Goal: Information Seeking & Learning: Learn about a topic

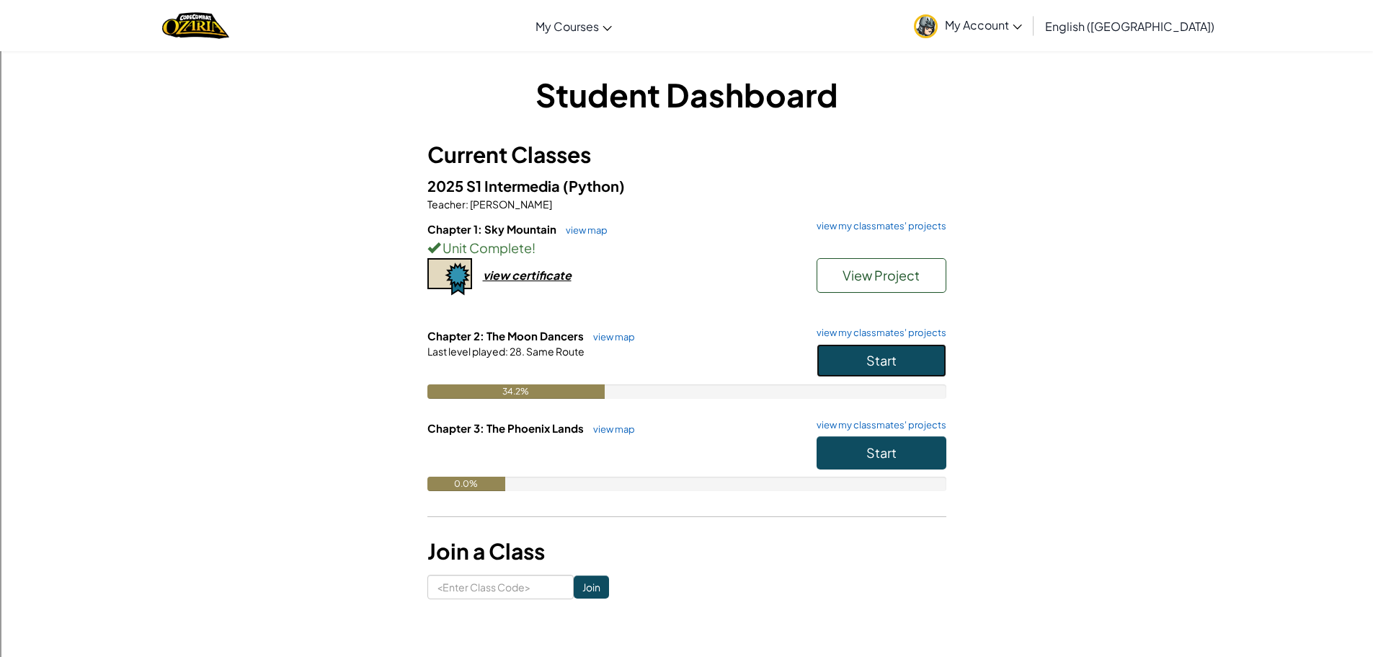
click at [928, 359] on button "Start" at bounding box center [882, 360] width 130 height 33
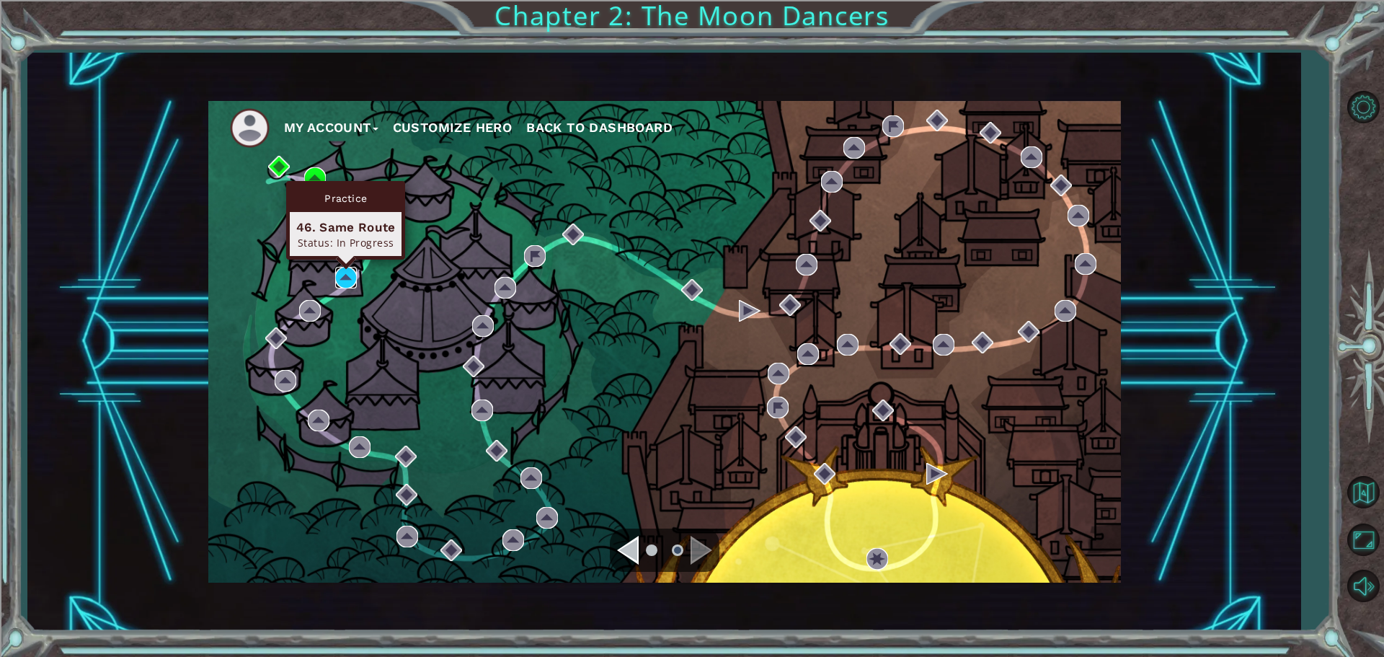
click at [339, 269] on img at bounding box center [346, 278] width 22 height 22
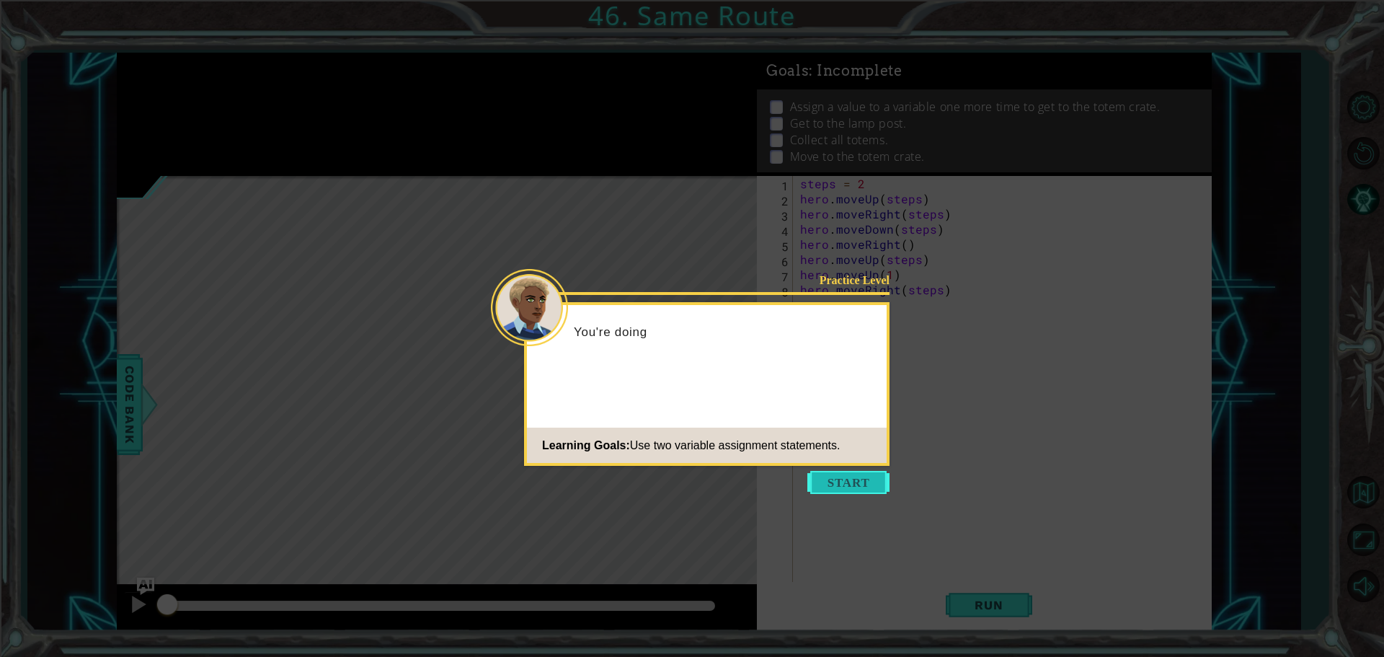
click at [836, 485] on button "Start" at bounding box center [848, 482] width 82 height 23
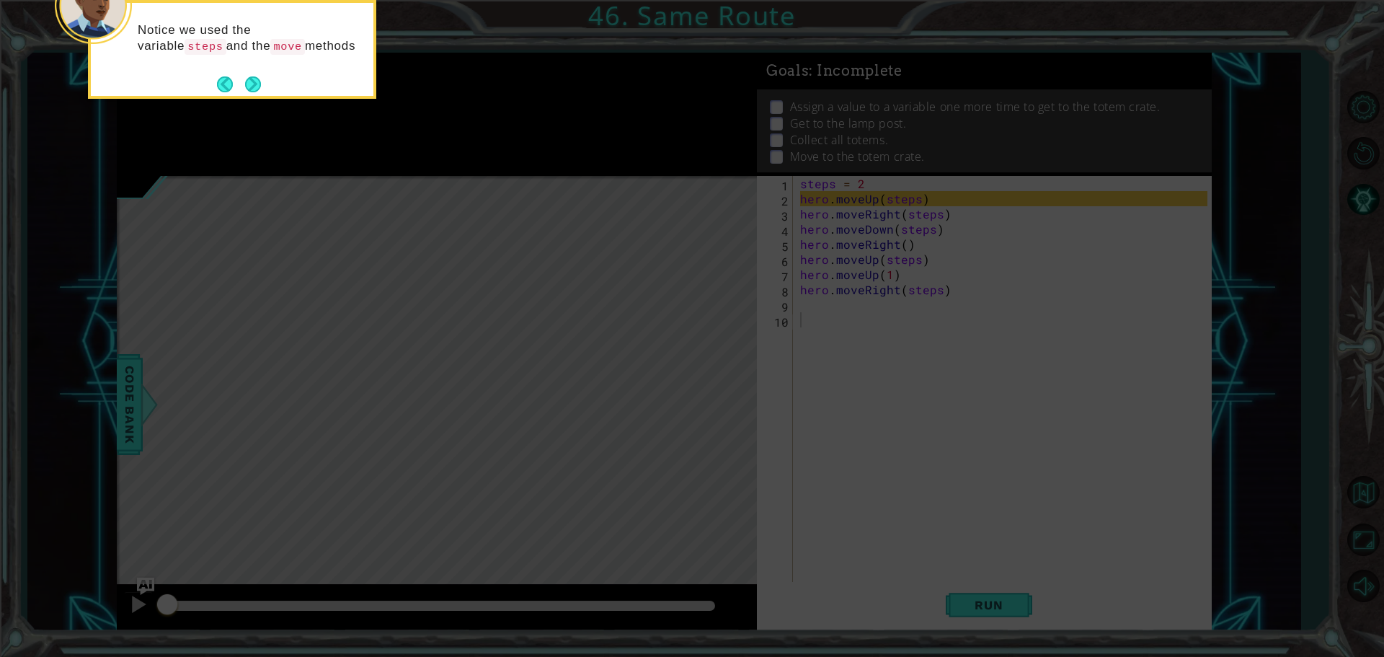
click at [261, 106] on icon at bounding box center [692, 98] width 1384 height 1116
click at [257, 81] on button "Next" at bounding box center [252, 86] width 21 height 21
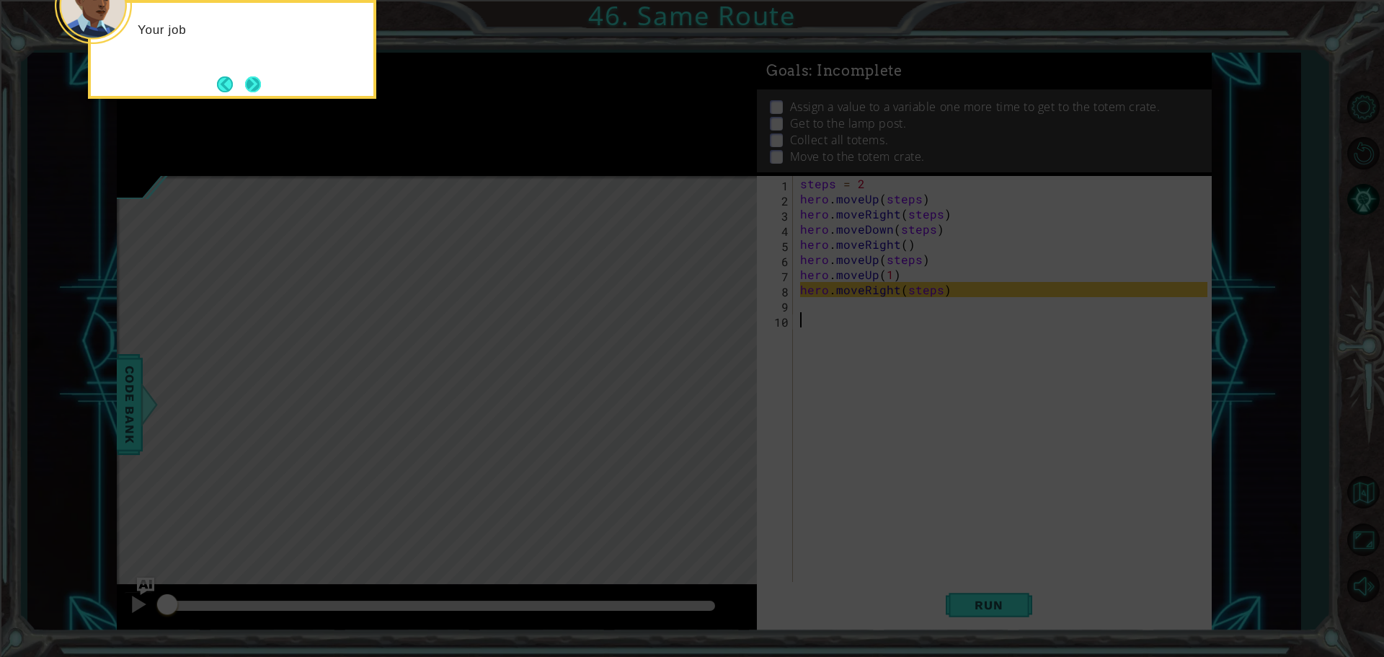
click at [259, 81] on button "Next" at bounding box center [253, 84] width 26 height 26
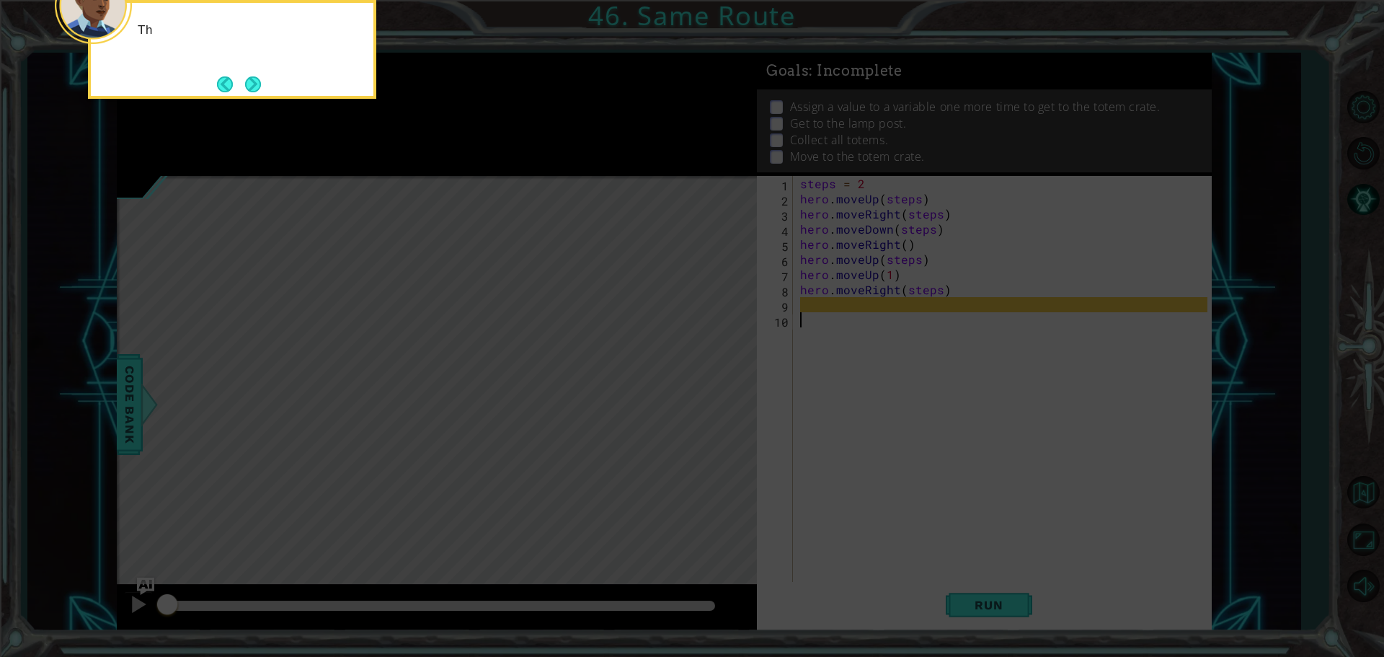
click at [259, 81] on button "Next" at bounding box center [252, 84] width 23 height 23
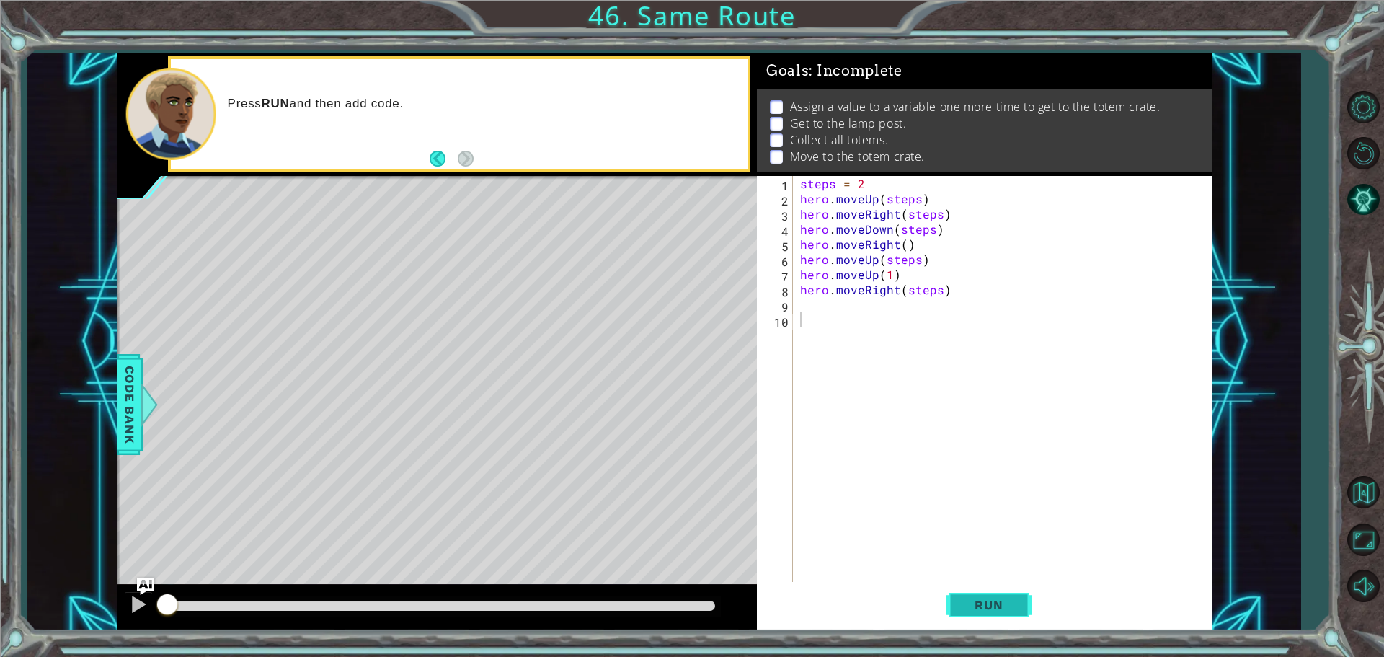
click at [983, 598] on span "Run" at bounding box center [988, 604] width 57 height 14
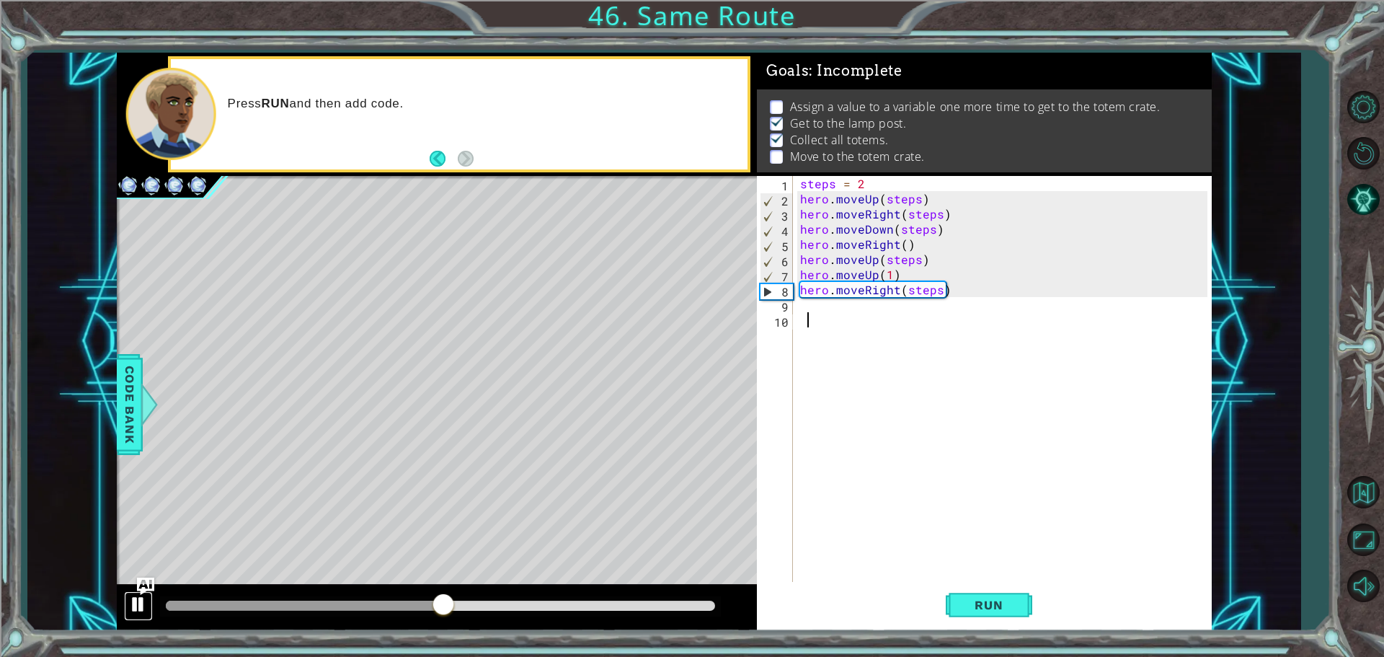
click at [138, 611] on div at bounding box center [138, 604] width 19 height 19
click at [822, 311] on div "steps = 2 hero . moveUp ( steps ) hero . moveRight ( steps ) hero . moveDown ( …" at bounding box center [1005, 395] width 417 height 439
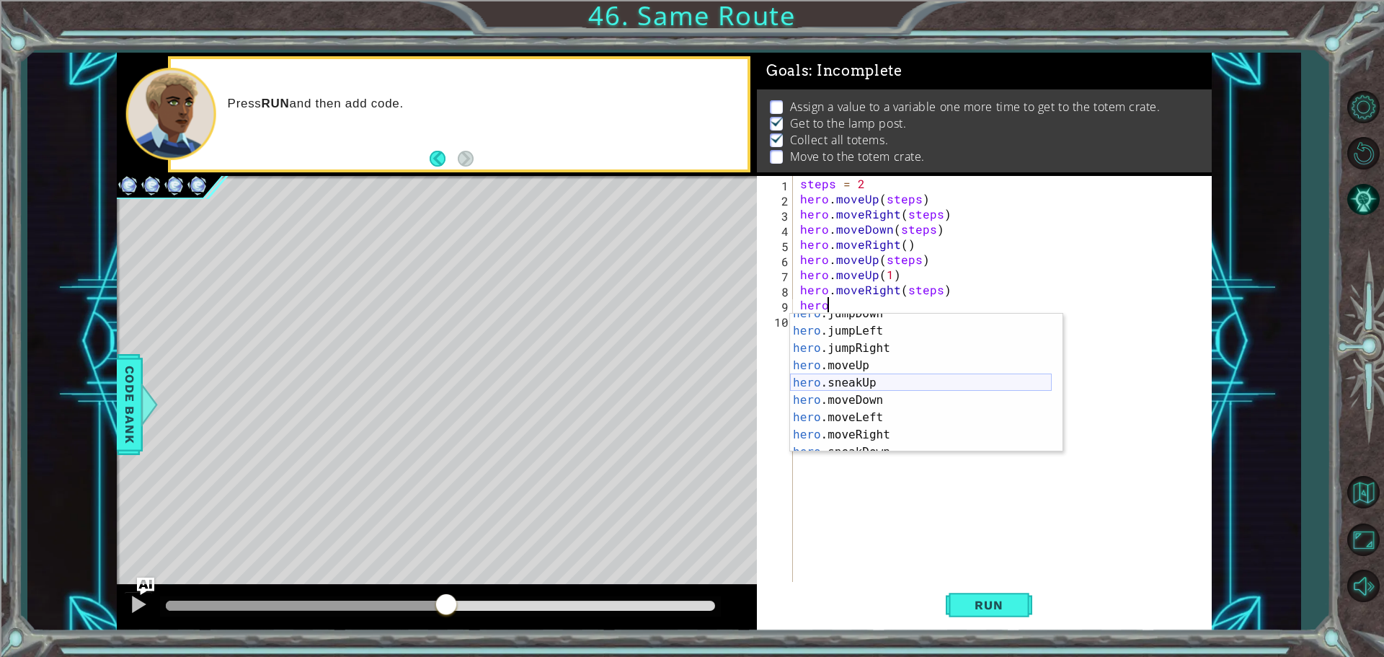
scroll to position [86, 0]
click at [869, 386] on div "hero .moveUp press enter hero .sneakUp press enter hero .moveDown press enter h…" at bounding box center [921, 400] width 262 height 173
type textarea "hero.moveRight(1)"
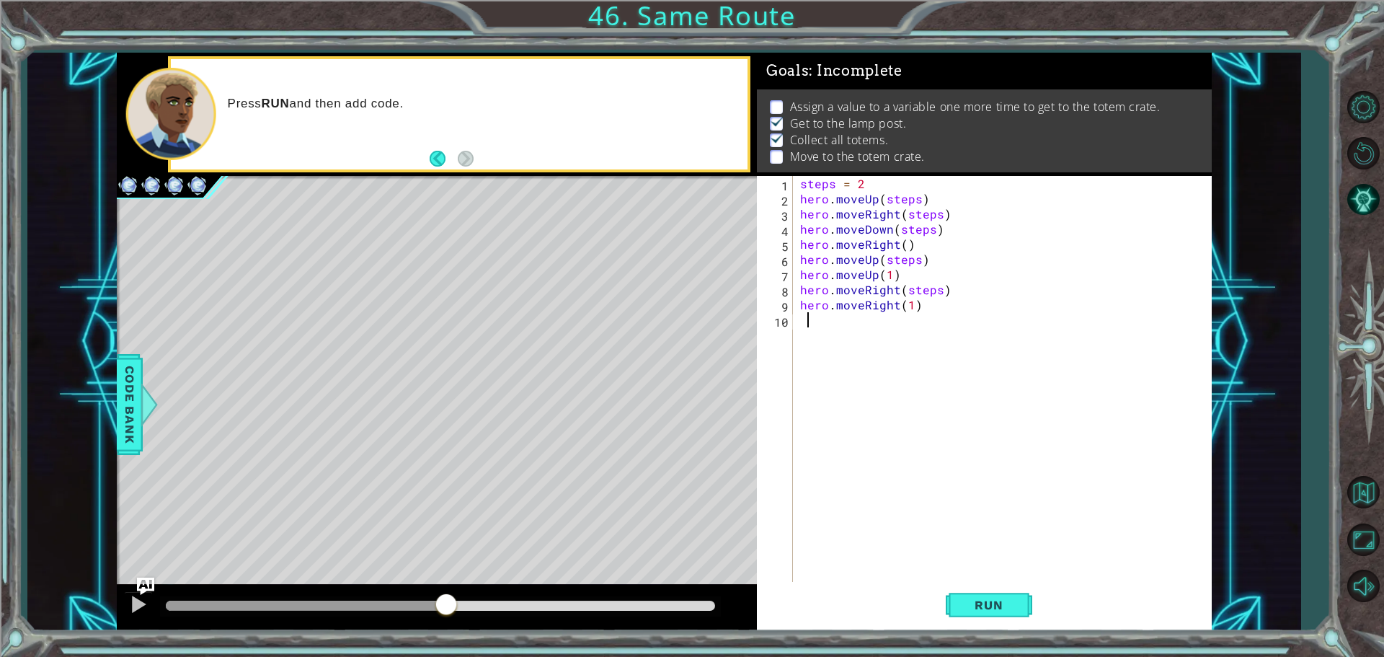
click at [859, 329] on div "steps = 2 hero . moveUp ( steps ) hero . moveRight ( steps ) hero . moveDown ( …" at bounding box center [1005, 395] width 417 height 439
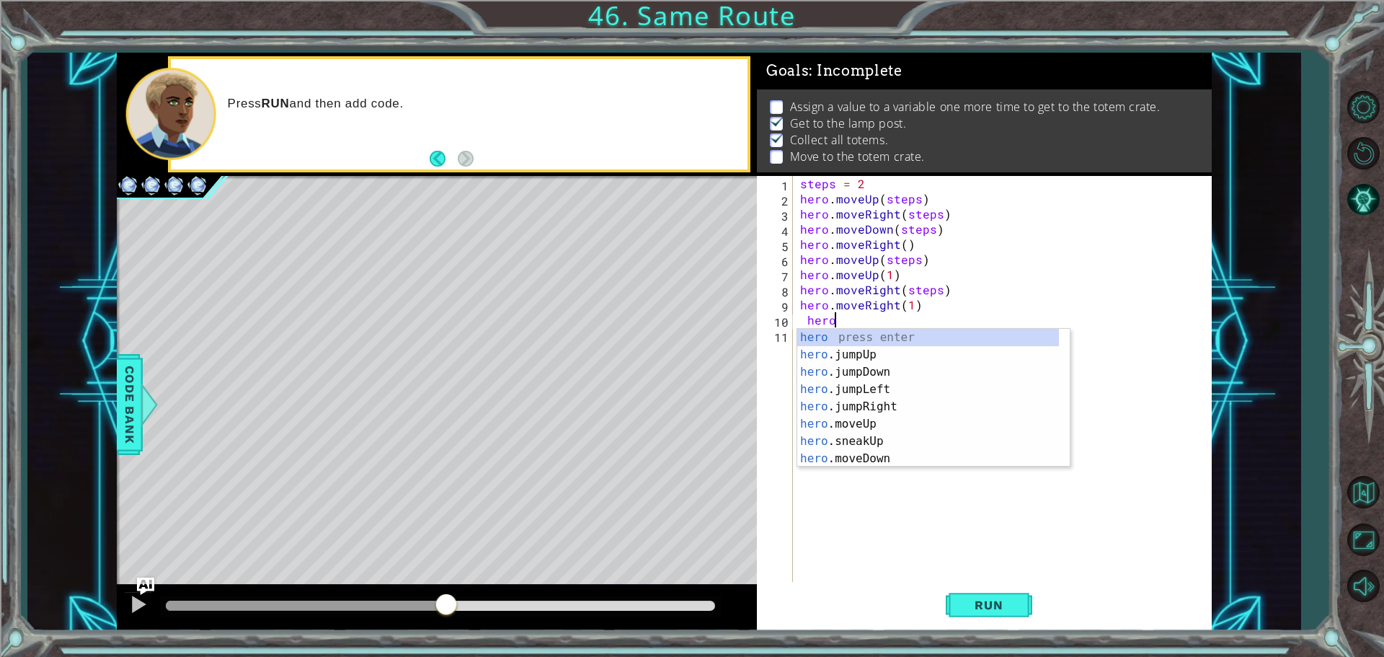
scroll to position [0, 1]
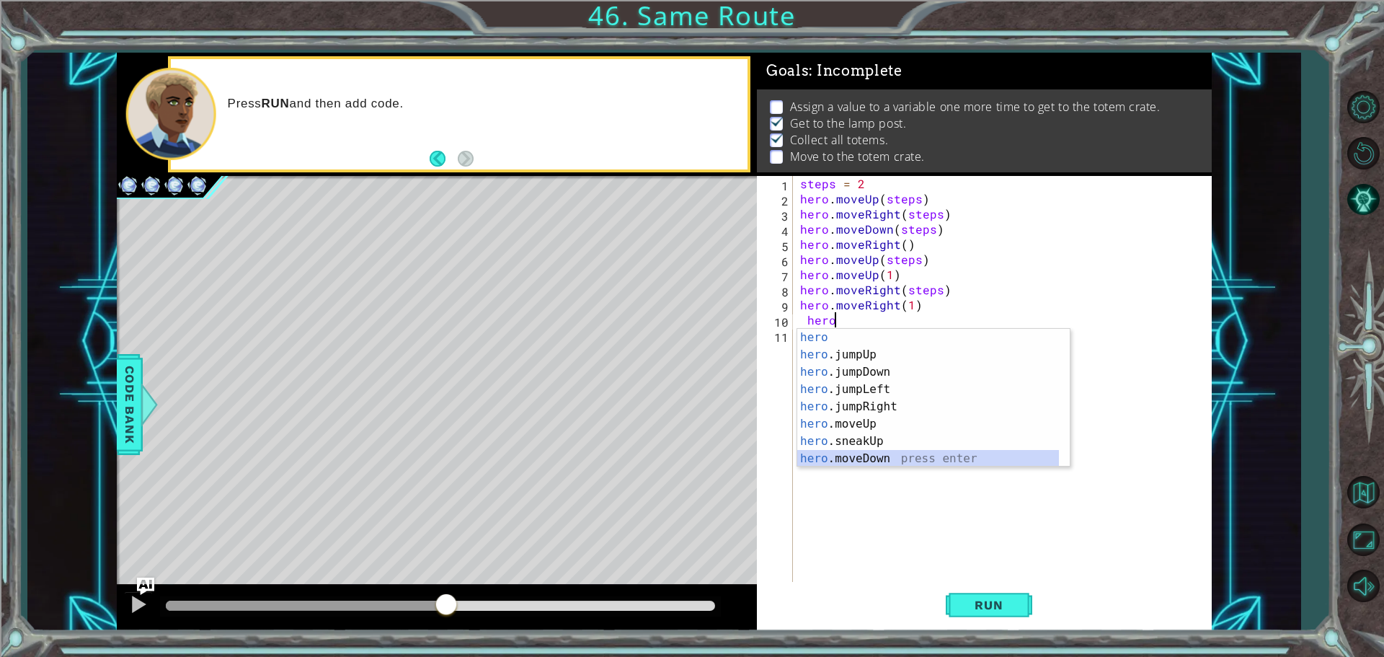
click at [915, 455] on div "hero press enter hero .jumpUp press enter hero .jumpDown press enter hero .jump…" at bounding box center [928, 415] width 262 height 173
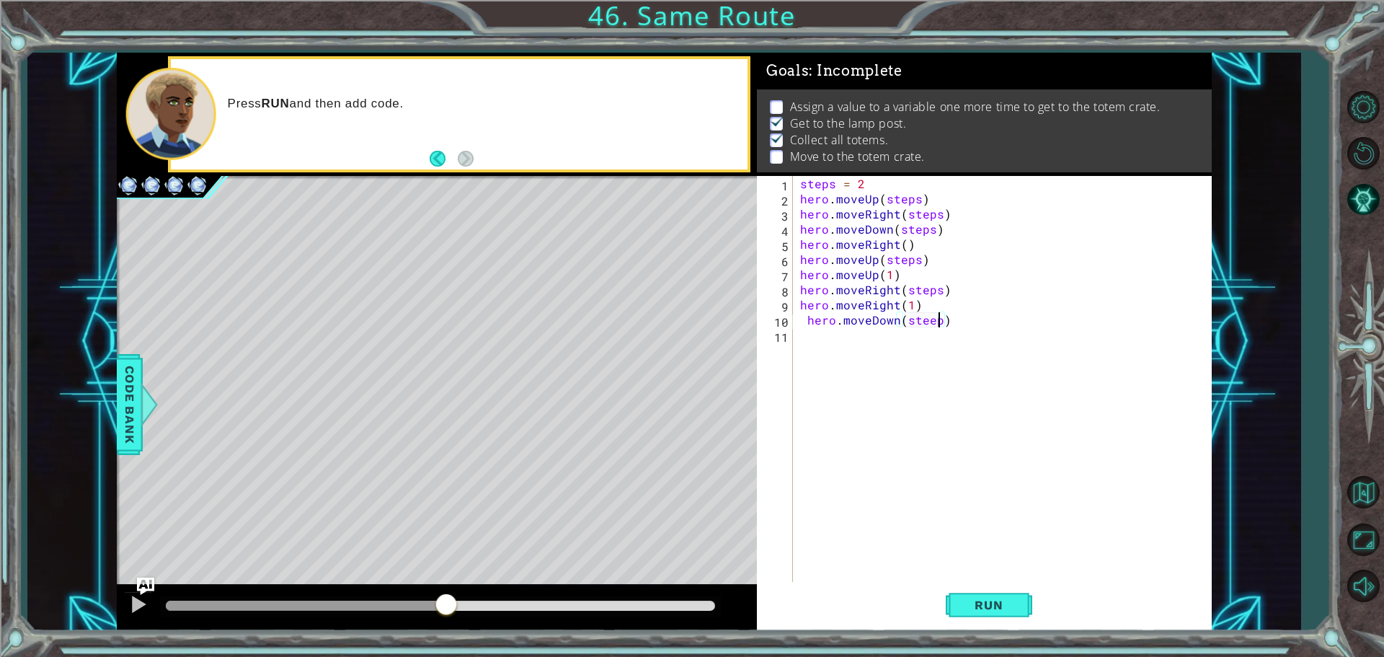
scroll to position [0, 9]
click at [932, 317] on div "steps = 2 hero . moveUp ( steps ) hero . moveRight ( steps ) hero . moveDown ( …" at bounding box center [1005, 395] width 417 height 439
click at [927, 336] on div "ste ps press enter" at bounding box center [1030, 355] width 272 height 52
type textarea "hero.moveDown(steps)"
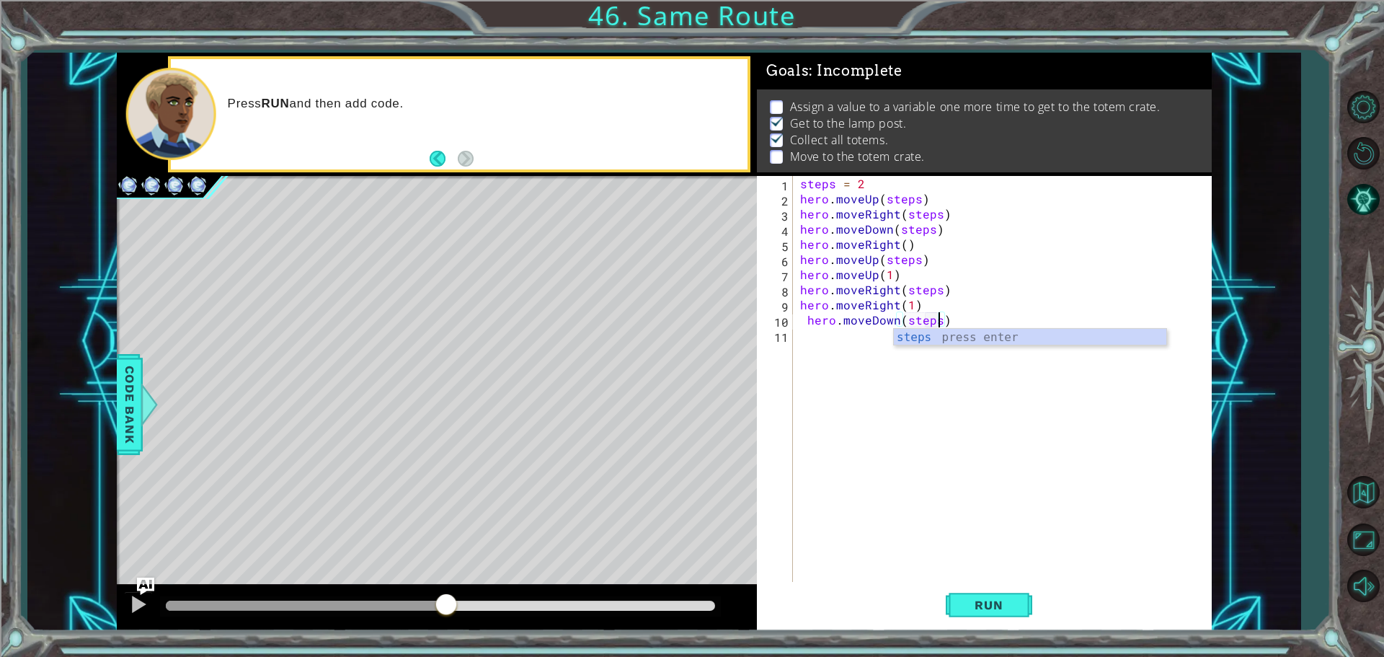
drag, startPoint x: 930, startPoint y: 396, endPoint x: 923, endPoint y: 383, distance: 14.6
click at [932, 394] on div "steps = 2 hero . moveUp ( steps ) hero . moveRight ( steps ) hero . moveDown ( …" at bounding box center [1005, 395] width 417 height 439
click at [808, 320] on div "steps = 2 hero . moveUp ( steps ) hero . moveRight ( steps ) hero . moveDown ( …" at bounding box center [1005, 395] width 417 height 439
type textarea "hero.moveDown(steps)"
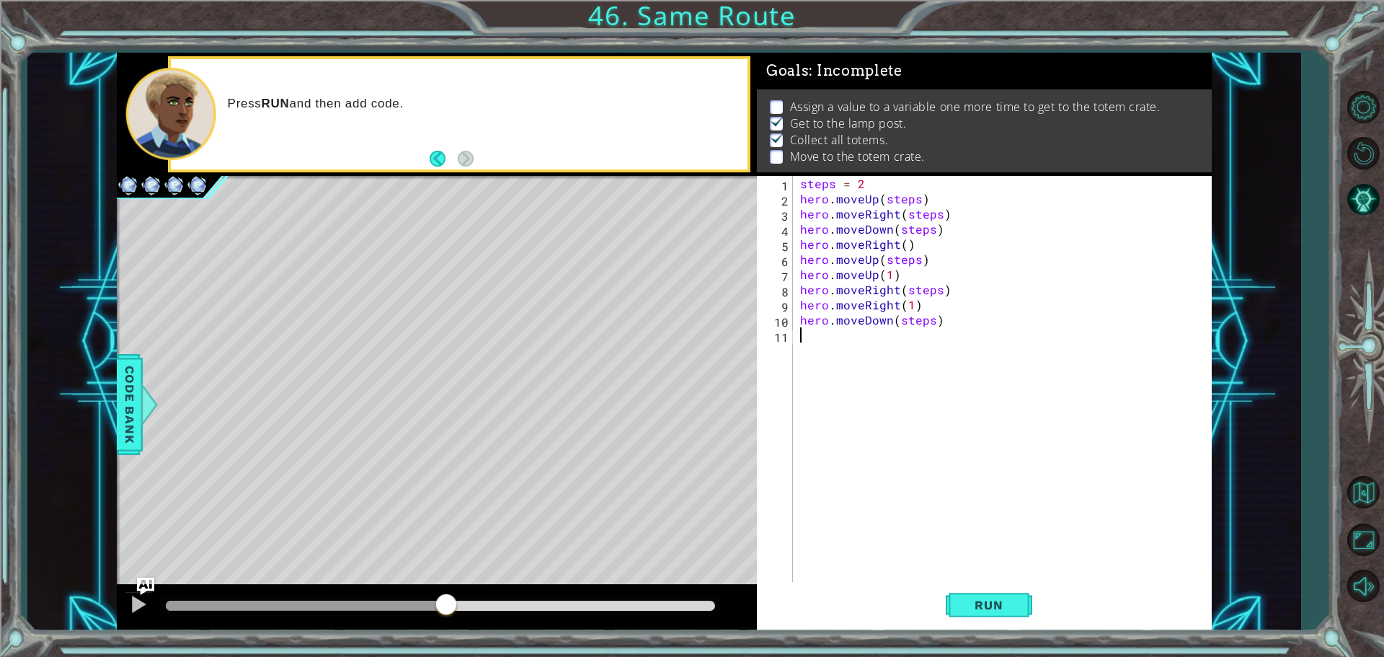
click at [799, 346] on div "steps = 2 hero . moveUp ( steps ) hero . moveRight ( steps ) hero . moveDown ( …" at bounding box center [1005, 395] width 417 height 439
click at [1017, 595] on button "Run" at bounding box center [989, 604] width 86 height 45
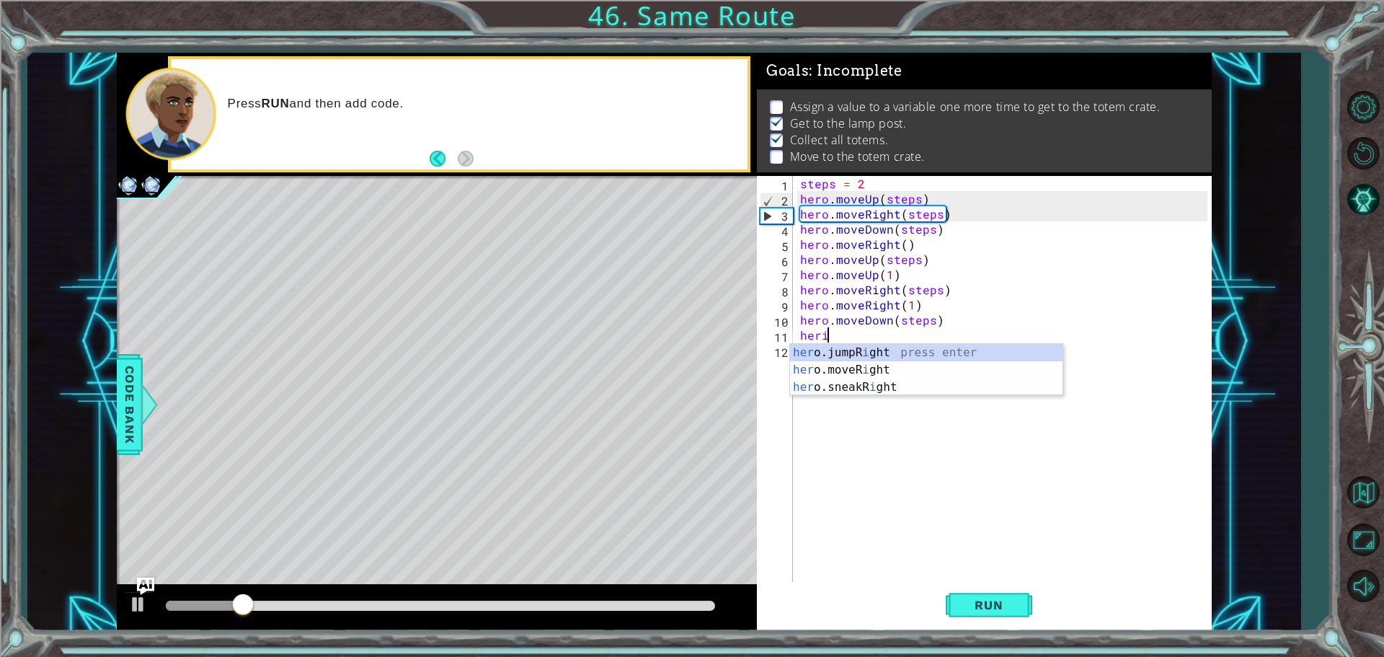
scroll to position [0, 1]
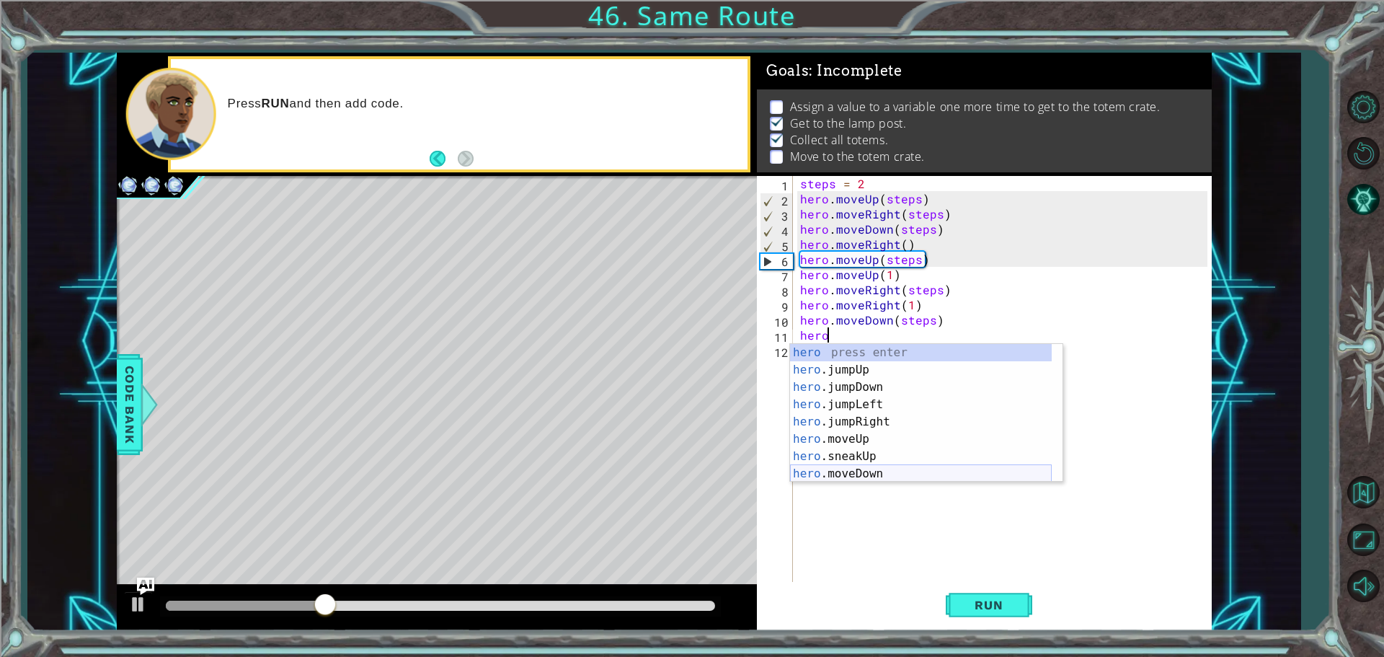
click at [949, 475] on div "hero press enter hero .jumpUp press enter hero .jumpDown press enter hero .jump…" at bounding box center [921, 430] width 262 height 173
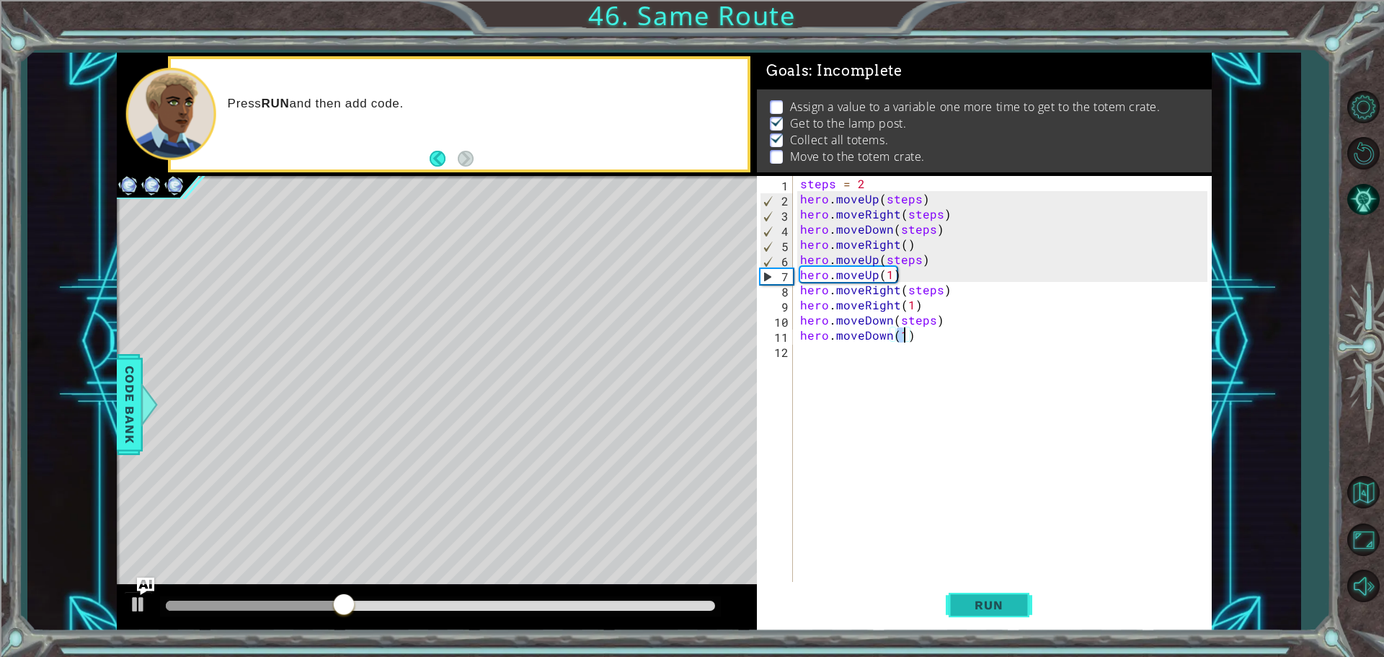
type textarea "hero.moveDown(1)"
click at [1003, 612] on button "Run" at bounding box center [989, 604] width 86 height 45
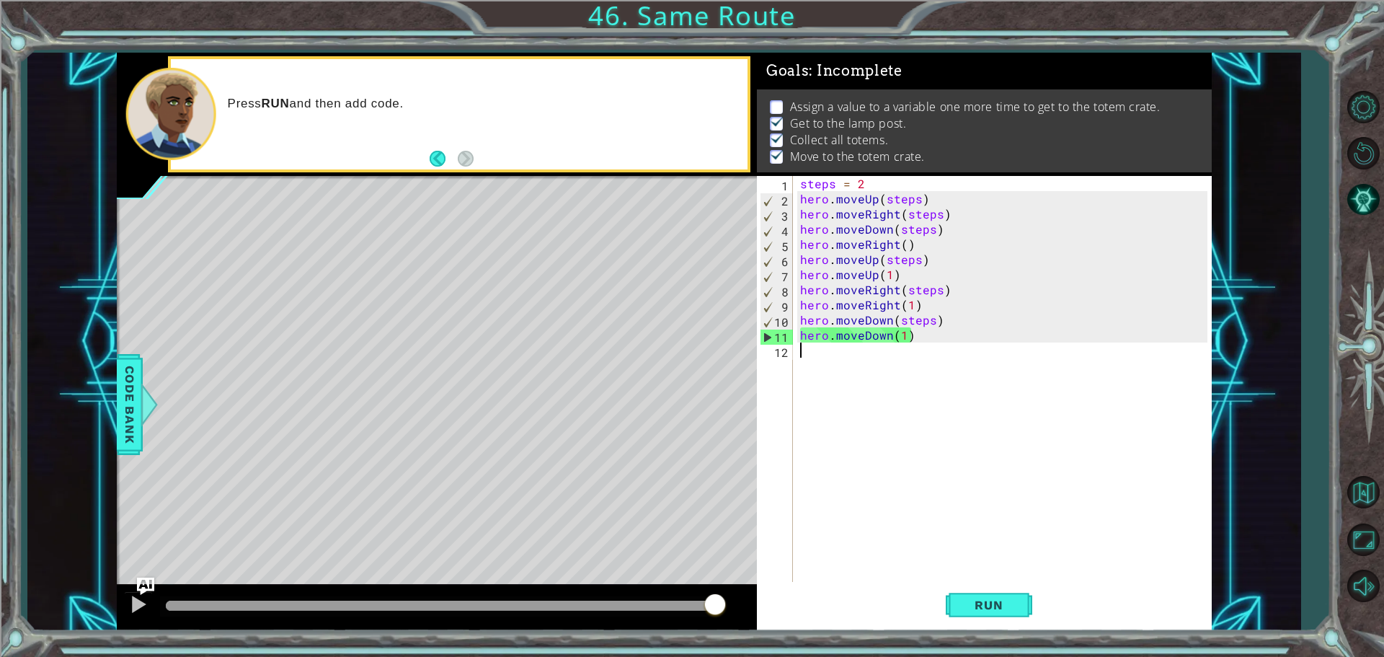
click at [838, 350] on div "steps = 2 hero . moveUp ( steps ) hero . moveRight ( steps ) hero . moveDown ( …" at bounding box center [1005, 395] width 417 height 439
click at [130, 412] on span "Code Bank" at bounding box center [129, 404] width 23 height 88
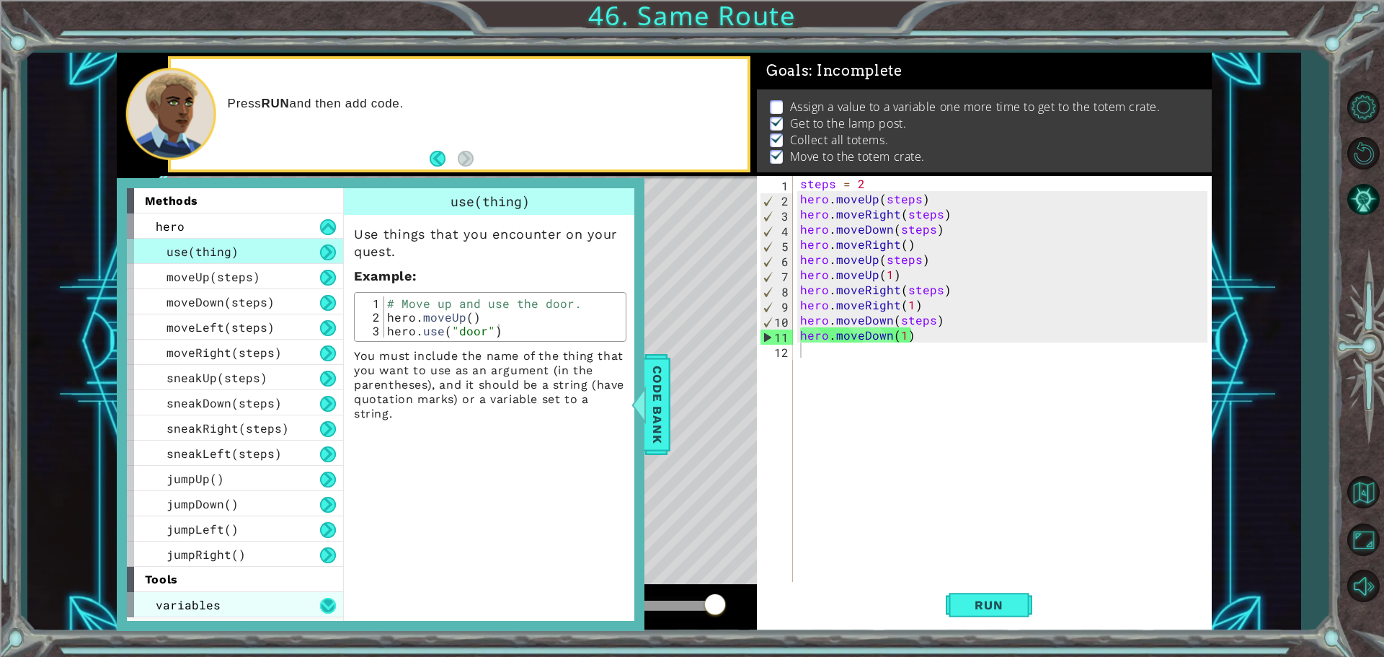
click at [332, 602] on button at bounding box center [328, 605] width 16 height 16
click at [312, 604] on div "variables" at bounding box center [235, 604] width 216 height 25
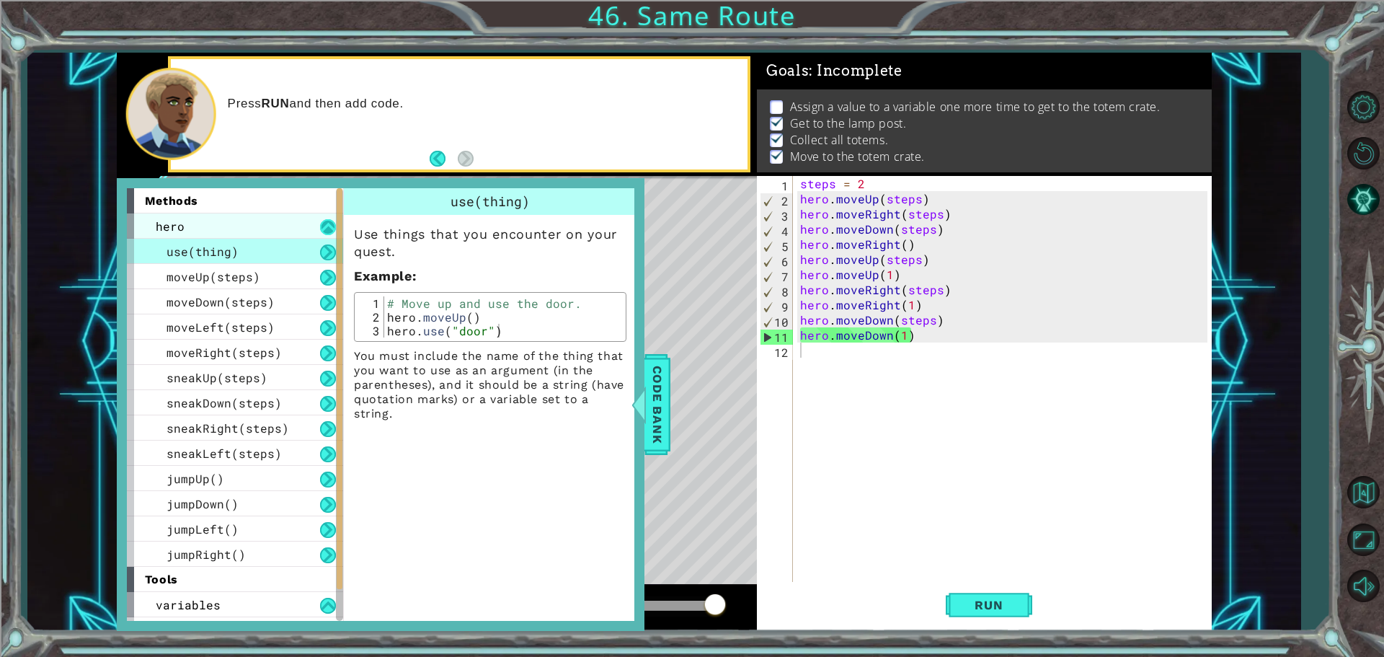
click at [327, 221] on button at bounding box center [328, 227] width 16 height 16
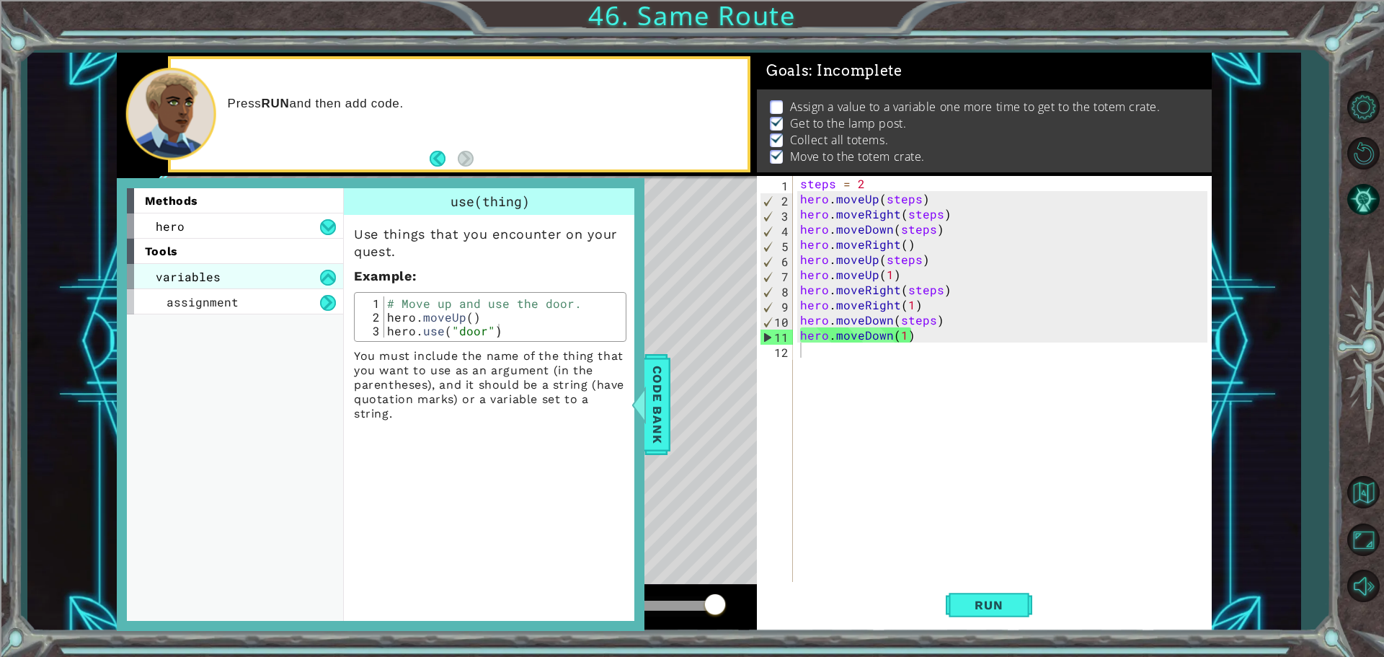
click at [305, 280] on div "variables" at bounding box center [235, 276] width 216 height 25
click at [304, 294] on div "assignment" at bounding box center [235, 301] width 216 height 25
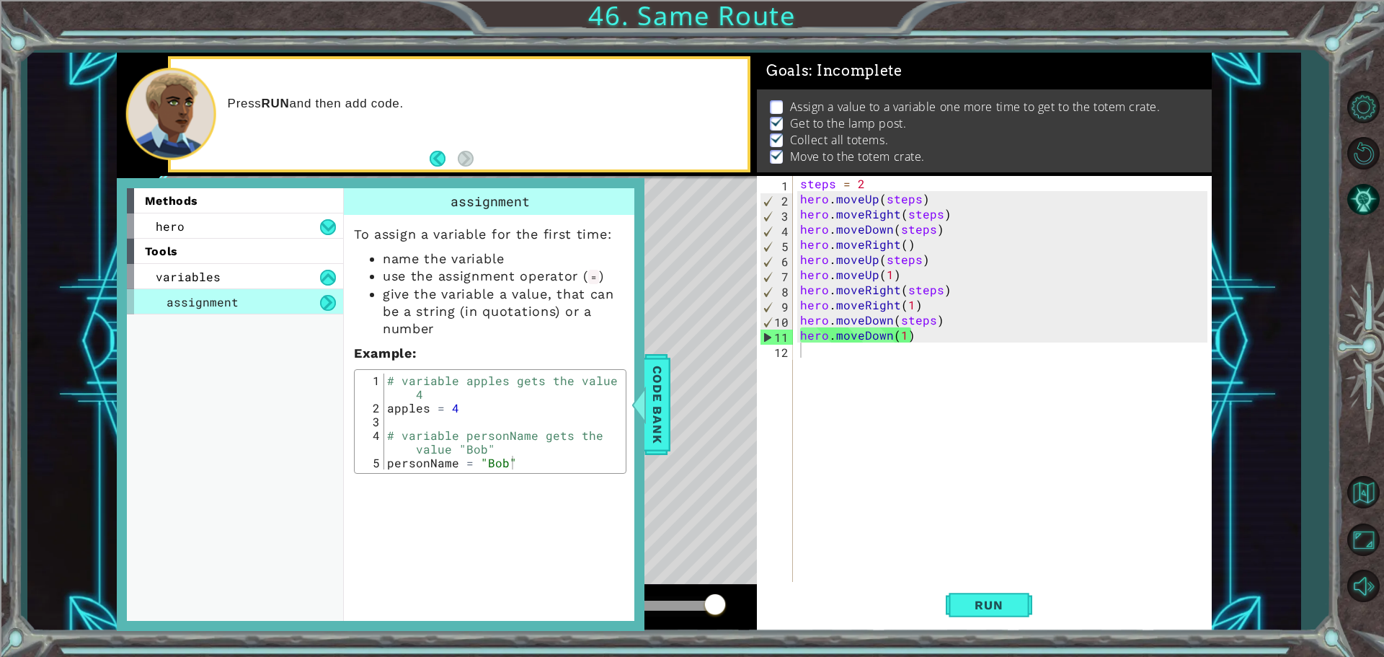
click at [326, 308] on button at bounding box center [328, 303] width 16 height 16
click at [326, 301] on button at bounding box center [328, 303] width 16 height 16
click at [327, 271] on button at bounding box center [328, 278] width 16 height 16
click at [327, 229] on button at bounding box center [328, 227] width 16 height 16
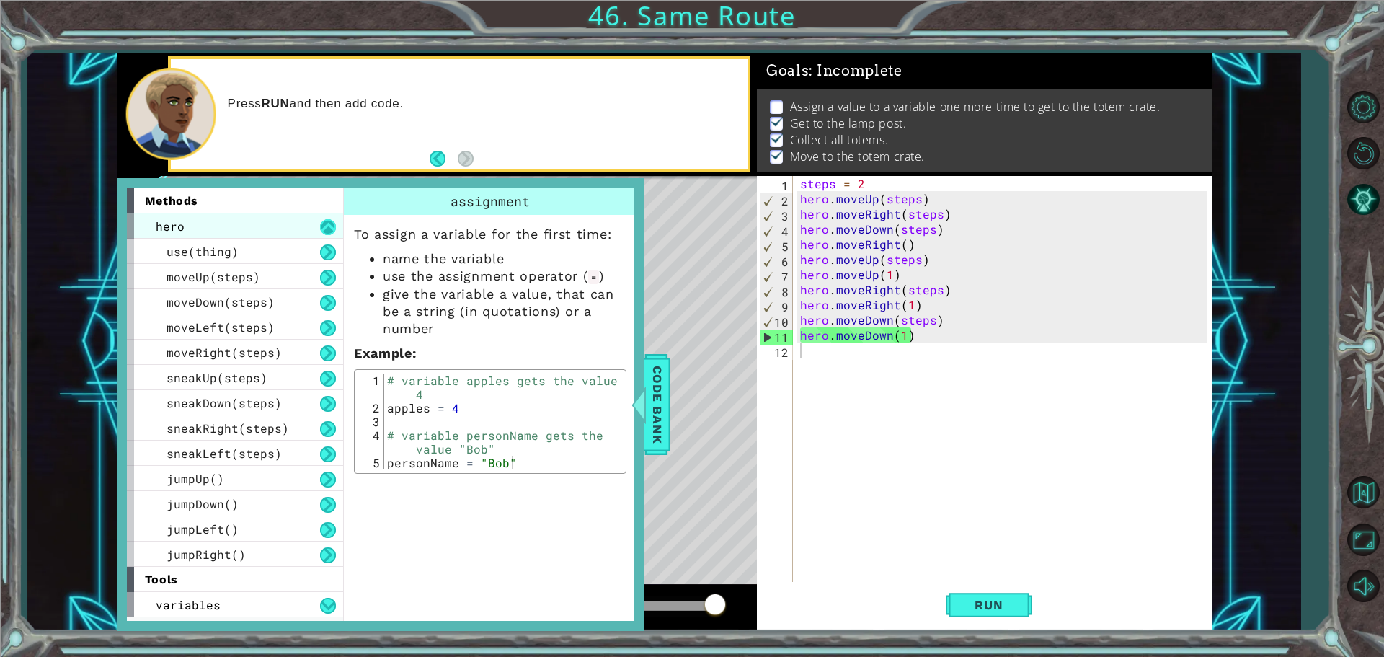
click at [323, 224] on button at bounding box center [328, 227] width 16 height 16
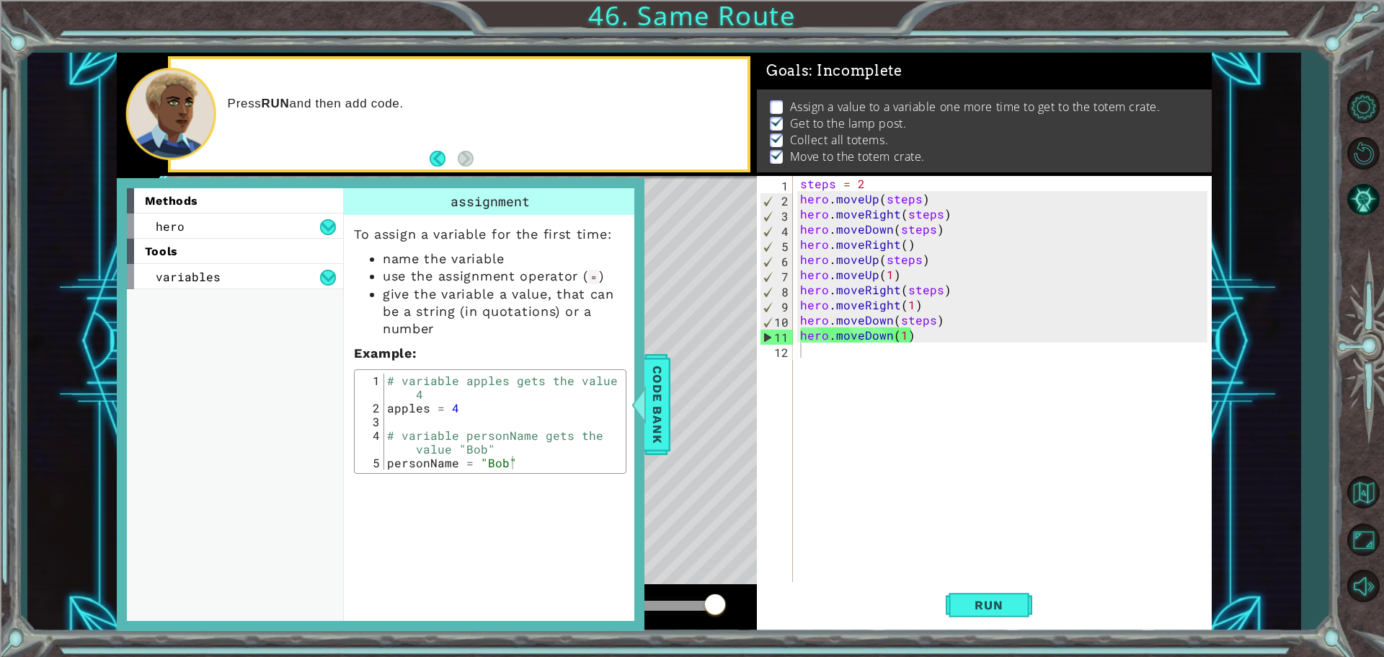
type textarea "hero.moveDown(1)"
click at [837, 337] on div "steps = 2 hero . moveUp ( steps ) hero . moveRight ( steps ) hero . moveDown ( …" at bounding box center [1005, 395] width 417 height 439
click at [843, 347] on div "steps = 2 hero . moveUp ( steps ) hero . moveRight ( steps ) hero . moveDown ( …" at bounding box center [1005, 395] width 417 height 439
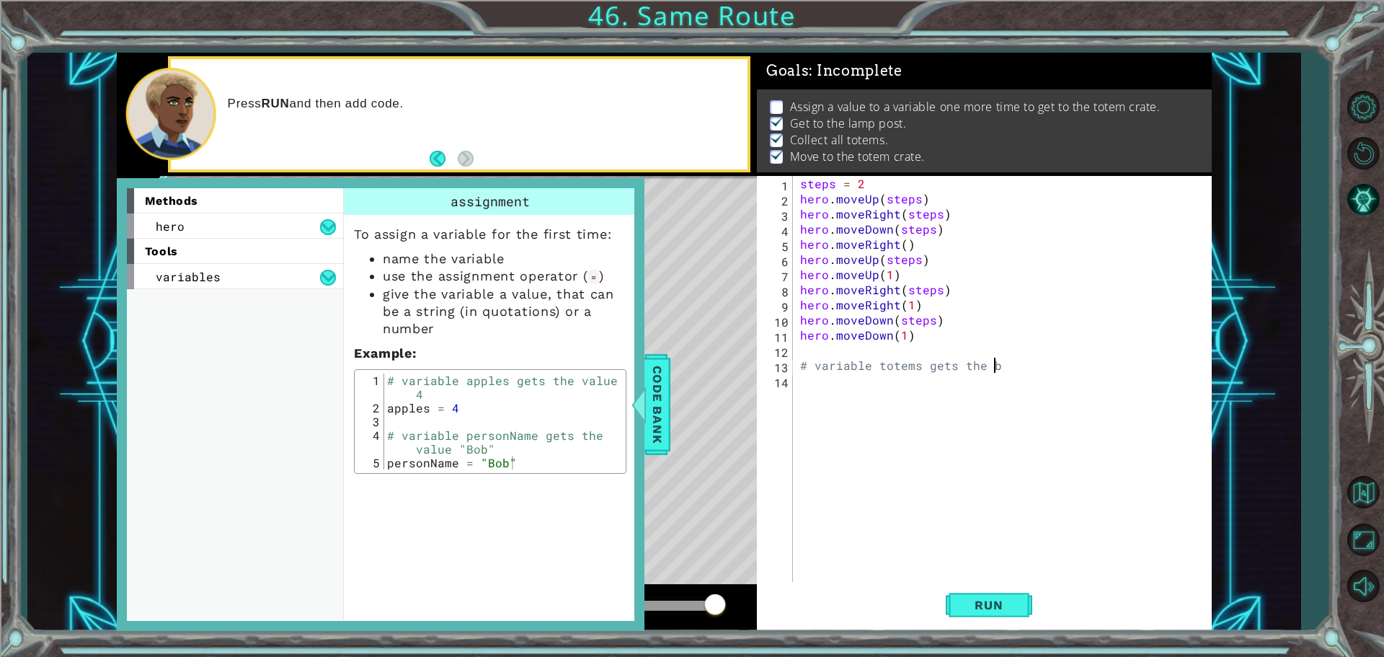
scroll to position [0, 11]
type textarea "# variable totems gets the value"
type textarea "# variable totems gets the value 4"
type textarea "# variable totems gets the value"
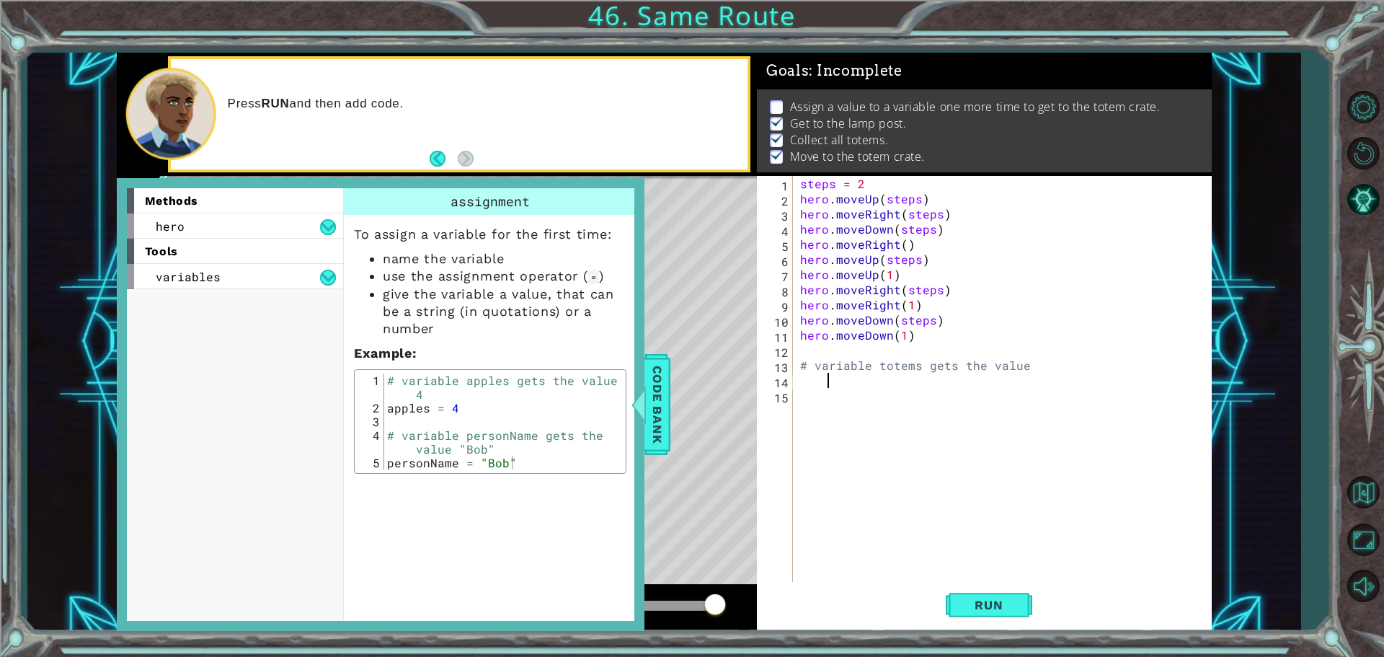
type textarea "4"
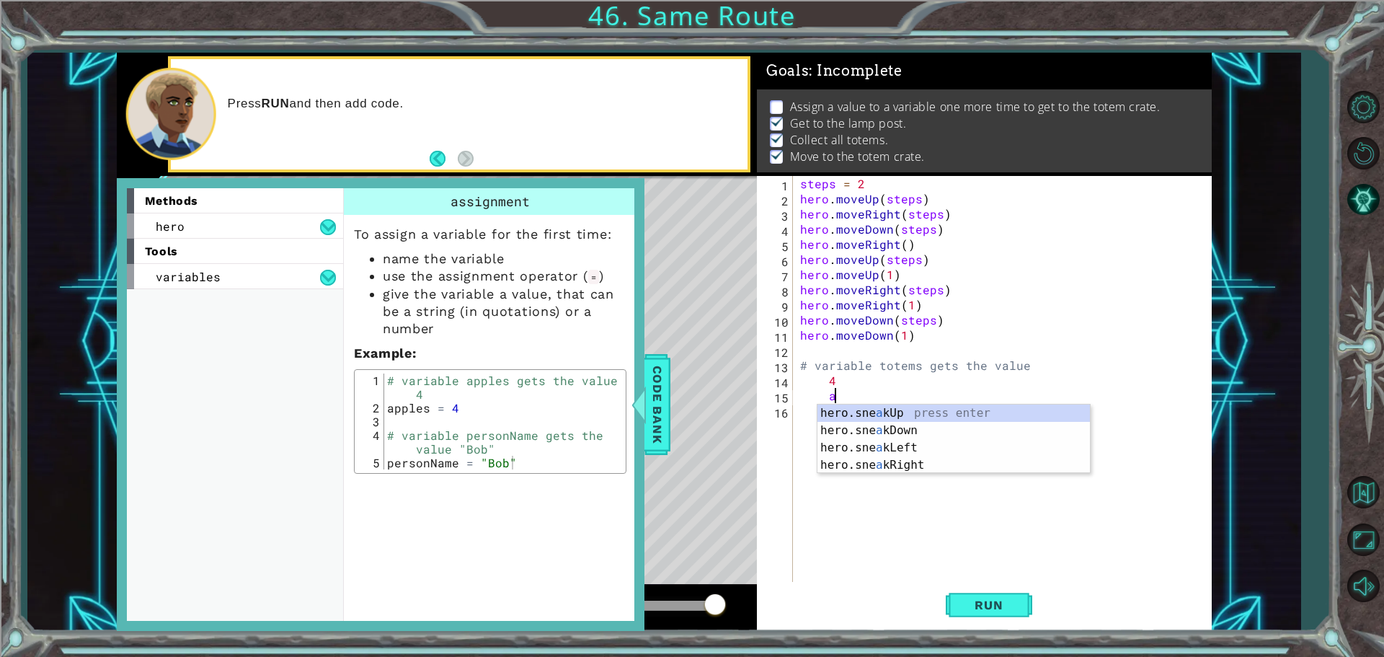
scroll to position [0, 1]
type textarea "a"
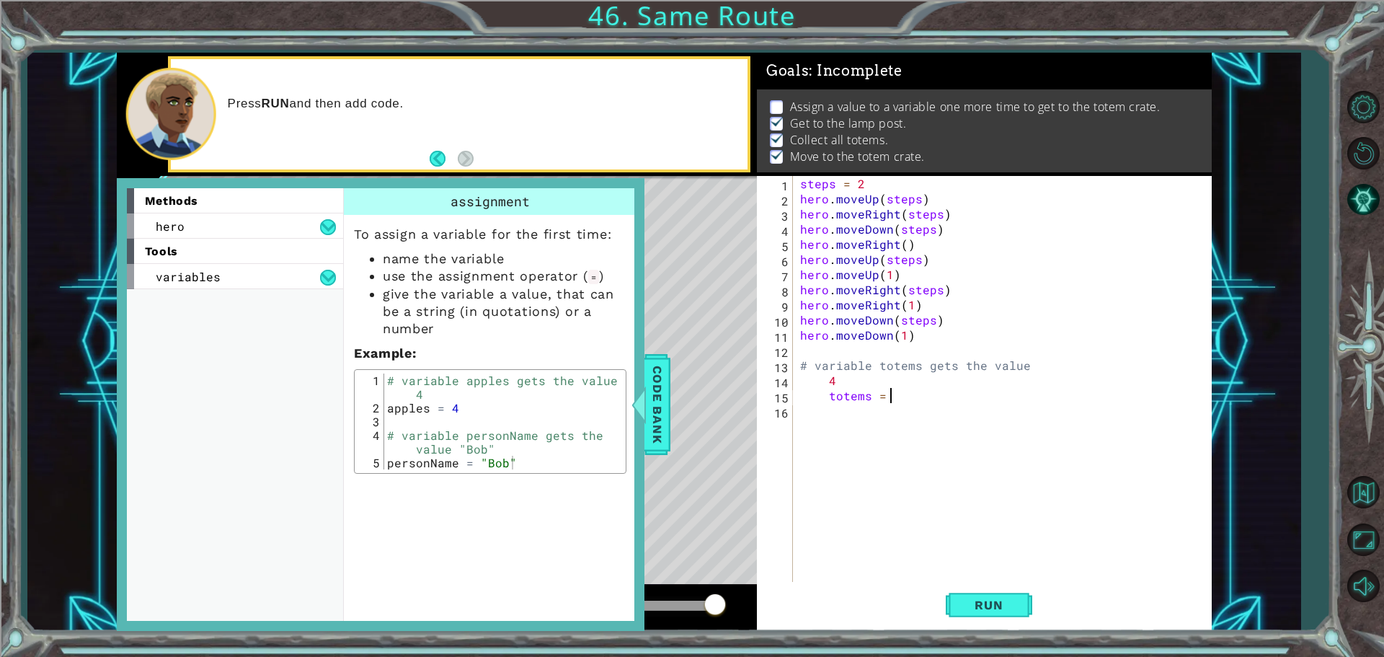
scroll to position [0, 5]
click at [1013, 600] on span "Run" at bounding box center [988, 604] width 57 height 14
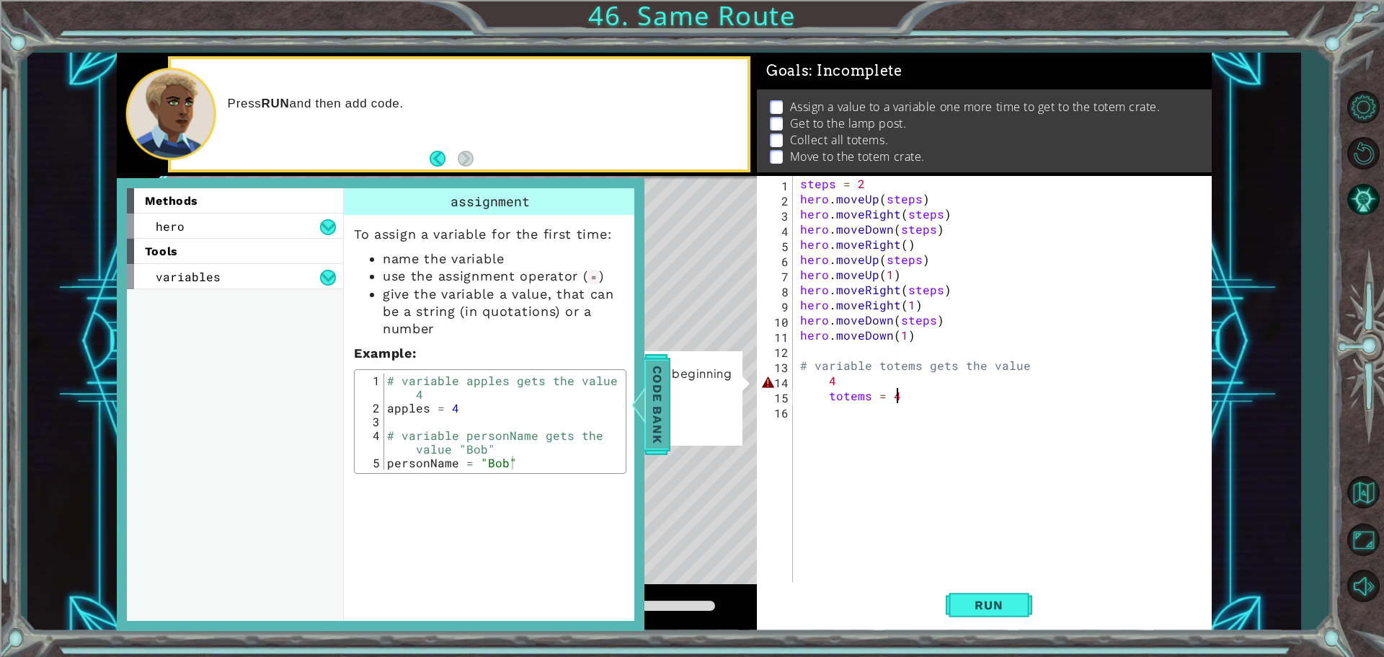
click at [650, 391] on span "Code Bank" at bounding box center [657, 404] width 23 height 88
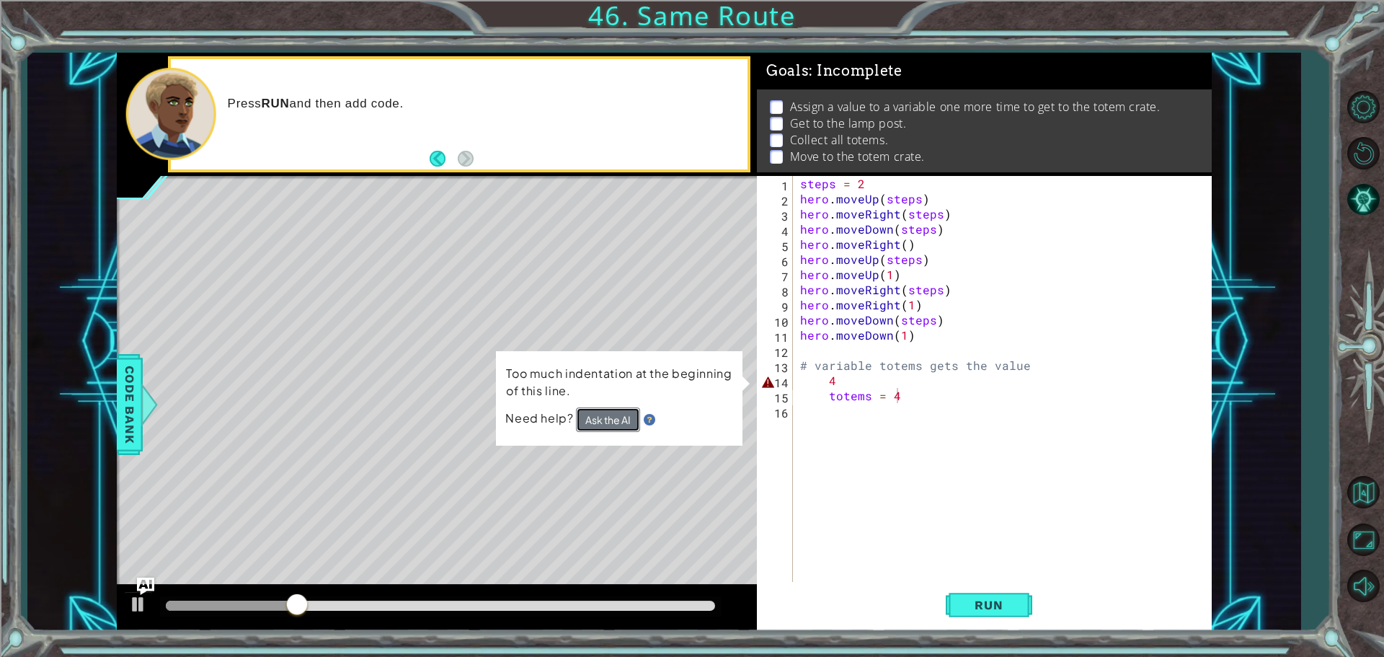
click at [610, 419] on button "Ask the AI" at bounding box center [608, 419] width 64 height 25
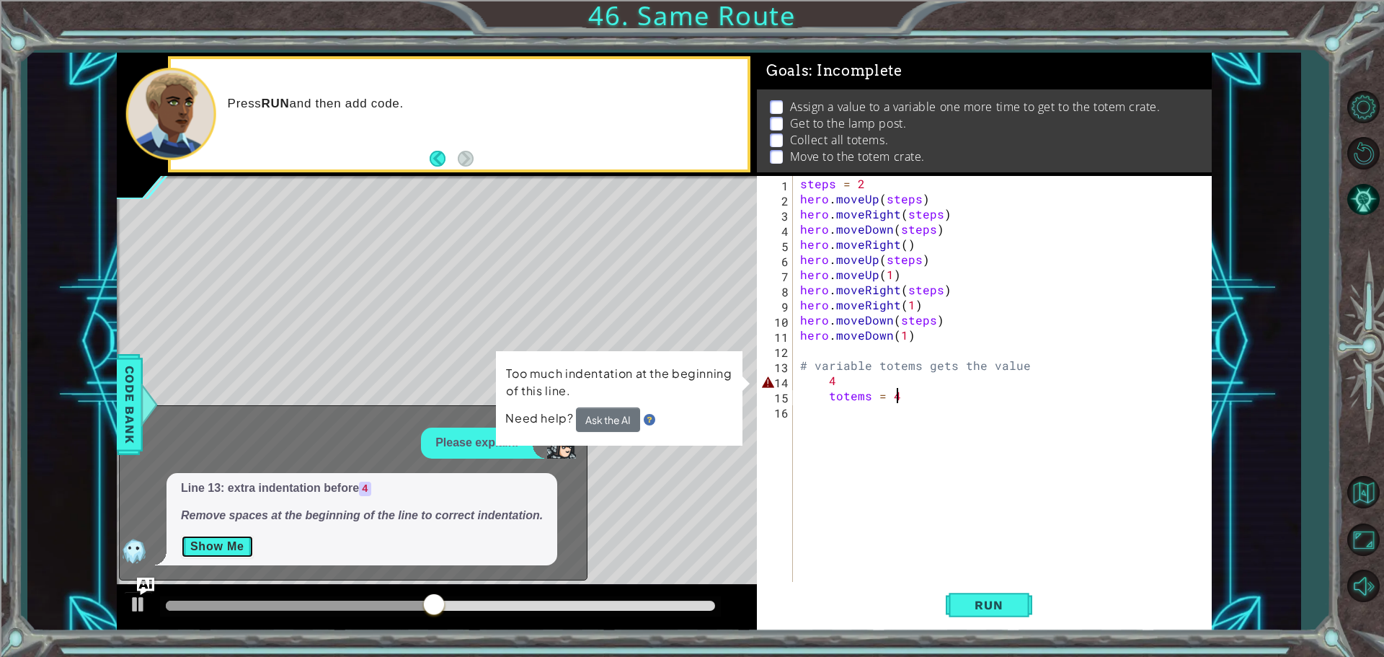
click at [236, 541] on button "Show Me" at bounding box center [217, 546] width 73 height 23
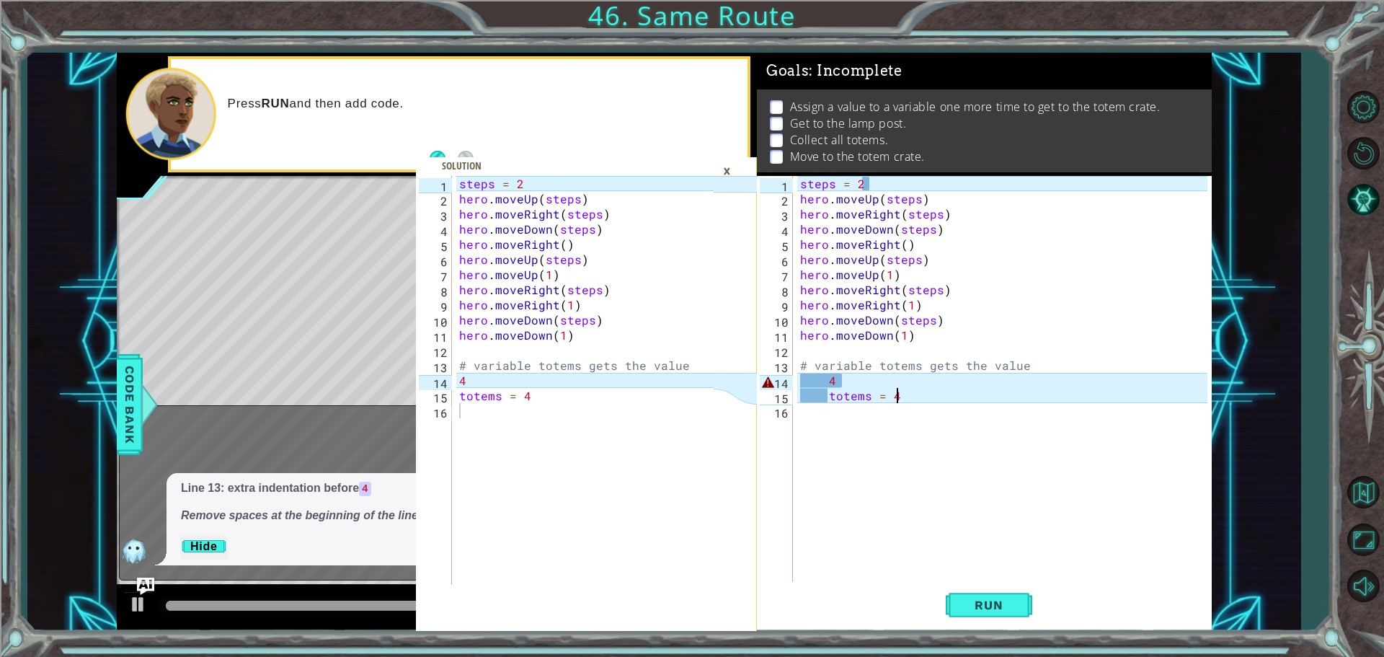
click at [836, 384] on div "steps = 2 hero . moveUp ( steps ) hero . moveRight ( steps ) hero . moveDown ( …" at bounding box center [1005, 395] width 417 height 439
type textarea "4"
type textarea "# variable totems gets the value"
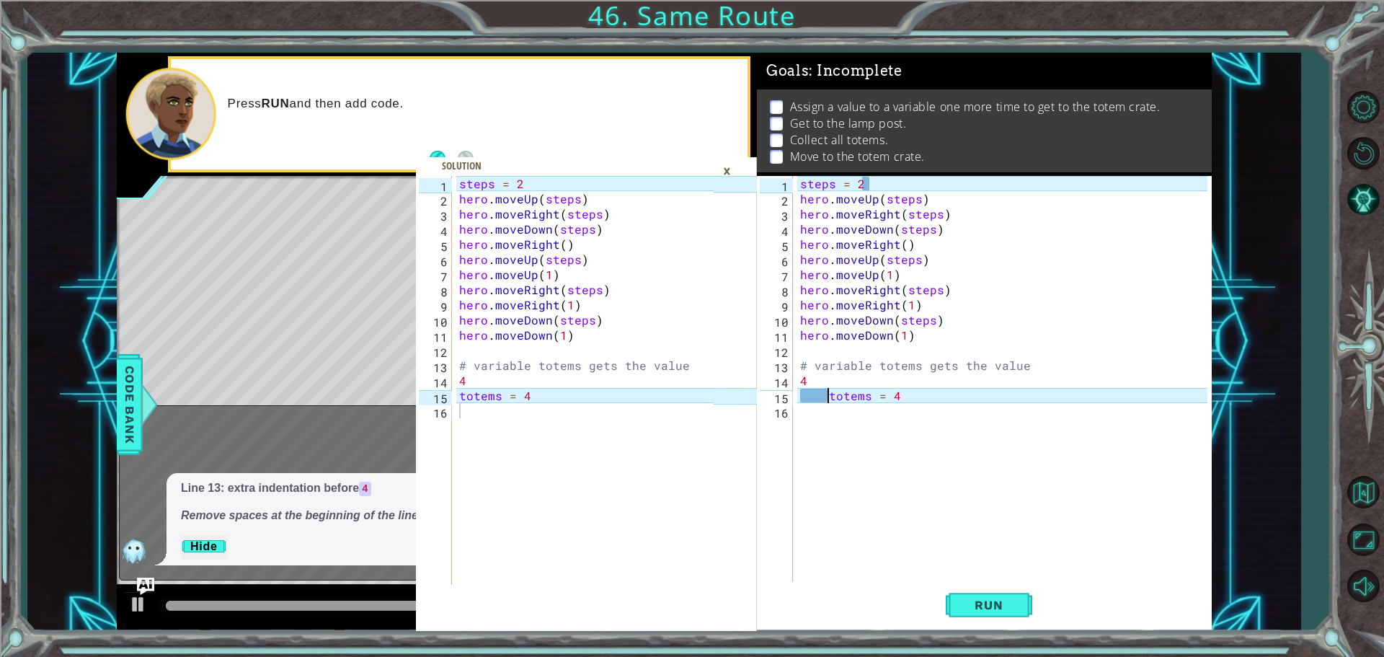
click at [825, 399] on div "steps = 2 hero . moveUp ( steps ) hero . moveRight ( steps ) hero . moveDown ( …" at bounding box center [1005, 395] width 417 height 439
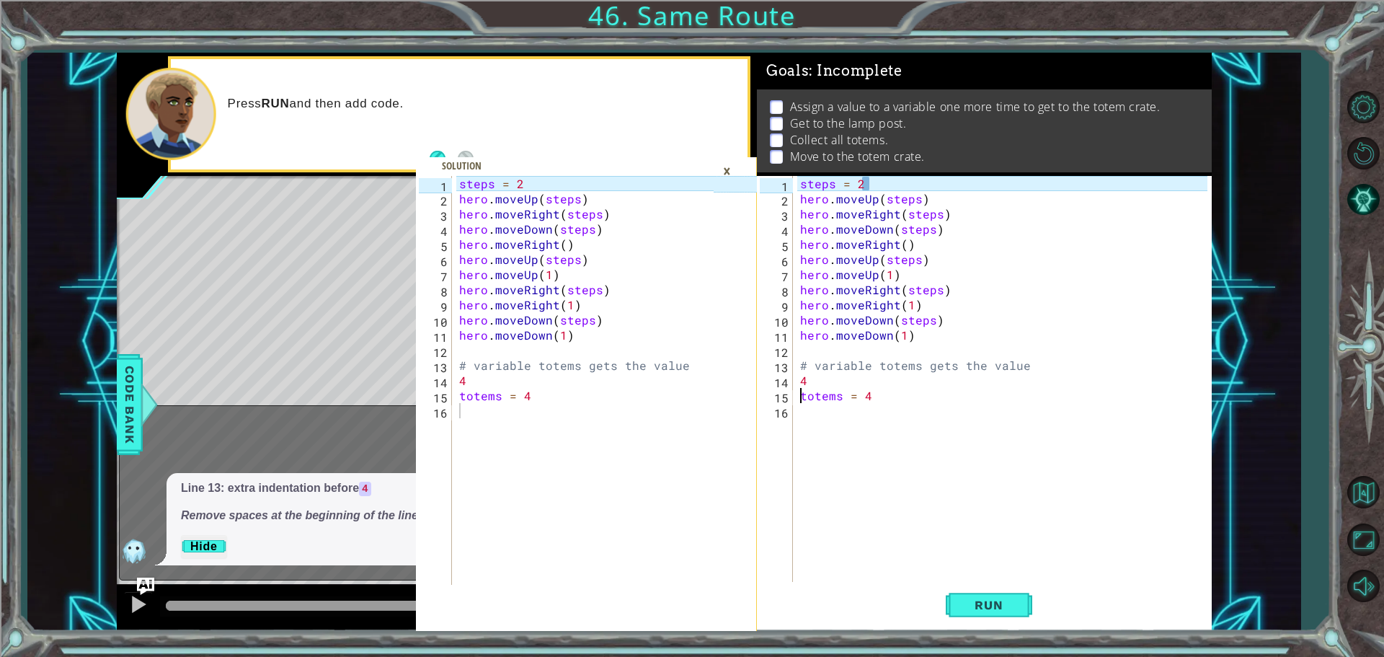
click at [903, 178] on div "steps = 2 hero . moveUp ( steps ) hero . moveRight ( steps ) hero . moveDown ( …" at bounding box center [1005, 395] width 417 height 439
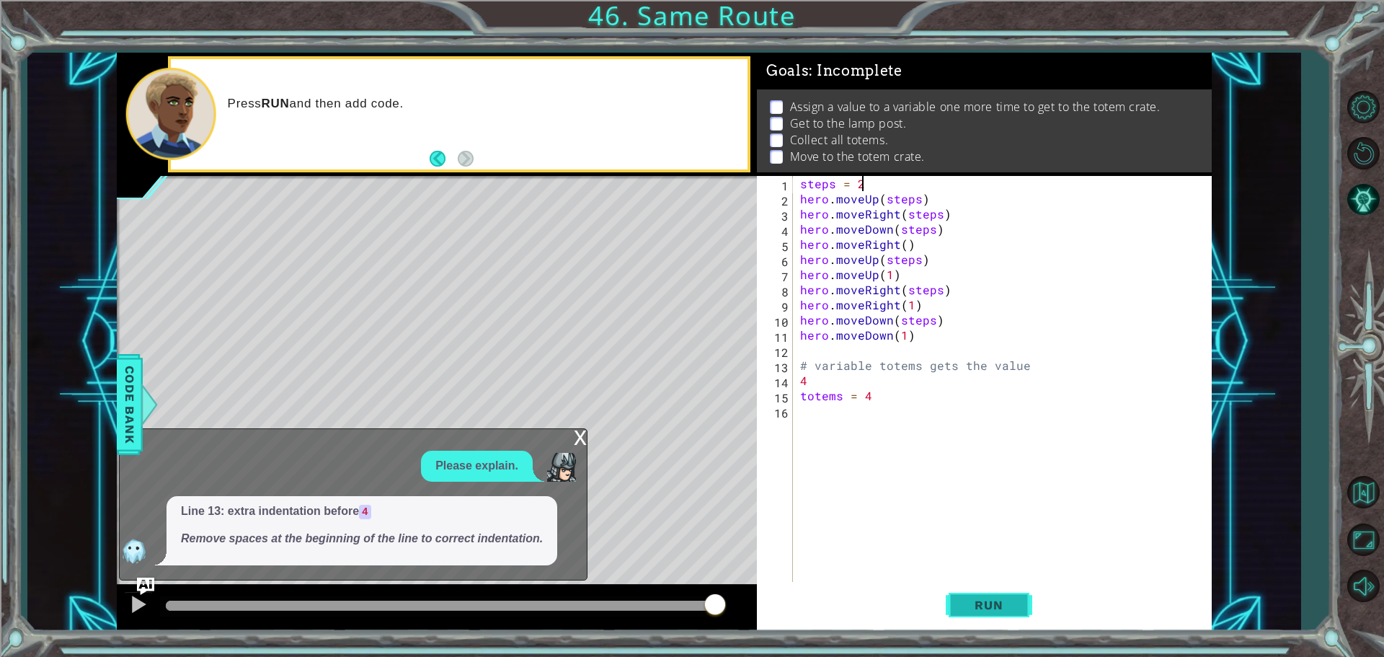
type textarea "steps = 2"
click at [1000, 616] on button "Run" at bounding box center [989, 604] width 86 height 45
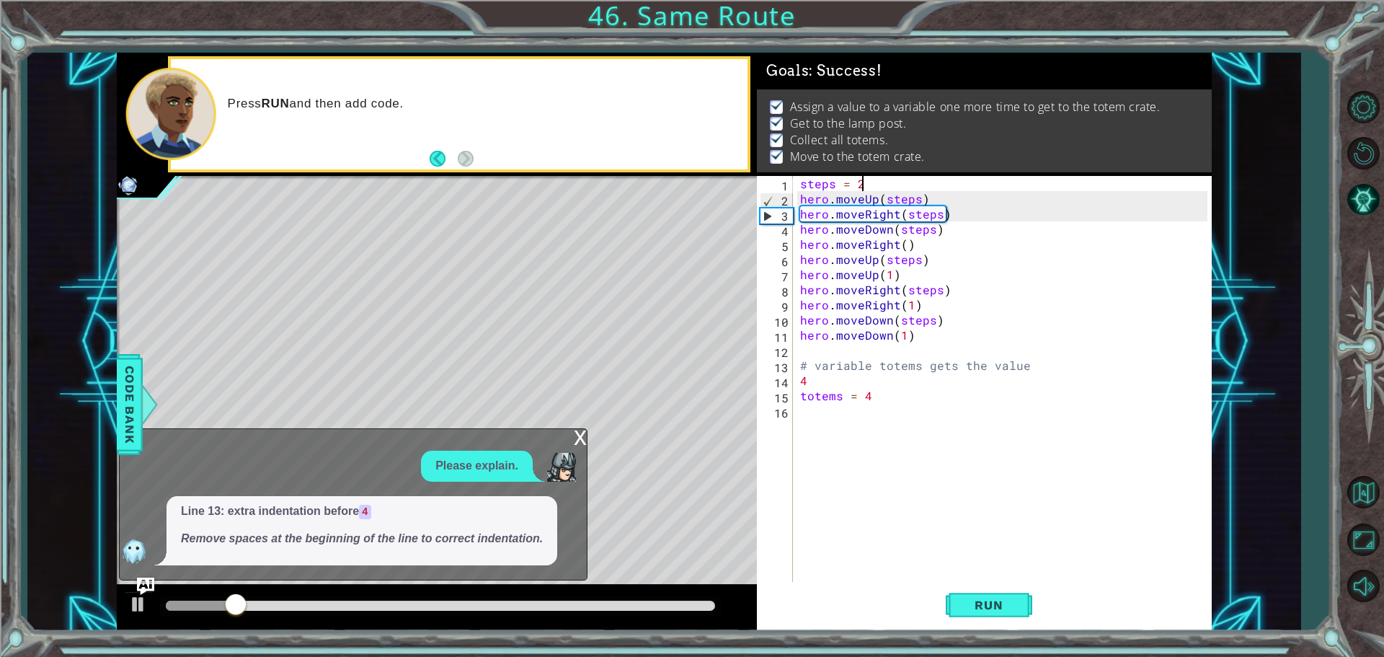
click at [577, 433] on div "x" at bounding box center [580, 436] width 13 height 14
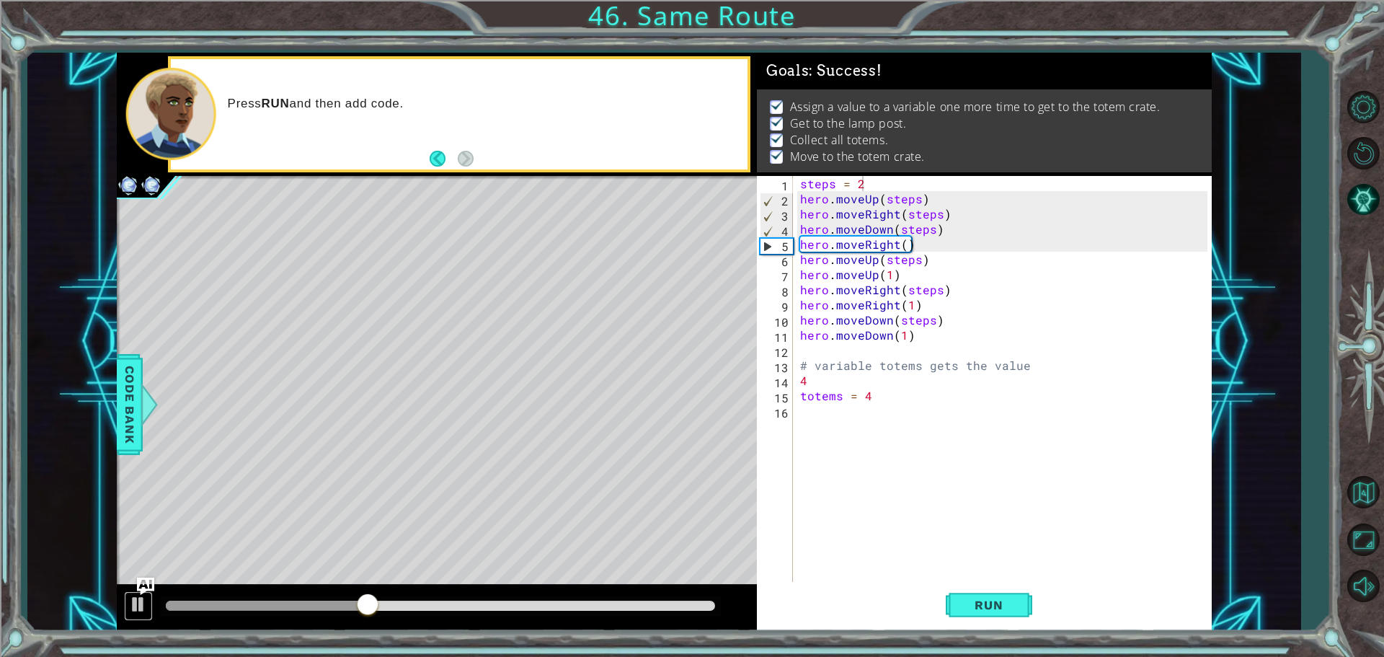
drag, startPoint x: 137, startPoint y: 605, endPoint x: 99, endPoint y: 592, distance: 40.3
click at [138, 605] on div at bounding box center [138, 604] width 19 height 19
click at [992, 590] on button "Run" at bounding box center [989, 604] width 86 height 45
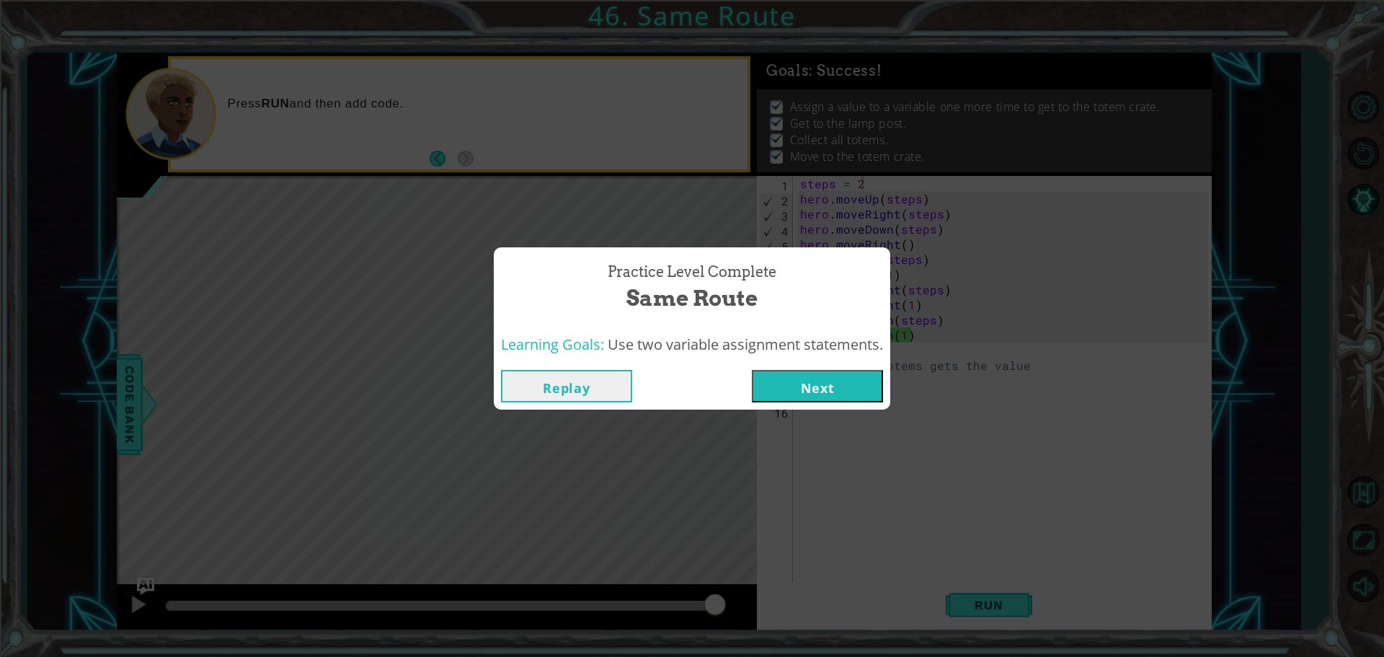
click at [838, 386] on button "Next" at bounding box center [817, 386] width 131 height 32
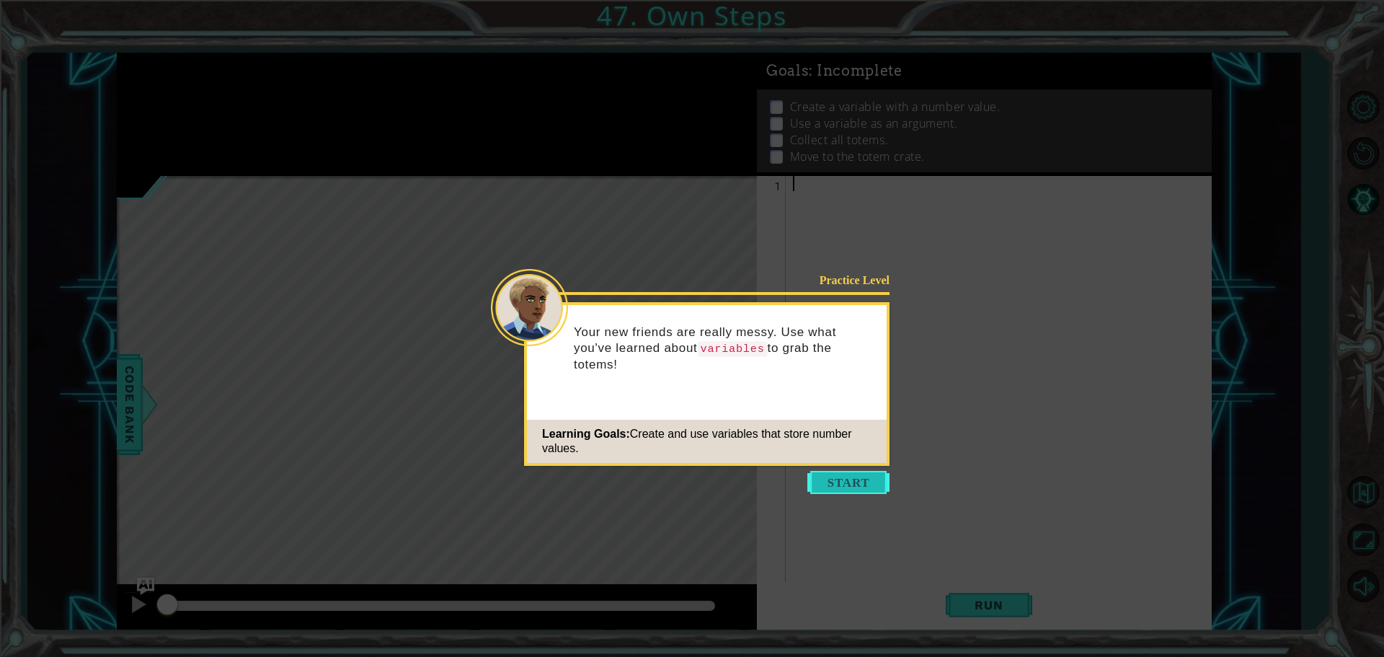
click at [870, 473] on button "Start" at bounding box center [848, 482] width 82 height 23
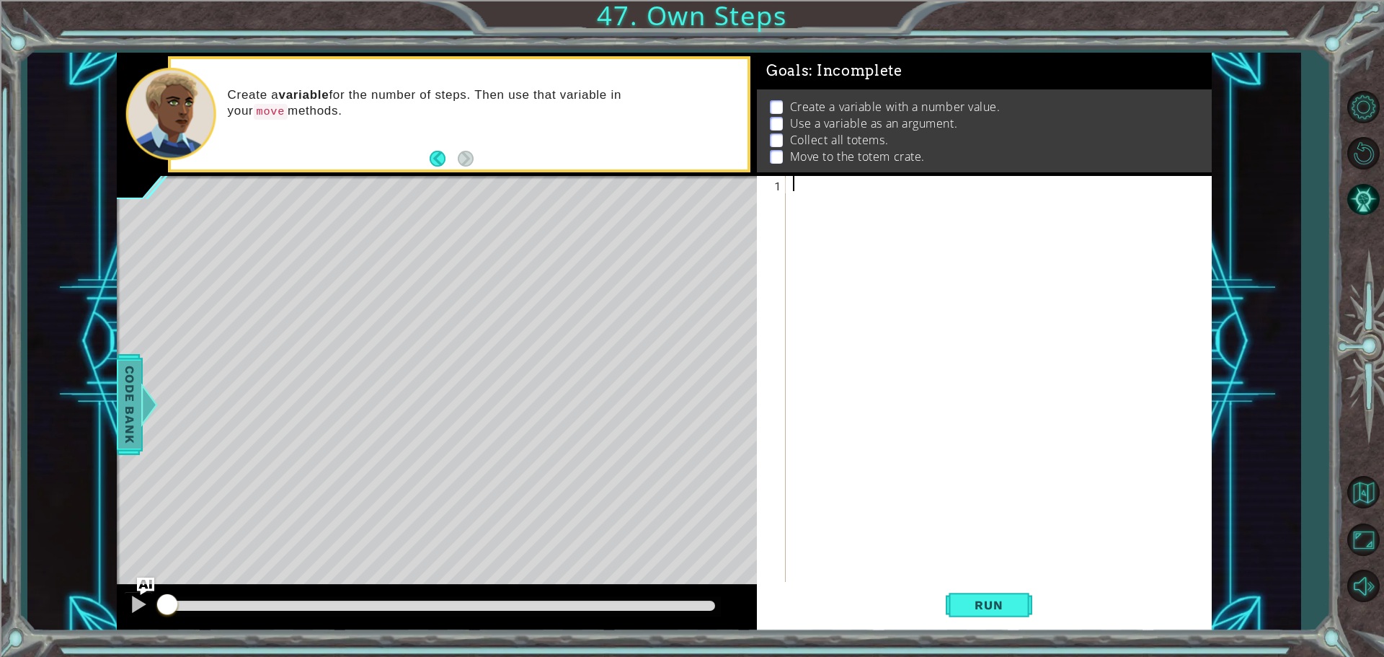
click at [125, 391] on span "Code Bank" at bounding box center [129, 404] width 23 height 88
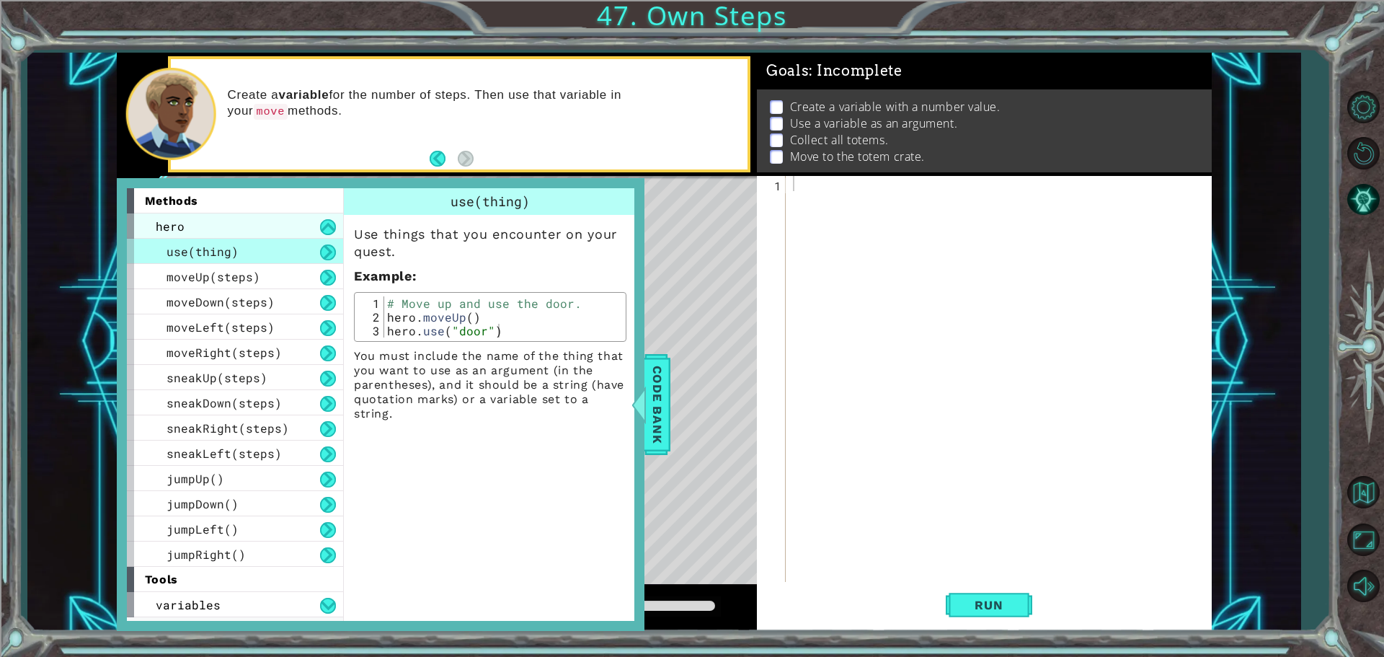
click at [252, 233] on div "hero" at bounding box center [235, 225] width 216 height 25
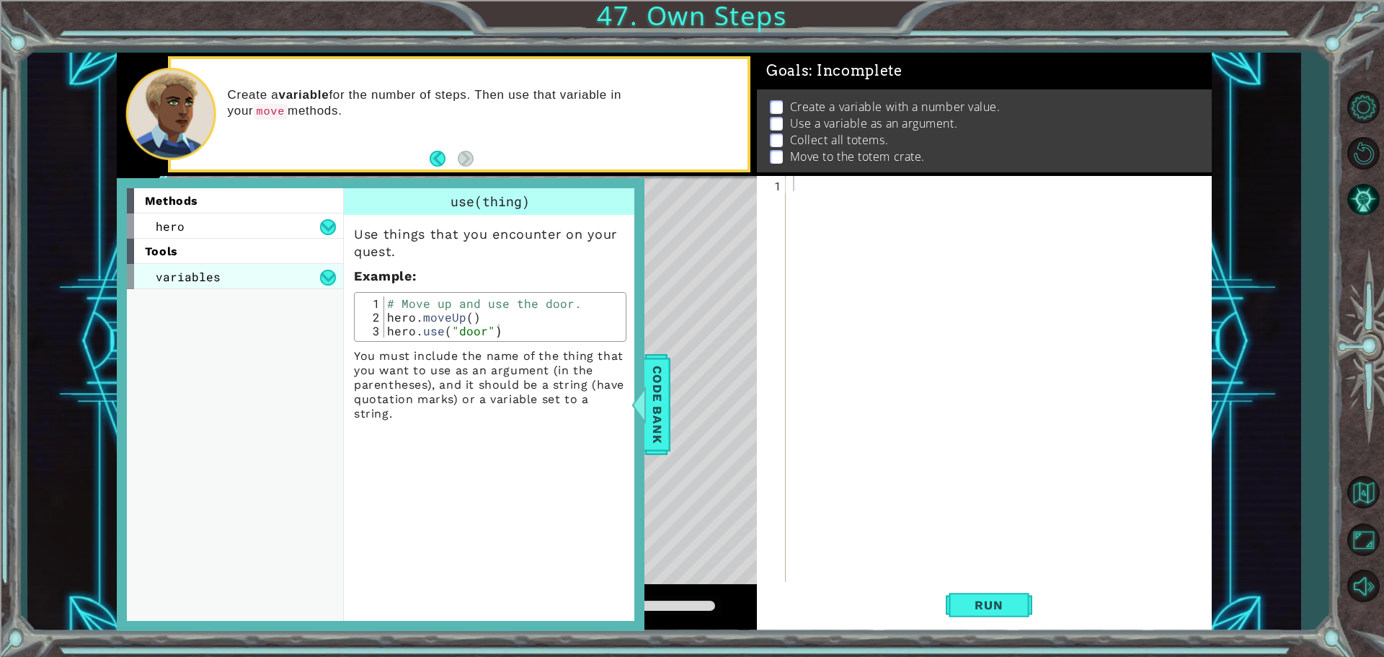
click at [261, 270] on div "variables" at bounding box center [235, 276] width 216 height 25
click at [288, 276] on div "variables" at bounding box center [235, 276] width 216 height 25
click at [832, 183] on div at bounding box center [1002, 395] width 425 height 439
click at [661, 376] on span "Code Bank" at bounding box center [657, 404] width 23 height 88
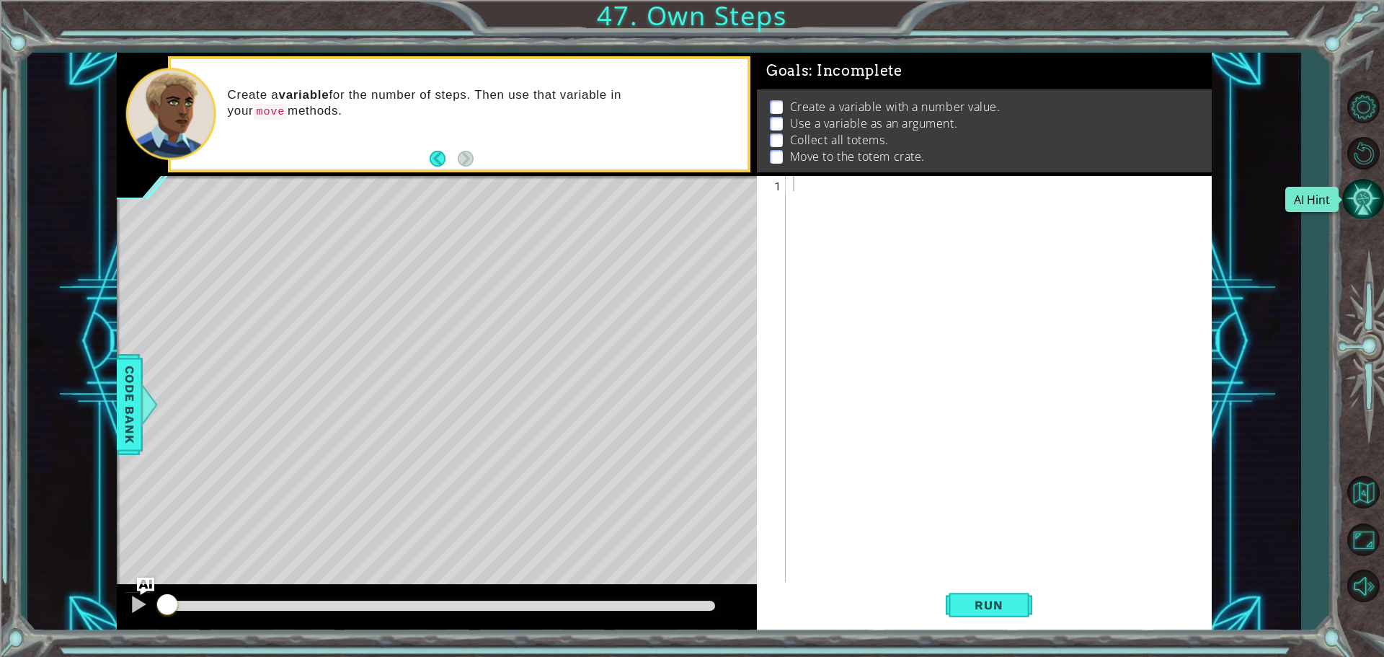
click at [1366, 198] on button "AI Hint" at bounding box center [1363, 199] width 42 height 42
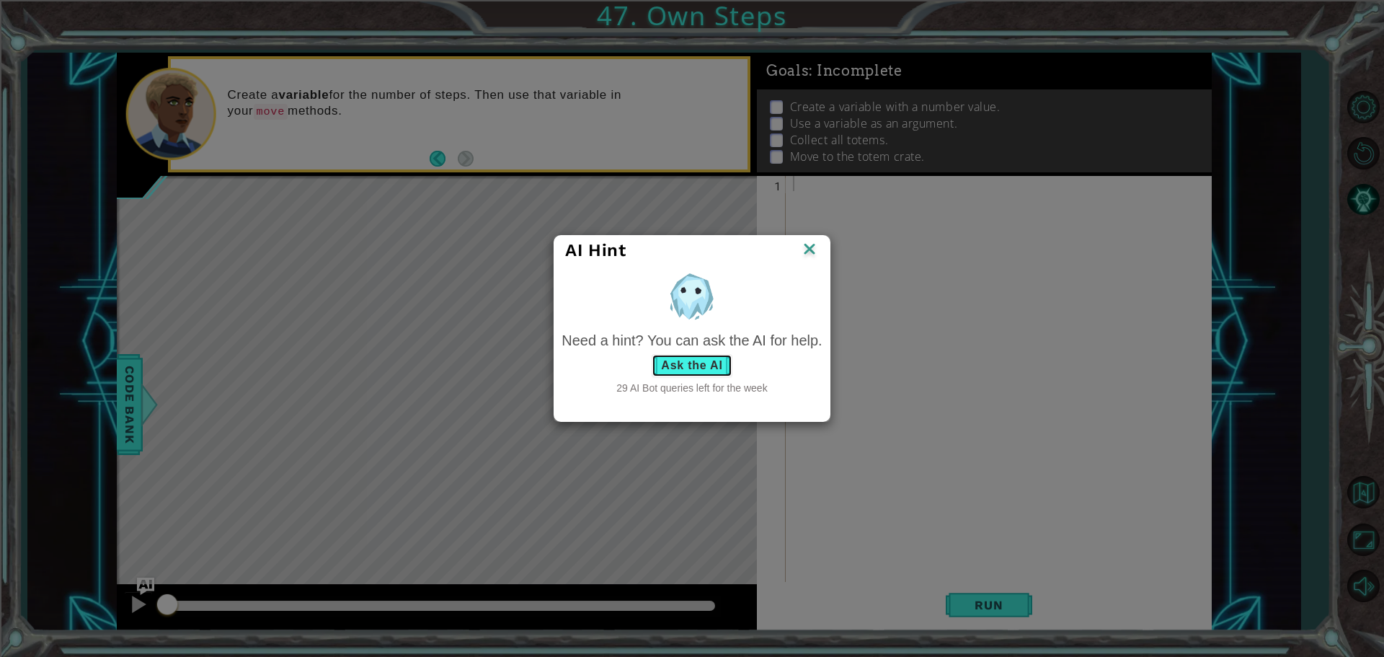
click at [679, 356] on button "Ask the AI" at bounding box center [692, 365] width 80 height 23
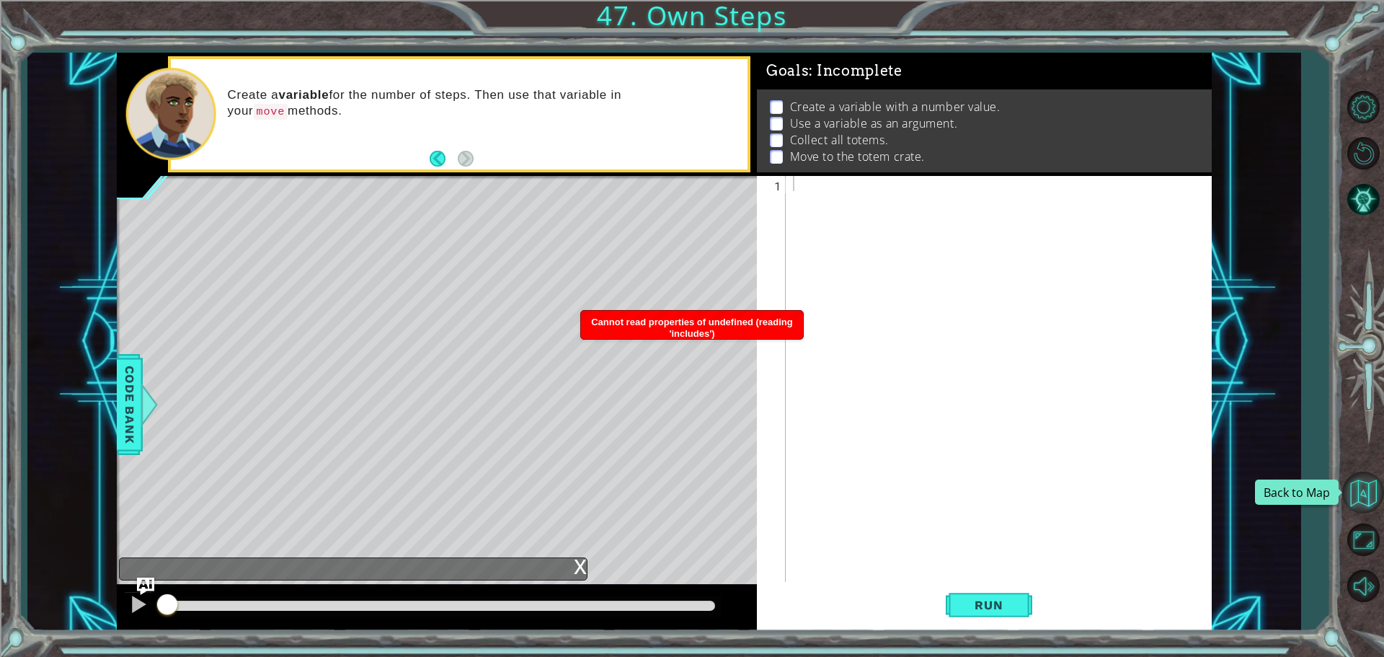
click at [1364, 486] on button "Back to Map" at bounding box center [1363, 492] width 42 height 42
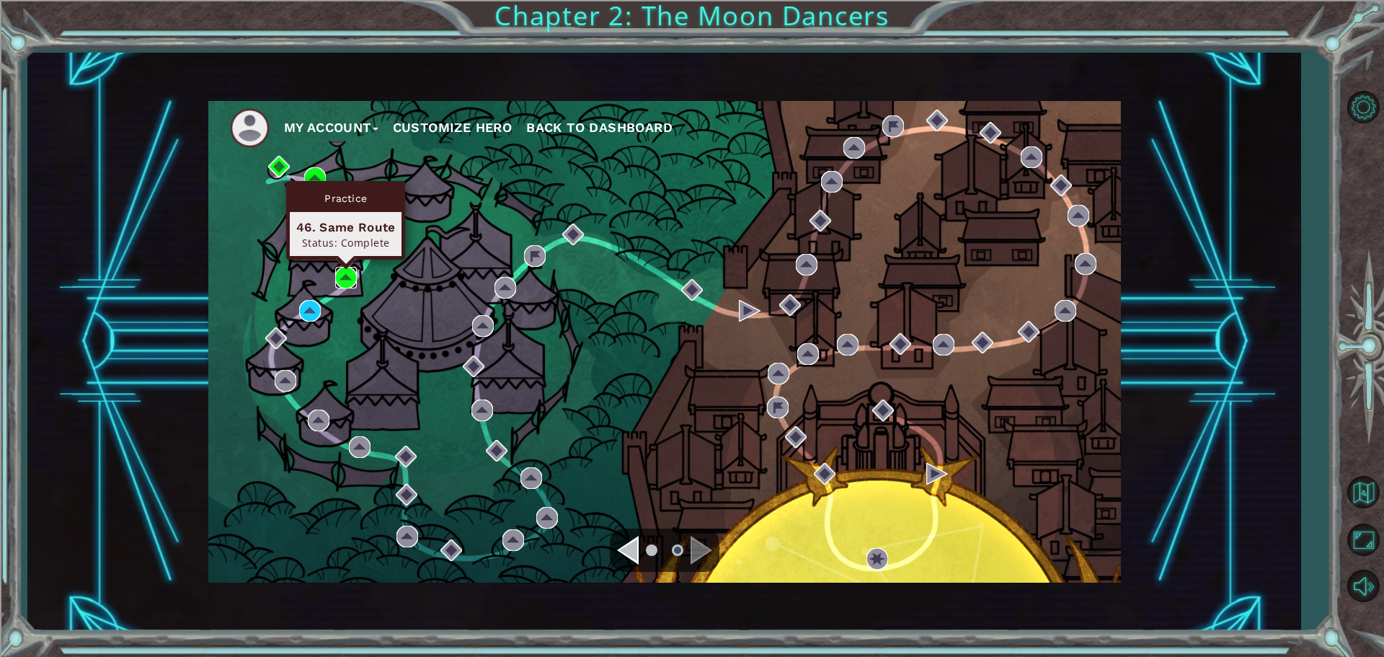
click at [346, 274] on img at bounding box center [346, 278] width 22 height 22
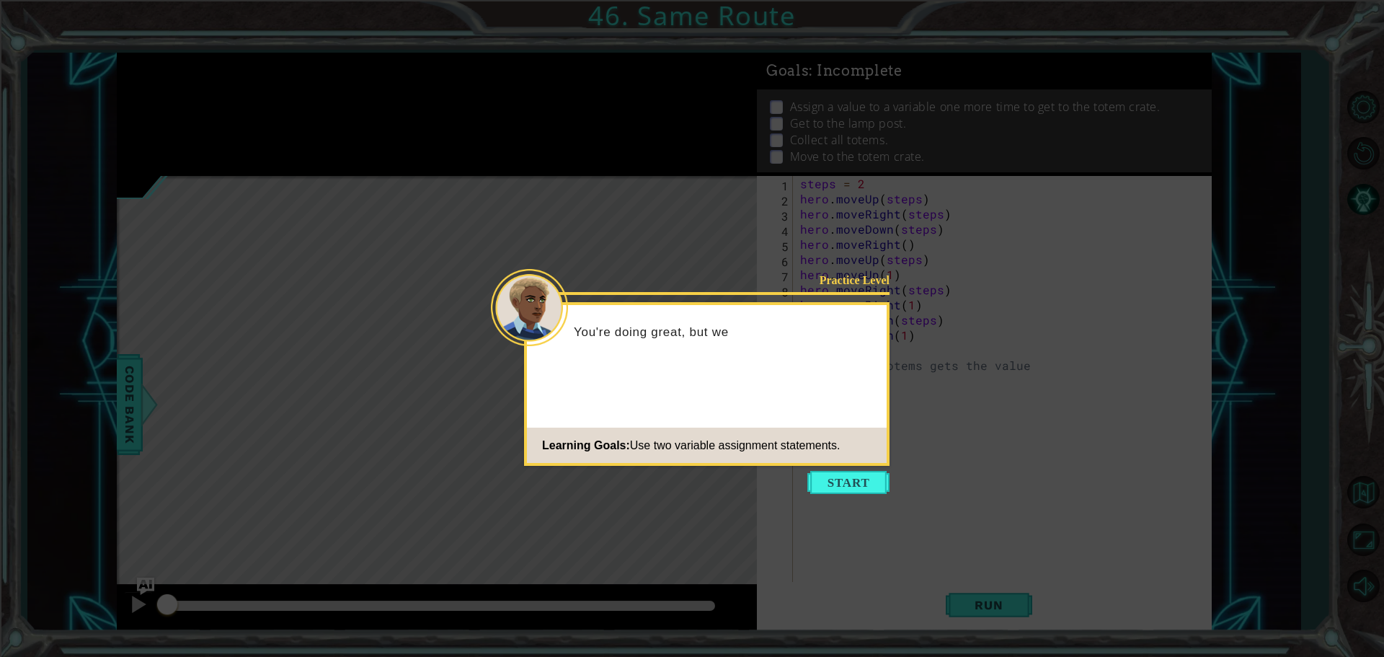
click at [884, 495] on icon at bounding box center [692, 328] width 1384 height 657
click at [874, 486] on button "Start" at bounding box center [848, 482] width 82 height 23
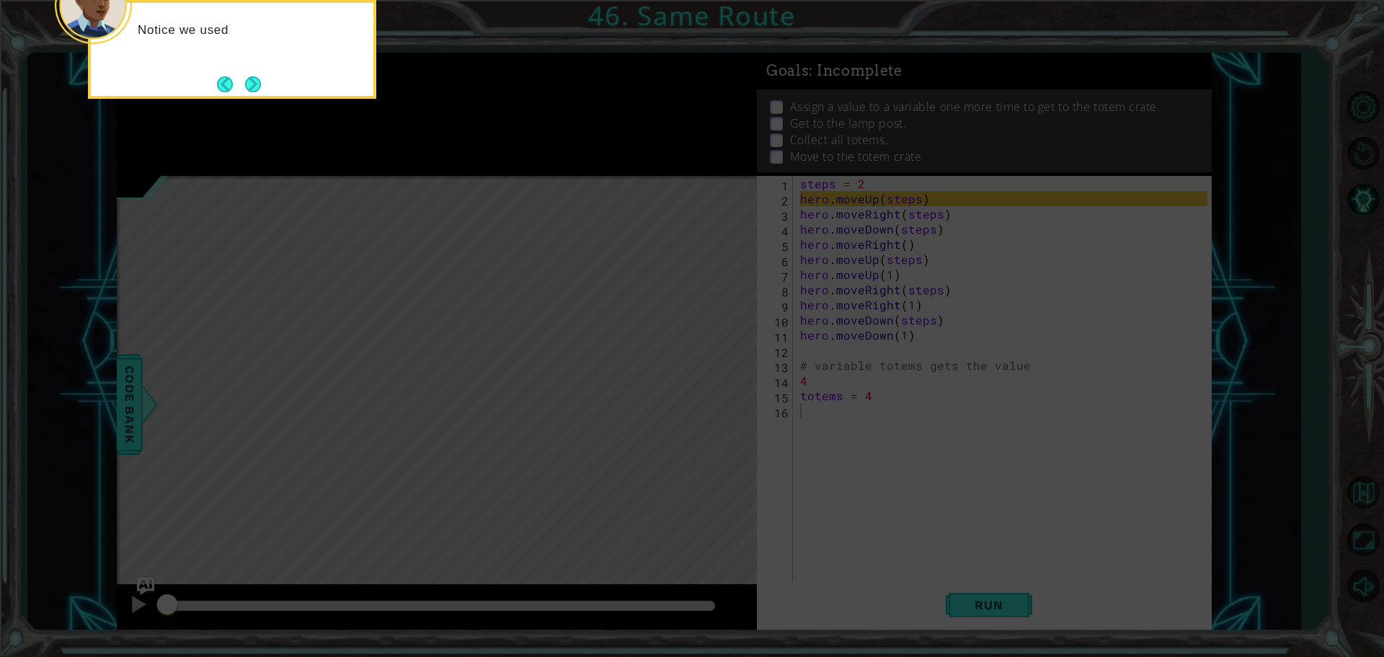
click at [959, 466] on icon at bounding box center [692, 98] width 1384 height 1116
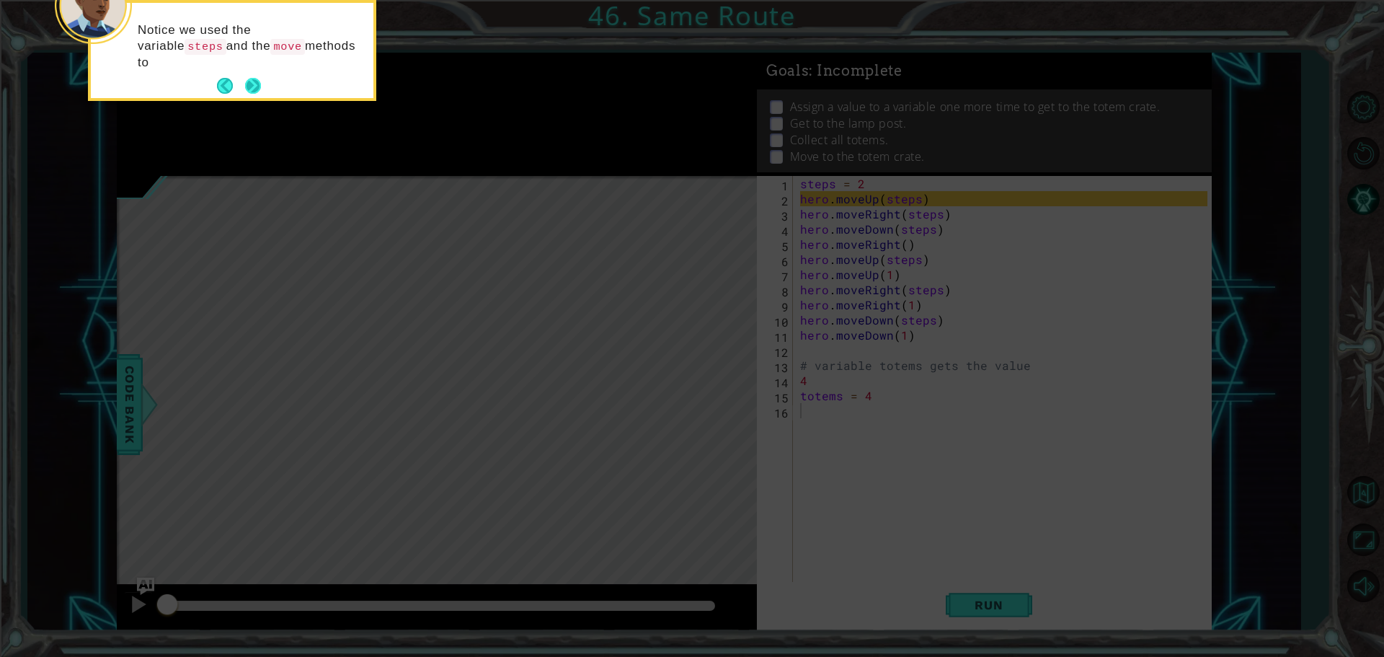
click at [259, 79] on button "Next" at bounding box center [252, 86] width 27 height 27
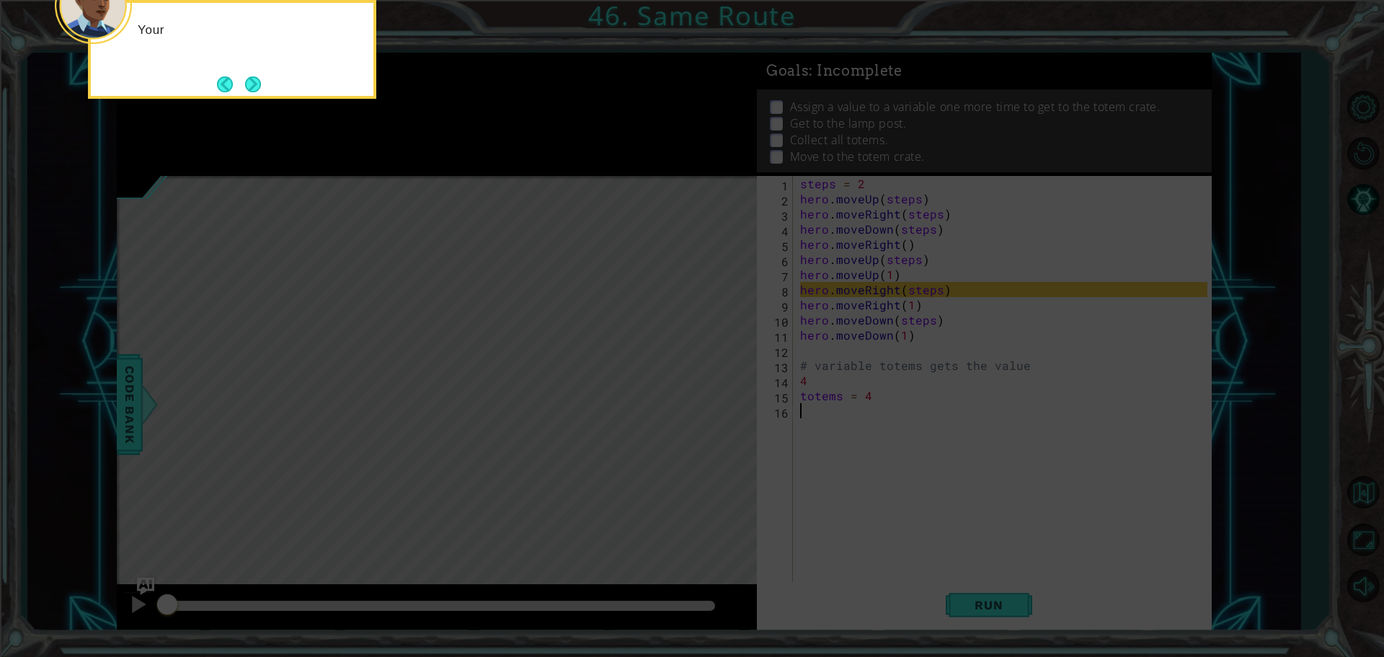
click at [259, 79] on button "Next" at bounding box center [252, 84] width 17 height 17
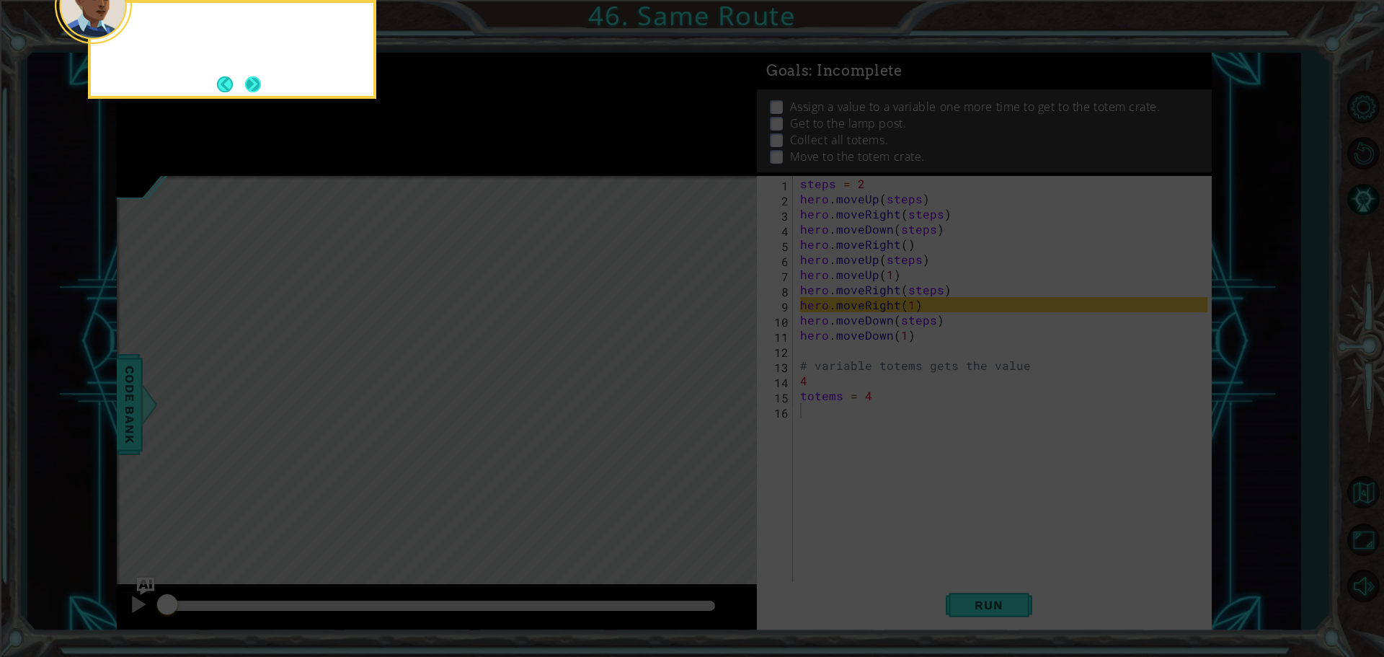
click at [259, 79] on button "Next" at bounding box center [252, 84] width 22 height 22
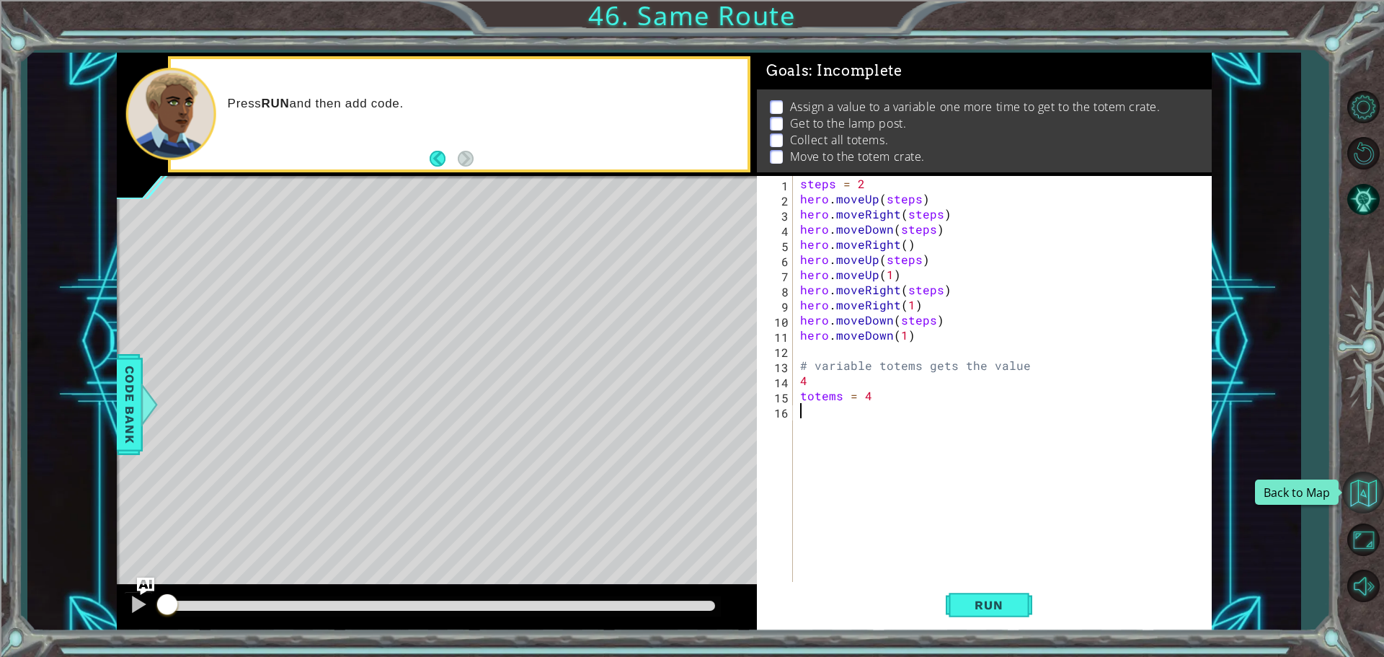
click at [1352, 490] on button "Back to Map" at bounding box center [1363, 492] width 42 height 42
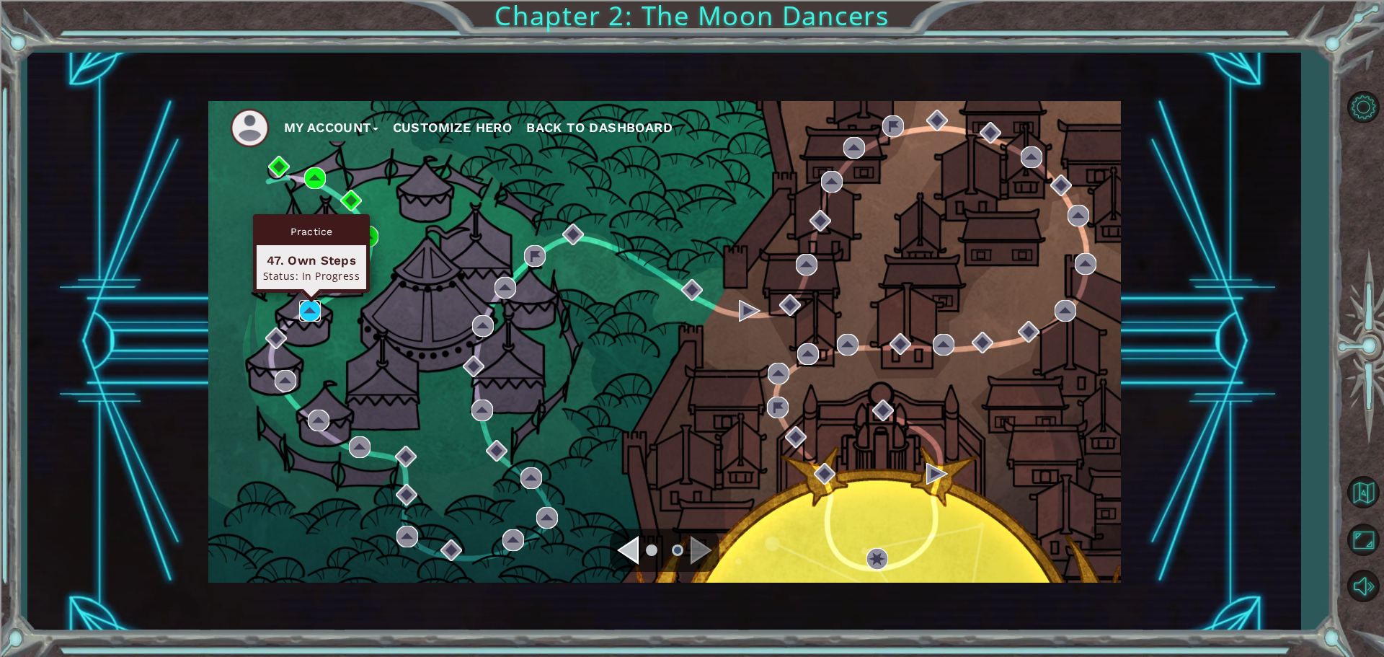
click at [307, 304] on img at bounding box center [310, 311] width 22 height 22
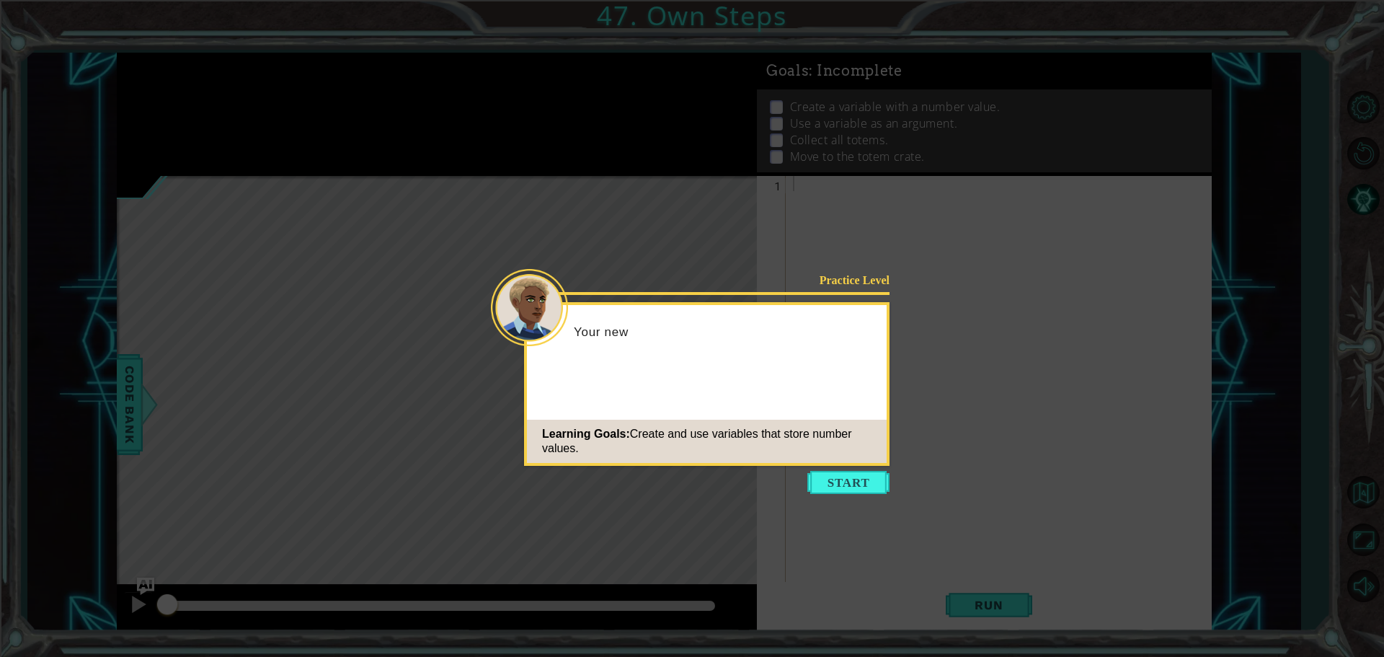
click at [847, 466] on icon at bounding box center [692, 328] width 1384 height 657
click at [845, 479] on button "Start" at bounding box center [848, 482] width 82 height 23
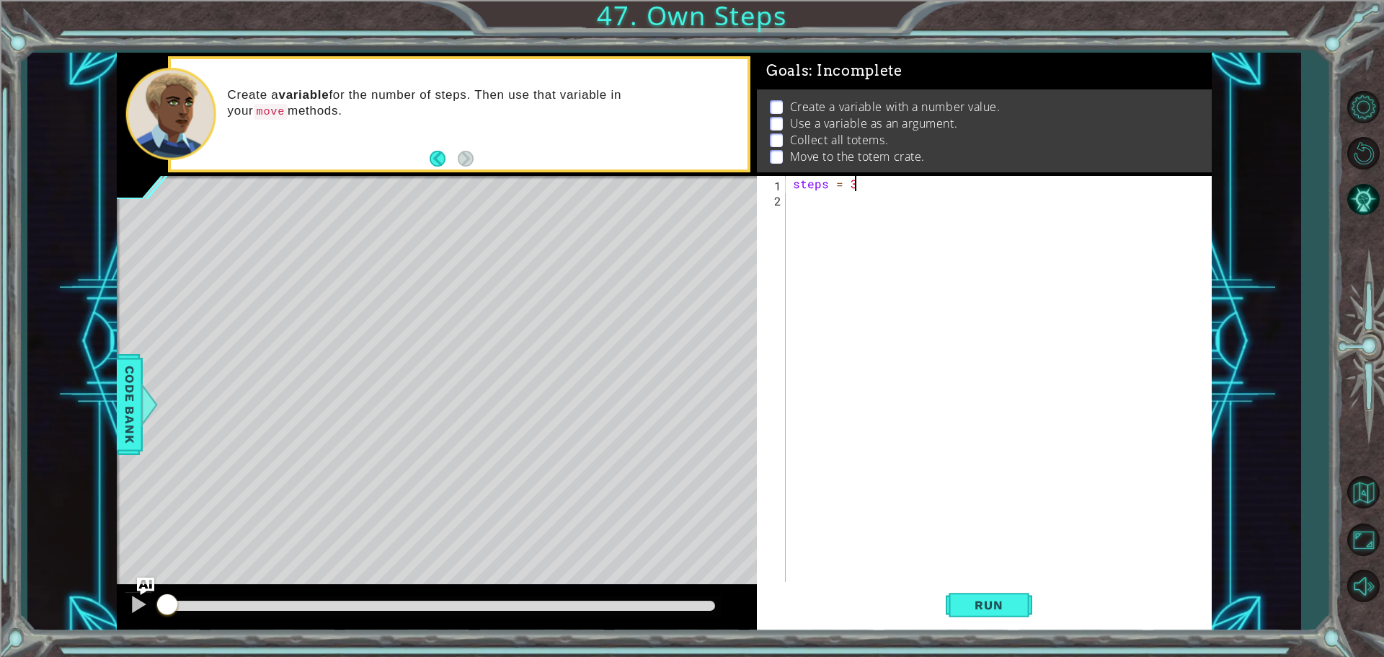
scroll to position [0, 3]
type textarea "steps = 3"
click at [1015, 616] on button "Run" at bounding box center [989, 604] width 86 height 45
click at [147, 600] on div at bounding box center [138, 604] width 19 height 19
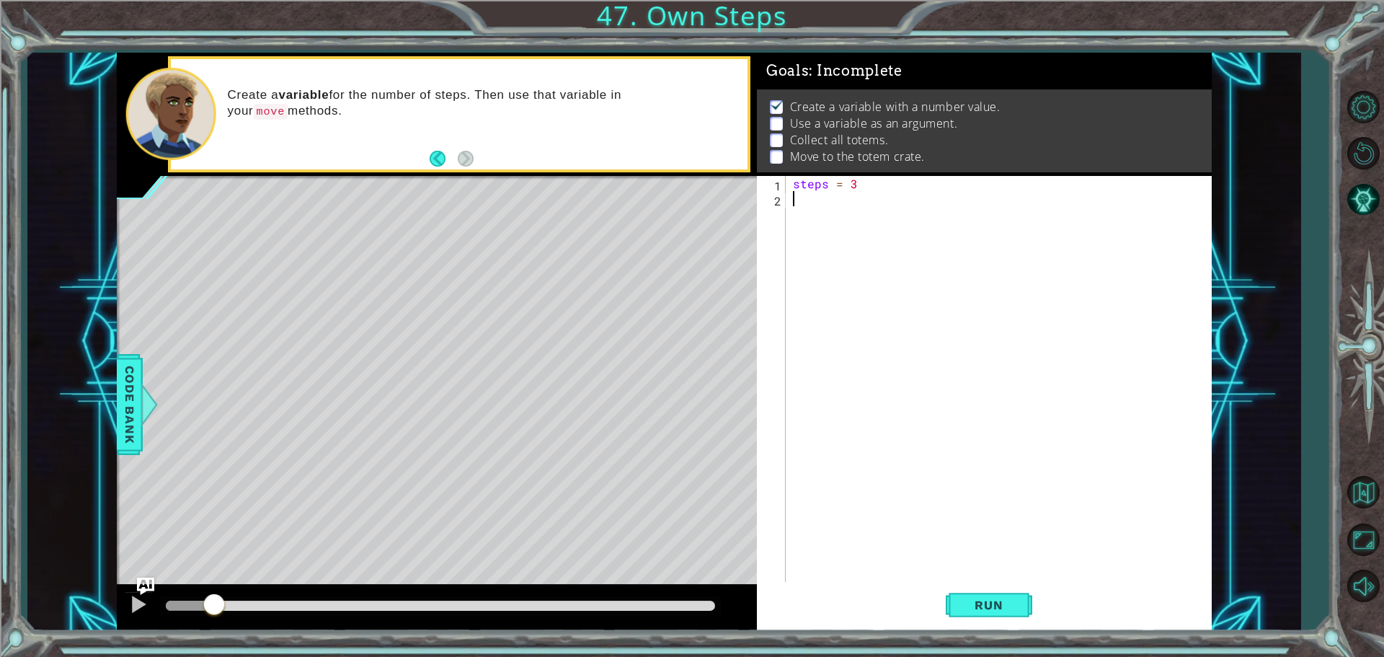
click at [842, 211] on div "steps = 3" at bounding box center [1002, 395] width 425 height 439
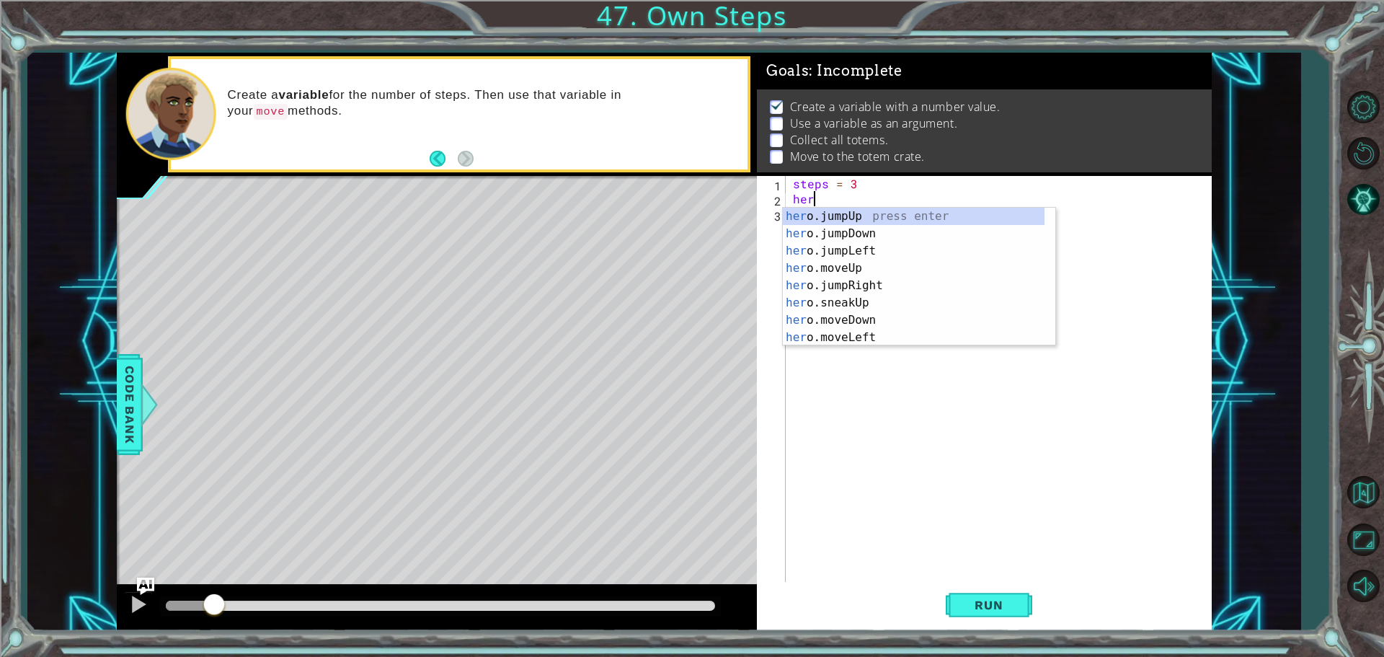
scroll to position [0, 1]
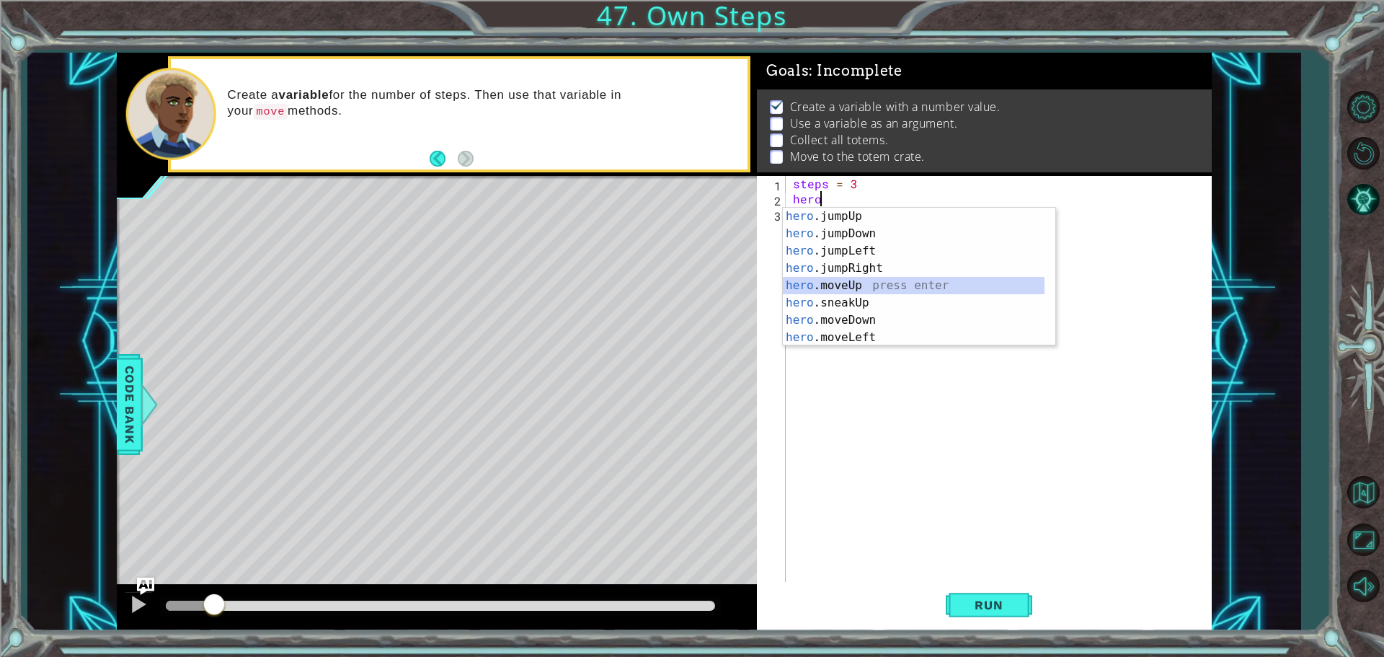
click at [880, 293] on div "hero .jumpUp press enter hero .jumpDown press enter hero .jumpLeft press enter …" at bounding box center [914, 294] width 262 height 173
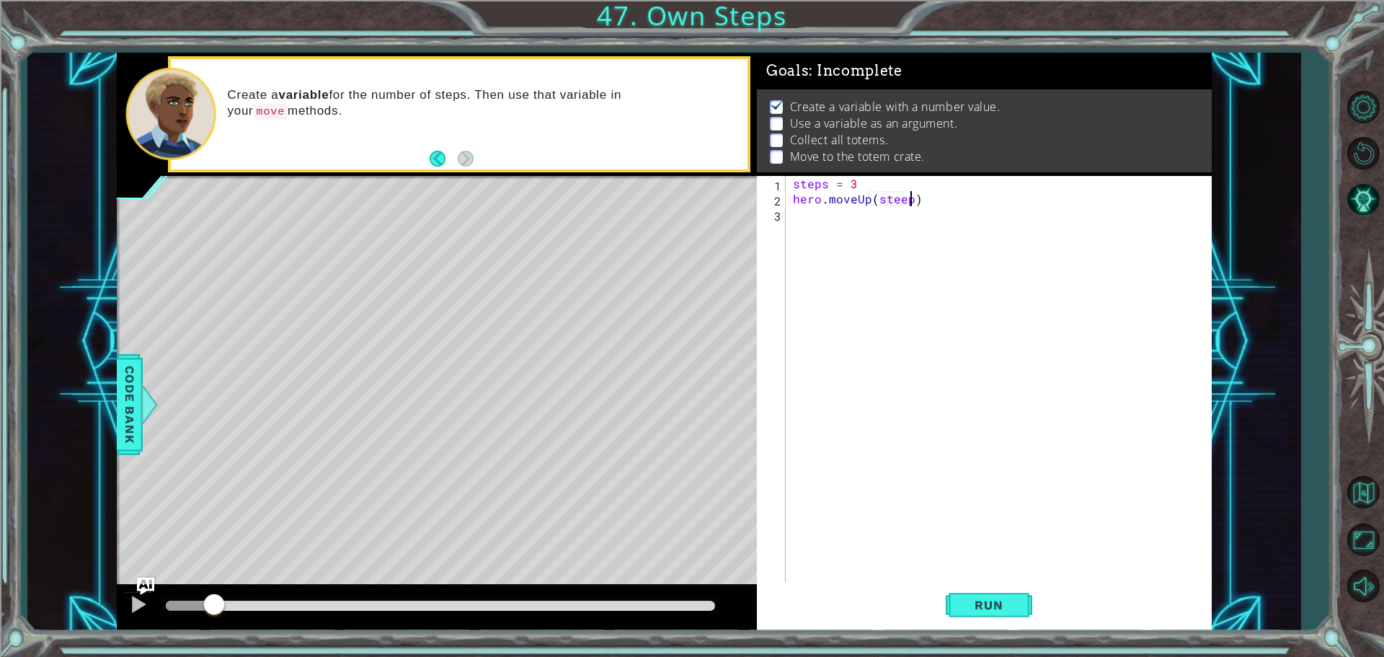
scroll to position [0, 7]
click at [900, 197] on div "steps = 3 hero . moveUp ( steeps )" at bounding box center [1002, 395] width 425 height 439
type textarea "hero.moveUp(steps)"
click at [866, 234] on div "steps = 3 hero . moveUp ( steps )" at bounding box center [1002, 395] width 425 height 439
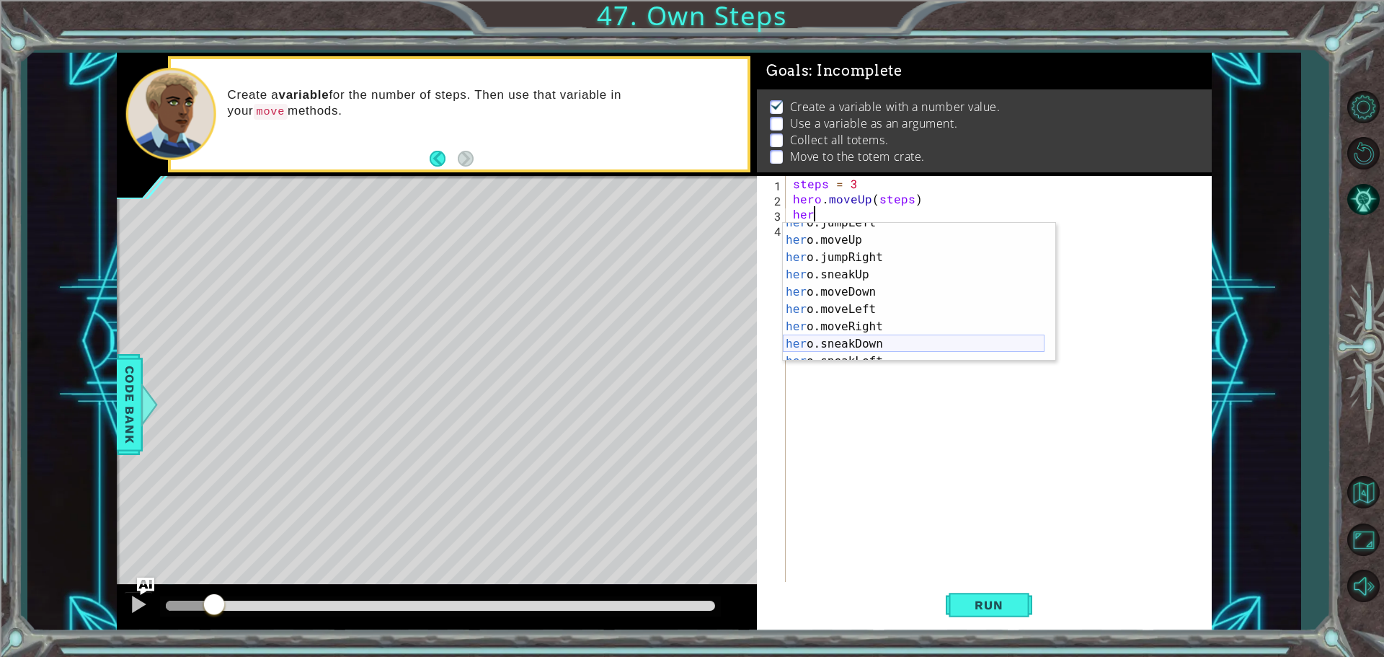
scroll to position [86, 0]
click at [869, 285] on div "her o.sneakUp press enter her o.moveDown press enter her o.moveLeft press enter…" at bounding box center [914, 309] width 262 height 173
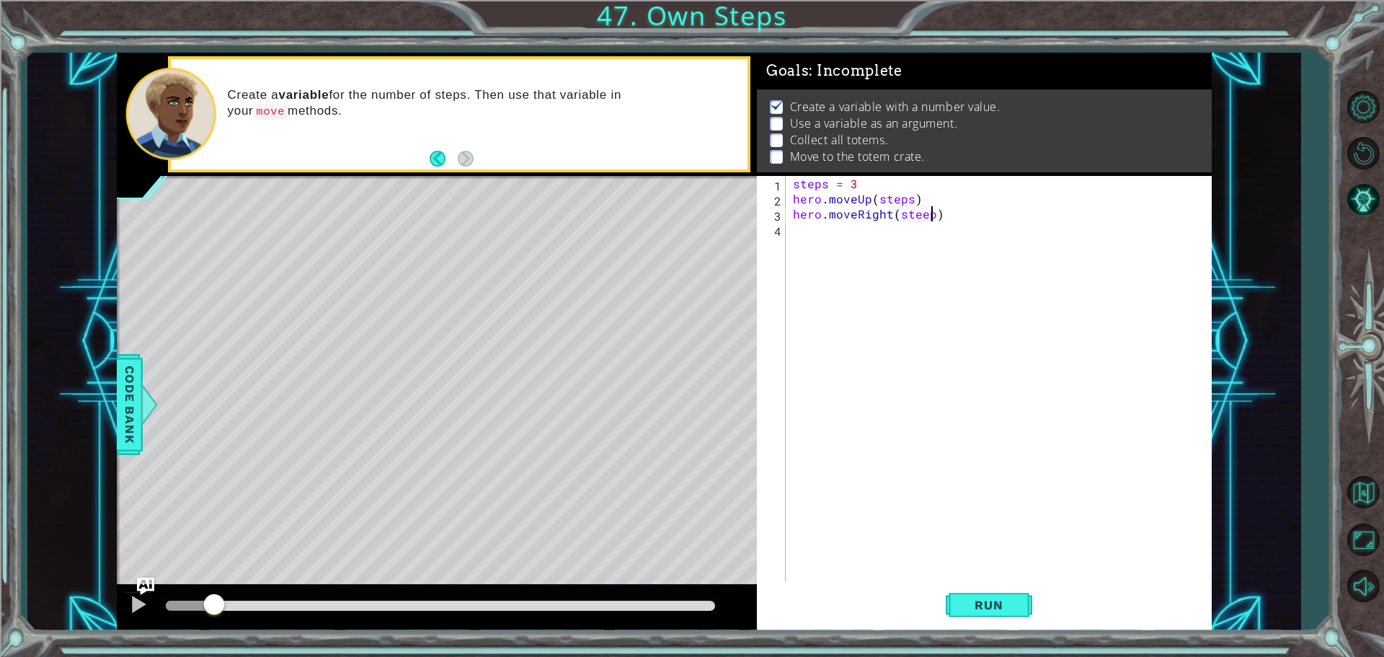
scroll to position [0, 9]
click at [919, 215] on div "steps = 3 hero . moveUp ( steps ) hero . moveRight ( steeps )" at bounding box center [1002, 395] width 425 height 439
type textarea "hero.moveRight(steps)"
drag, startPoint x: 802, startPoint y: 257, endPoint x: 811, endPoint y: 241, distance: 18.1
click at [802, 256] on div "steps = 3 hero . moveUp ( steps ) hero . moveRight ( steps )" at bounding box center [1002, 395] width 425 height 439
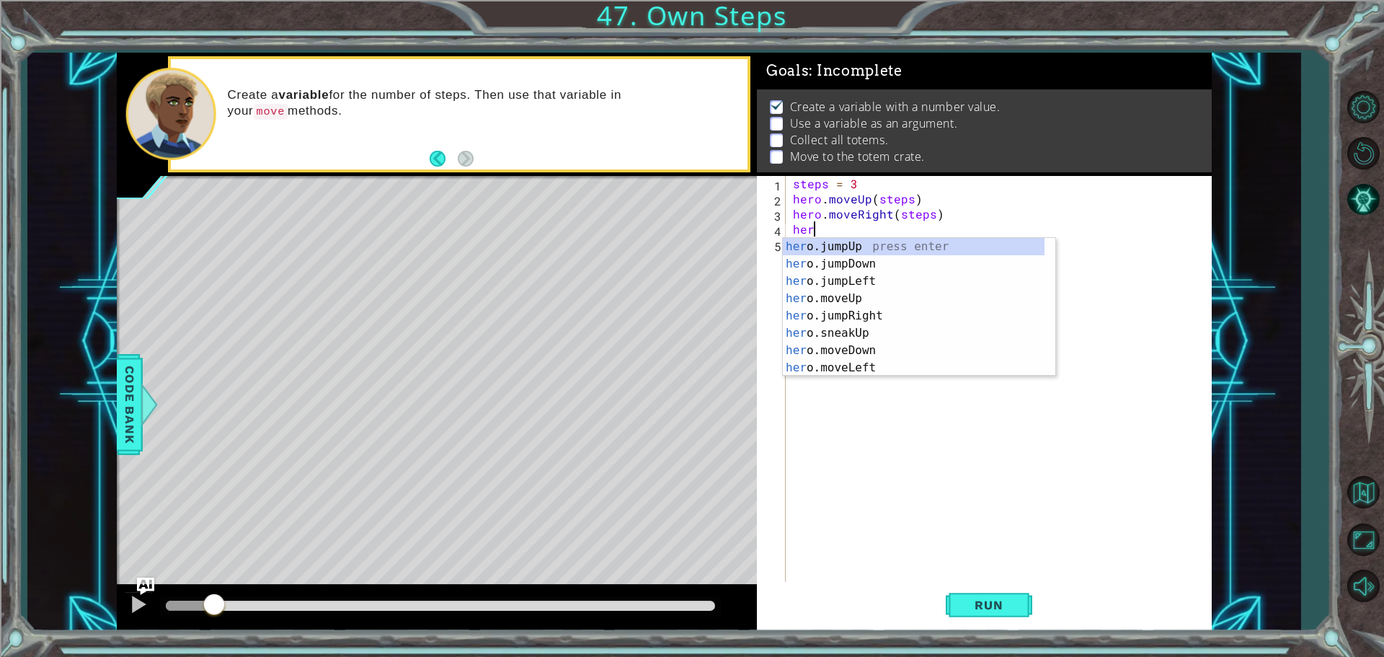
scroll to position [0, 1]
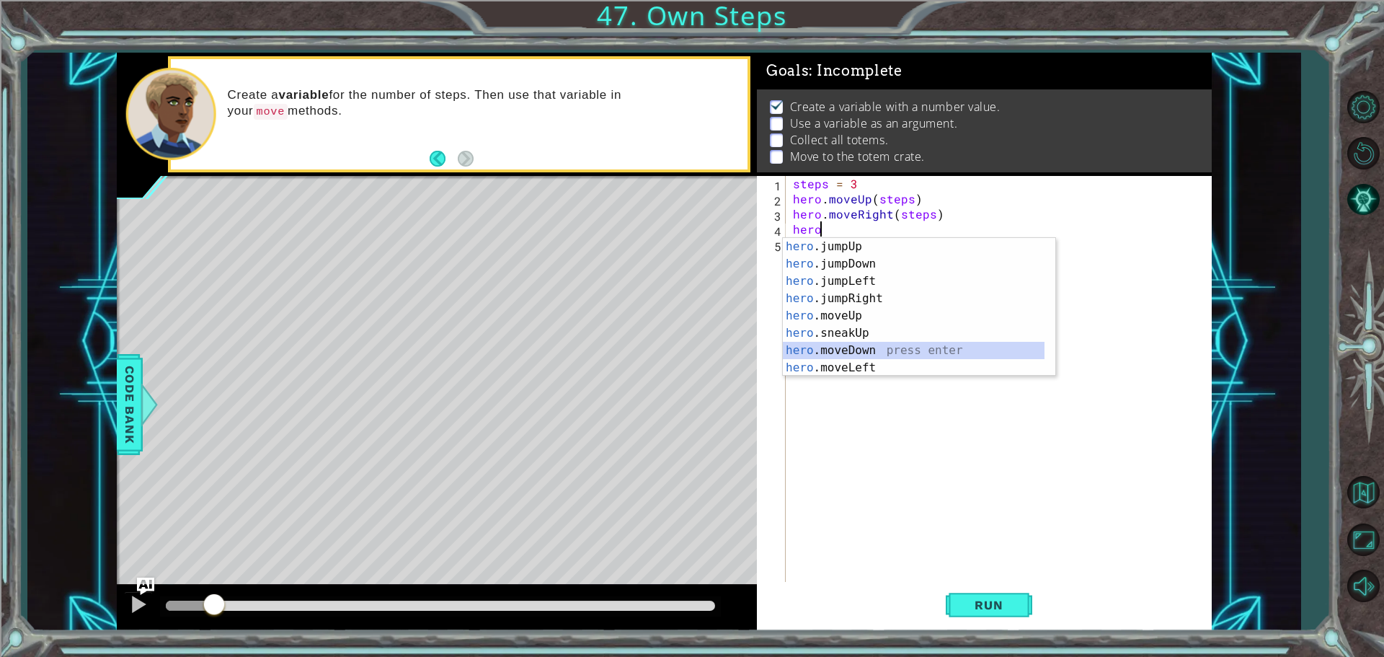
click at [837, 351] on div "hero .jumpUp press enter hero .jumpDown press enter hero .jumpLeft press enter …" at bounding box center [914, 324] width 262 height 173
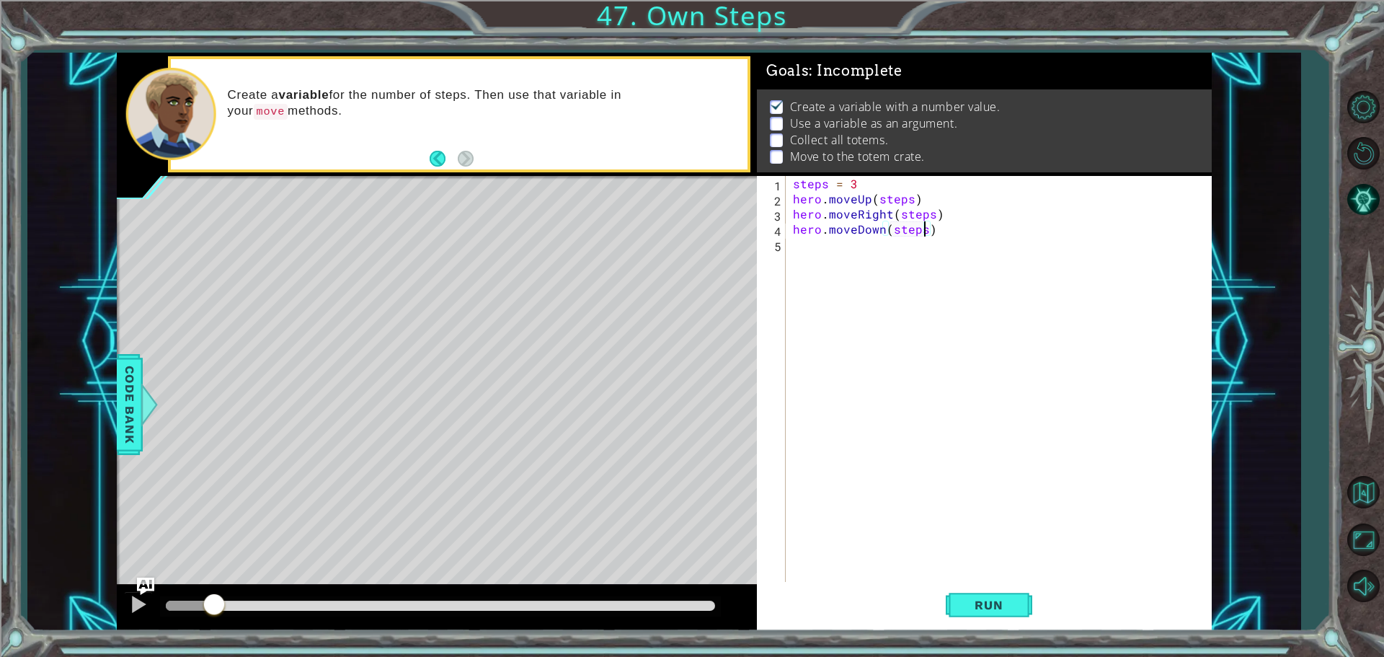
scroll to position [0, 8]
type textarea "hero.moveDown(steps)"
drag, startPoint x: 788, startPoint y: 255, endPoint x: 796, endPoint y: 251, distance: 9.0
click at [793, 258] on div "hero.moveDown(steps) 1 2 3 4 5 steps = 3 hero . moveUp ( steps ) hero . moveRig…" at bounding box center [982, 380] width 450 height 409
click at [819, 245] on div "steps = 3 hero . moveUp ( steps ) hero . moveRight ( steps ) hero . moveDown ( …" at bounding box center [1002, 395] width 425 height 439
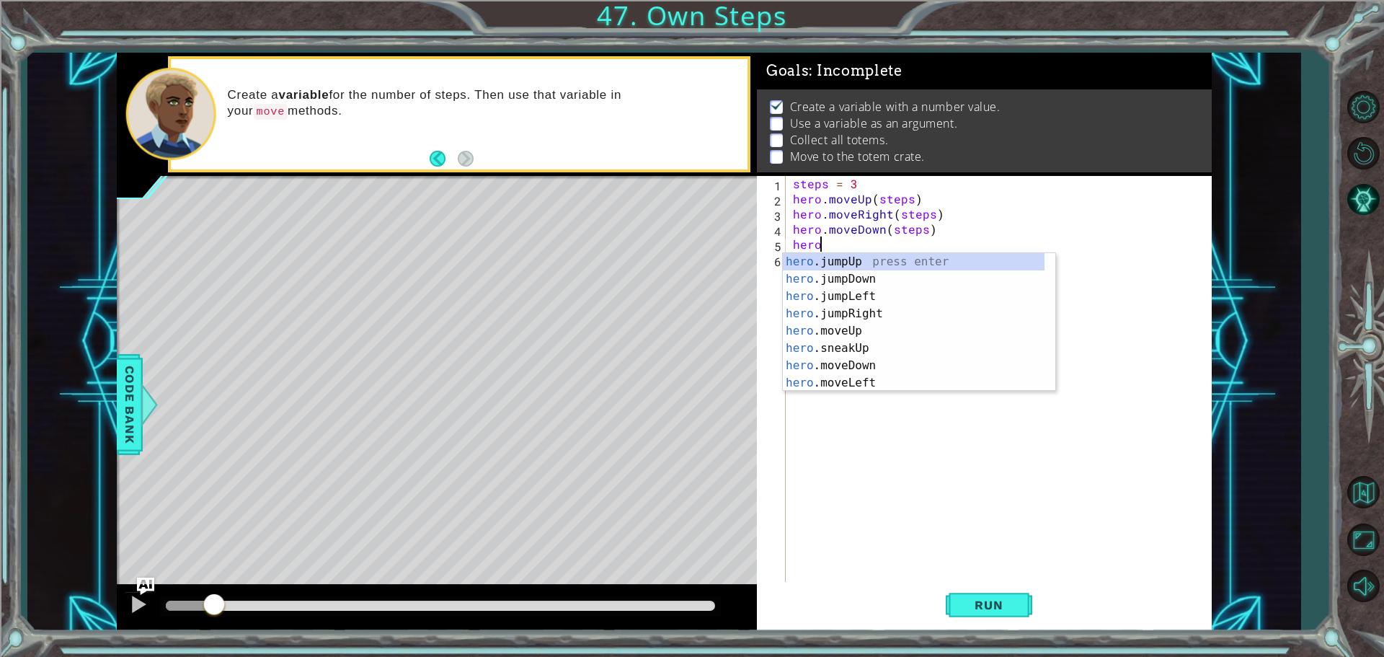
scroll to position [0, 1]
click at [882, 378] on div "hero .jumpUp press enter hero .jumpDown press enter hero .jumpLeft press enter …" at bounding box center [914, 339] width 262 height 173
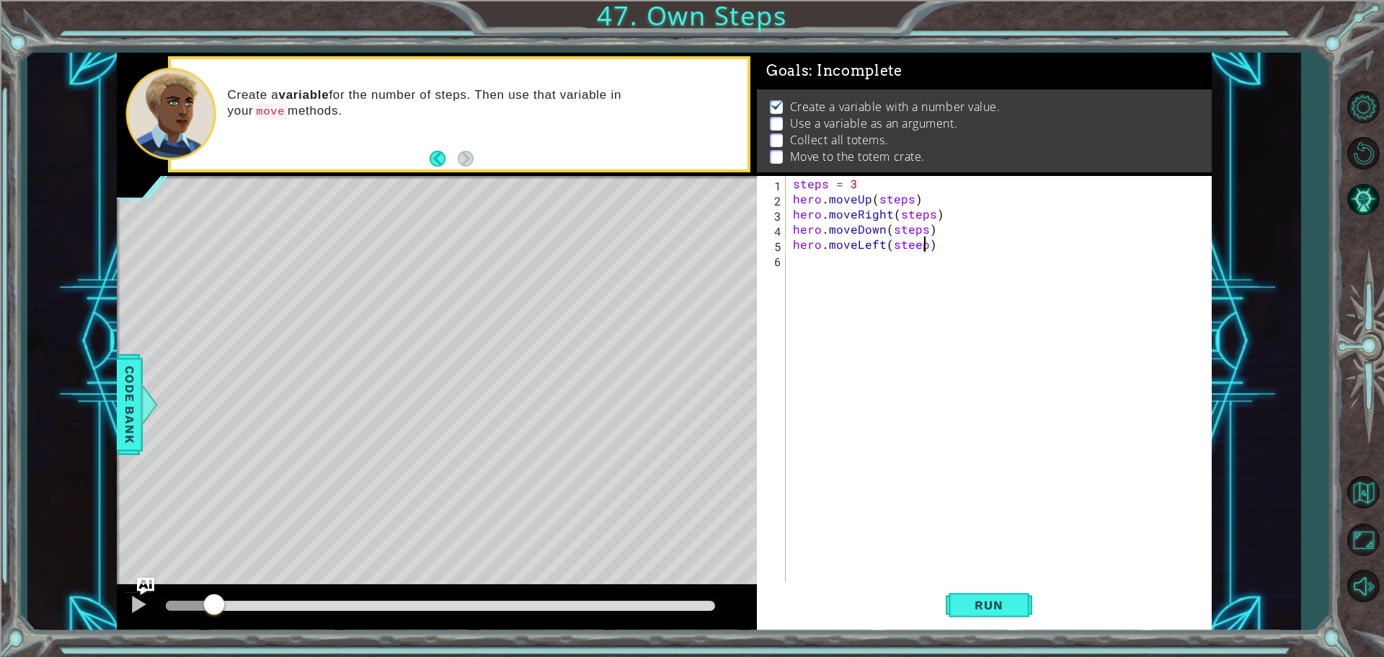
scroll to position [0, 7]
type textarea "hero.moveLeft(steps)"
click at [1033, 437] on div "steps = 3 hero . moveUp ( steps ) hero . moveRight ( steps ) hero . moveDown ( …" at bounding box center [1002, 395] width 425 height 439
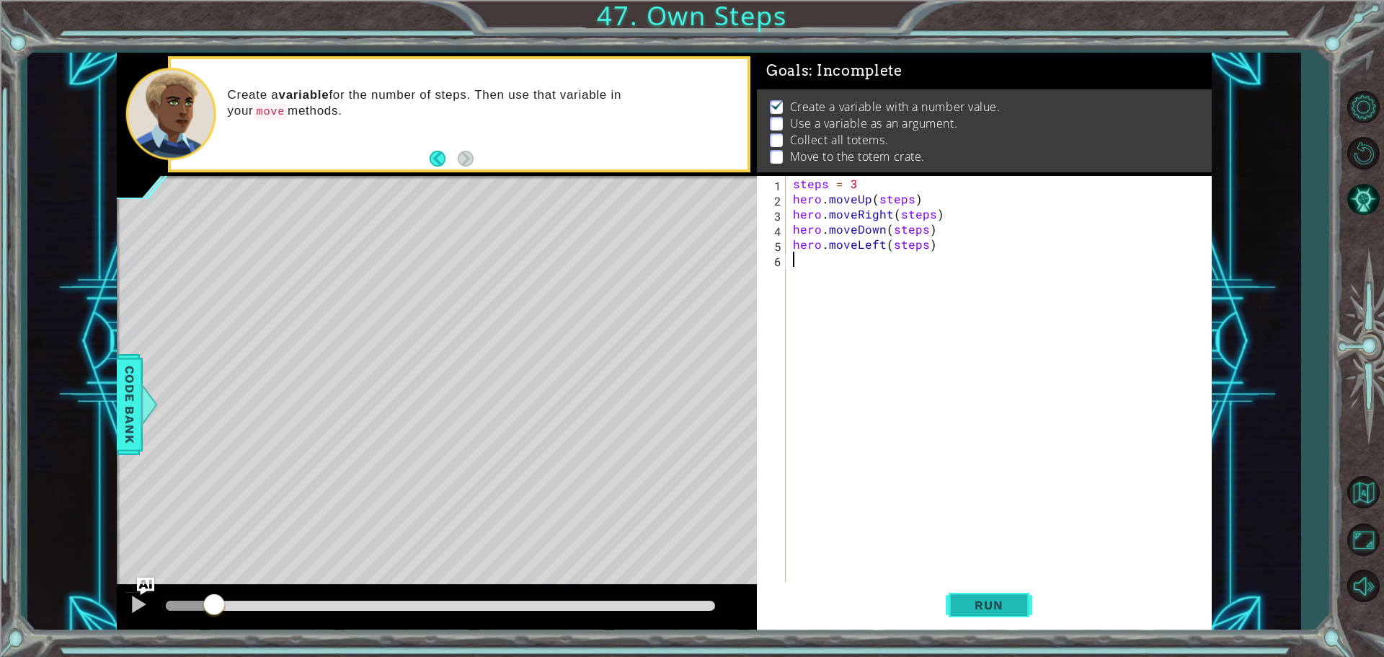
click at [999, 623] on button "Run" at bounding box center [989, 604] width 86 height 45
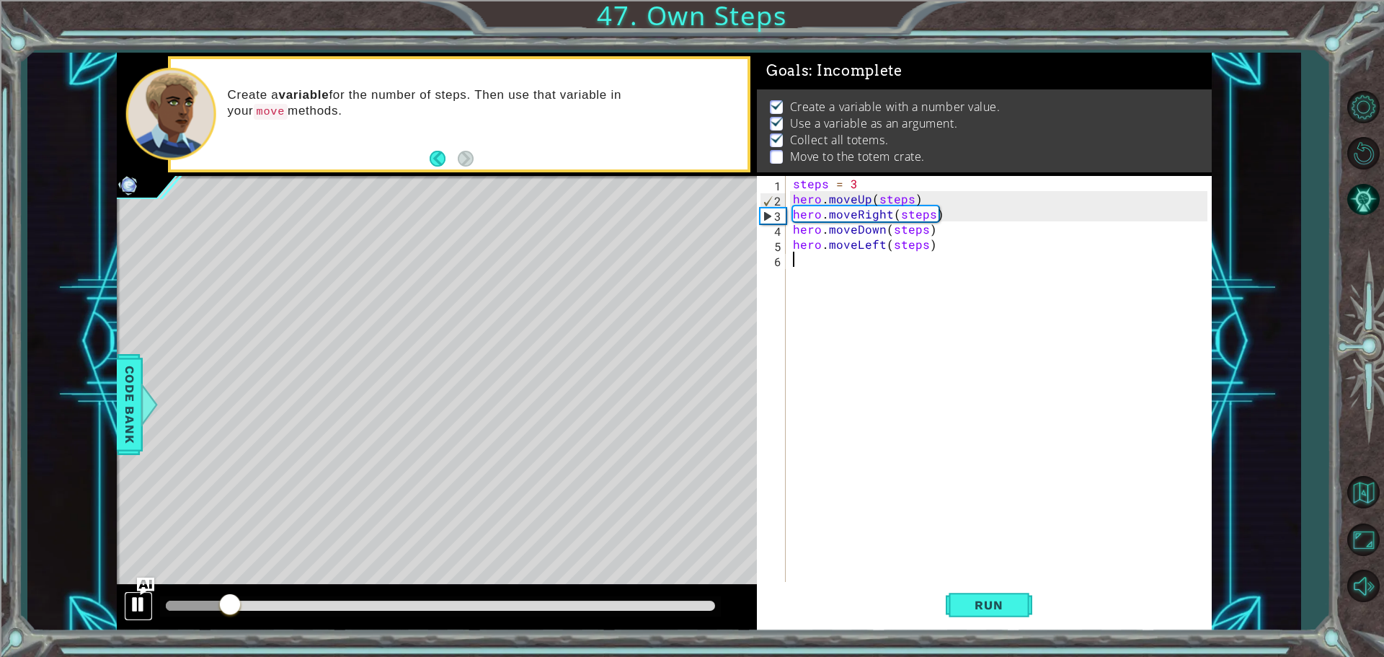
click at [129, 611] on div at bounding box center [138, 604] width 19 height 19
click at [886, 249] on div "steps = 3 hero . moveUp ( steps ) hero . moveRight ( steps ) hero . moveDown ( …" at bounding box center [1002, 395] width 425 height 439
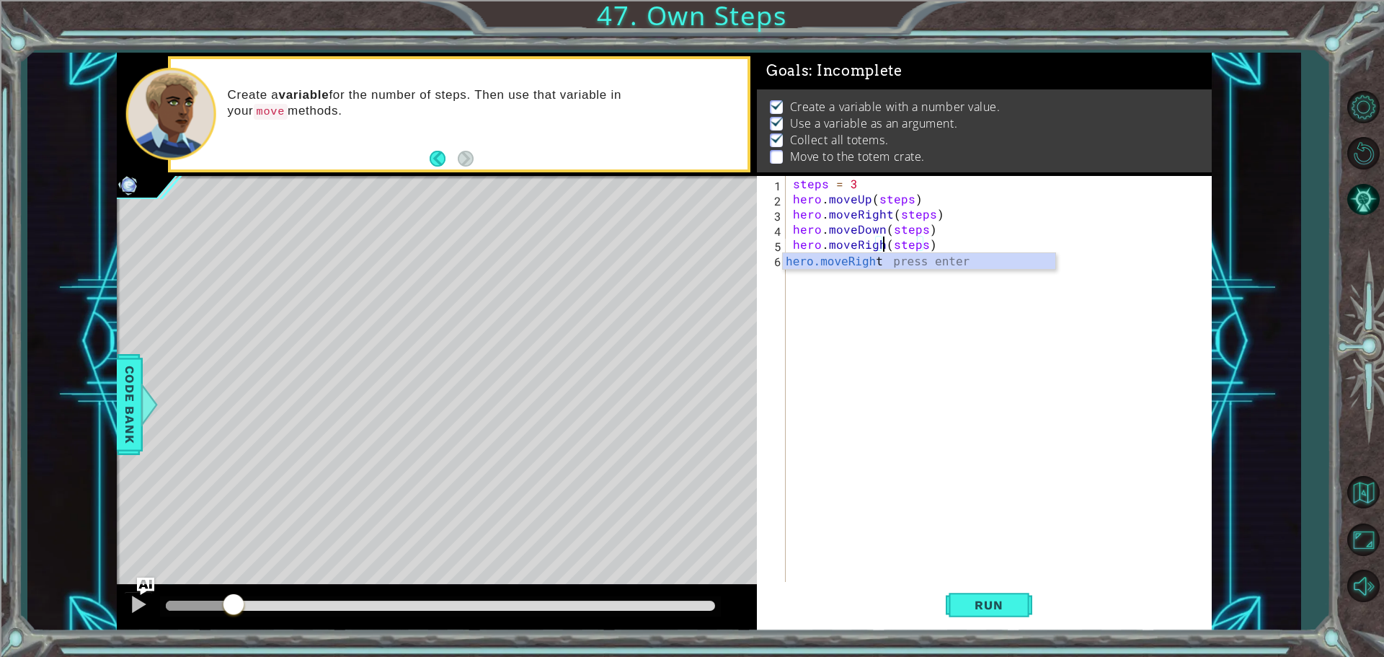
scroll to position [0, 6]
type textarea "hero.moveRight(steps)"
click at [894, 252] on body "1 ההההההההההההההההההההההההההההההההההההההההההההההההההההההההההההההההההההההההההההה…" at bounding box center [692, 328] width 1384 height 657
click at [982, 592] on button "Run" at bounding box center [989, 604] width 86 height 45
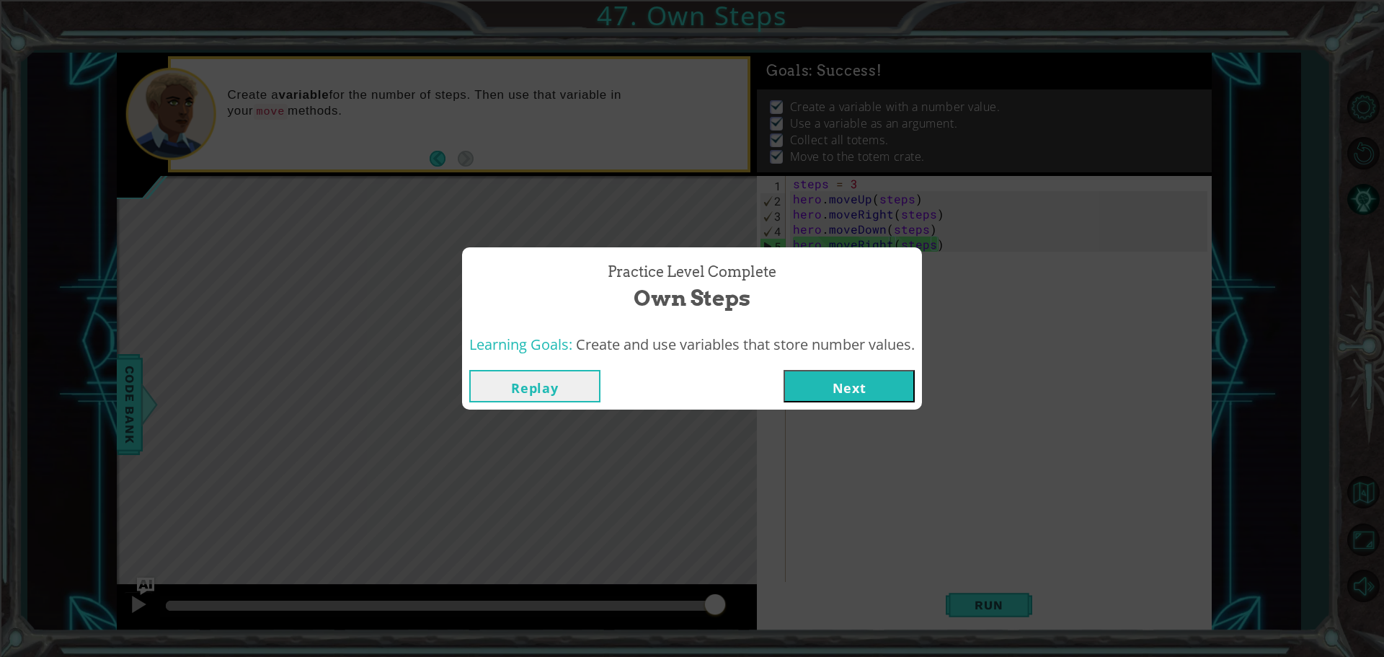
click at [858, 381] on button "Next" at bounding box center [848, 386] width 131 height 32
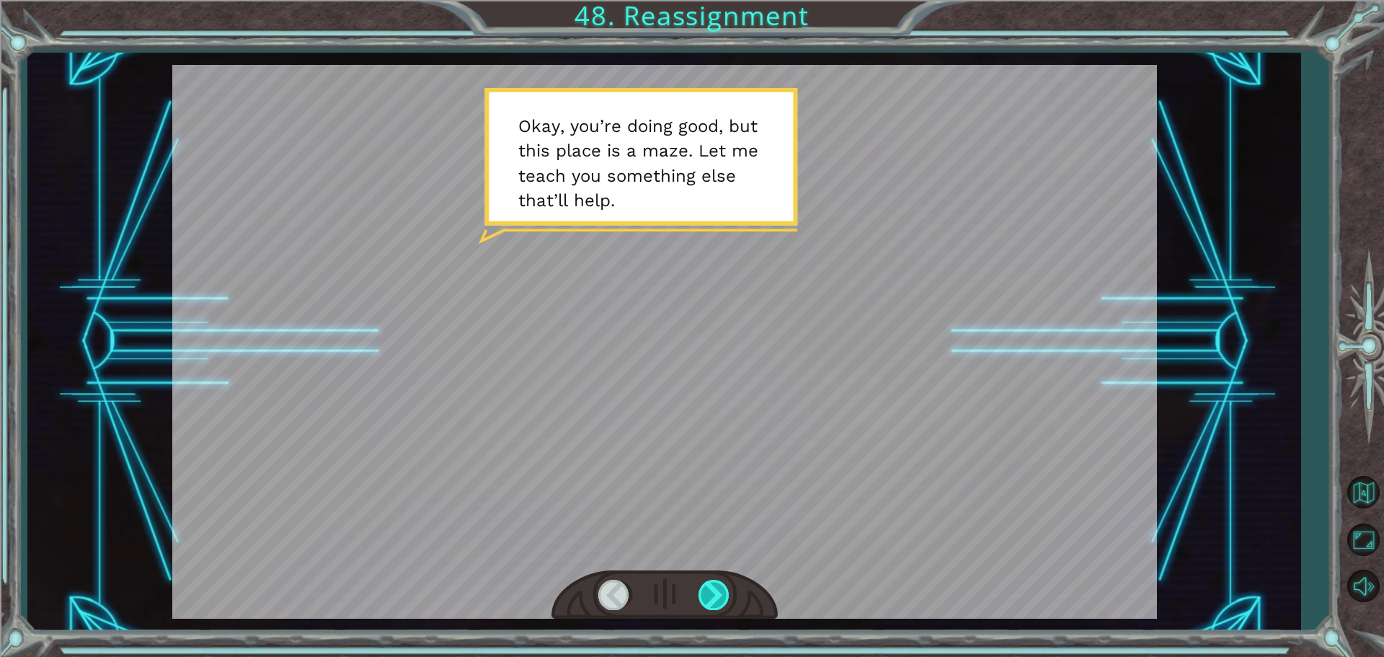
click at [723, 595] on div at bounding box center [714, 594] width 32 height 30
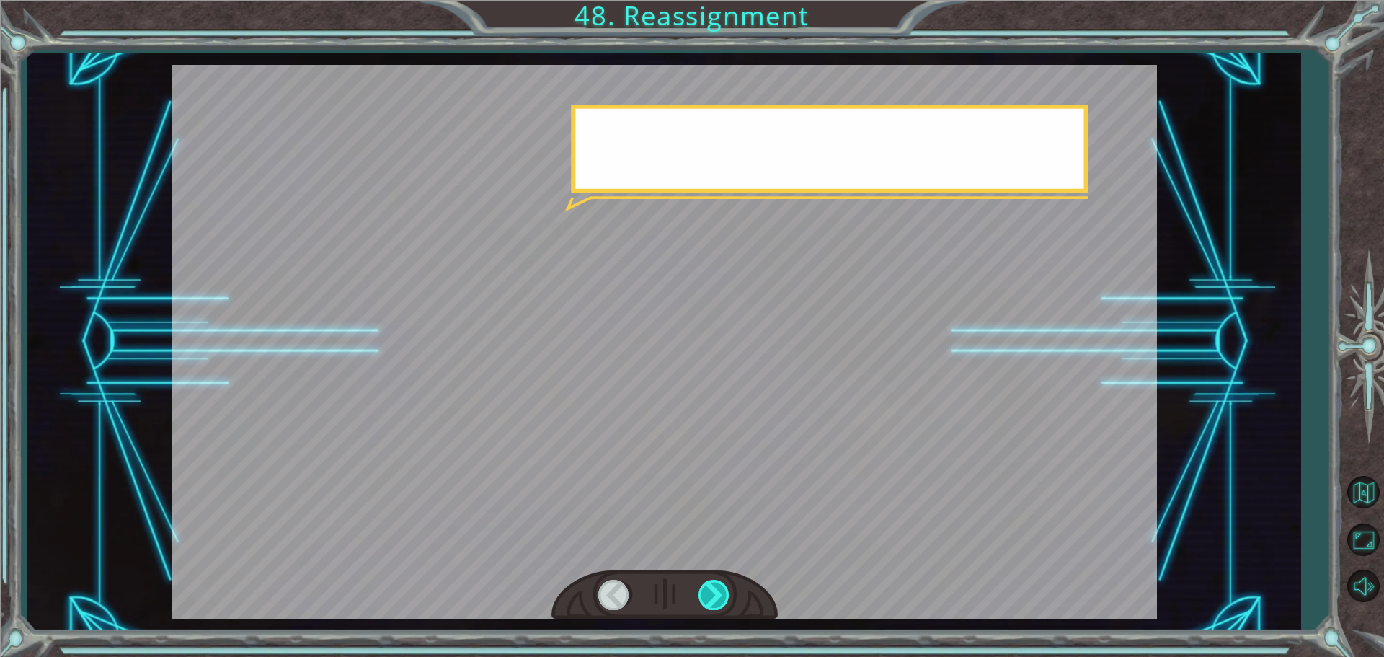
click at [723, 595] on div at bounding box center [714, 594] width 32 height 30
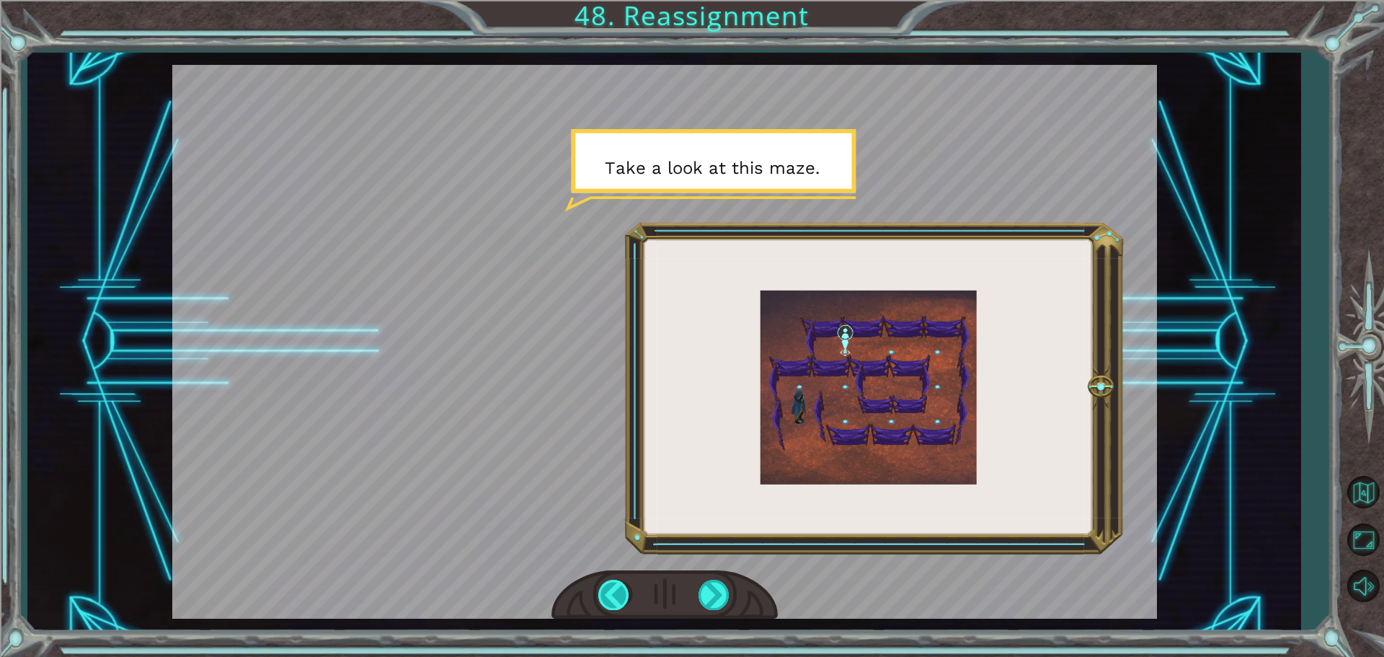
click at [610, 591] on div at bounding box center [614, 594] width 32 height 30
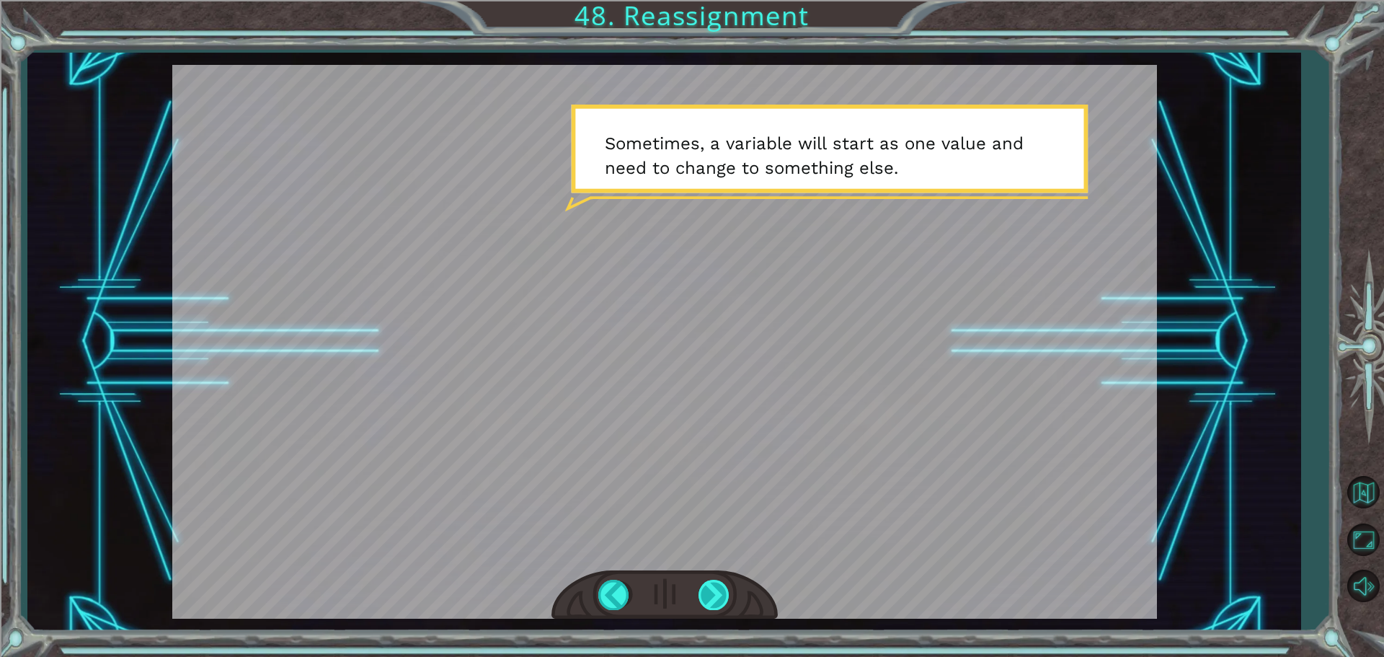
click at [712, 590] on div at bounding box center [714, 594] width 32 height 30
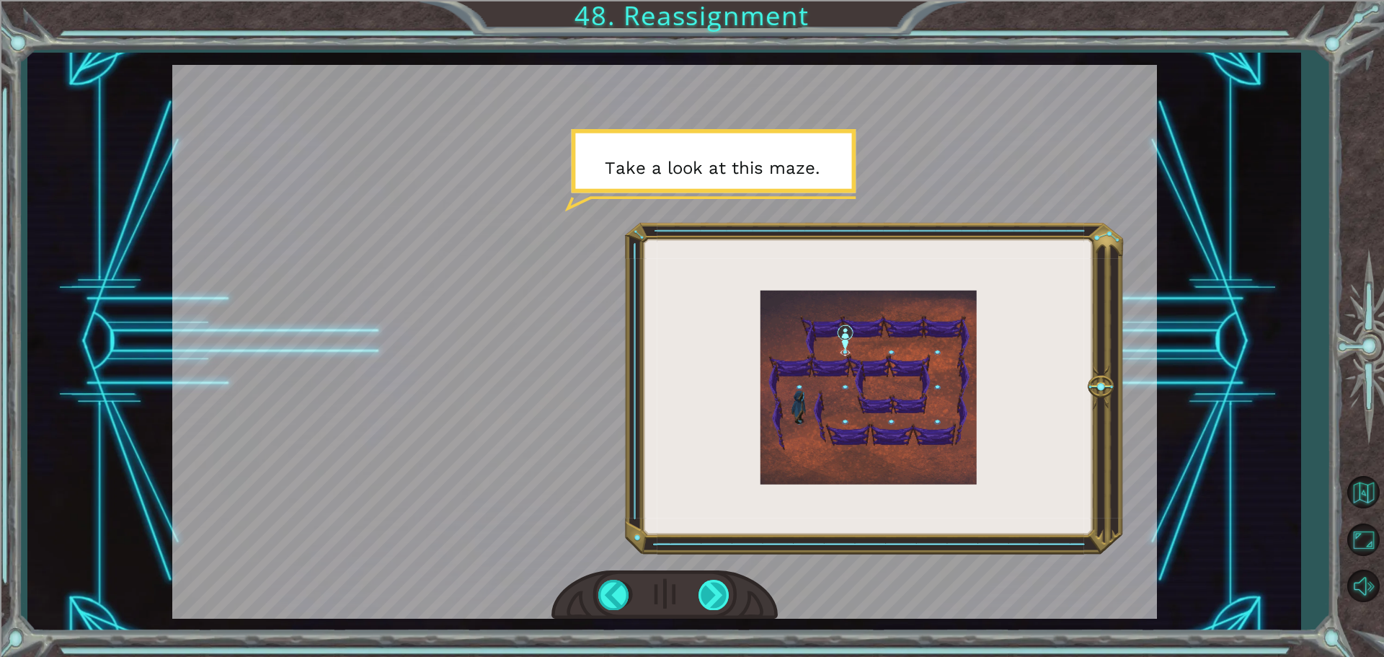
click at [712, 590] on div at bounding box center [714, 594] width 32 height 30
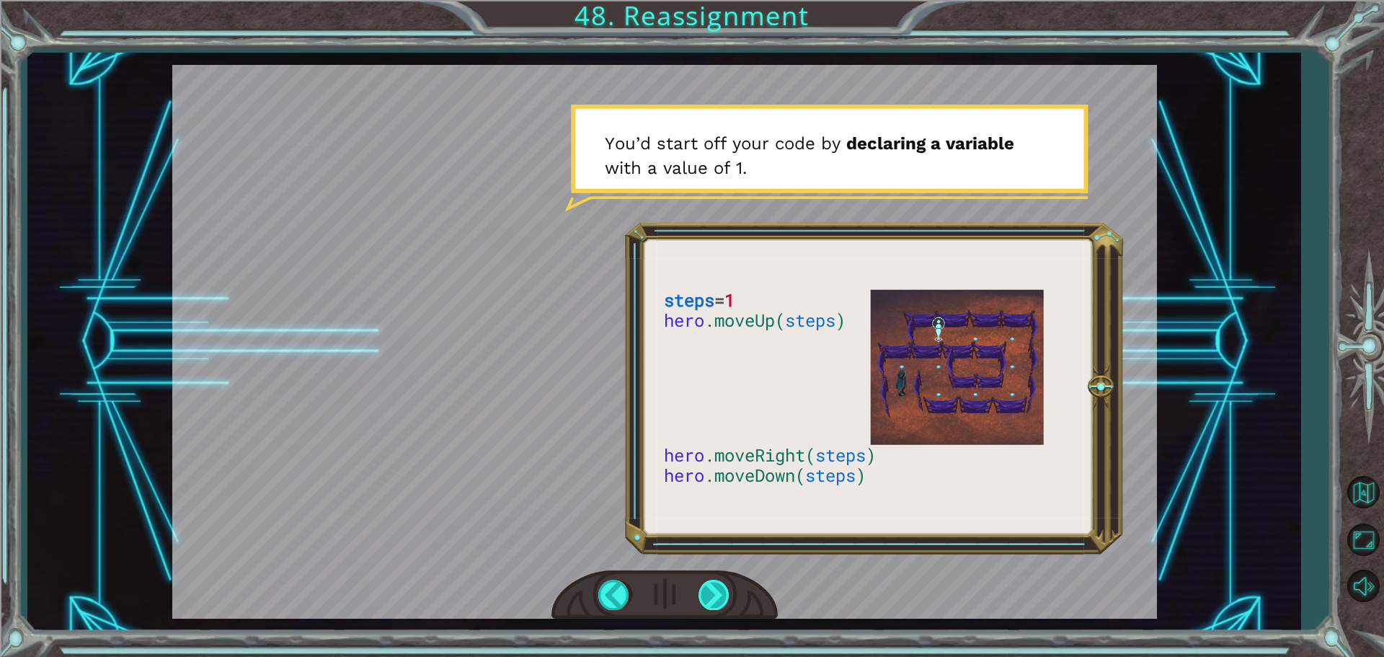
click at [714, 590] on div at bounding box center [714, 594] width 32 height 30
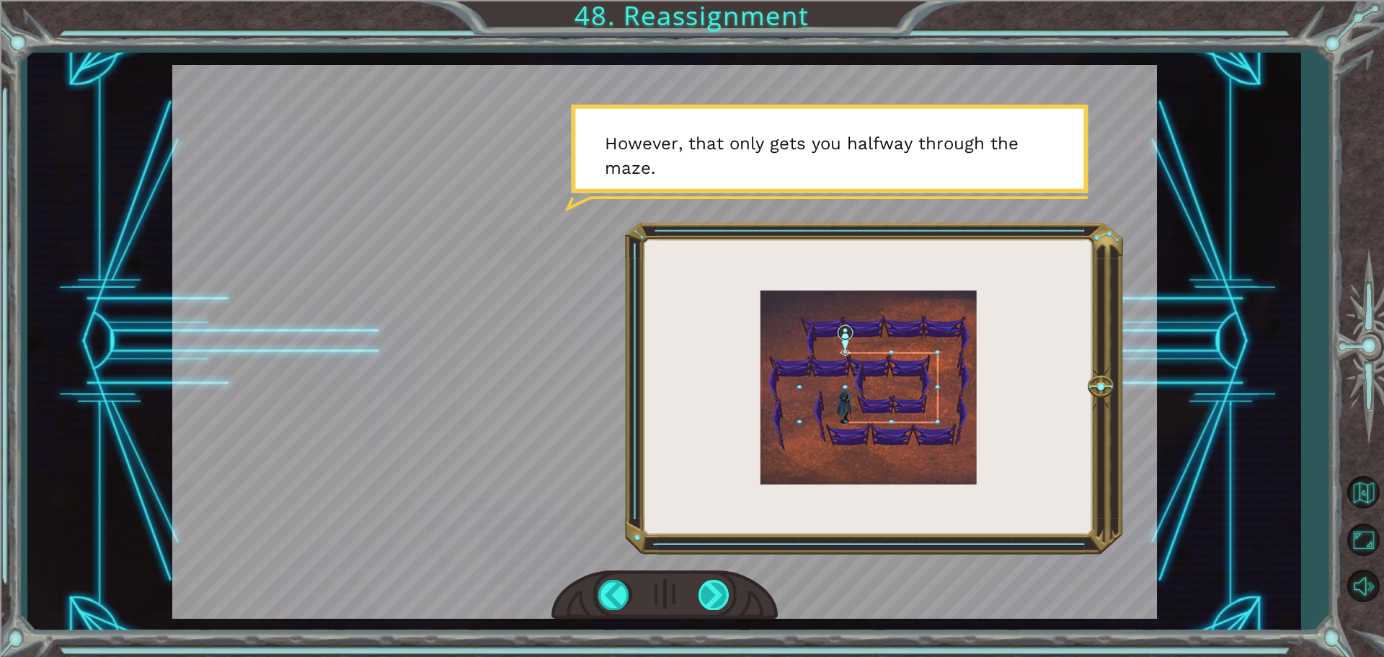
click at [714, 590] on div at bounding box center [714, 594] width 32 height 30
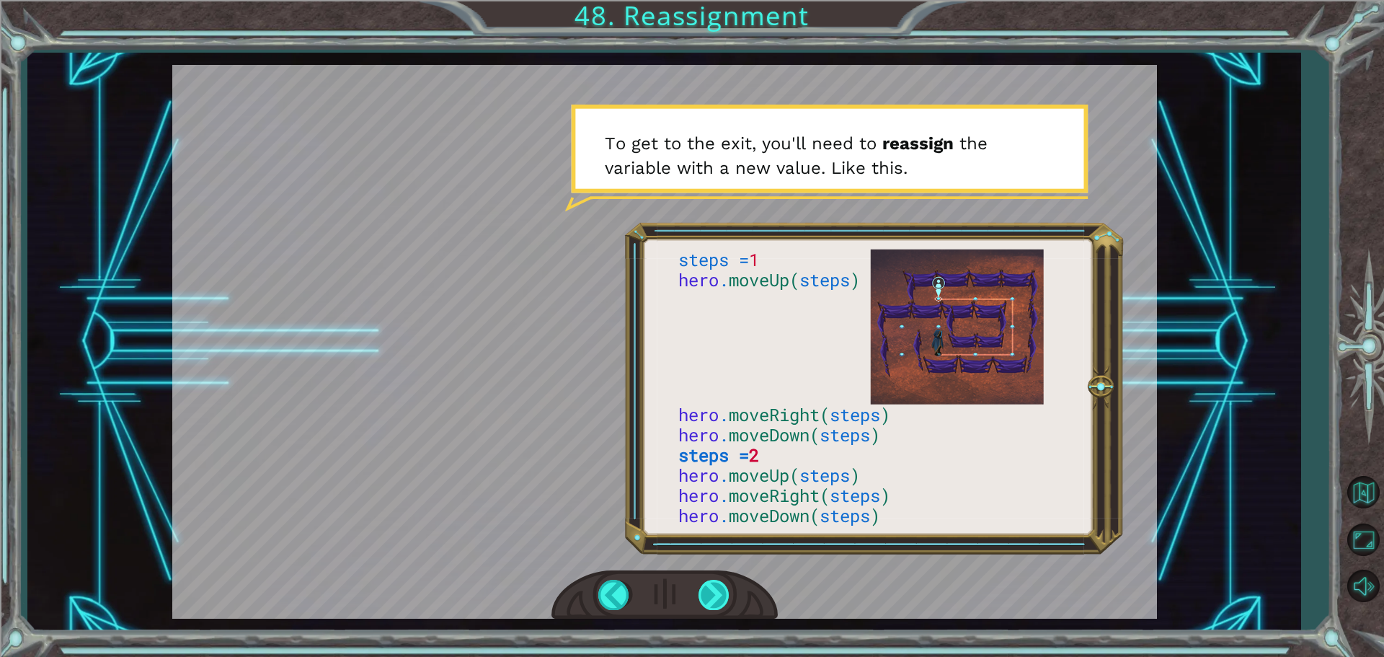
click at [714, 590] on div at bounding box center [714, 594] width 32 height 30
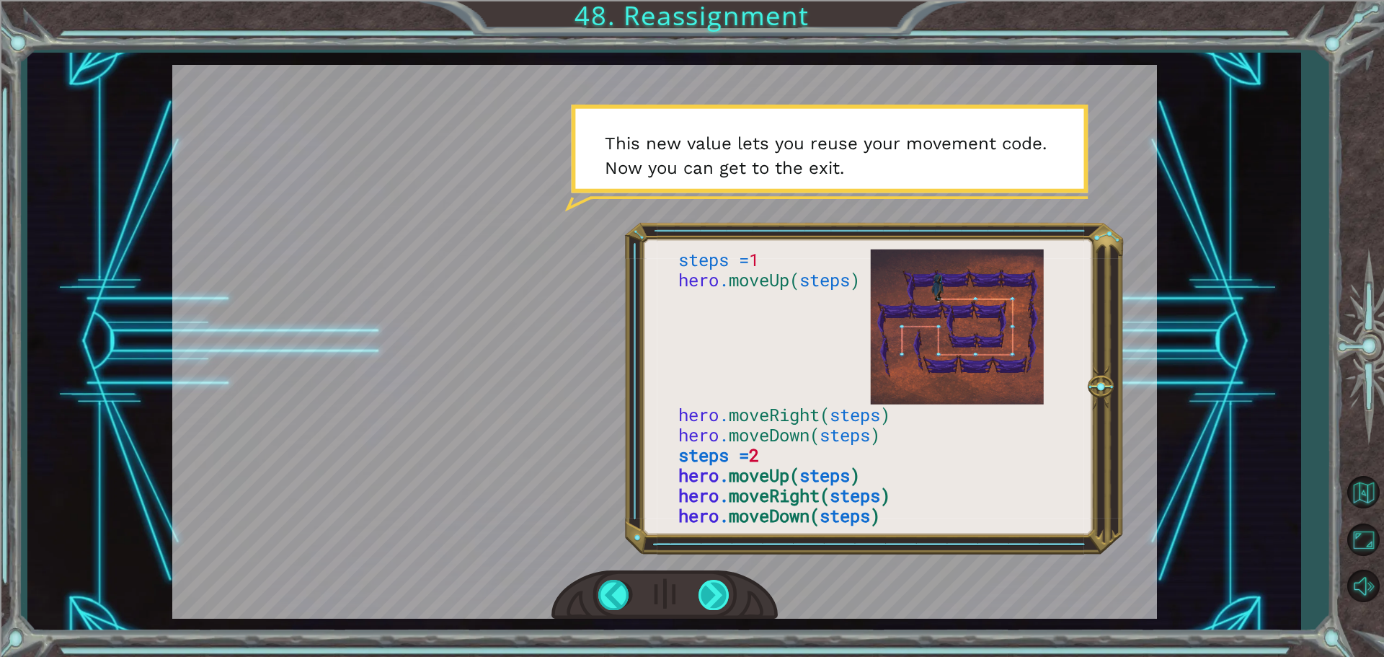
click at [714, 590] on div at bounding box center [714, 594] width 32 height 30
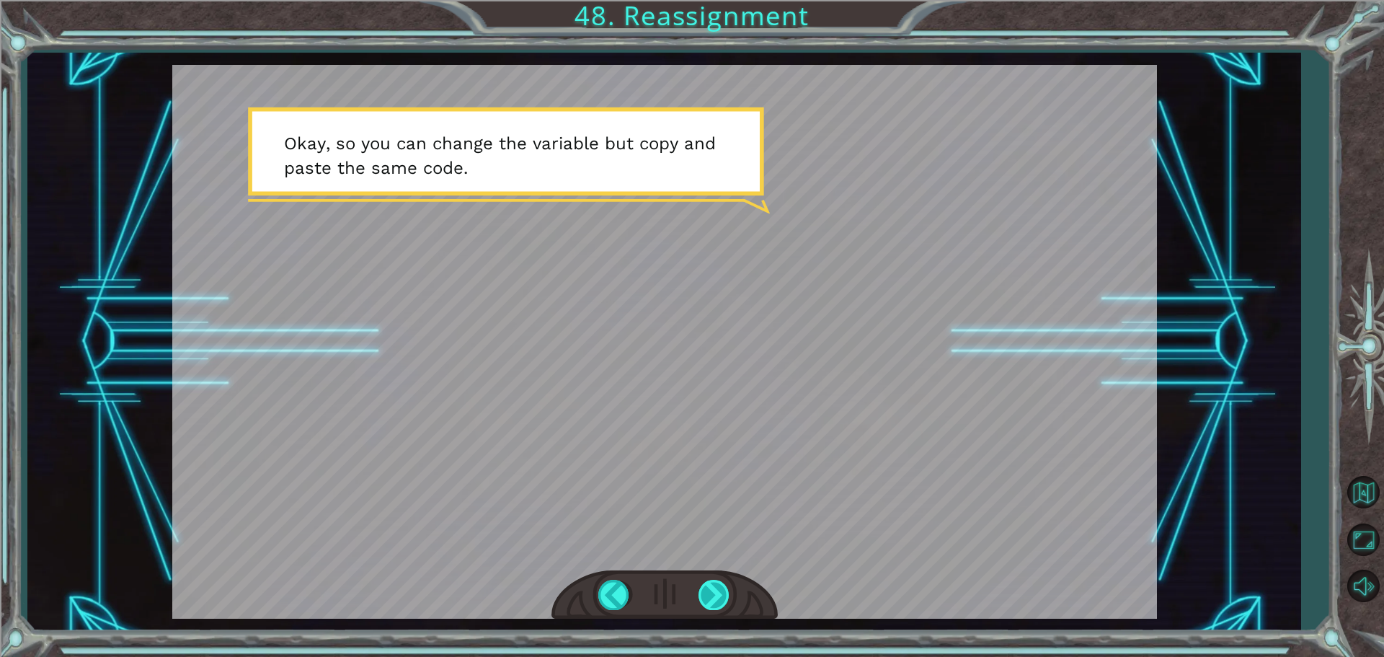
click at [714, 590] on div at bounding box center [714, 594] width 32 height 30
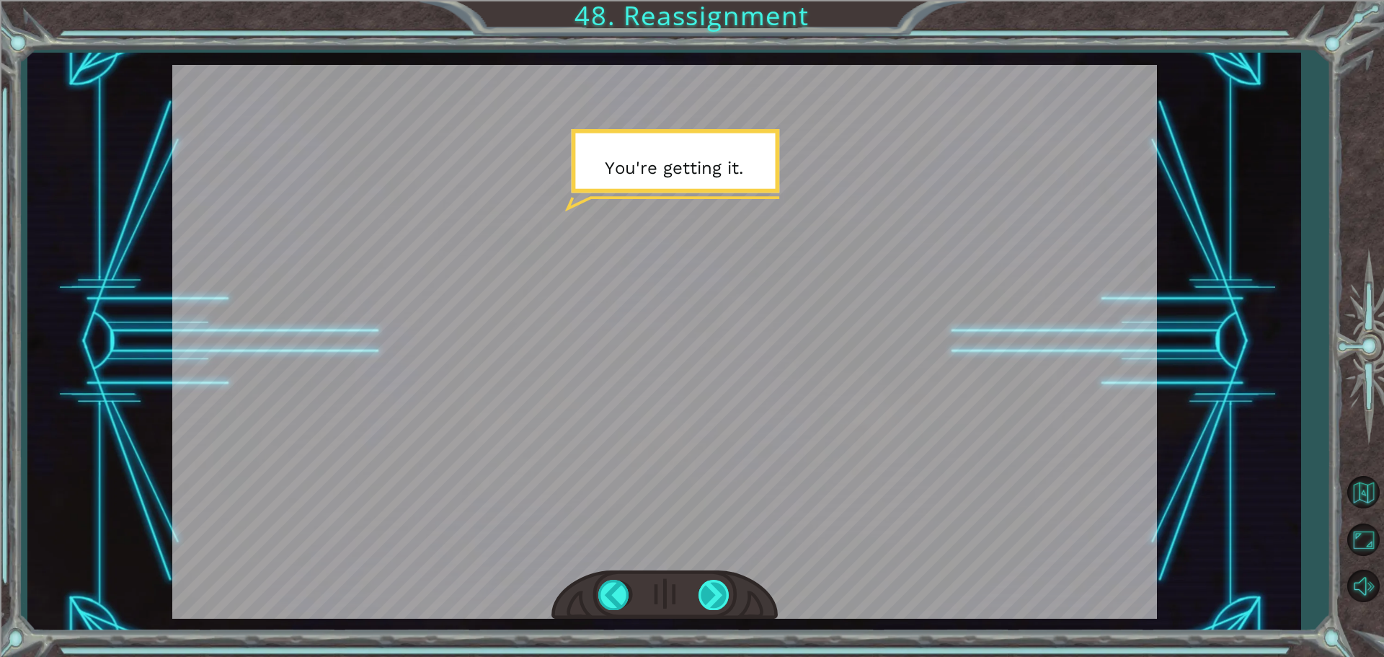
click at [714, 590] on div at bounding box center [714, 594] width 32 height 30
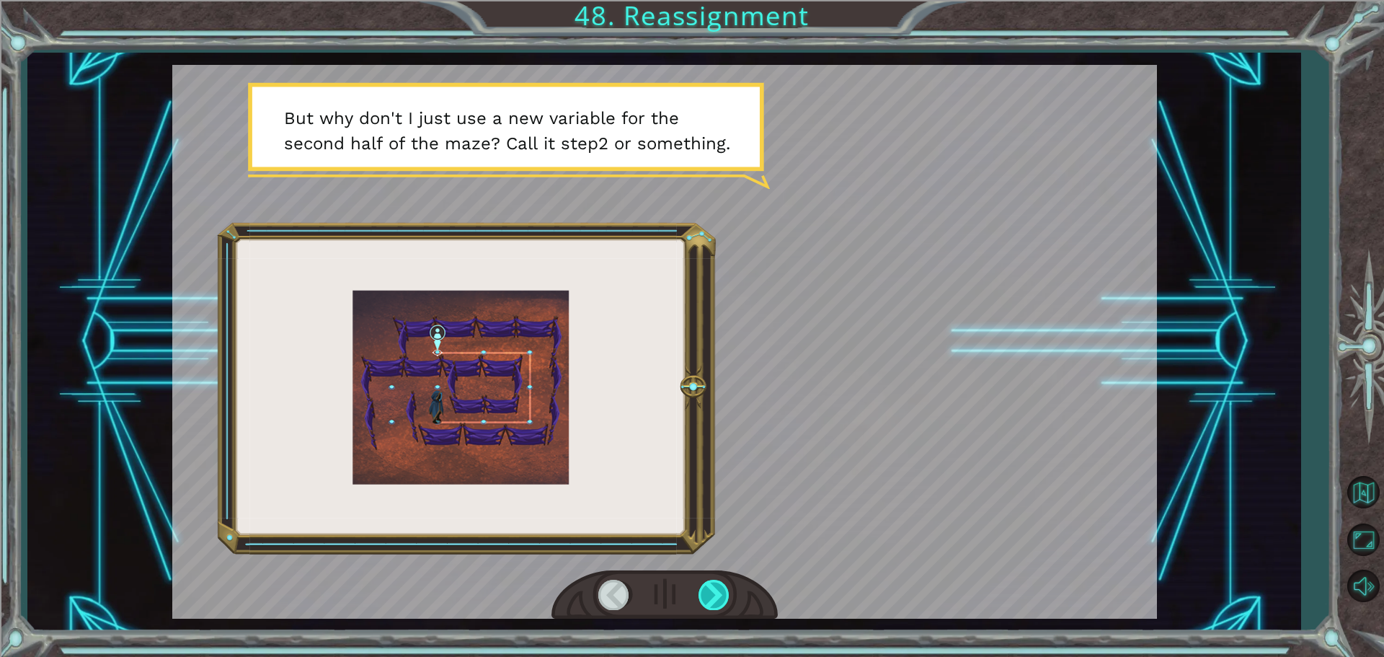
click at [714, 590] on div at bounding box center [714, 594] width 32 height 30
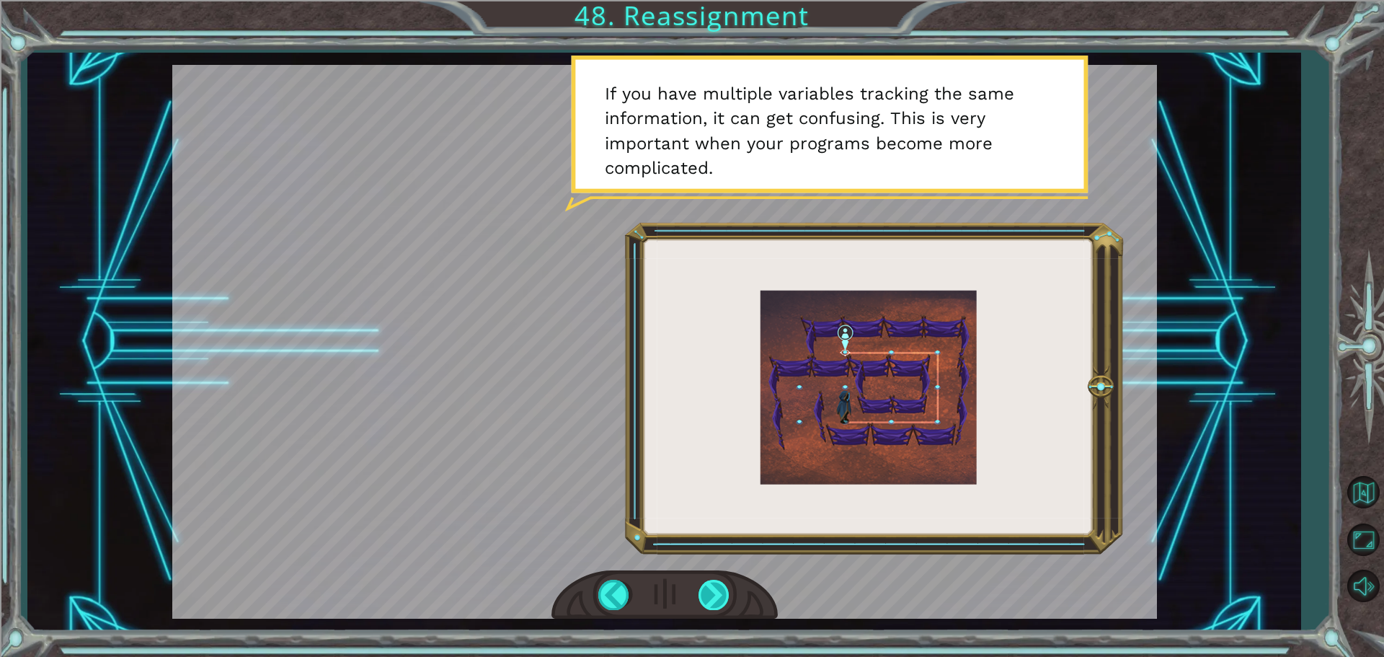
click at [714, 590] on div at bounding box center [714, 594] width 32 height 30
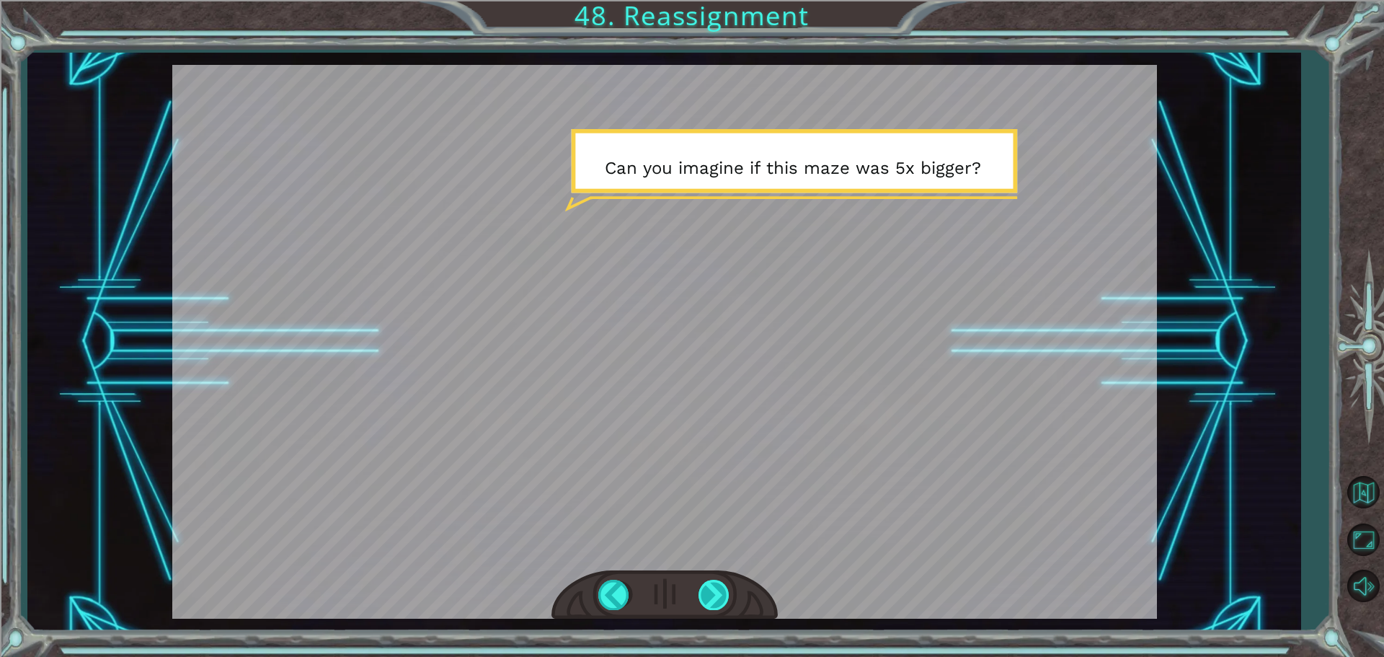
click at [714, 590] on div at bounding box center [714, 594] width 32 height 30
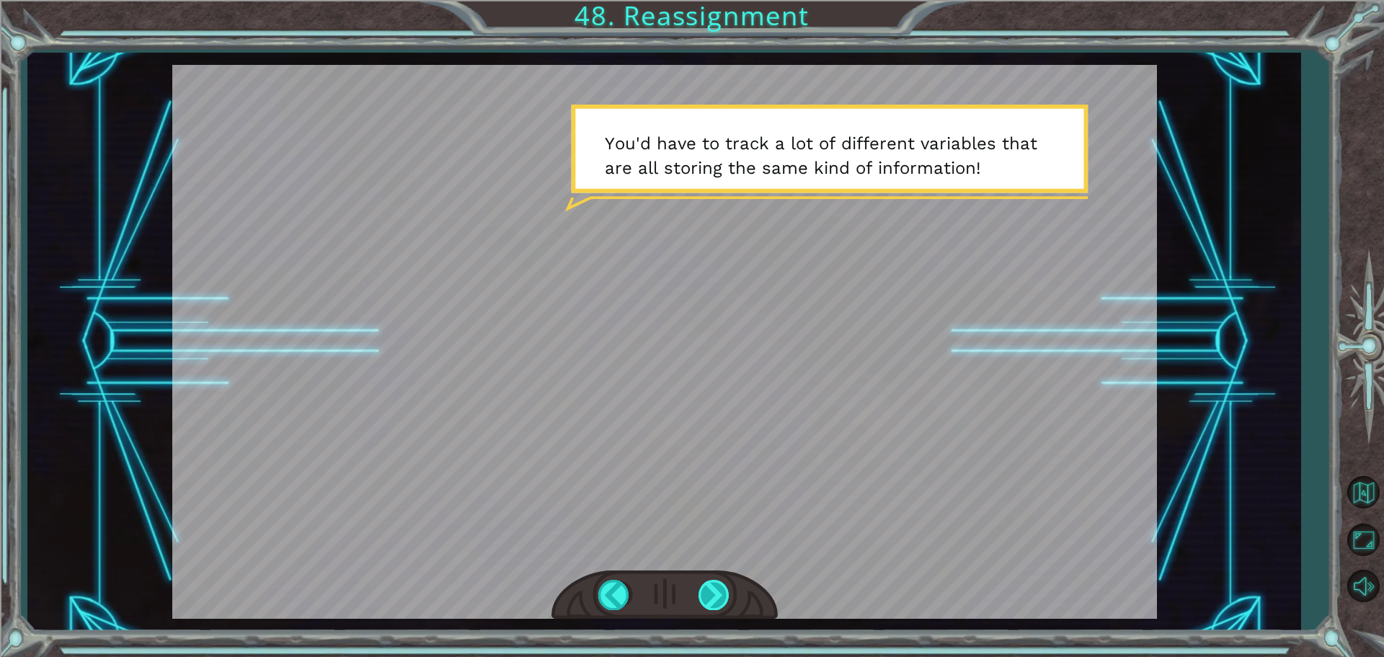
click at [714, 590] on div at bounding box center [714, 594] width 32 height 30
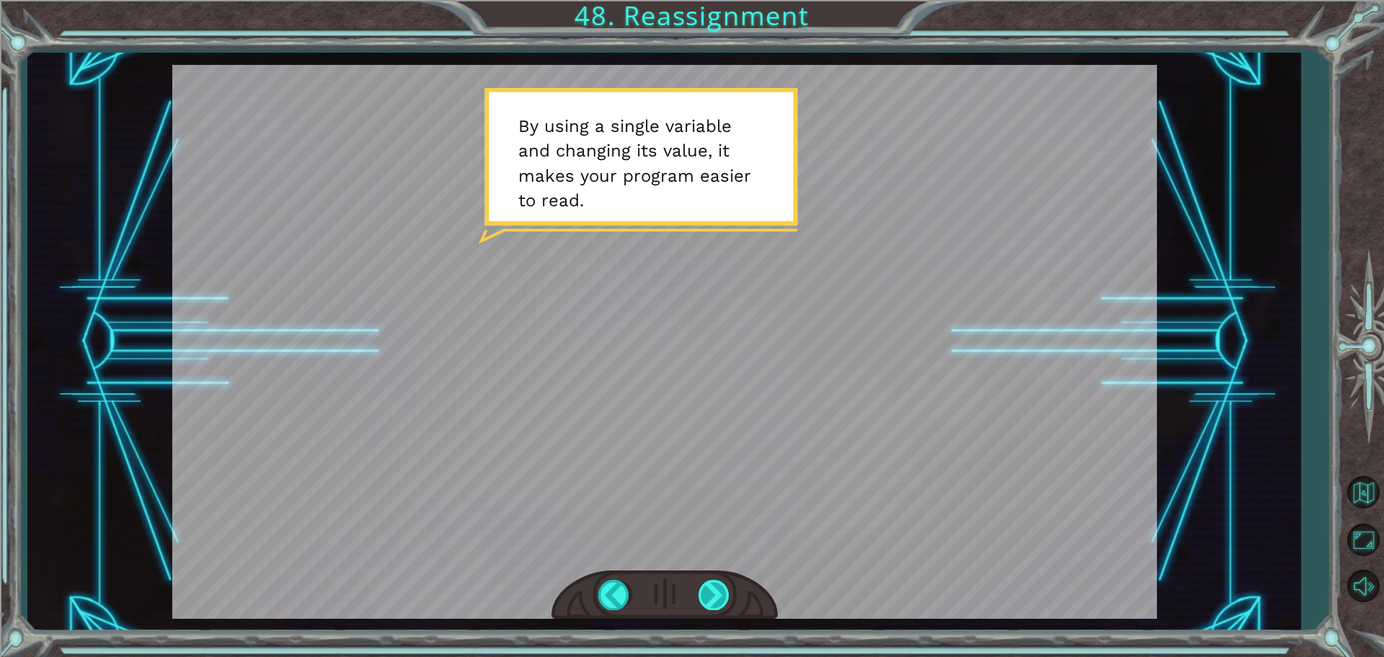
click at [714, 590] on div at bounding box center [714, 594] width 32 height 30
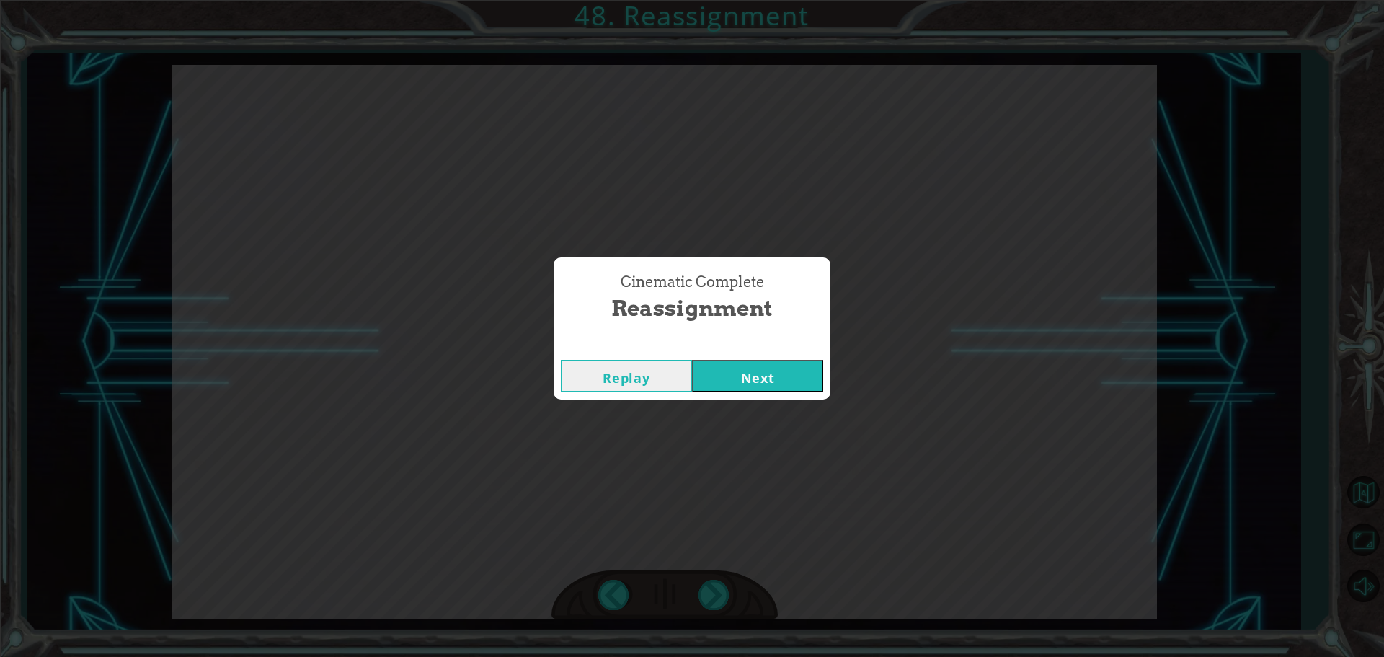
click at [716, 386] on button "Next" at bounding box center [757, 376] width 131 height 32
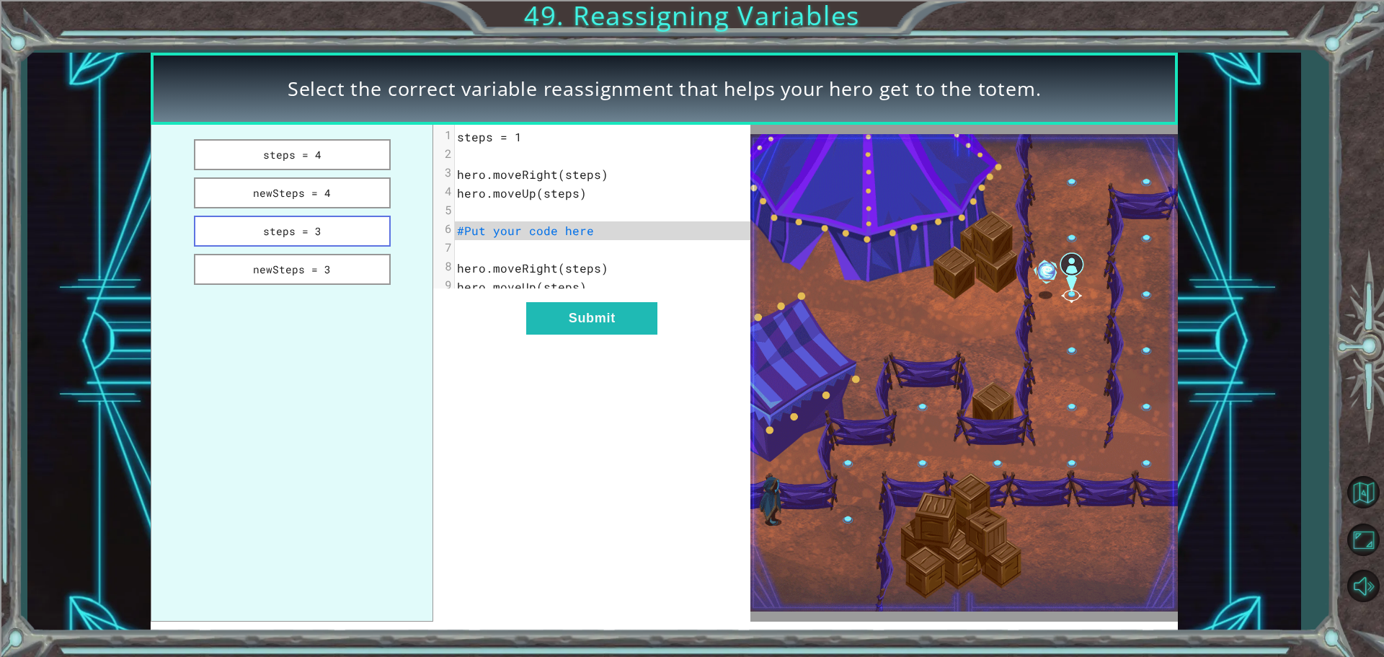
click at [379, 228] on button "steps = 3" at bounding box center [292, 230] width 197 height 31
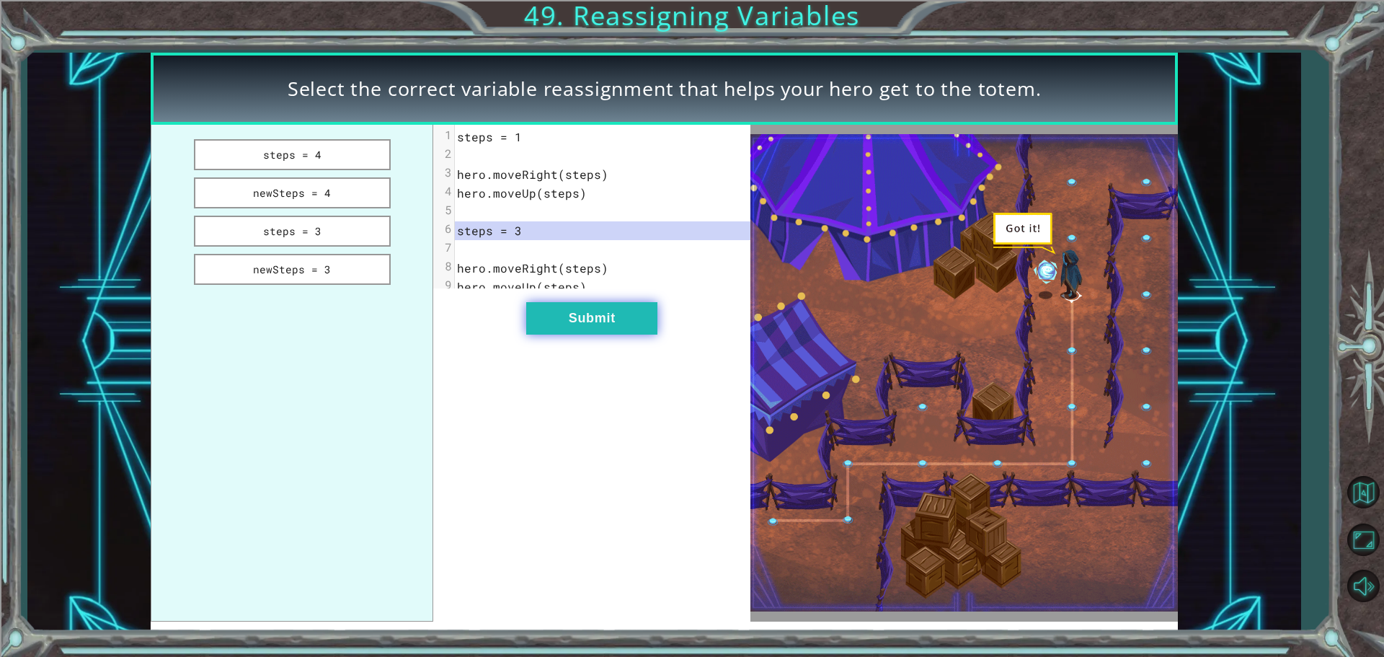
click at [580, 332] on button "Submit" at bounding box center [591, 318] width 131 height 32
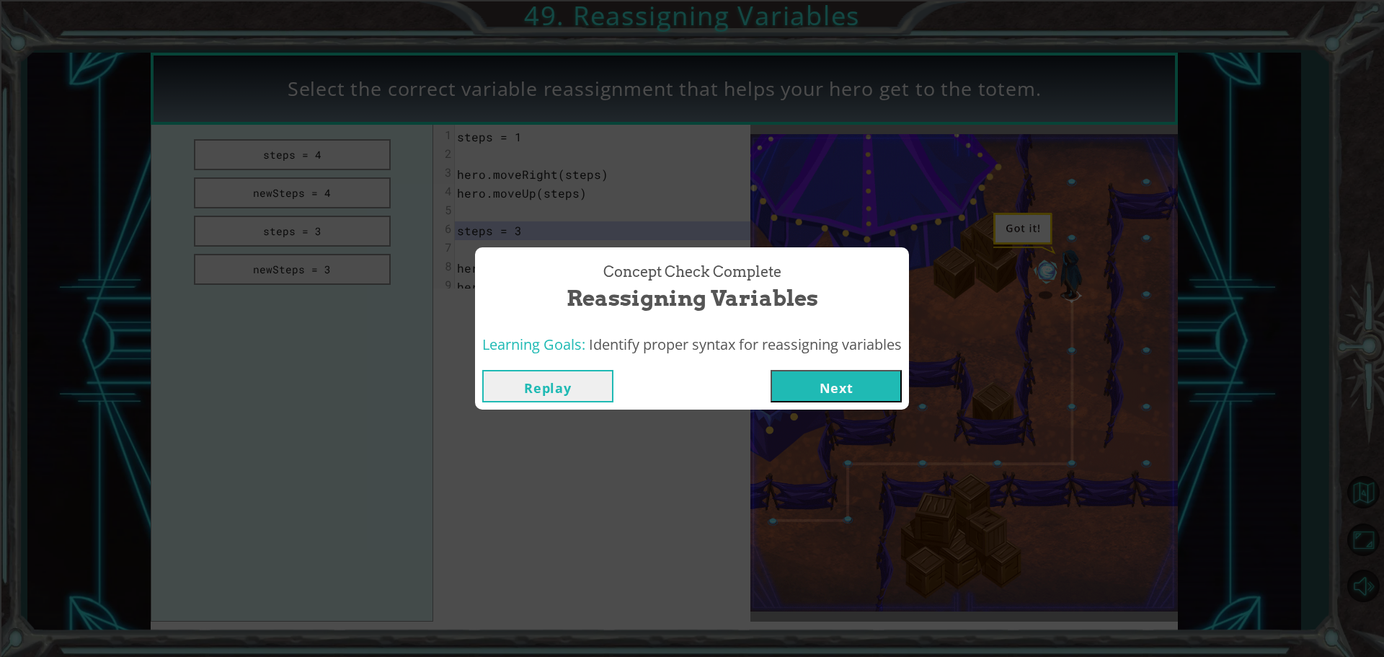
click at [830, 382] on button "Next" at bounding box center [835, 386] width 131 height 32
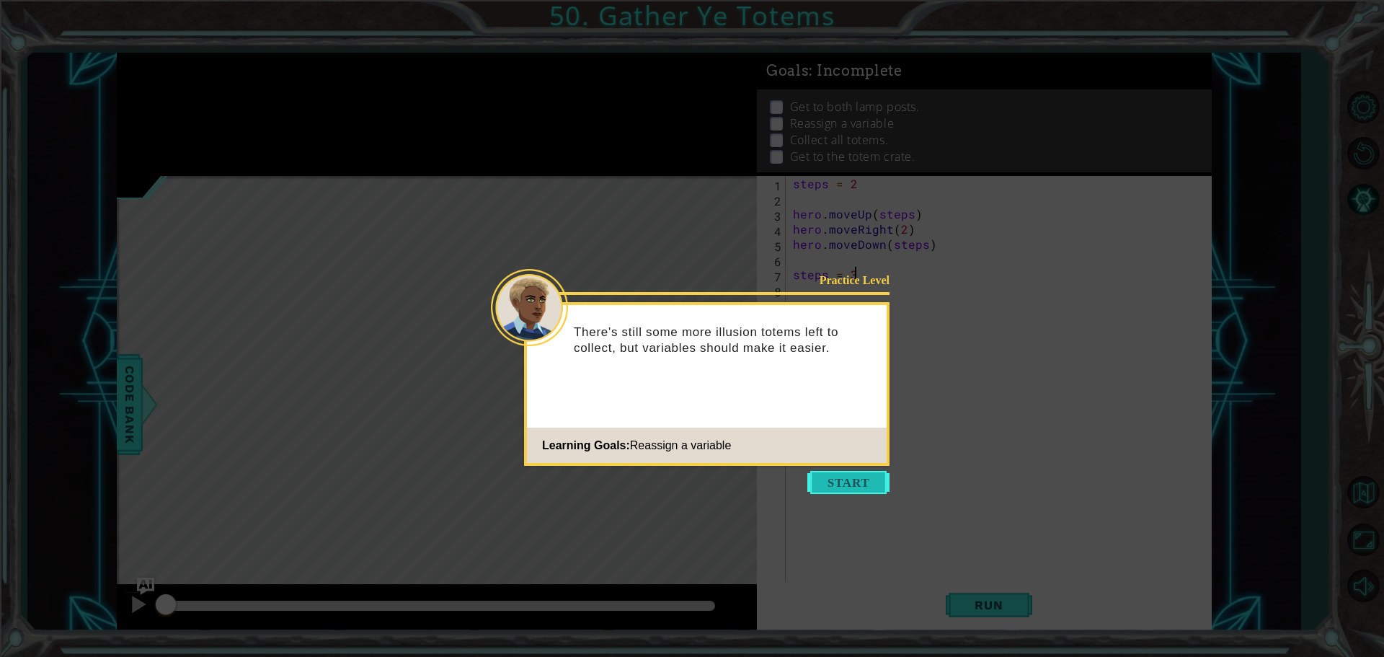
click at [844, 475] on button "Start" at bounding box center [848, 482] width 82 height 23
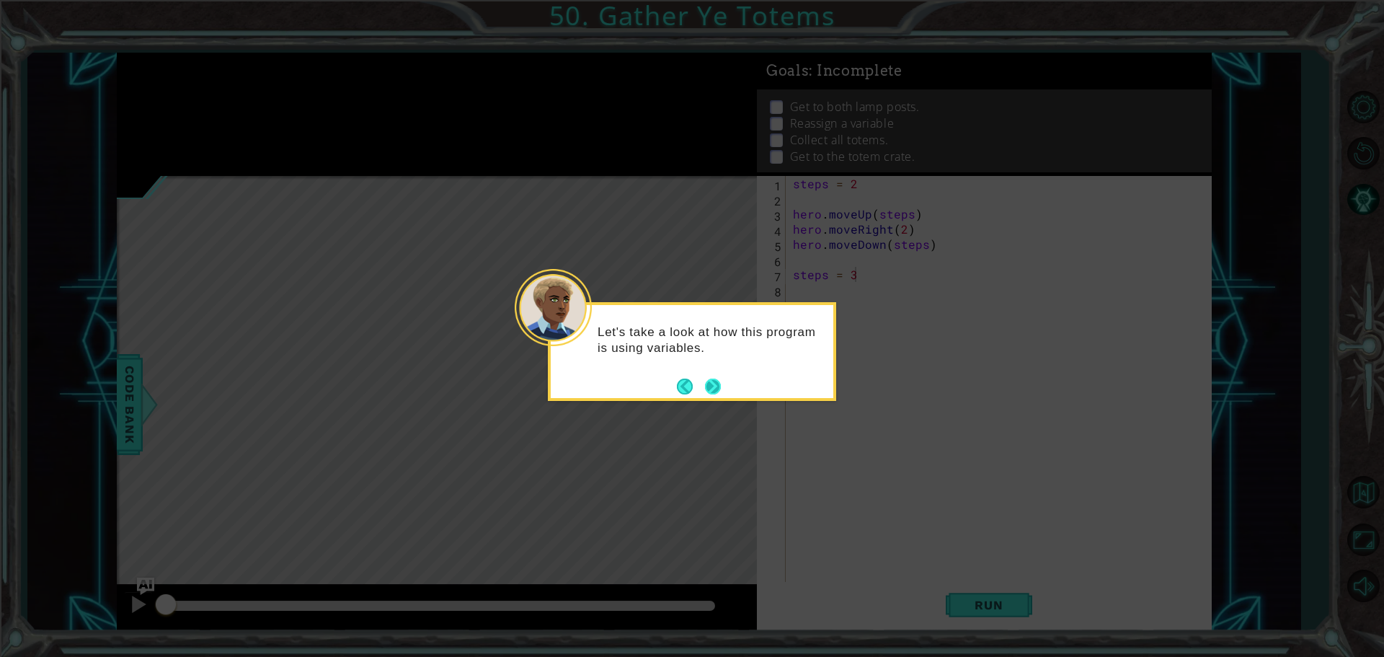
click at [713, 383] on button "Next" at bounding box center [713, 386] width 16 height 16
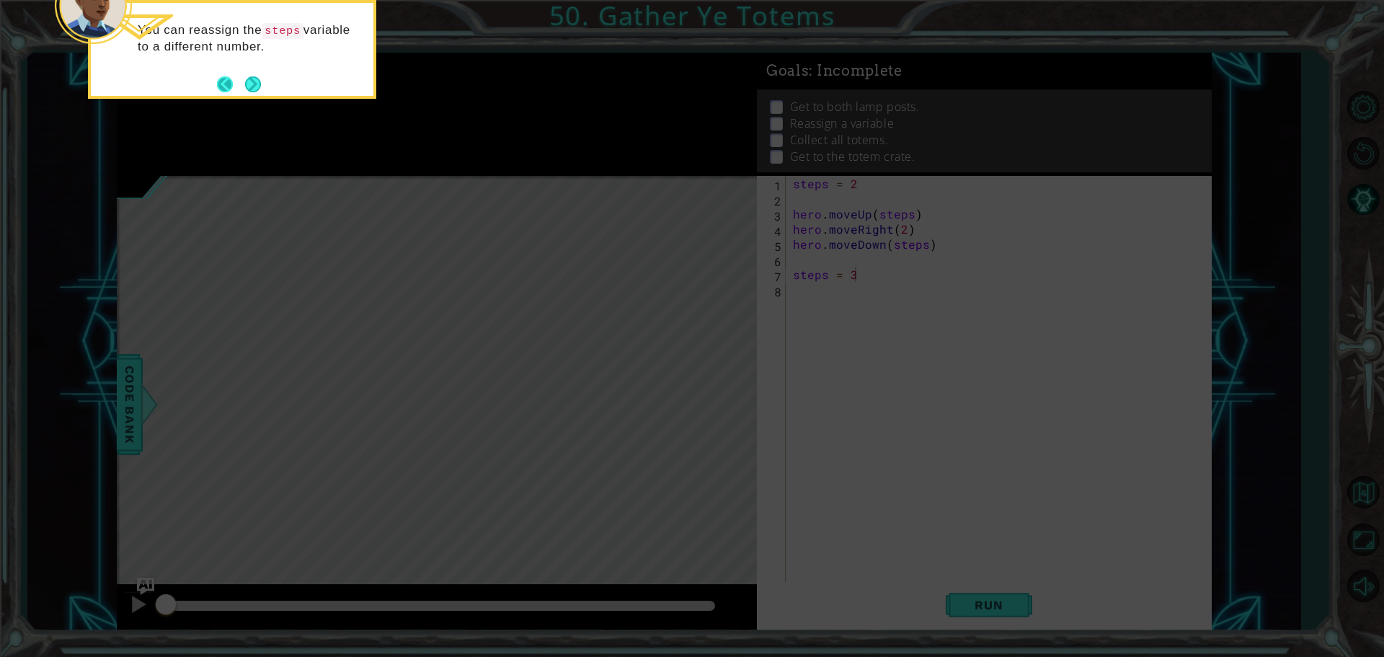
click at [242, 90] on footer at bounding box center [239, 85] width 44 height 22
click at [254, 89] on button "Next" at bounding box center [252, 84] width 17 height 17
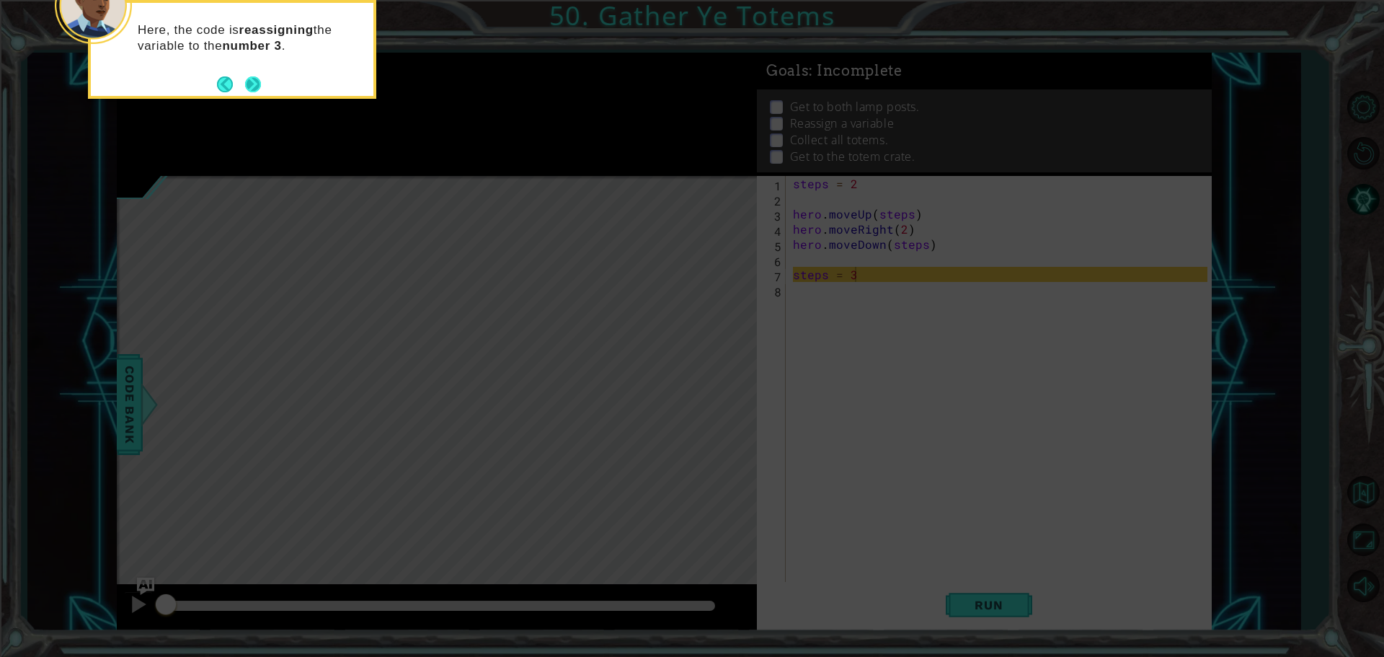
click at [255, 89] on button "Next" at bounding box center [253, 84] width 17 height 17
click at [255, 89] on button "Next" at bounding box center [252, 84] width 17 height 17
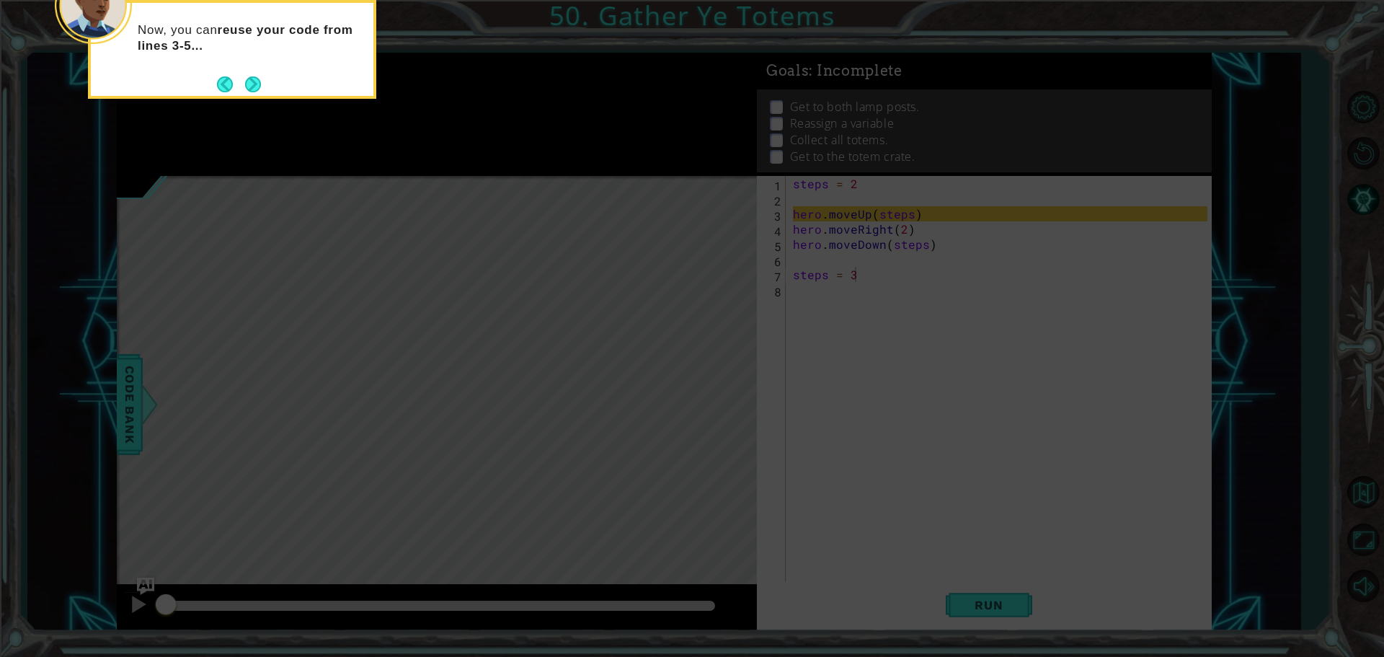
click at [255, 89] on button "Next" at bounding box center [253, 84] width 20 height 20
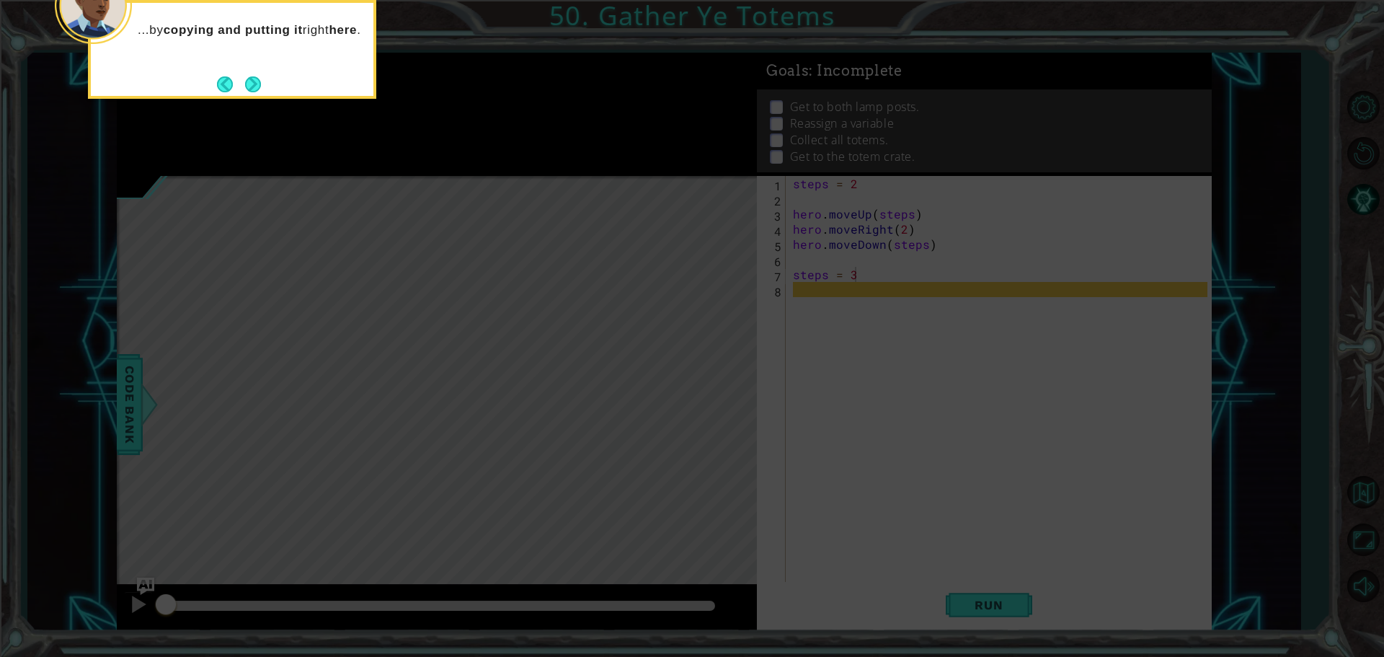
click at [255, 89] on button "Next" at bounding box center [253, 84] width 17 height 17
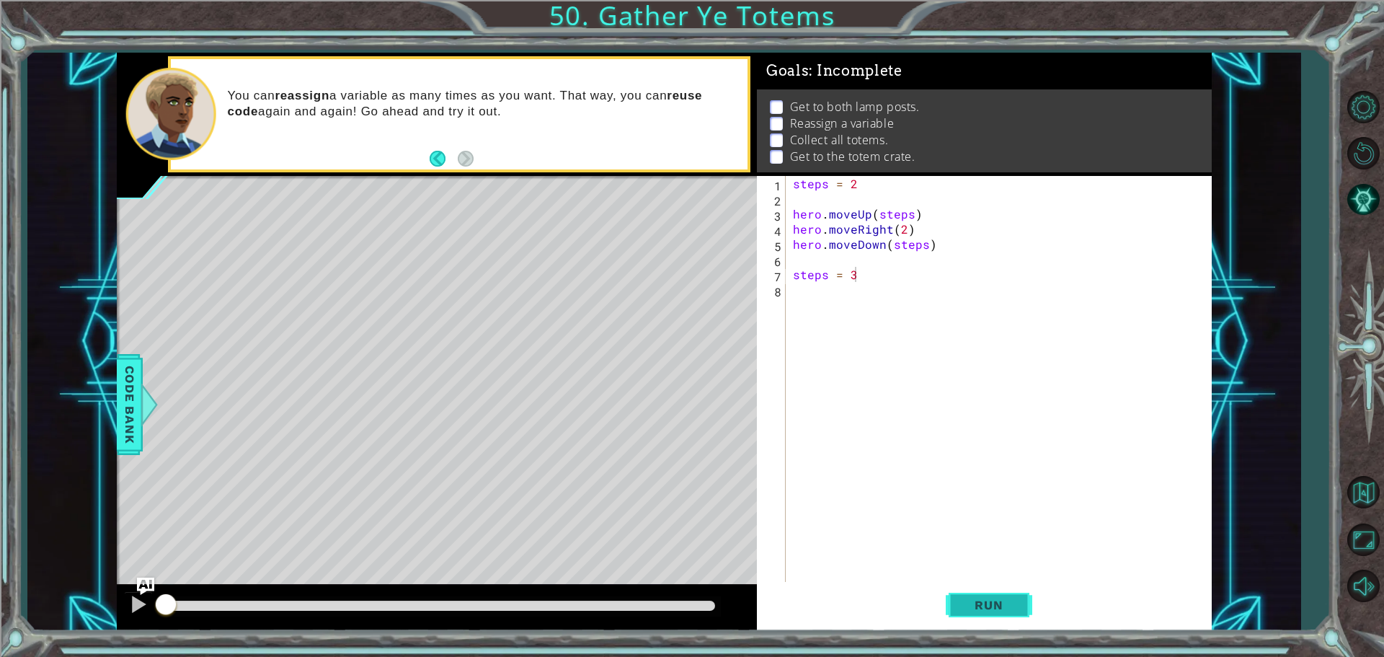
click at [1001, 618] on button "Run" at bounding box center [989, 604] width 86 height 45
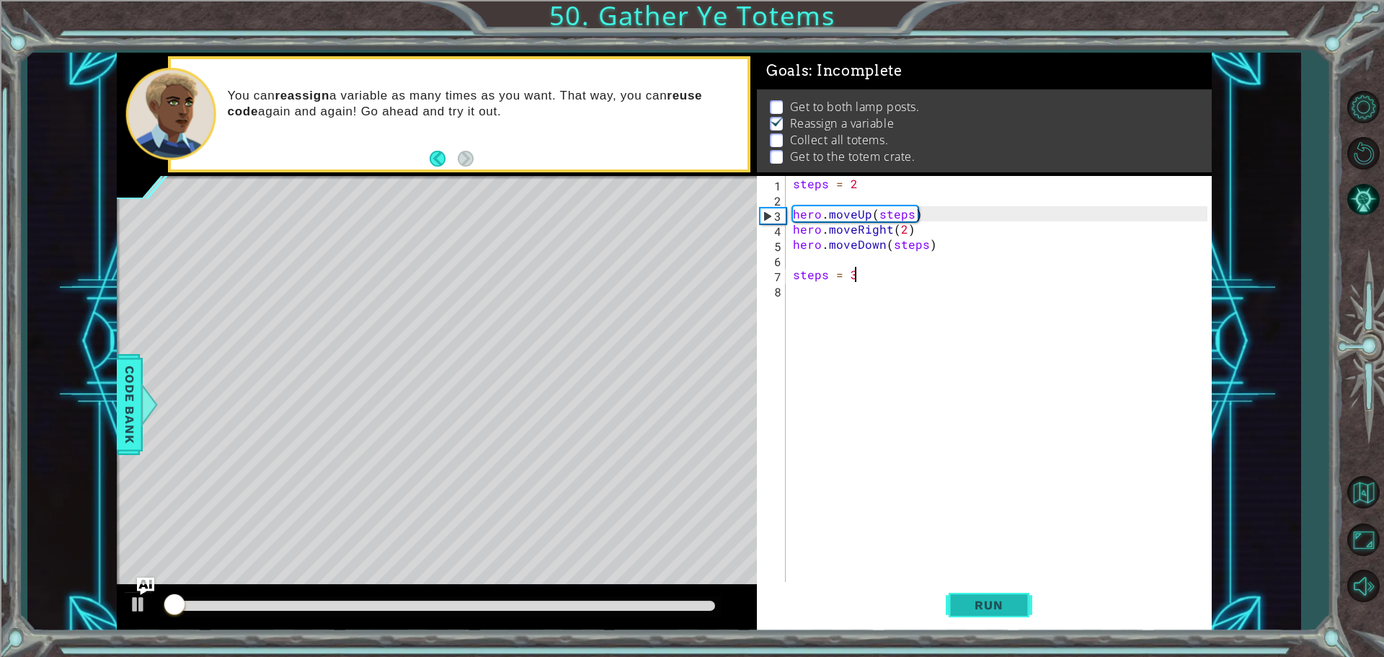
scroll to position [7, 0]
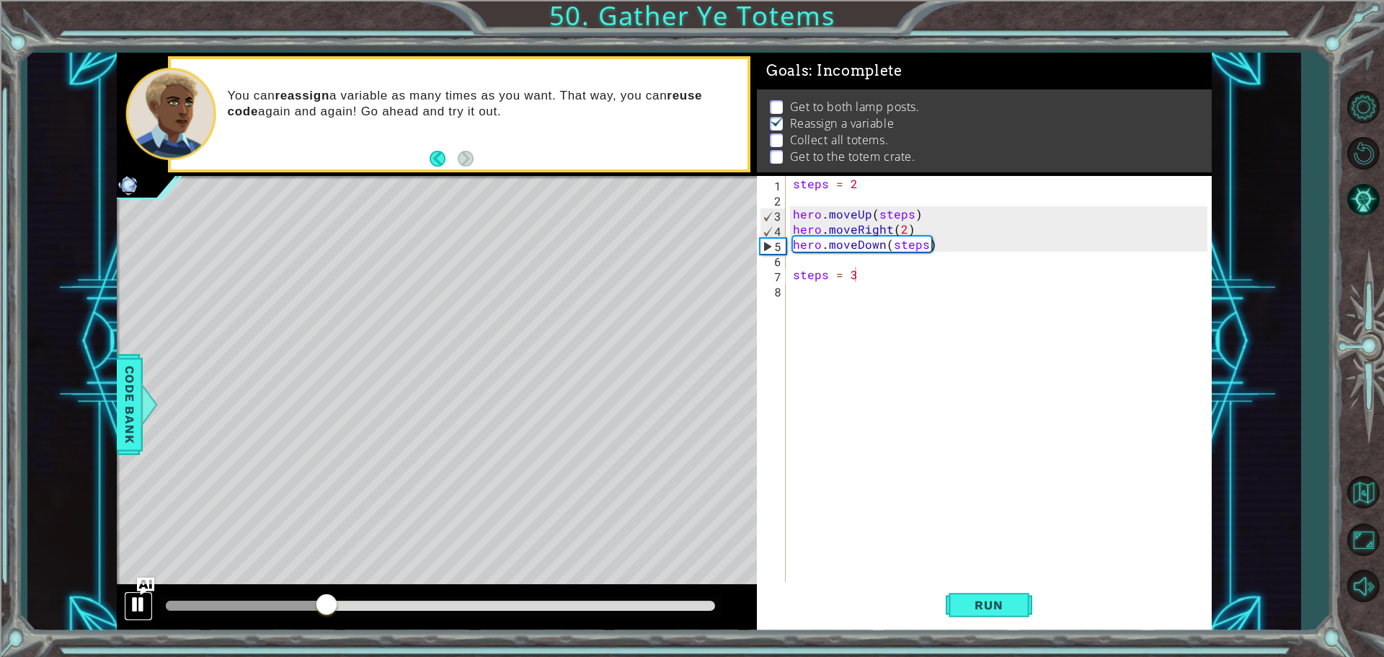
click at [134, 609] on div at bounding box center [138, 604] width 19 height 19
click at [939, 265] on div "steps = 2 hero . moveUp ( steps ) hero . moveRight ( 2 ) hero . moveDown ( step…" at bounding box center [1002, 395] width 425 height 439
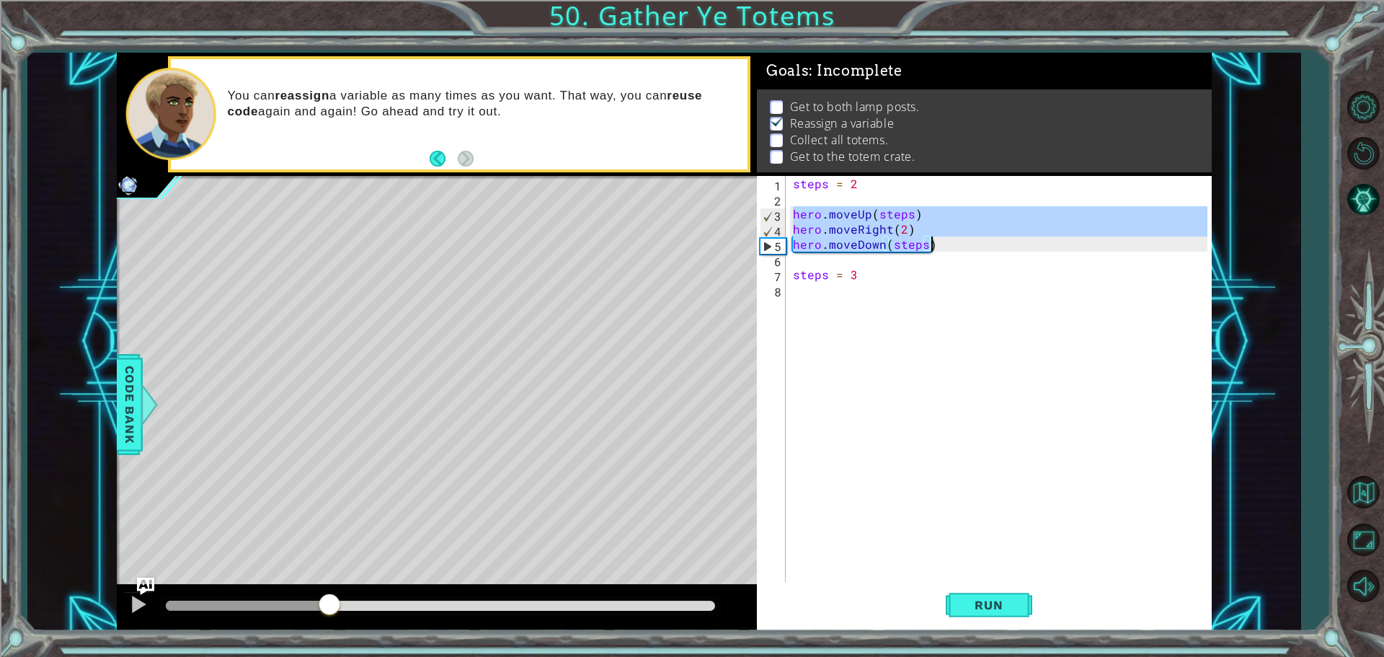
drag, startPoint x: 791, startPoint y: 209, endPoint x: 972, endPoint y: 245, distance: 184.5
click at [972, 245] on div "steps = 2 hero . moveUp ( steps ) hero . moveRight ( 2 ) hero . moveDown ( step…" at bounding box center [1002, 395] width 425 height 439
type textarea "hero.moveRight(2) hero.moveDown(steps)"
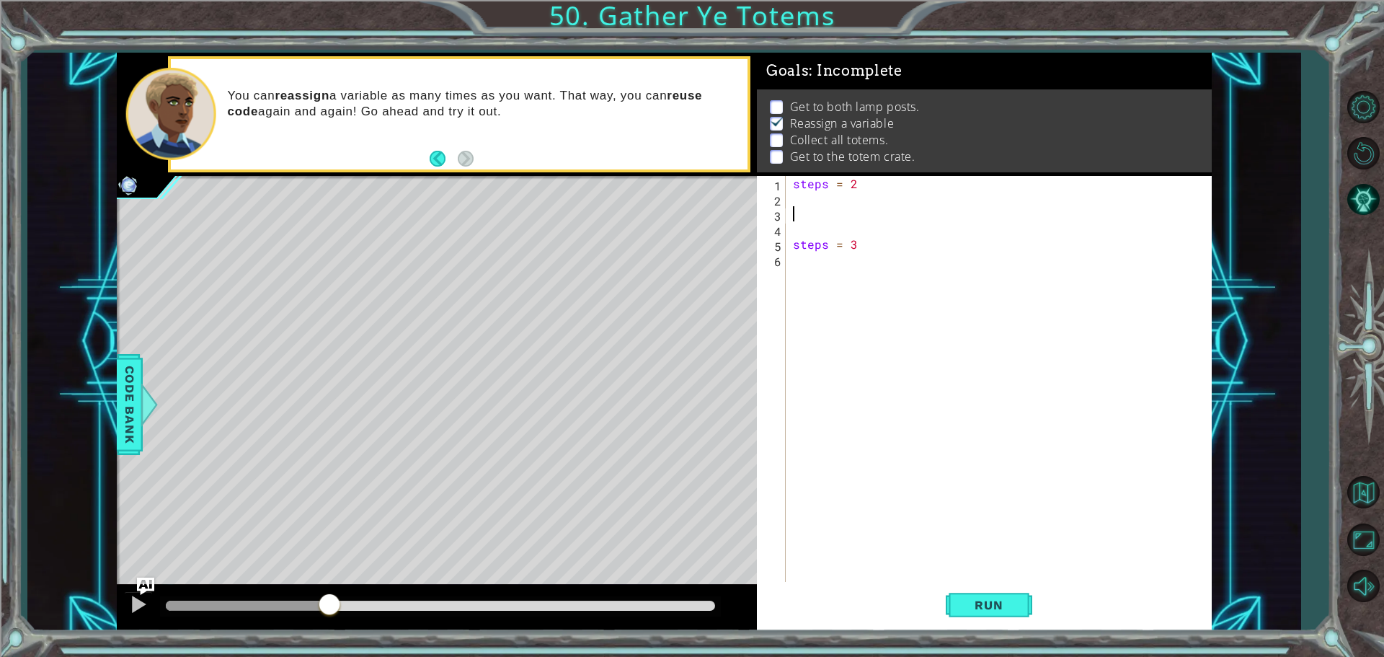
paste textarea "hero.moveDown(steps)"
type textarea "hero.moveDown(steps)"
click at [948, 322] on div "steps = 2 hero . moveUp ( steps ) hero . moveRight ( 2 ) hero . moveDown ( step…" at bounding box center [1002, 395] width 425 height 439
paste textarea "hero.moveDown(steps)"
type textarea "hero.moveDown(steps)"
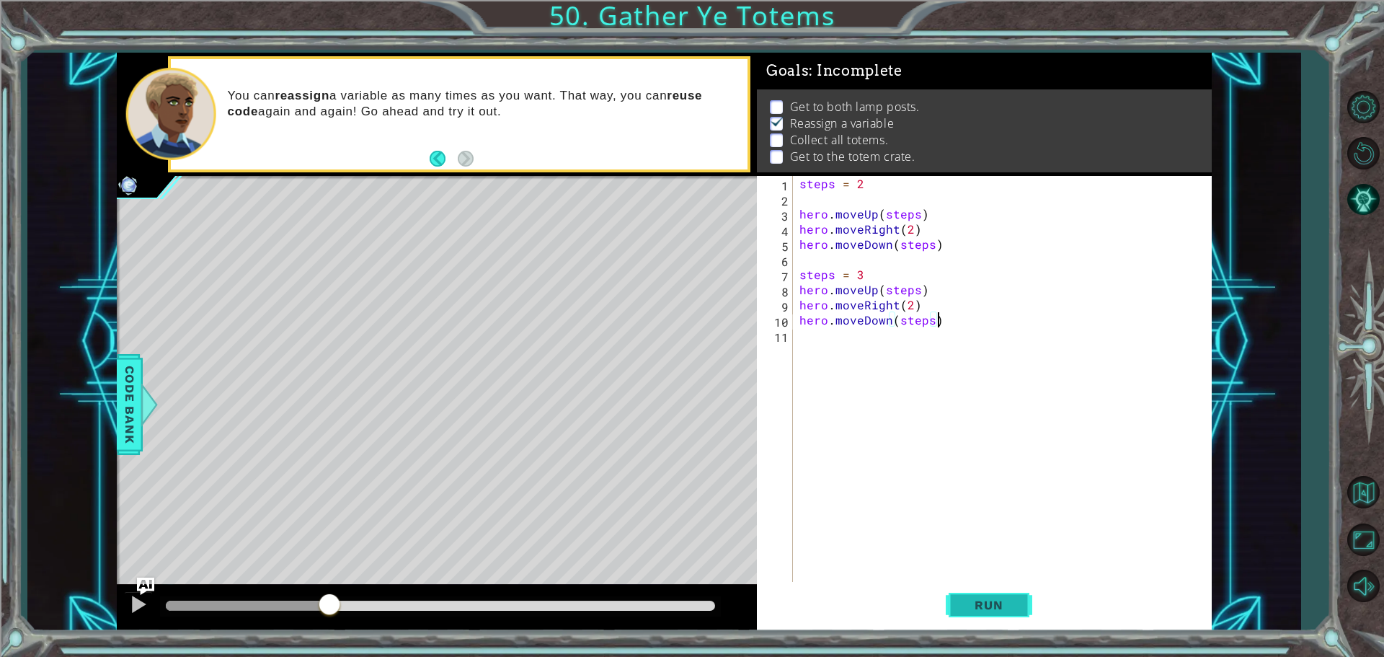
click at [1009, 617] on button "Run" at bounding box center [989, 604] width 86 height 45
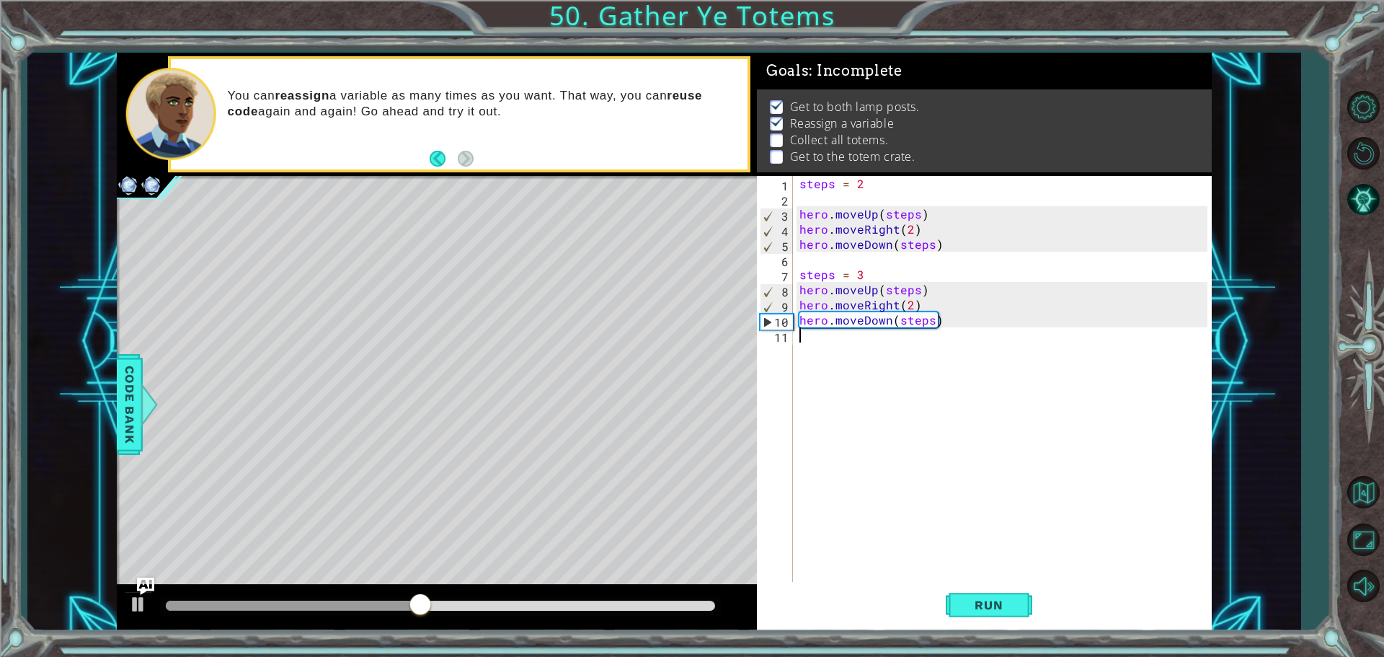
click at [825, 350] on div "steps = 2 hero . moveUp ( steps ) hero . moveRight ( 2 ) hero . moveDown ( step…" at bounding box center [1005, 395] width 418 height 439
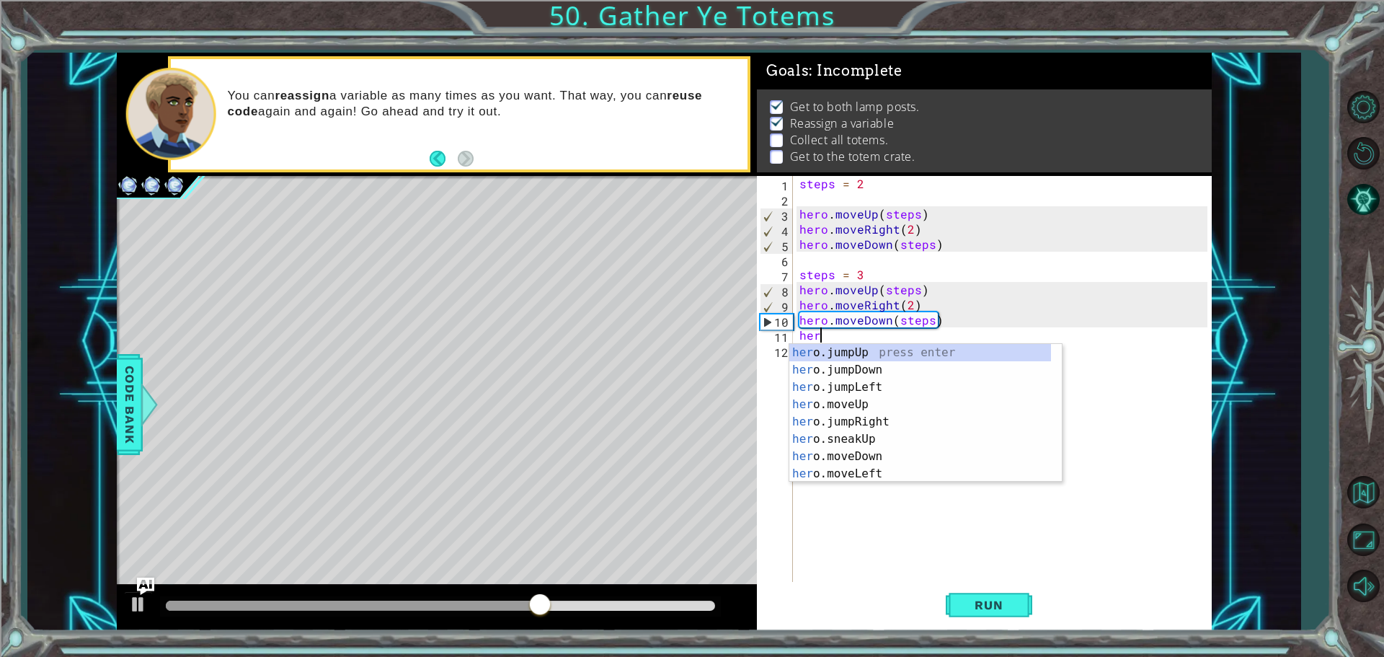
scroll to position [0, 0]
type textarea "h"
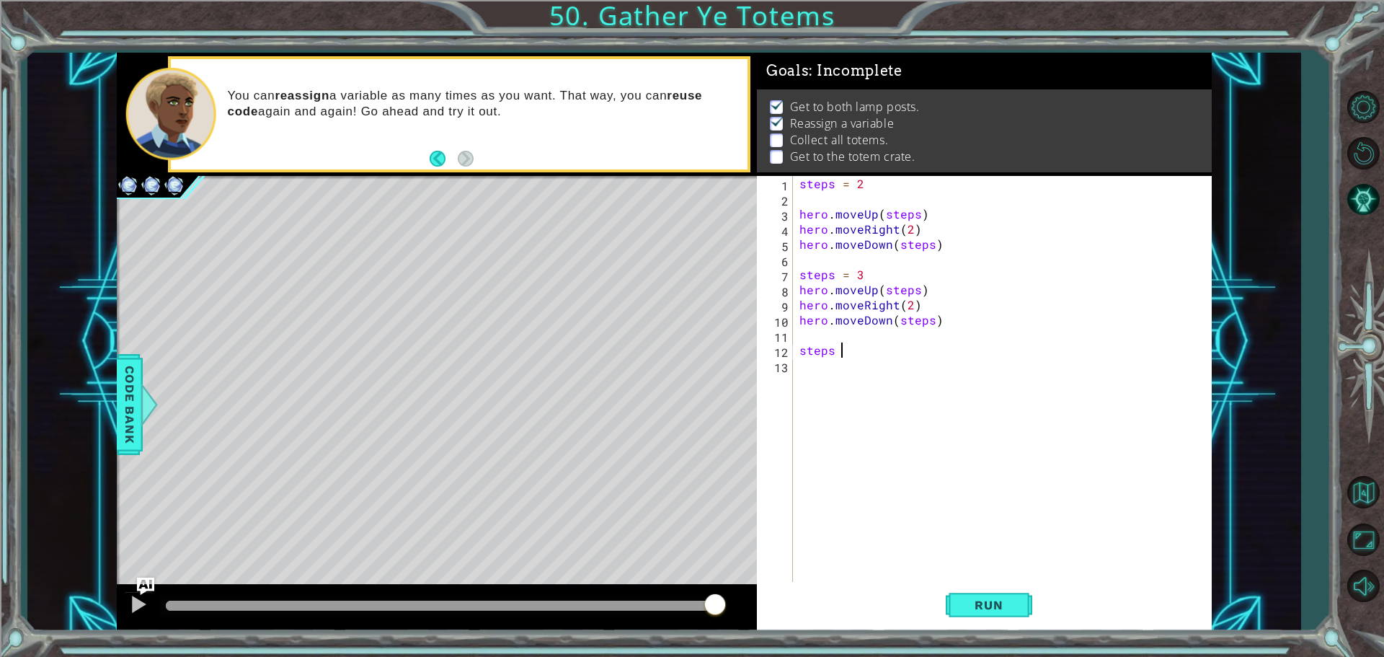
scroll to position [0, 2]
type textarea "steps = 4"
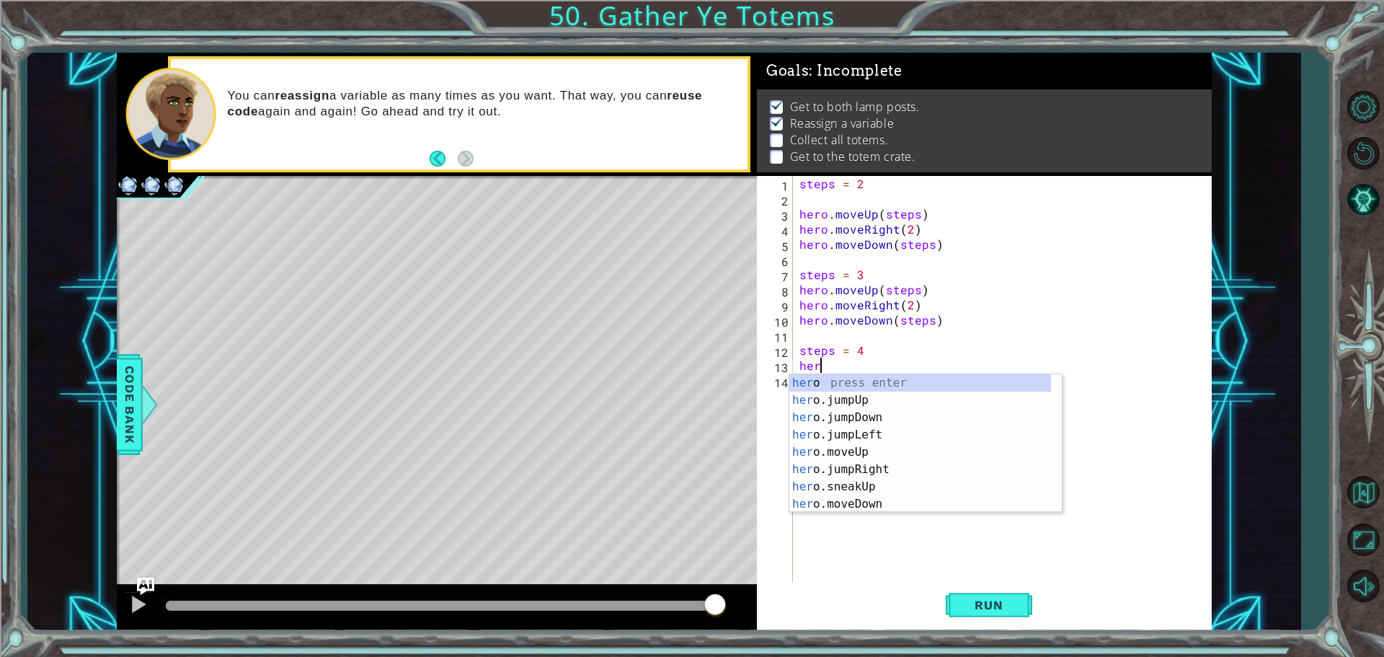
scroll to position [0, 1]
drag, startPoint x: 925, startPoint y: 463, endPoint x: 922, endPoint y: 456, distance: 8.1
click at [925, 463] on div "hero press enter hero .jumpUp press enter hero .jumpDown press enter hero .jump…" at bounding box center [920, 460] width 262 height 173
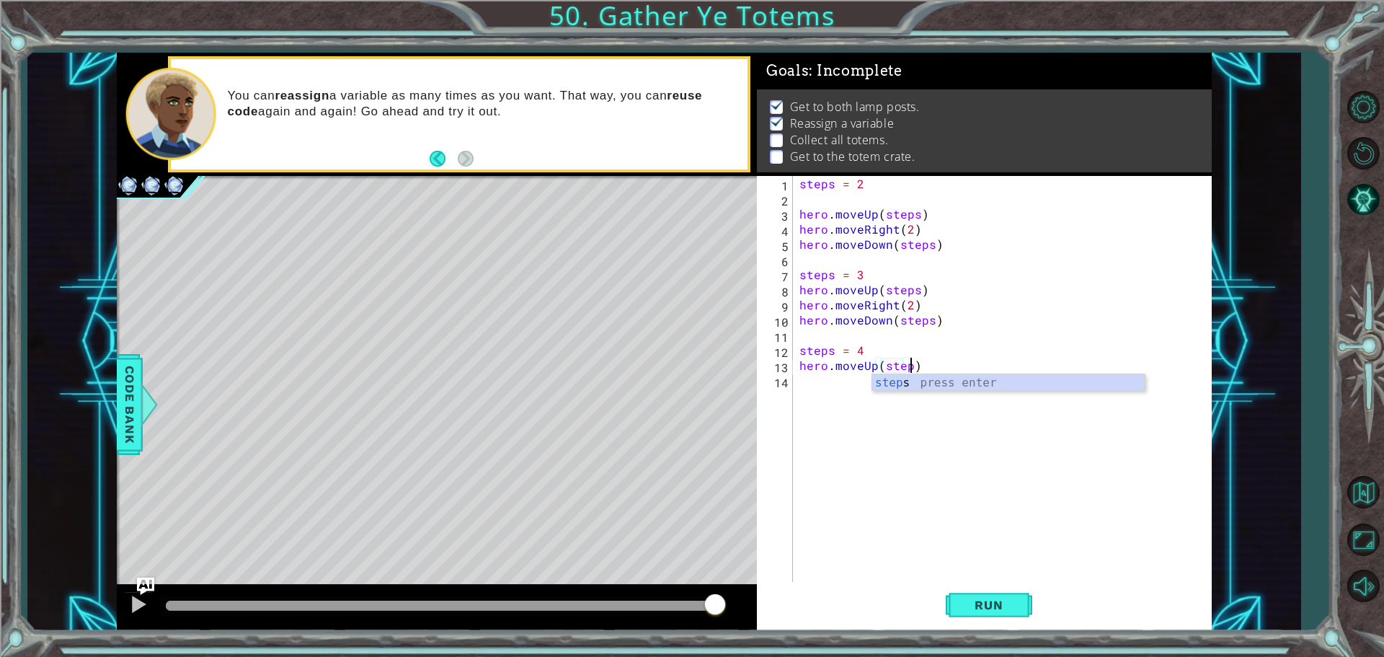
scroll to position [0, 6]
type textarea "hero.moveUp(steps)"
click at [921, 386] on div "steps press enter" at bounding box center [1008, 400] width 272 height 52
click at [905, 396] on div "steps = 2 hero . moveUp ( steps ) hero . moveRight ( 2 ) hero . moveDown ( step…" at bounding box center [1005, 395] width 418 height 439
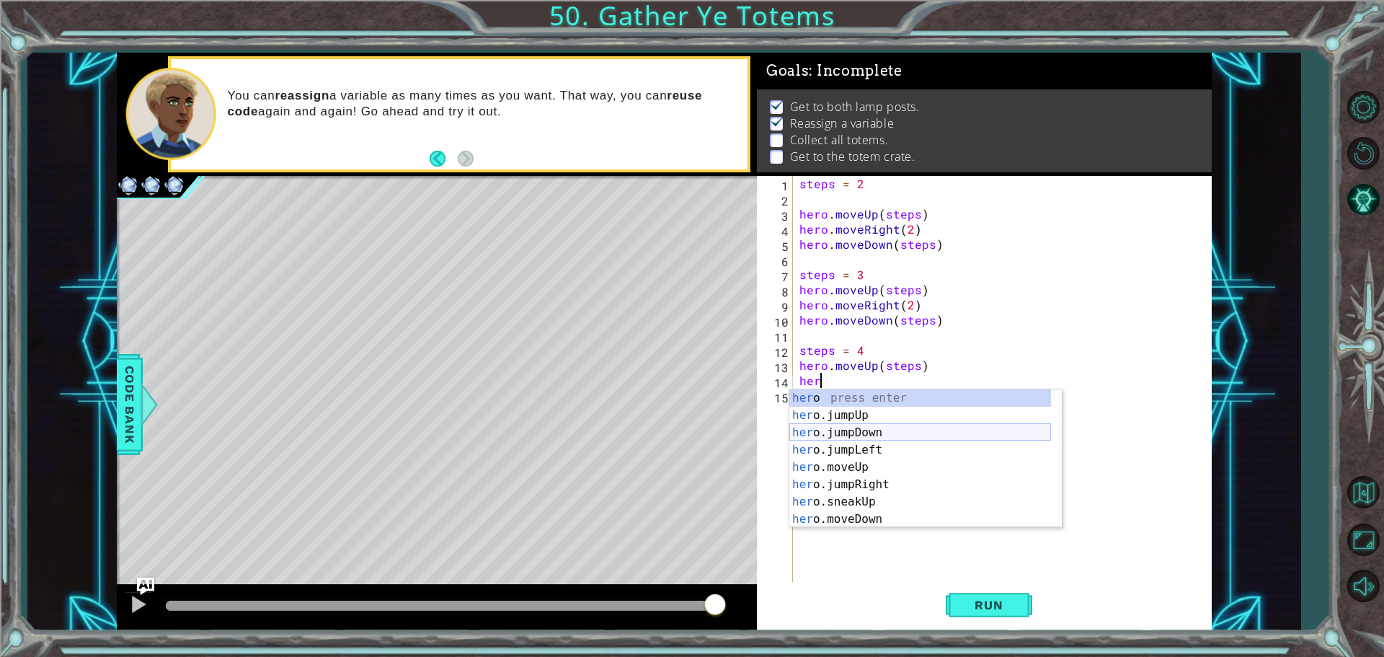
scroll to position [43, 0]
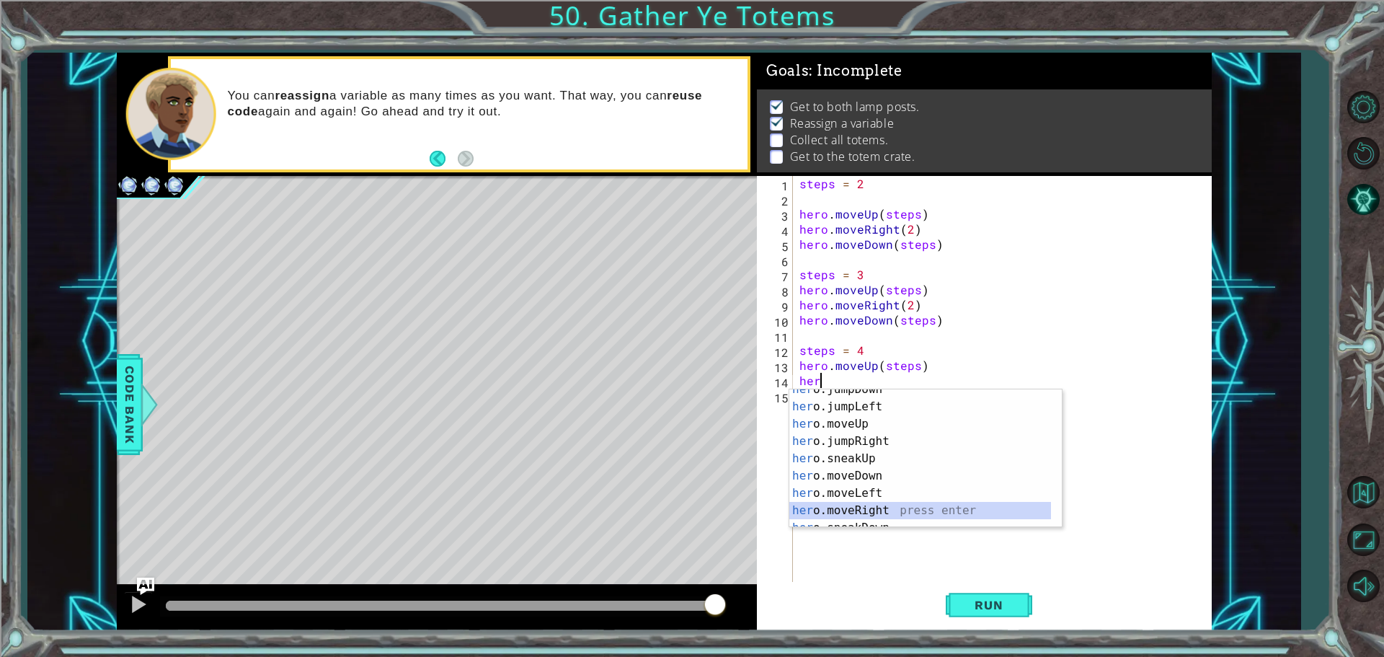
click at [889, 515] on div "her o.jumpDown press enter her o.jumpLeft press enter her o.moveUp press enter …" at bounding box center [920, 467] width 262 height 173
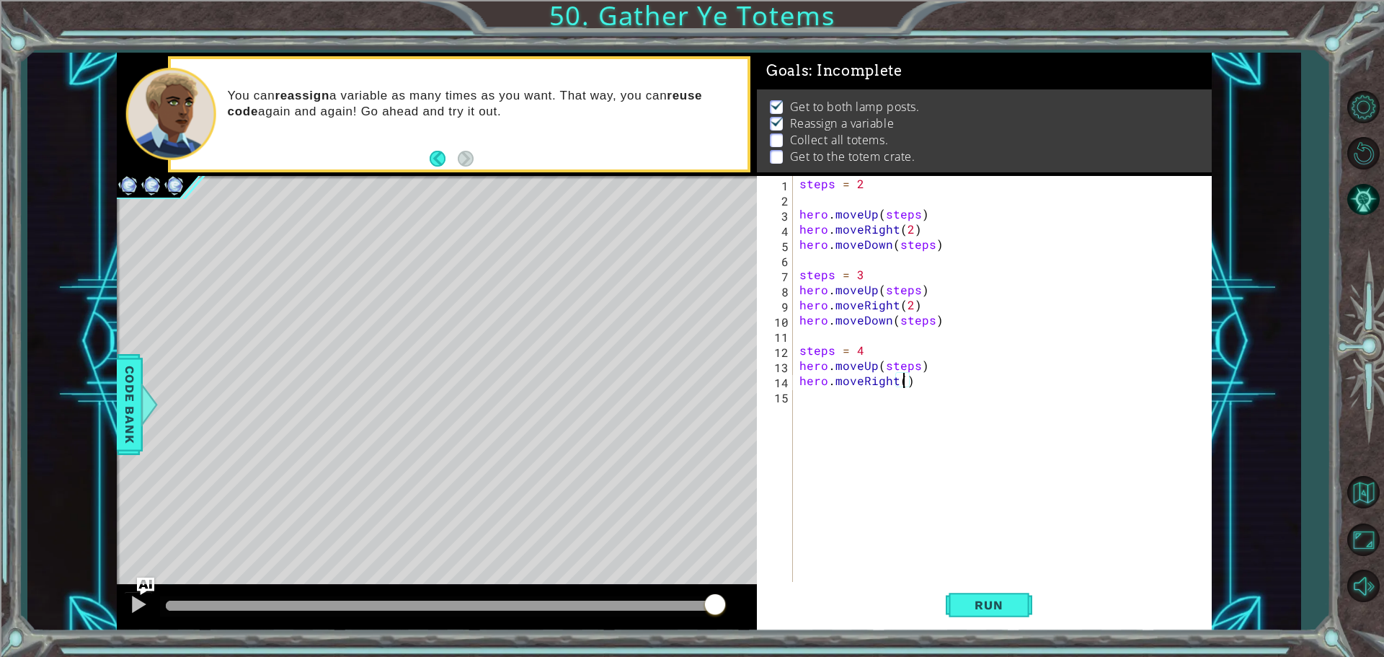
type textarea "hero.moveRight(2)"
drag, startPoint x: 880, startPoint y: 392, endPoint x: 870, endPoint y: 422, distance: 31.9
click at [877, 393] on div "steps = 2 hero . moveUp ( steps ) hero . moveRight ( 2 ) hero . moveDown ( step…" at bounding box center [1005, 395] width 418 height 439
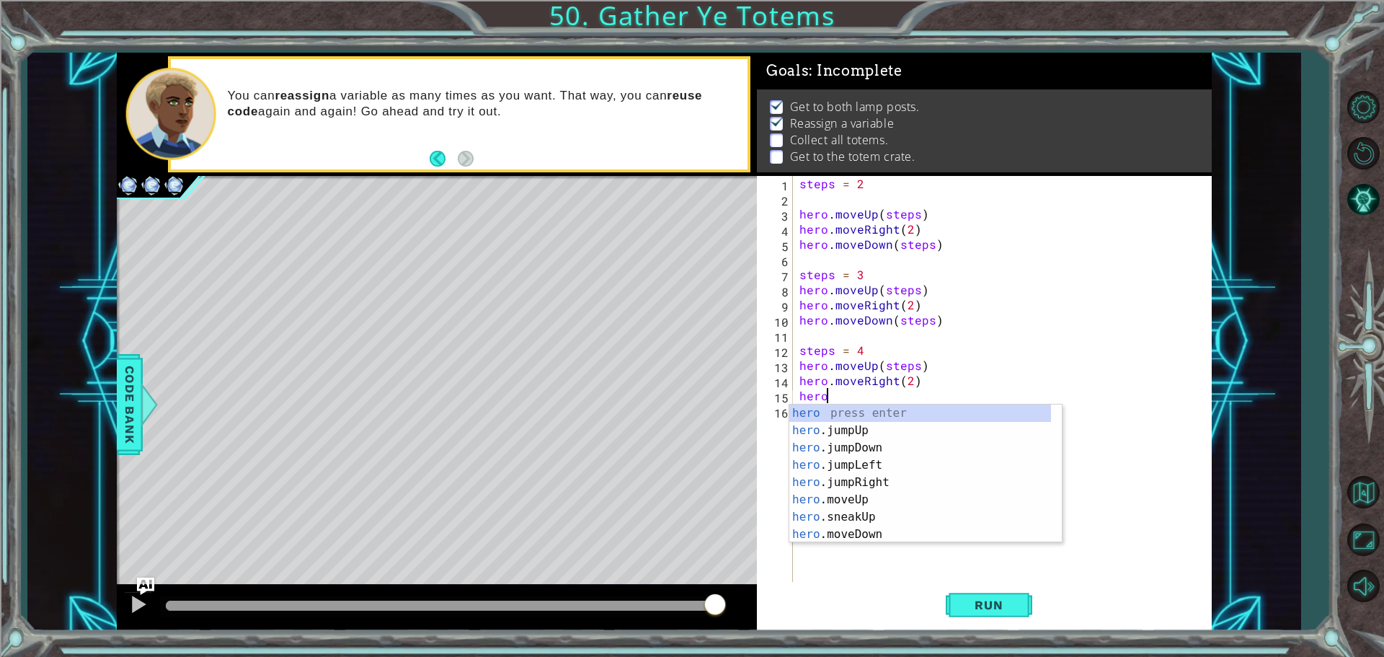
scroll to position [0, 1]
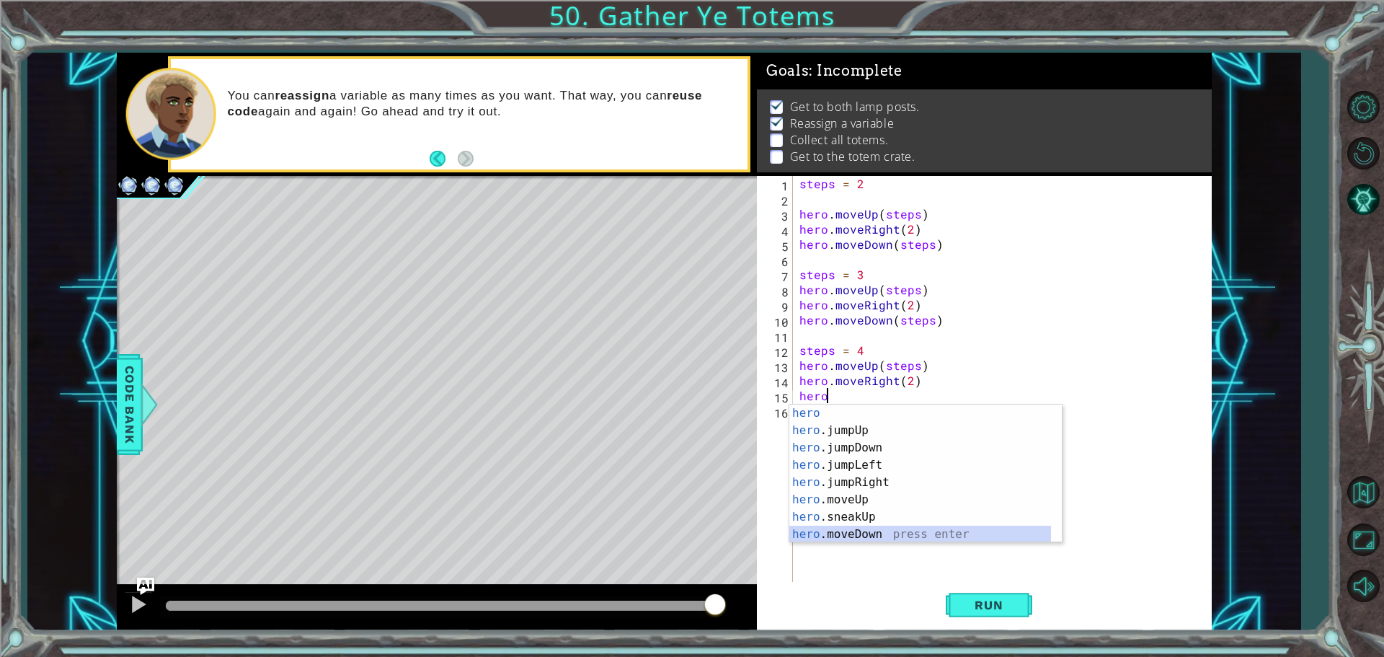
click at [907, 528] on div "hero press enter hero .jumpUp press enter hero .jumpDown press enter hero .jump…" at bounding box center [920, 490] width 262 height 173
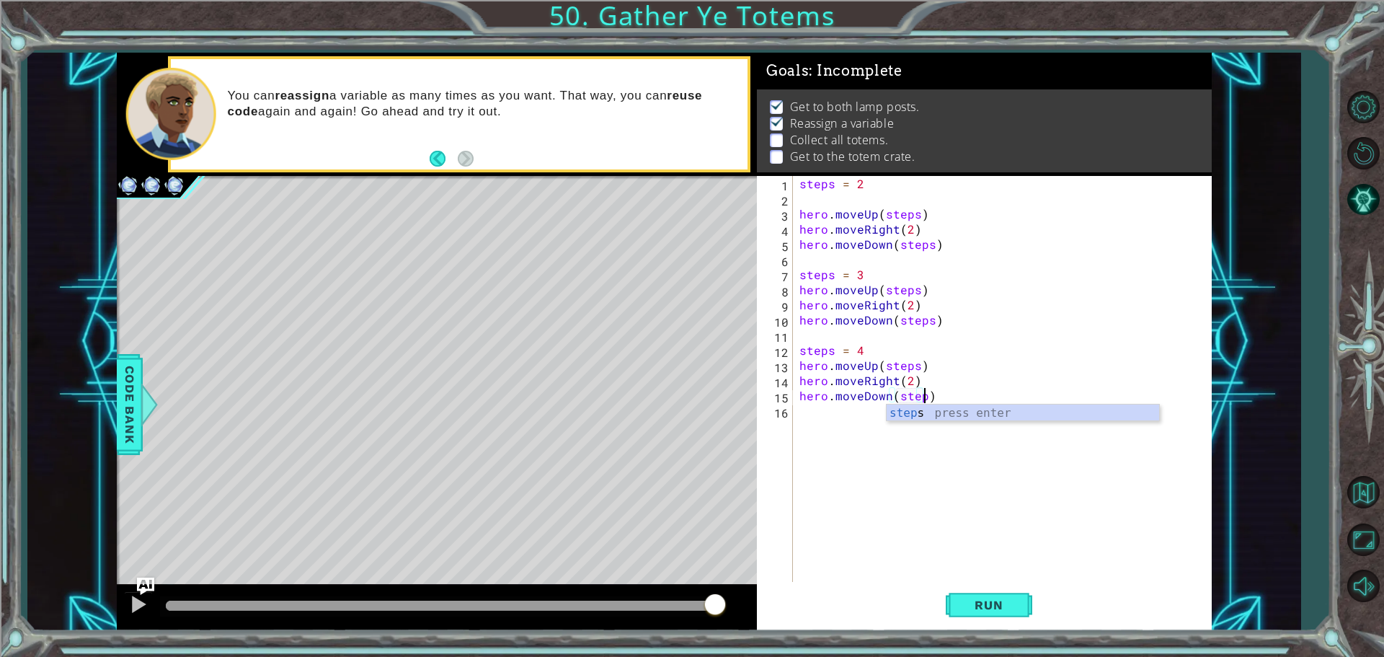
type textarea "hero.moveDown(steps)"
click at [888, 541] on div "steps = 2 hero . moveUp ( steps ) hero . moveRight ( 2 ) hero . moveDown ( step…" at bounding box center [1005, 395] width 418 height 439
click at [977, 590] on button "Run" at bounding box center [989, 604] width 86 height 45
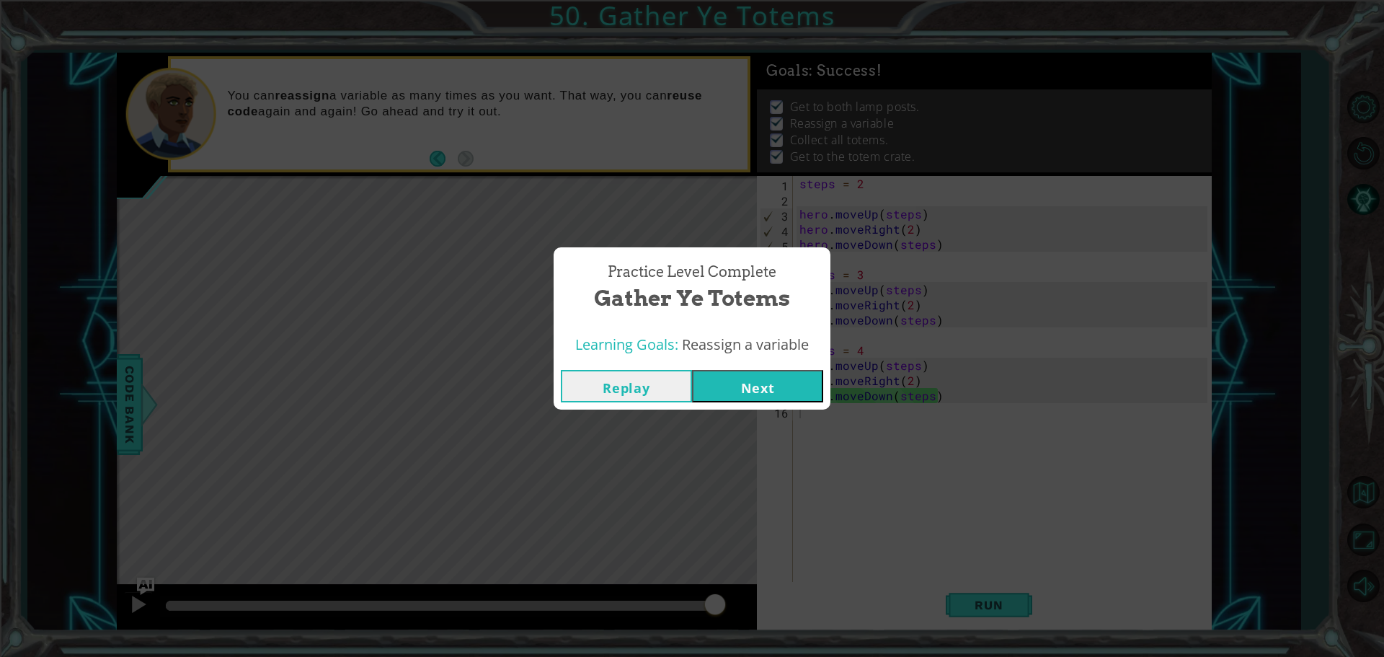
drag, startPoint x: 712, startPoint y: 398, endPoint x: 717, endPoint y: 377, distance: 21.5
click at [717, 377] on button "Next" at bounding box center [757, 386] width 131 height 32
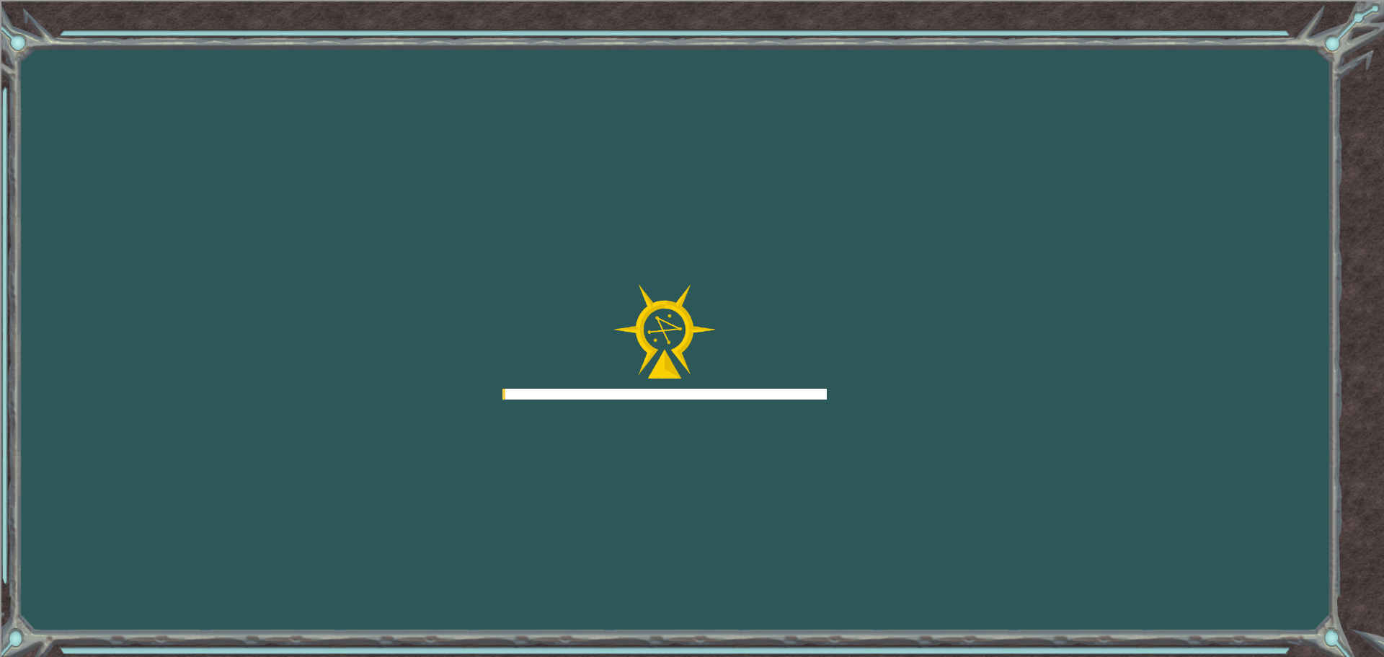
click at [719, 371] on div at bounding box center [664, 341] width 324 height 115
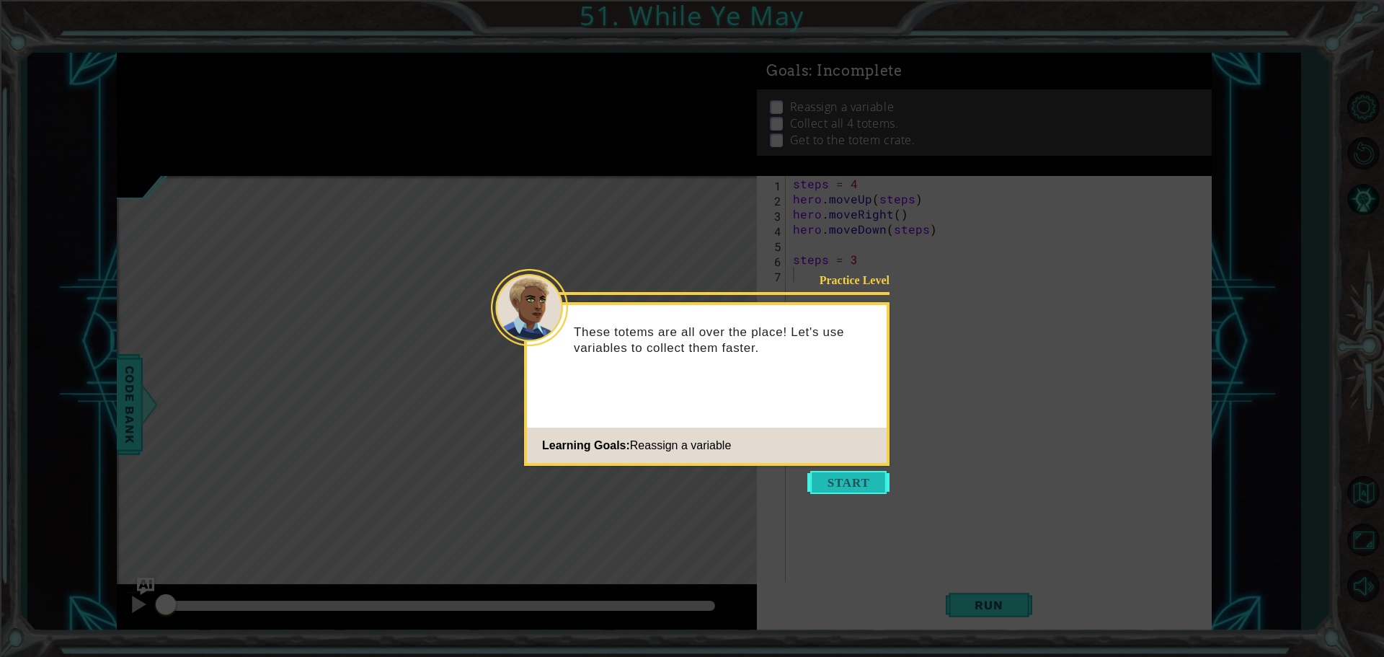
click at [876, 477] on button "Start" at bounding box center [848, 482] width 82 height 23
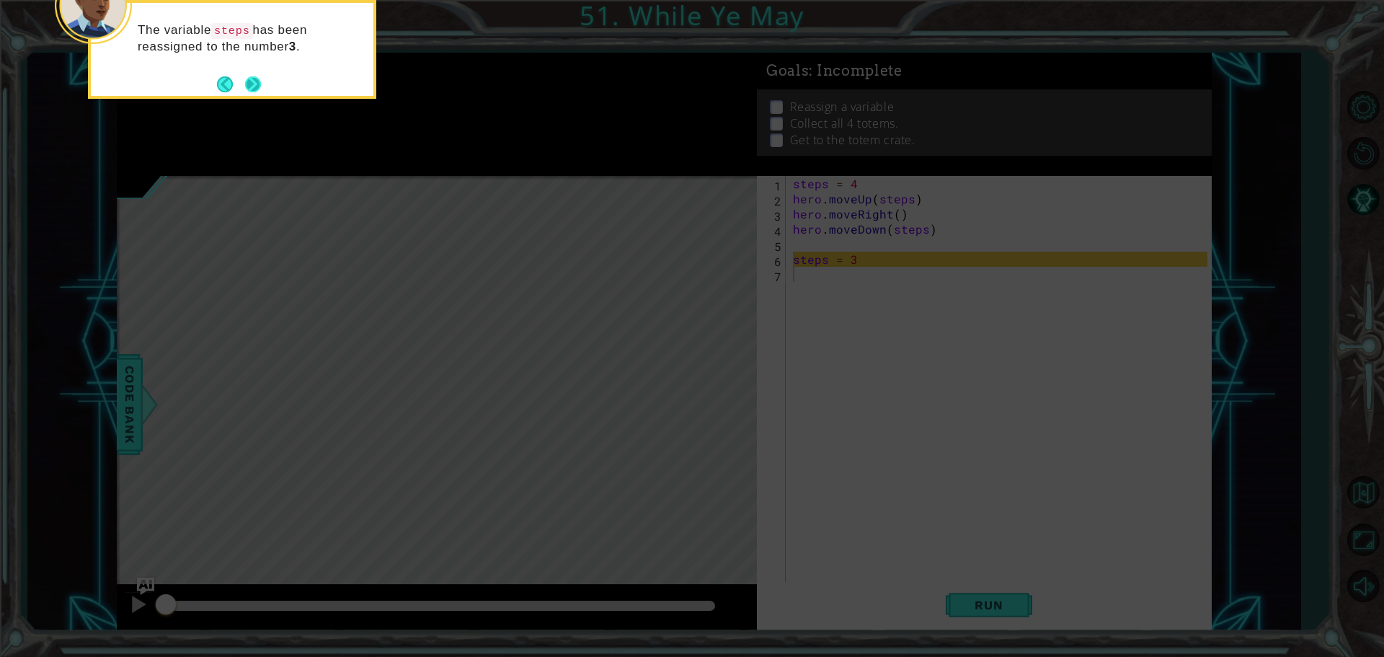
click at [254, 79] on button "Next" at bounding box center [253, 84] width 22 height 22
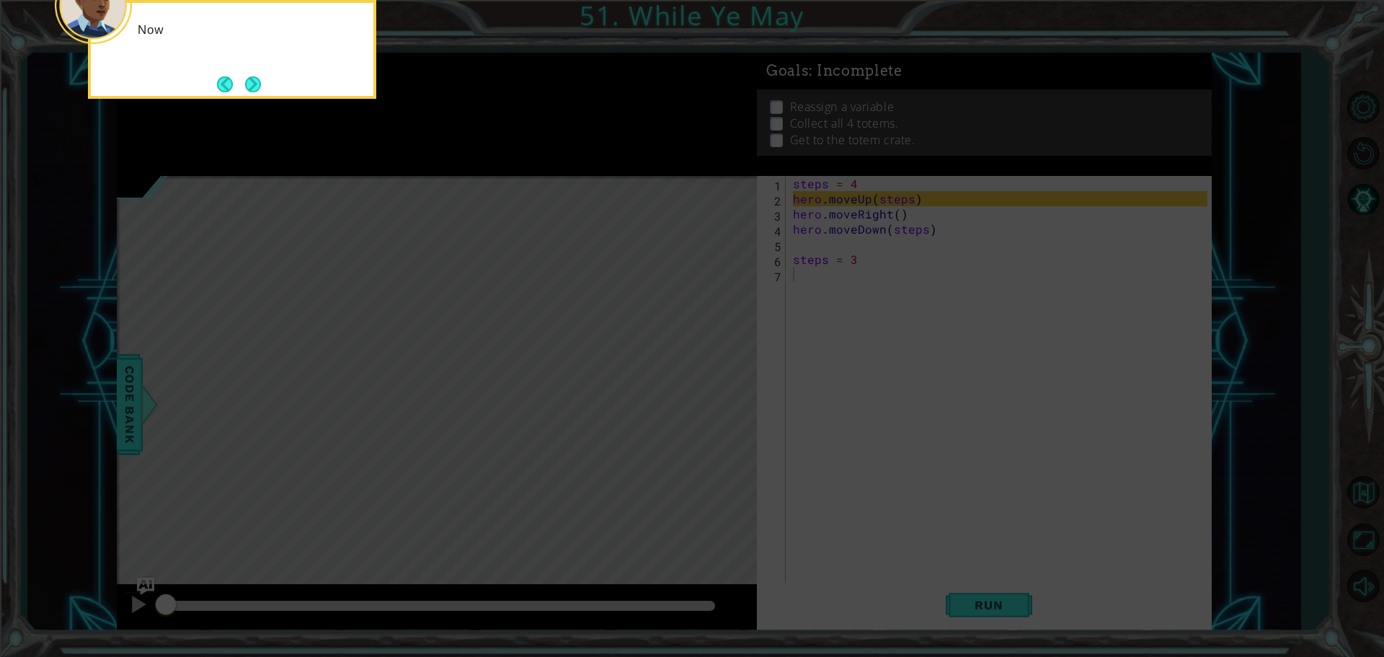
click at [254, 79] on button "Next" at bounding box center [253, 84] width 16 height 16
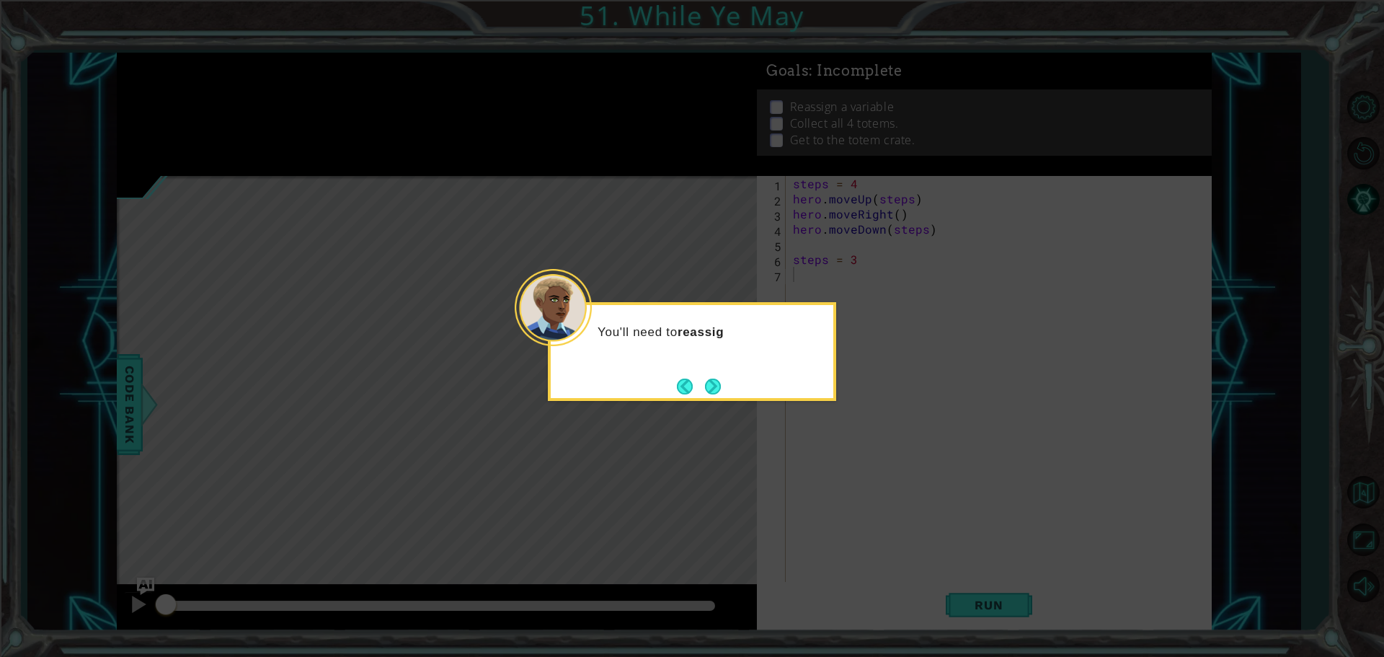
click at [726, 388] on div "You'll need to reassig" at bounding box center [692, 351] width 288 height 99
click at [711, 383] on button "Next" at bounding box center [713, 386] width 17 height 17
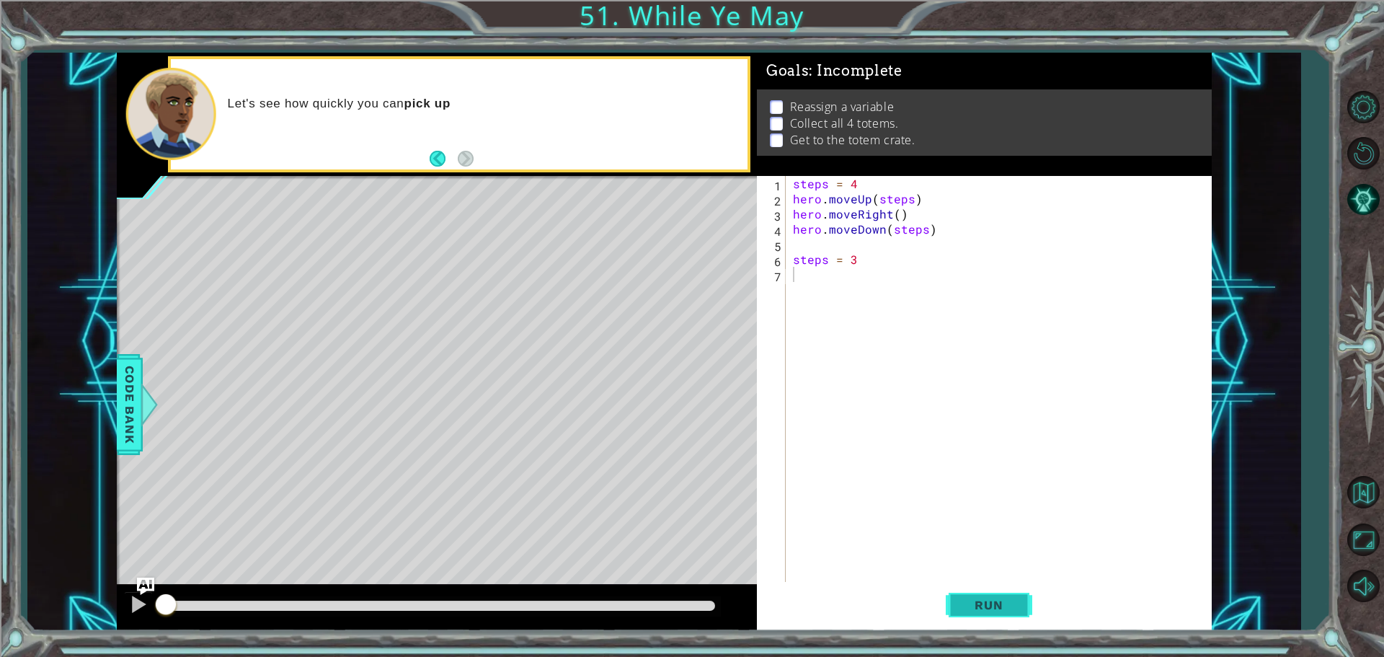
click at [978, 600] on span "Run" at bounding box center [988, 604] width 57 height 14
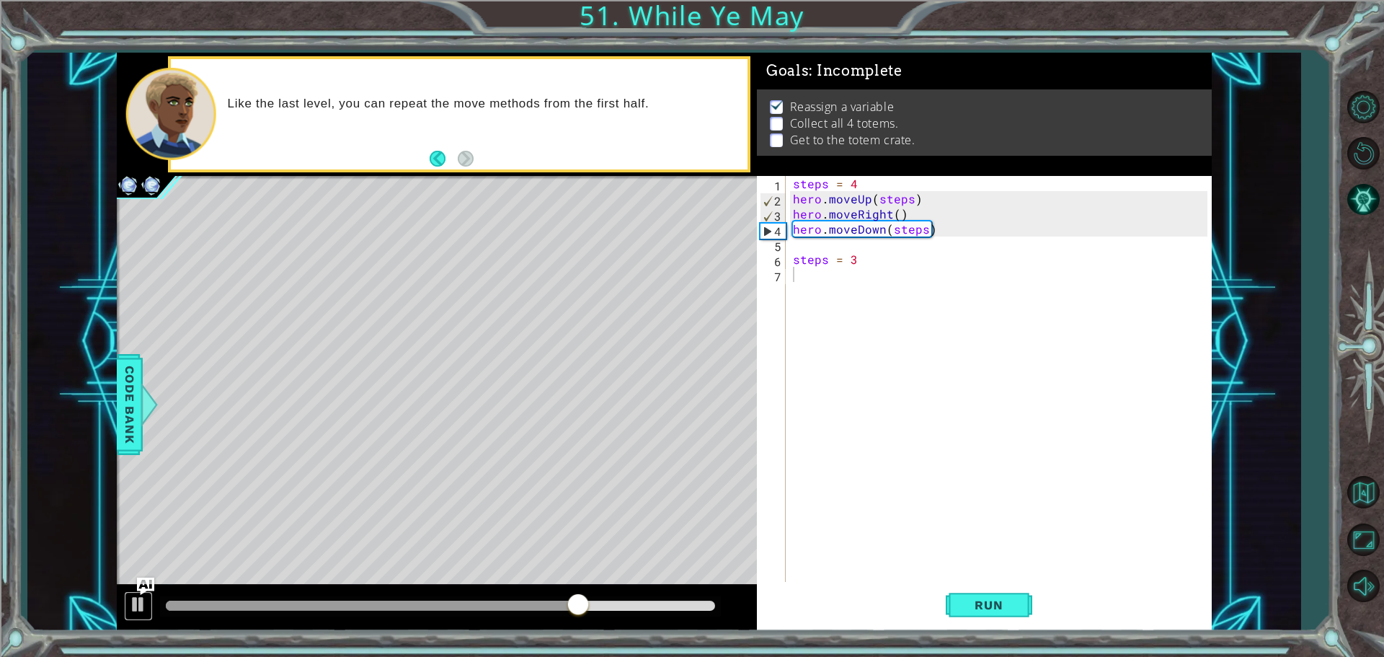
drag, startPoint x: 145, startPoint y: 603, endPoint x: 156, endPoint y: 620, distance: 20.2
click at [157, 619] on div at bounding box center [437, 608] width 640 height 46
click at [125, 600] on button at bounding box center [138, 606] width 29 height 30
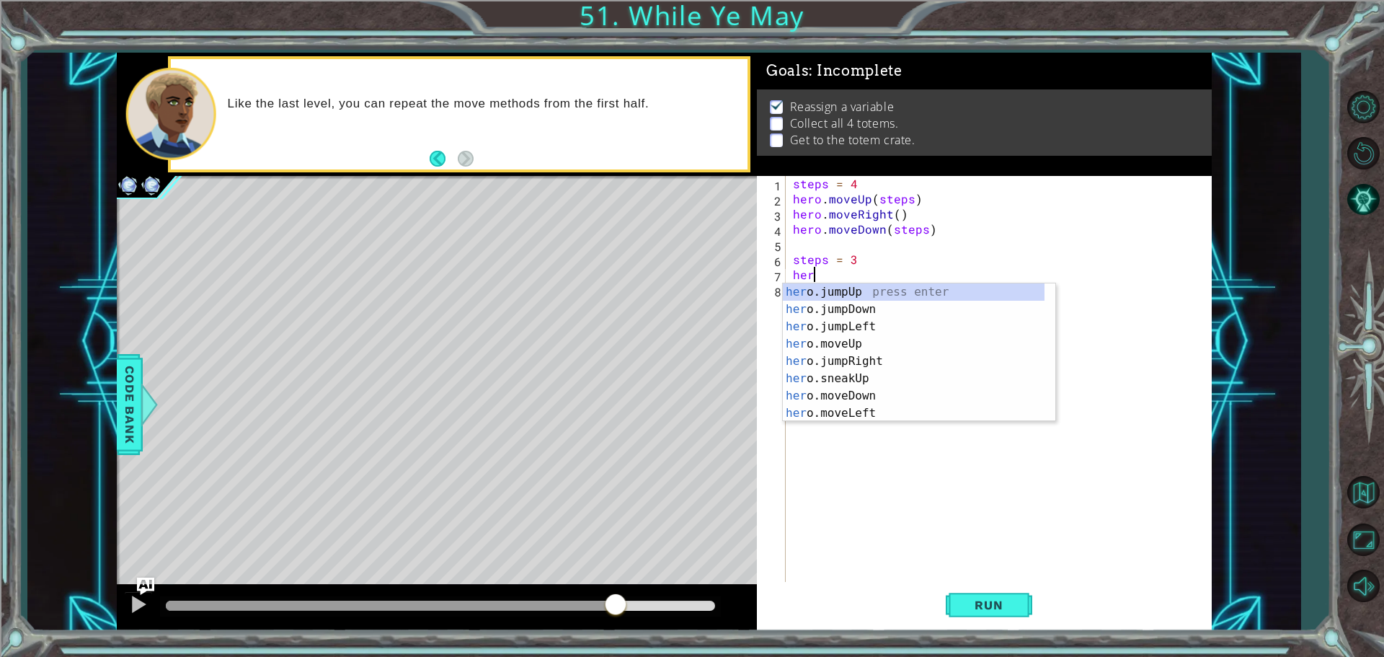
scroll to position [0, 1]
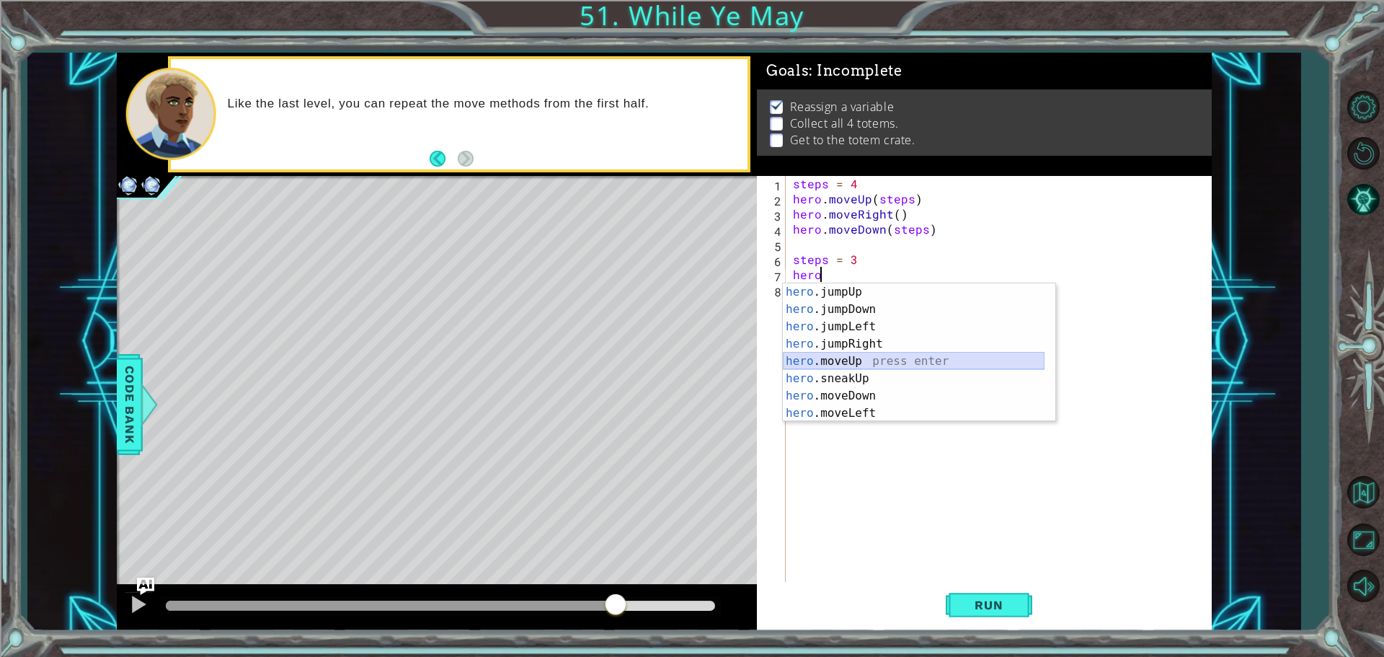
click at [868, 353] on div "hero .jumpUp press enter hero .jumpDown press enter hero .jumpLeft press enter …" at bounding box center [914, 369] width 262 height 173
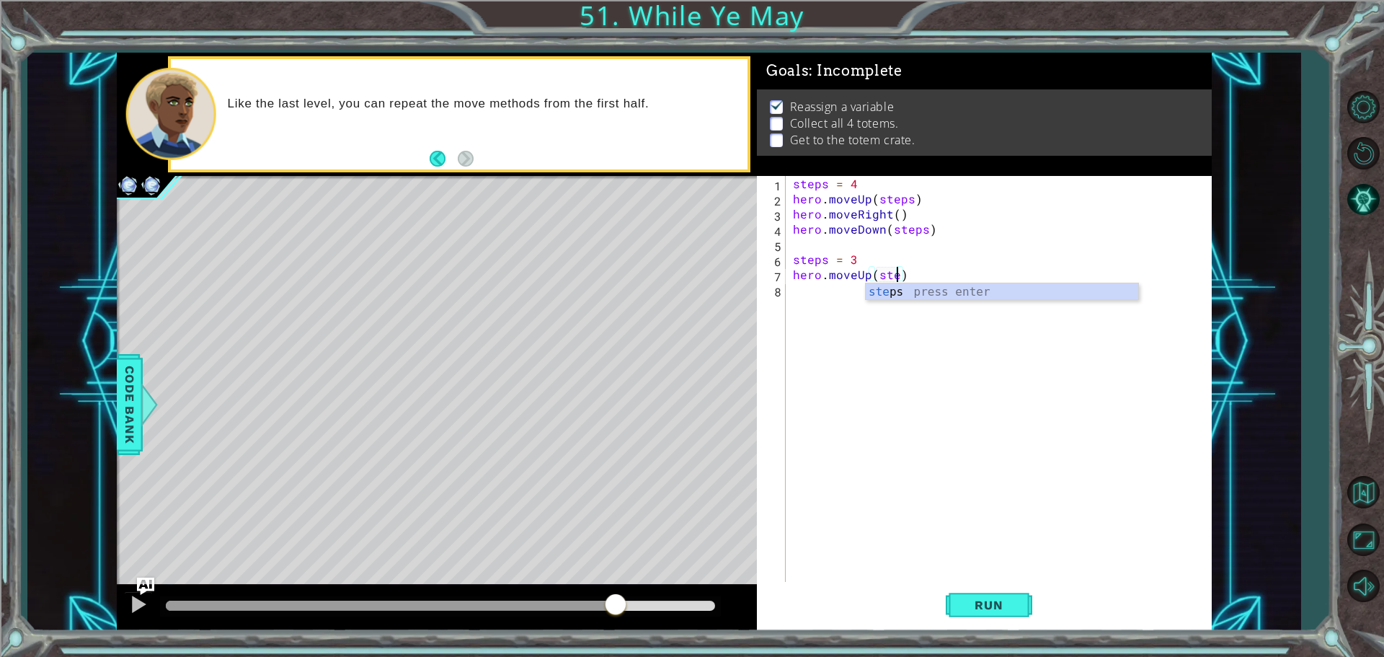
scroll to position [0, 6]
type textarea "hero.moveUp(steps)"
click at [862, 321] on div "steps = 4 hero . moveUp ( steps ) hero . moveRight ( ) hero . moveDown ( steps …" at bounding box center [1002, 395] width 425 height 439
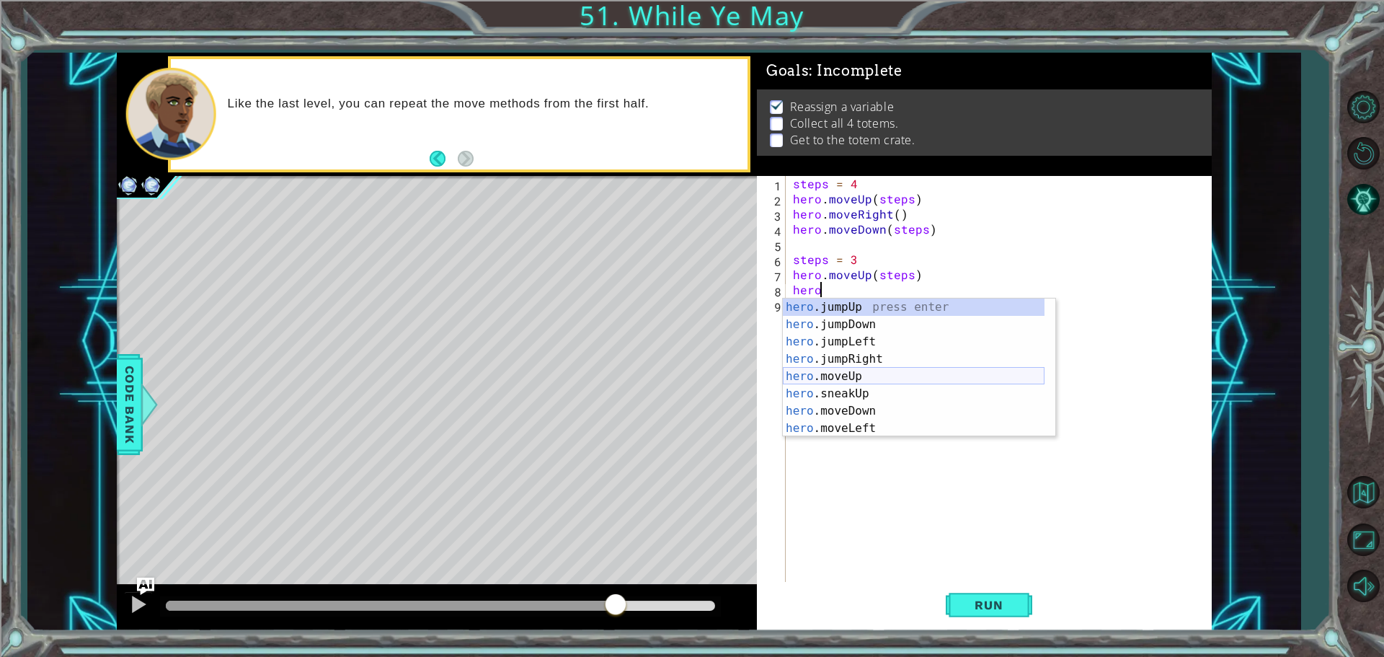
scroll to position [0, 0]
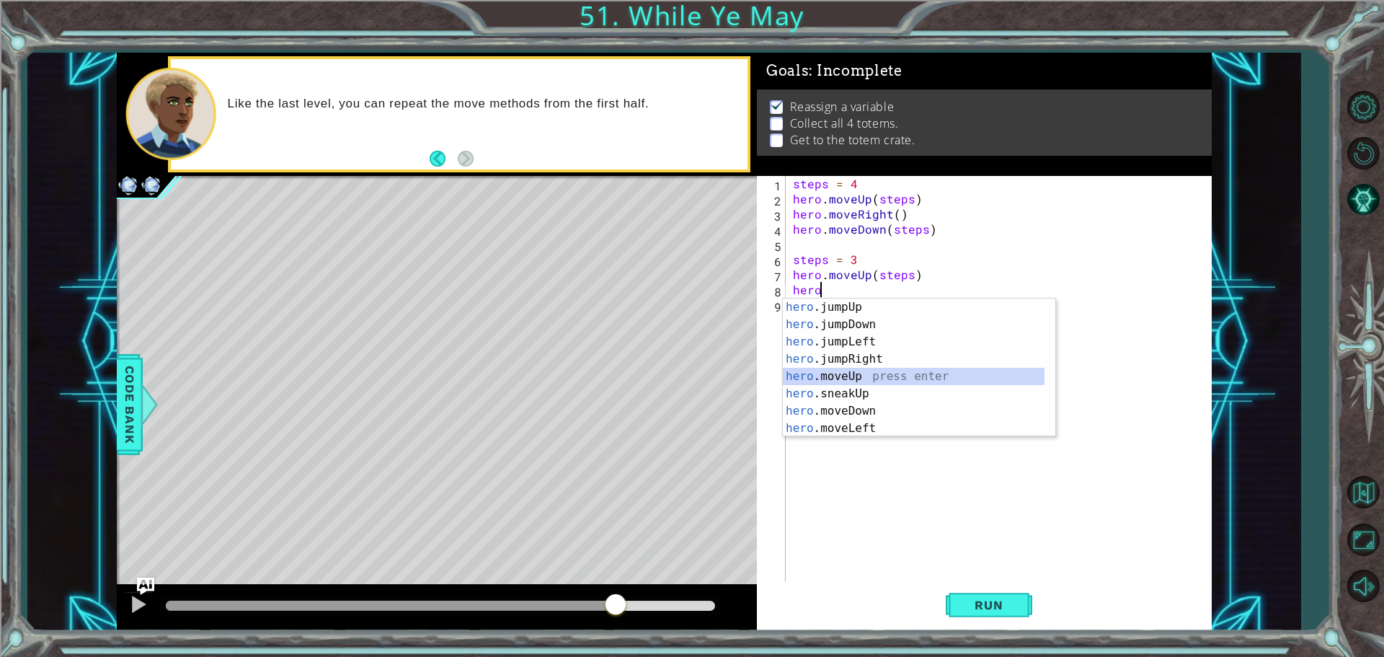
click at [886, 370] on div "hero .jumpUp press enter hero .jumpDown press enter hero .jumpLeft press enter …" at bounding box center [914, 384] width 262 height 173
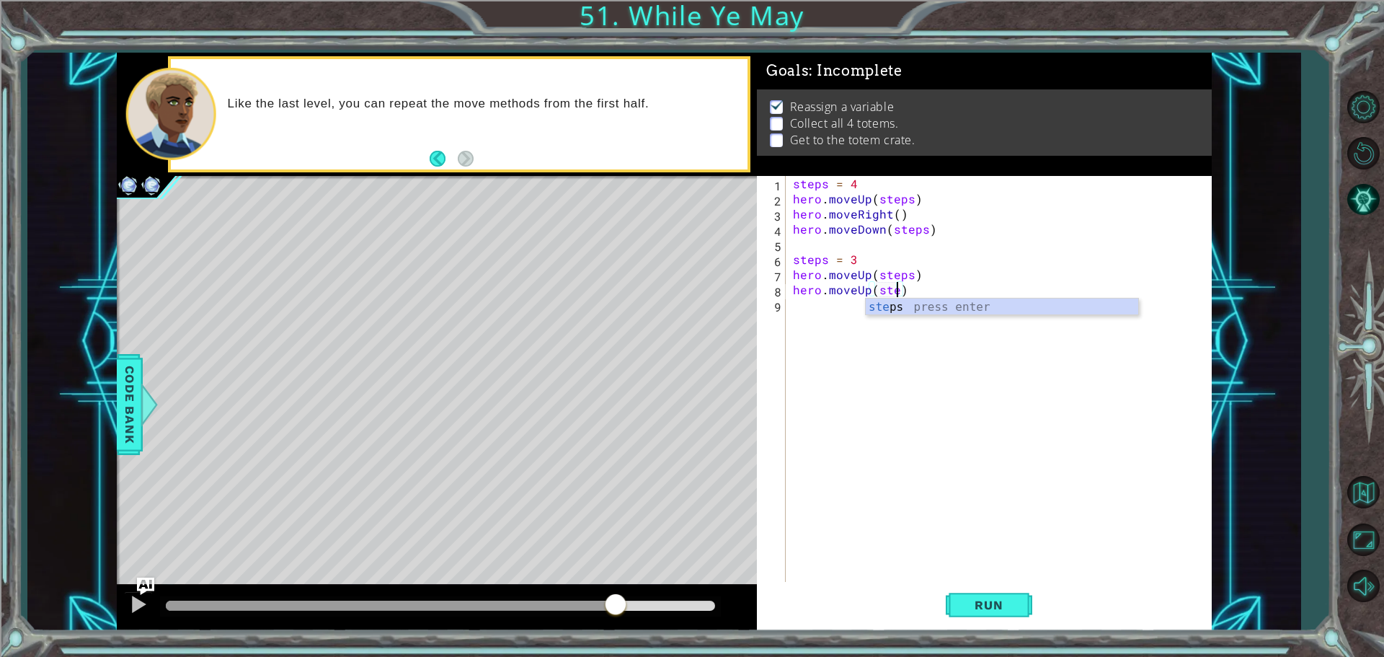
scroll to position [0, 6]
type textarea "hero.moveUp(steps)"
click at [889, 320] on div "steps = 4 hero . moveUp ( steps ) hero . moveRight ( ) hero . moveDown ( steps …" at bounding box center [1002, 395] width 425 height 439
click at [850, 327] on div "steps = 4 hero . moveUp ( steps ) hero . moveRight ( ) hero . moveDown ( steps …" at bounding box center [1002, 395] width 425 height 439
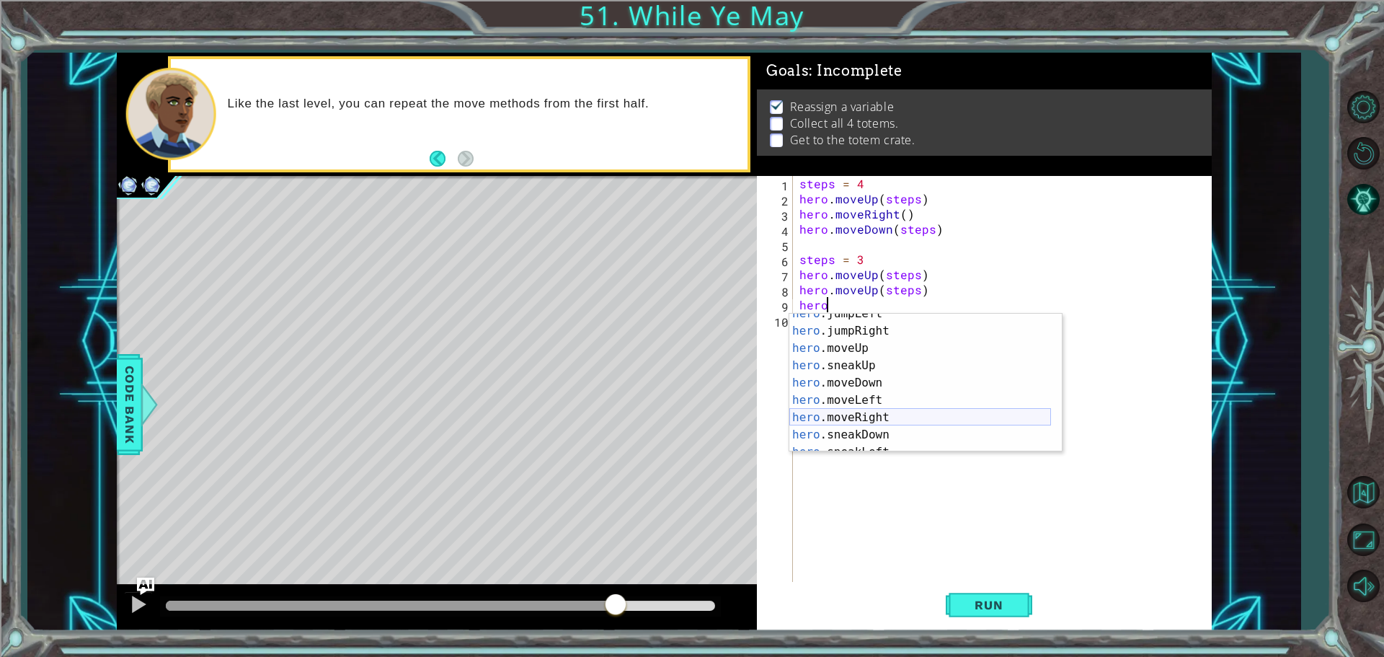
scroll to position [86, 0]
click at [885, 383] on div "hero .sneakUp press enter hero .moveDown press enter hero .moveLeft press enter…" at bounding box center [920, 400] width 262 height 173
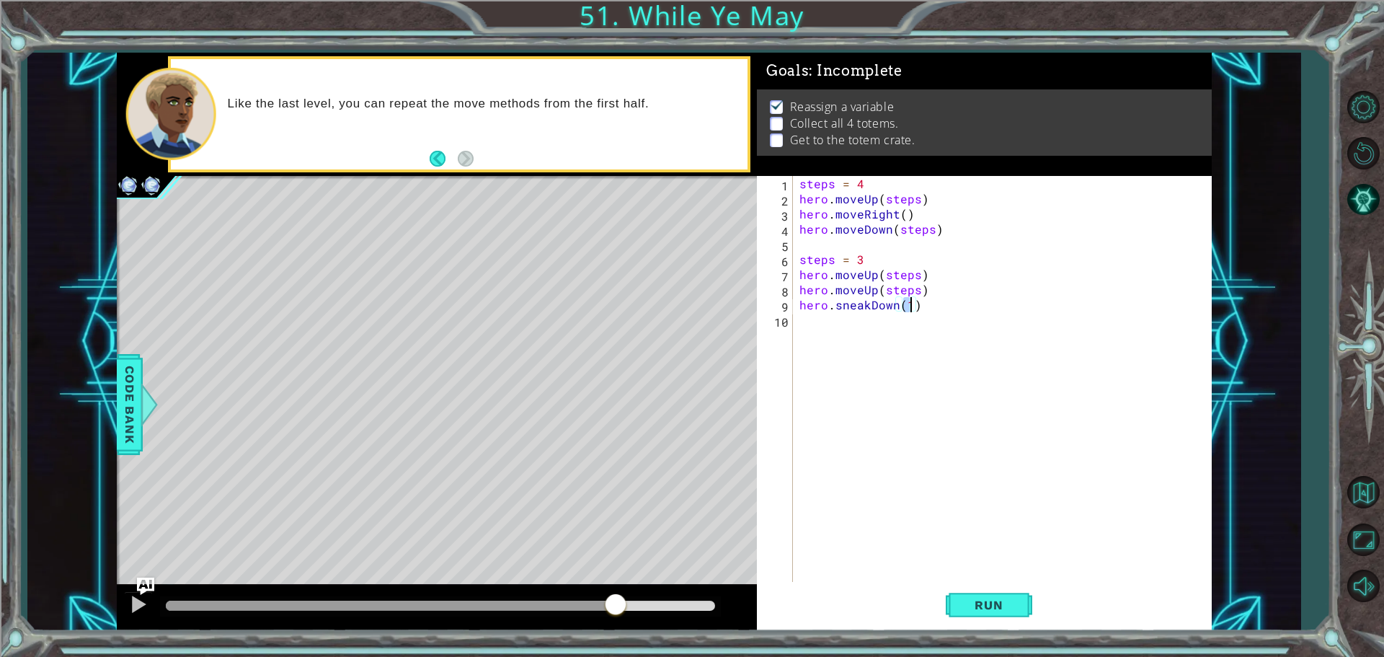
click at [863, 300] on div "steps = 4 hero . moveUp ( steps ) hero . moveRight ( ) hero . moveDown ( steps …" at bounding box center [1005, 395] width 418 height 439
click at [950, 310] on div "steps = 4 hero . moveUp ( steps ) hero . moveRight ( ) hero . moveDown ( steps …" at bounding box center [1005, 395] width 418 height 439
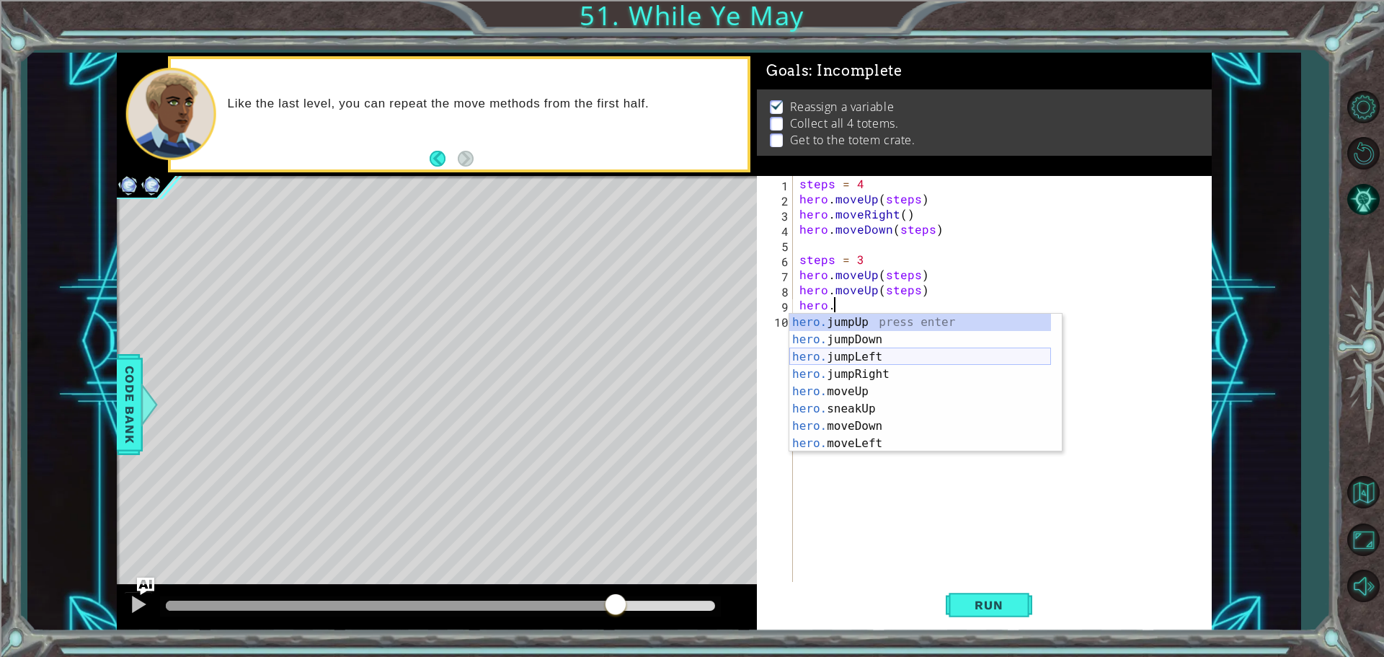
scroll to position [43, 0]
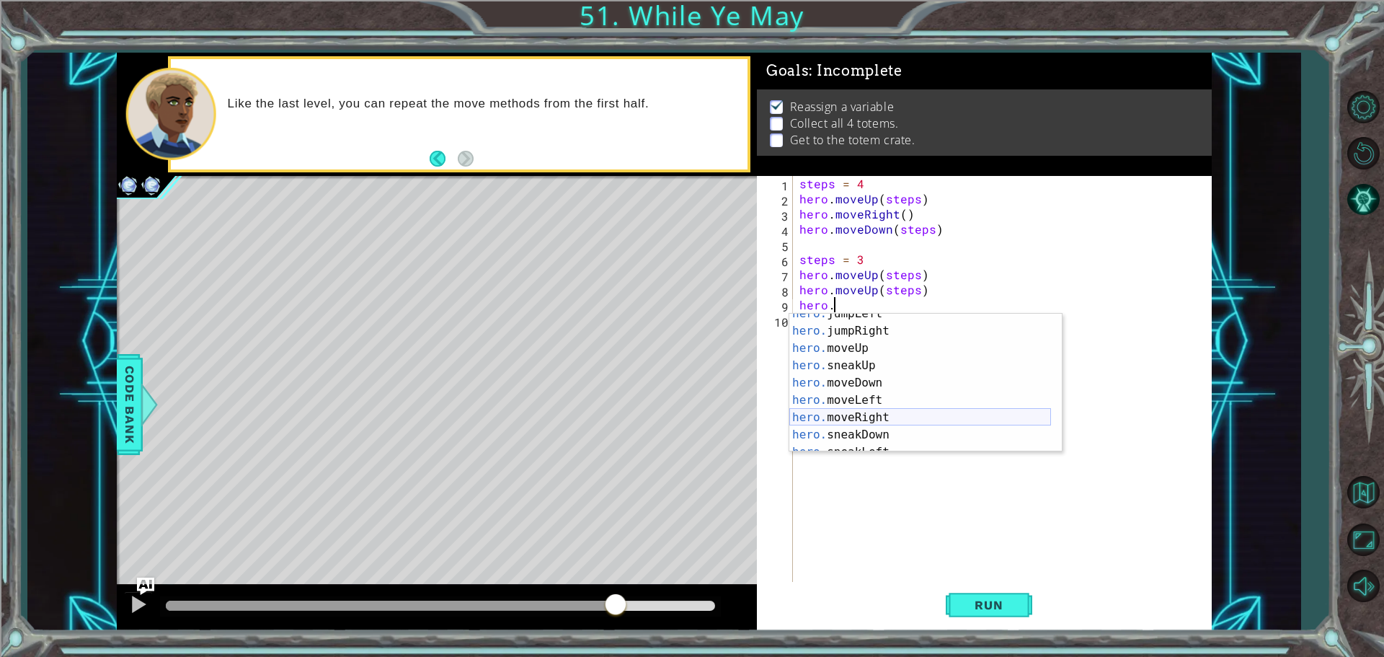
click at [853, 419] on div "hero. jumpLeft press enter hero. jumpRight press enter hero. moveUp press enter…" at bounding box center [920, 391] width 262 height 173
type textarea "hero.moveRight(1)"
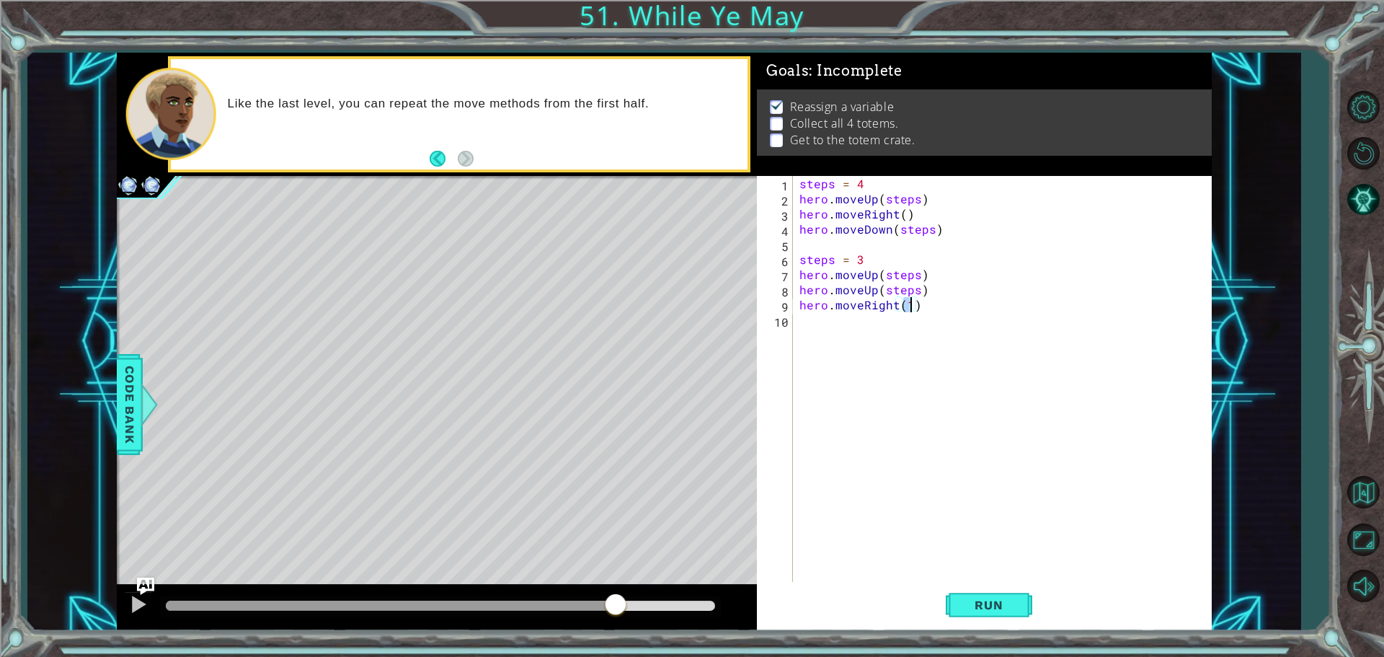
click at [877, 324] on div "steps = 4 hero . moveUp ( steps ) hero . moveRight ( ) hero . moveDown ( steps …" at bounding box center [1005, 395] width 418 height 439
type textarea "steps = 2"
click at [840, 350] on div "steps = 4 hero . moveUp ( steps ) hero . moveRight ( ) hero . moveDown ( steps …" at bounding box center [1005, 395] width 418 height 439
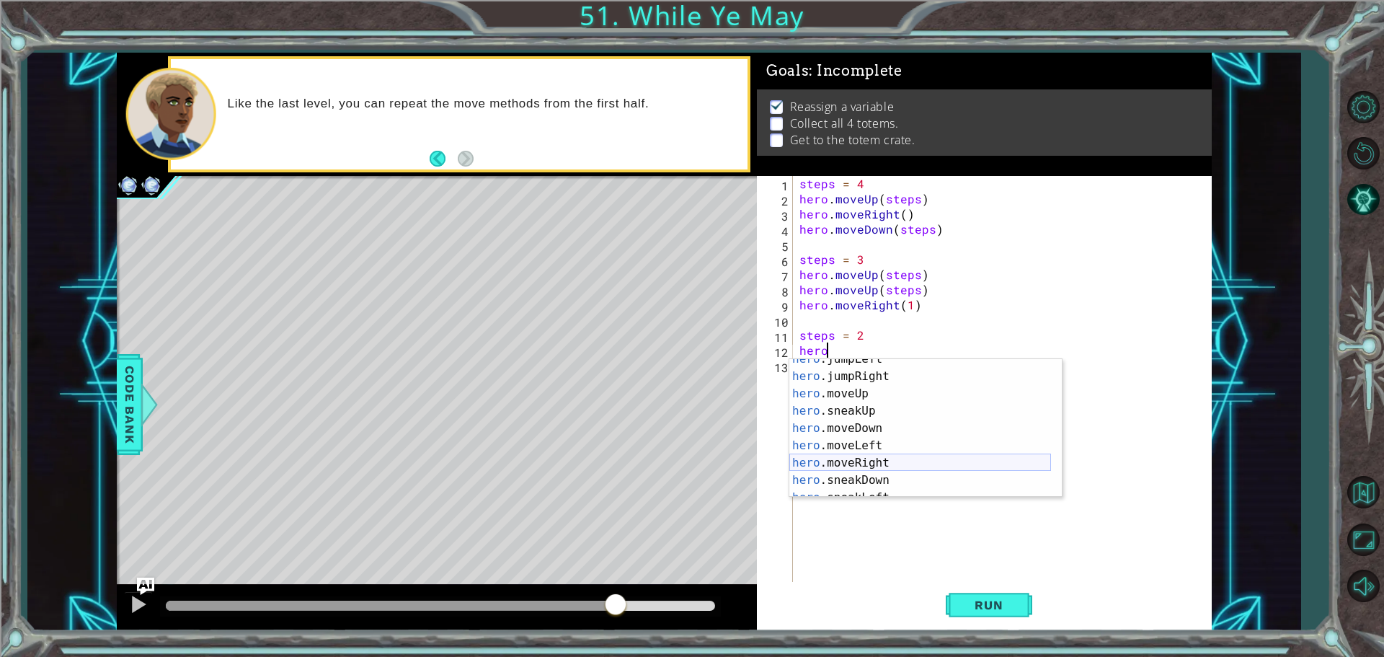
scroll to position [17, 0]
click at [933, 472] on div "hero .jumpUp press enter hero .jumpDown press enter hero .jumpLeft press enter …" at bounding box center [920, 445] width 262 height 173
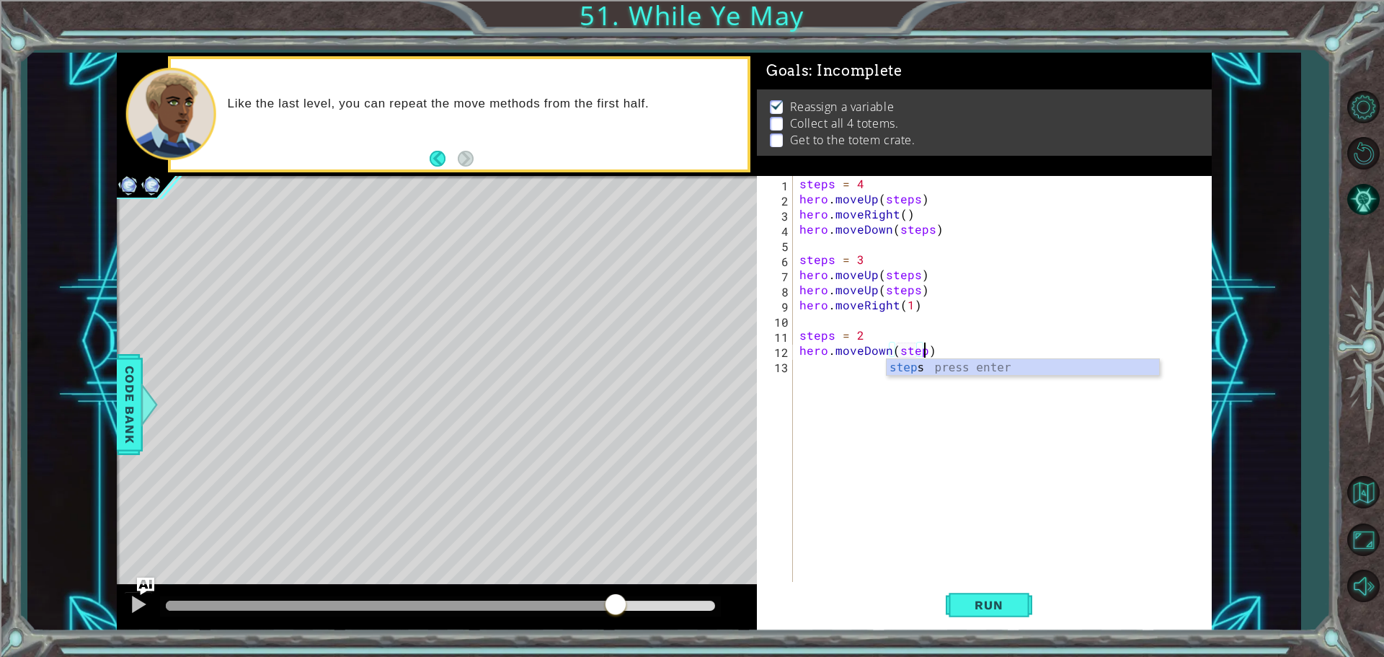
type textarea "hero.moveDown(steps)"
click at [915, 478] on div "steps = 4 hero . moveUp ( steps ) hero . moveRight ( ) hero . moveDown ( steps …" at bounding box center [1005, 395] width 418 height 439
click at [991, 576] on div "steps = 4 hero . moveUp ( steps ) hero . moveRight ( ) hero . moveDown ( steps …" at bounding box center [1005, 395] width 418 height 439
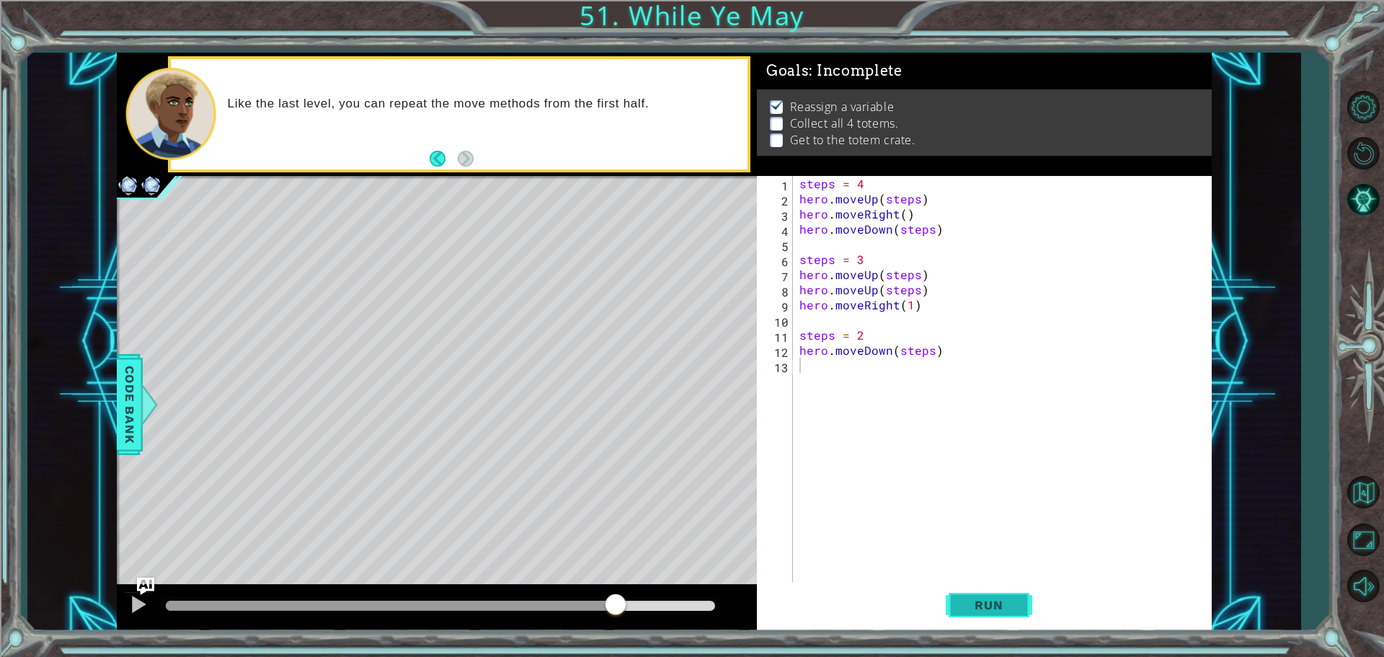
click at [995, 599] on span "Run" at bounding box center [988, 604] width 57 height 14
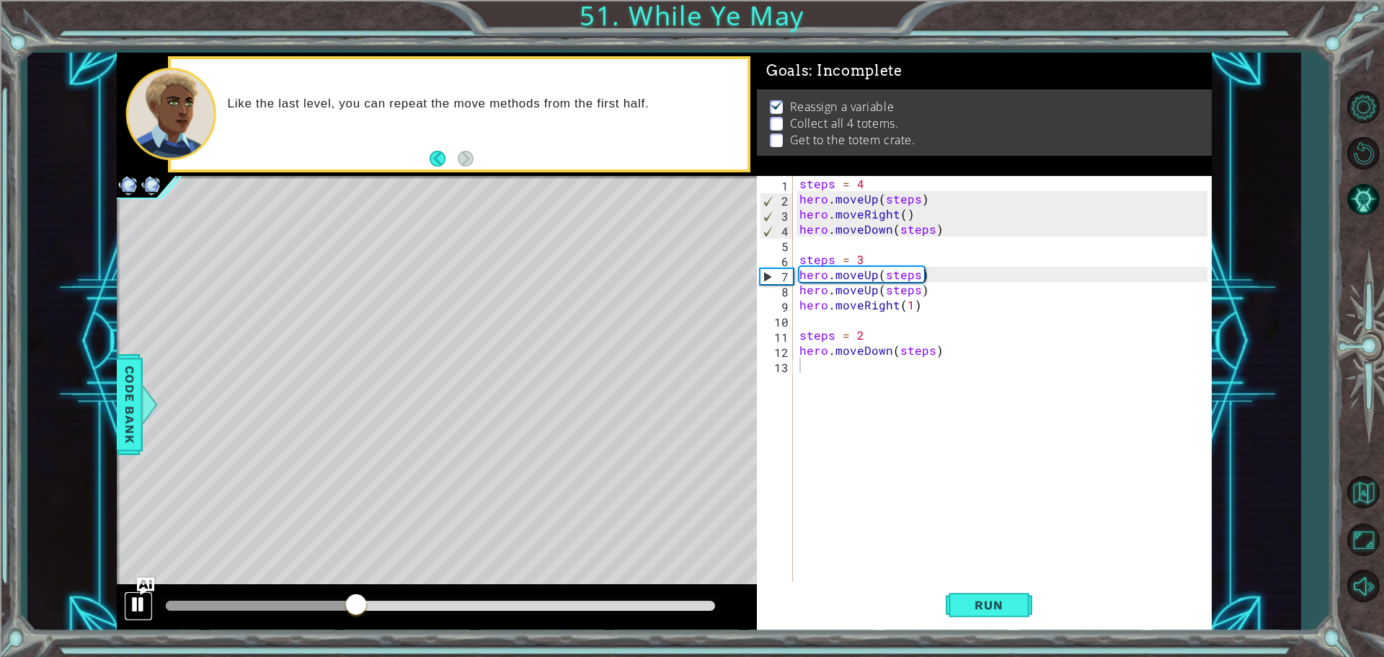
click at [145, 608] on div at bounding box center [138, 604] width 19 height 19
click at [956, 295] on div "steps = 4 hero . moveUp ( steps ) hero . moveRight ( ) hero . moveDown ( steps …" at bounding box center [1005, 395] width 418 height 439
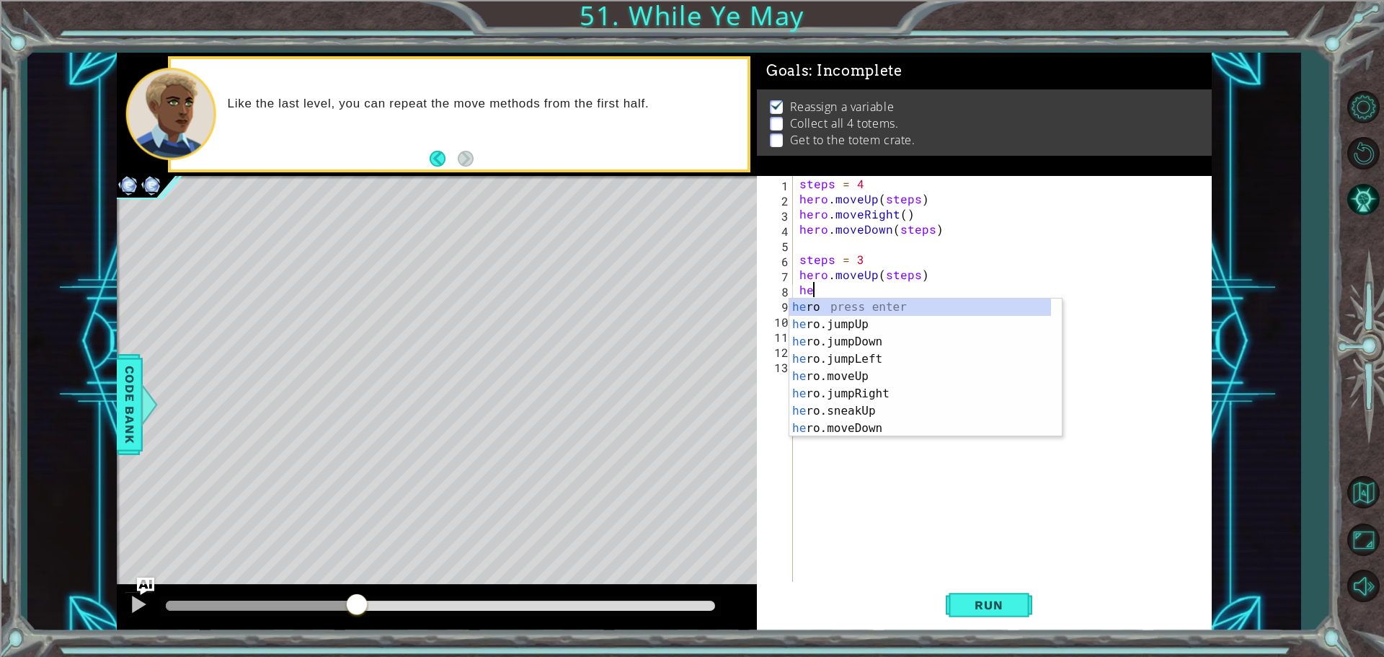
type textarea "h"
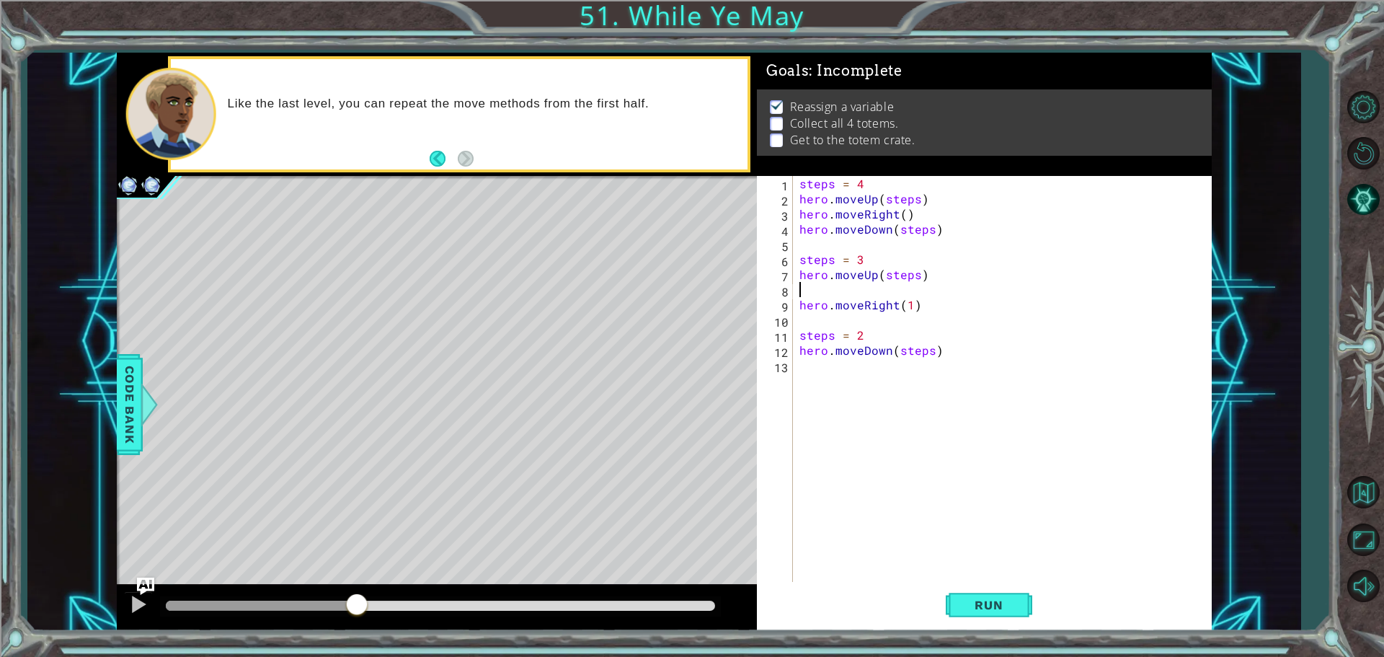
type textarea "hero.moveUp(steps)"
click at [997, 619] on button "Run" at bounding box center [989, 604] width 86 height 45
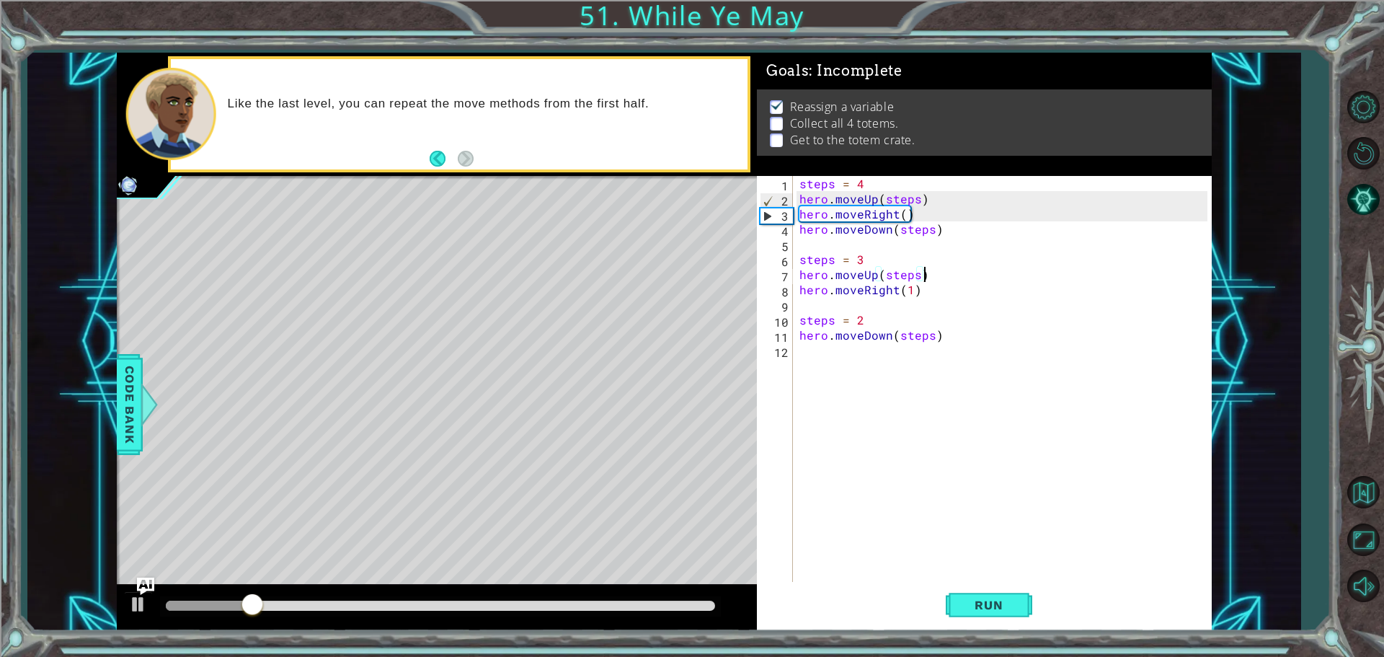
click at [865, 355] on div "steps = 4 hero . moveUp ( steps ) hero . moveRight ( ) hero . moveDown ( steps …" at bounding box center [1005, 395] width 418 height 439
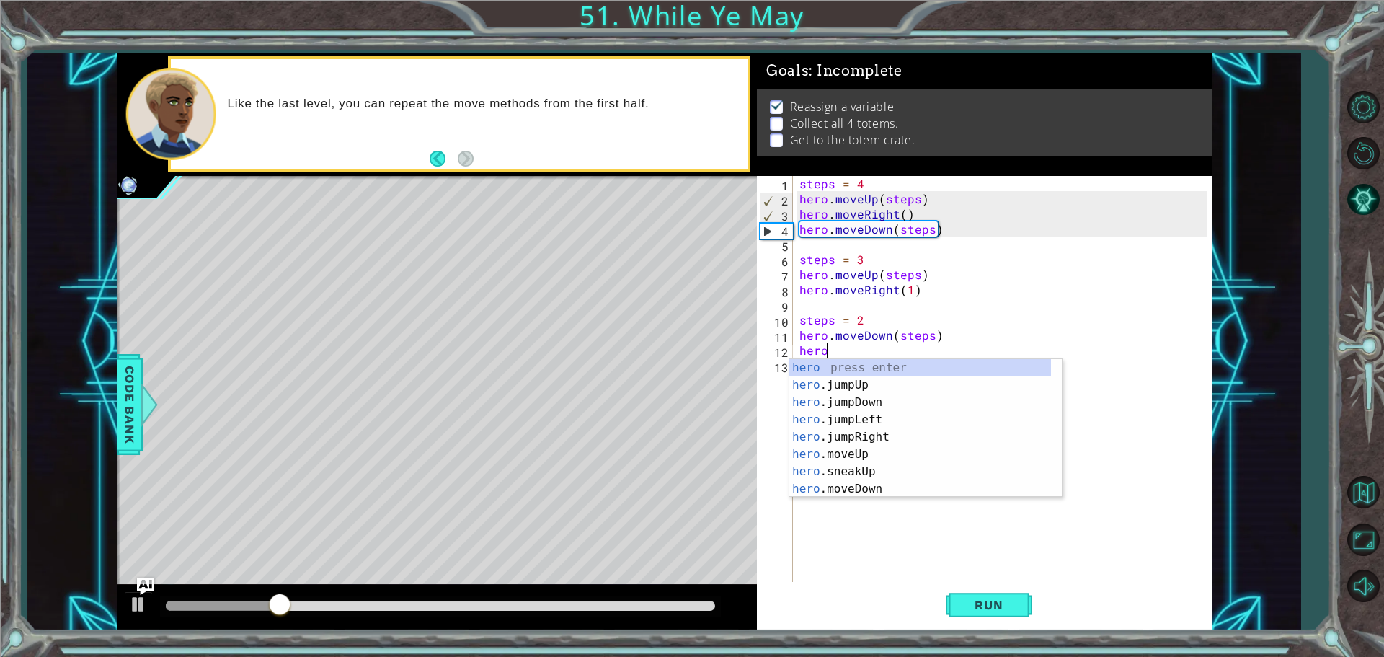
scroll to position [0, 1]
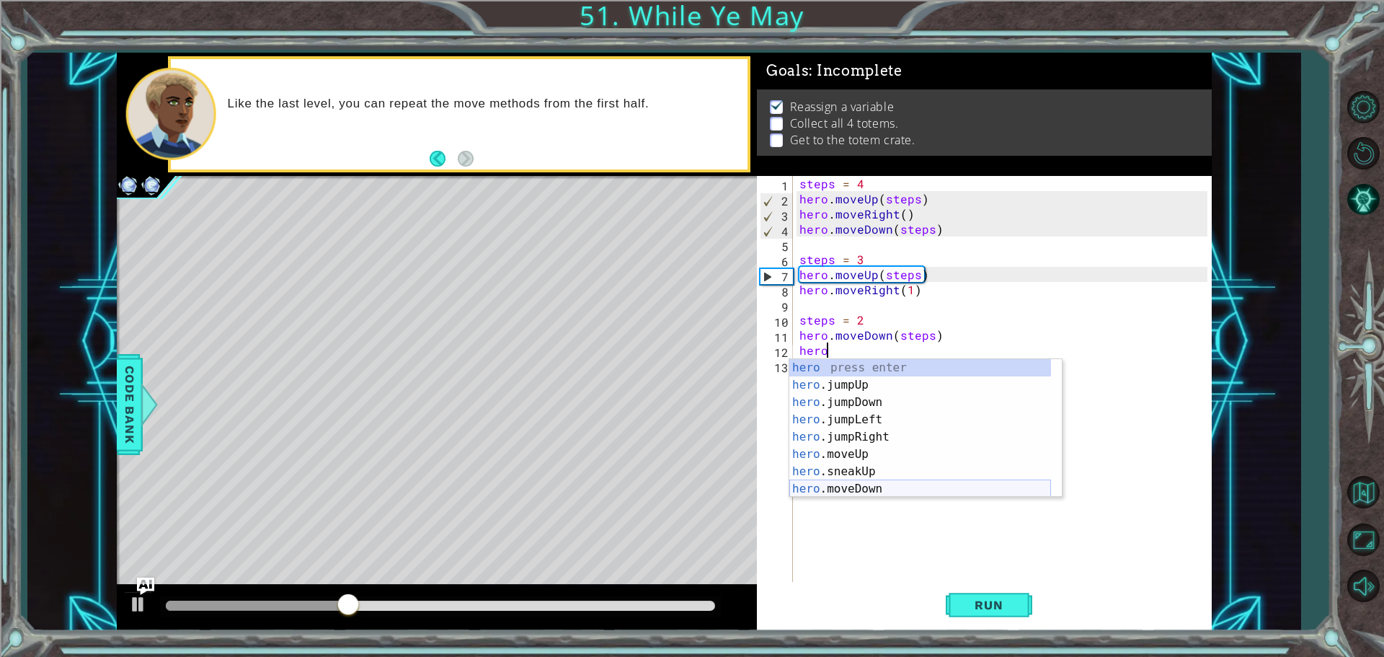
click at [886, 488] on div "hero press enter hero .jumpUp press enter hero .jumpDown press enter hero .jump…" at bounding box center [920, 445] width 262 height 173
type textarea "hero.moveDown(1)"
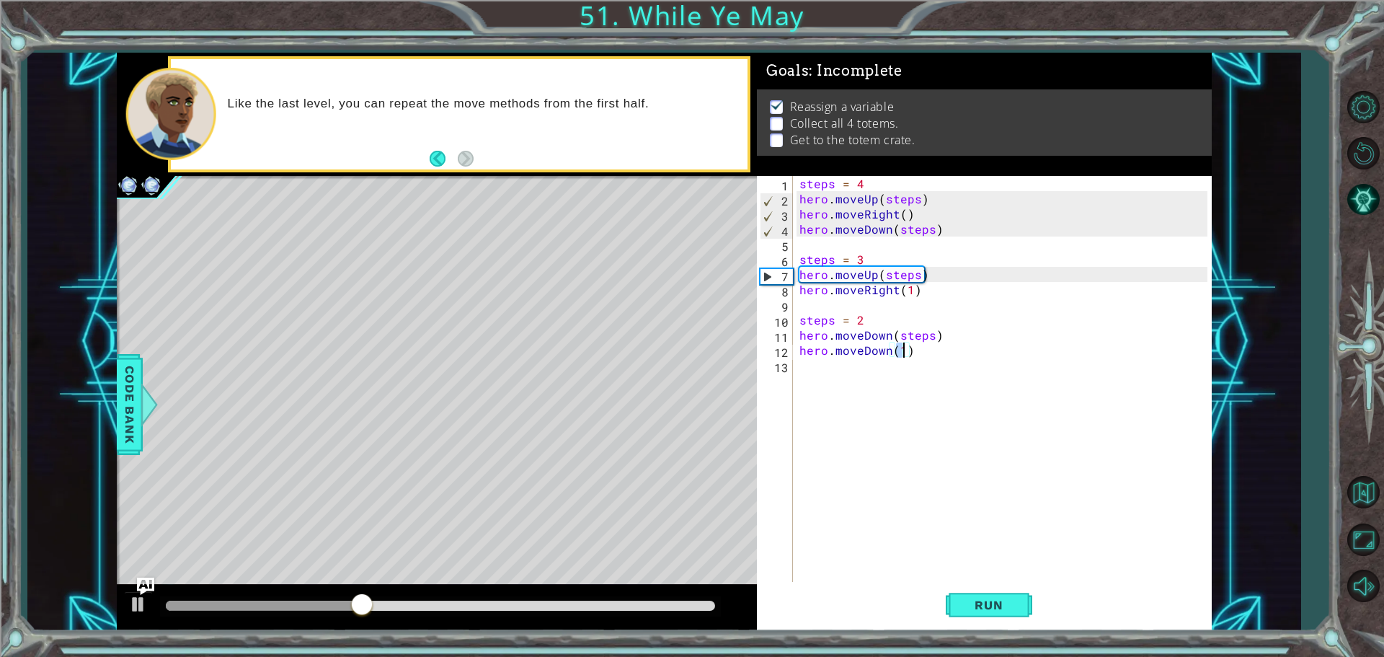
click at [837, 375] on div "steps = 4 hero . moveUp ( steps ) hero . moveRight ( ) hero . moveDown ( steps …" at bounding box center [1005, 395] width 418 height 439
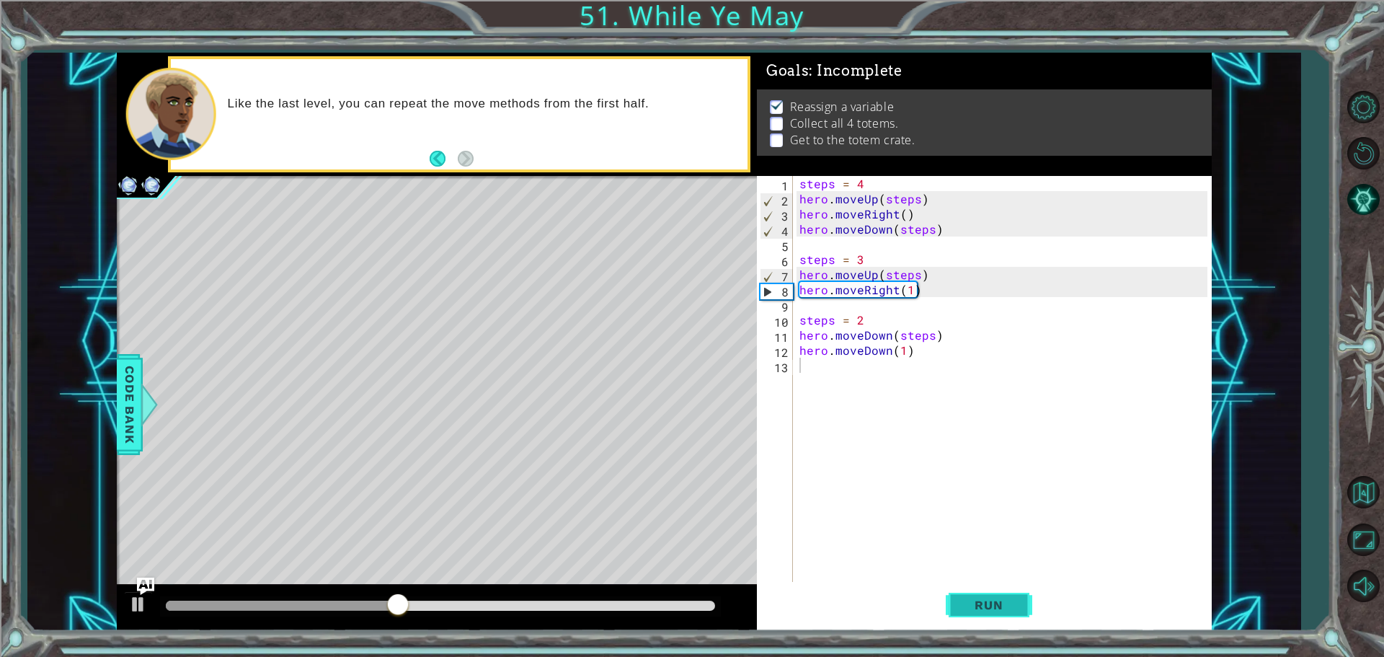
click at [977, 603] on span "Run" at bounding box center [988, 604] width 57 height 14
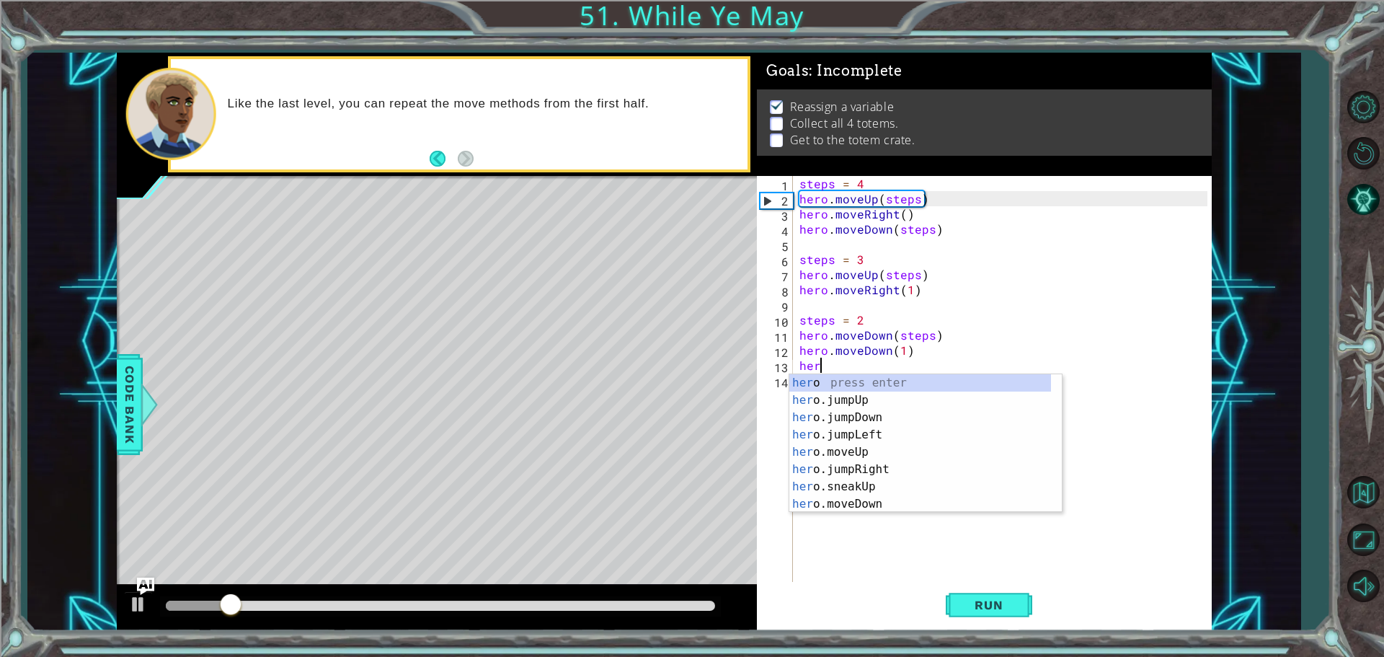
scroll to position [0, 1]
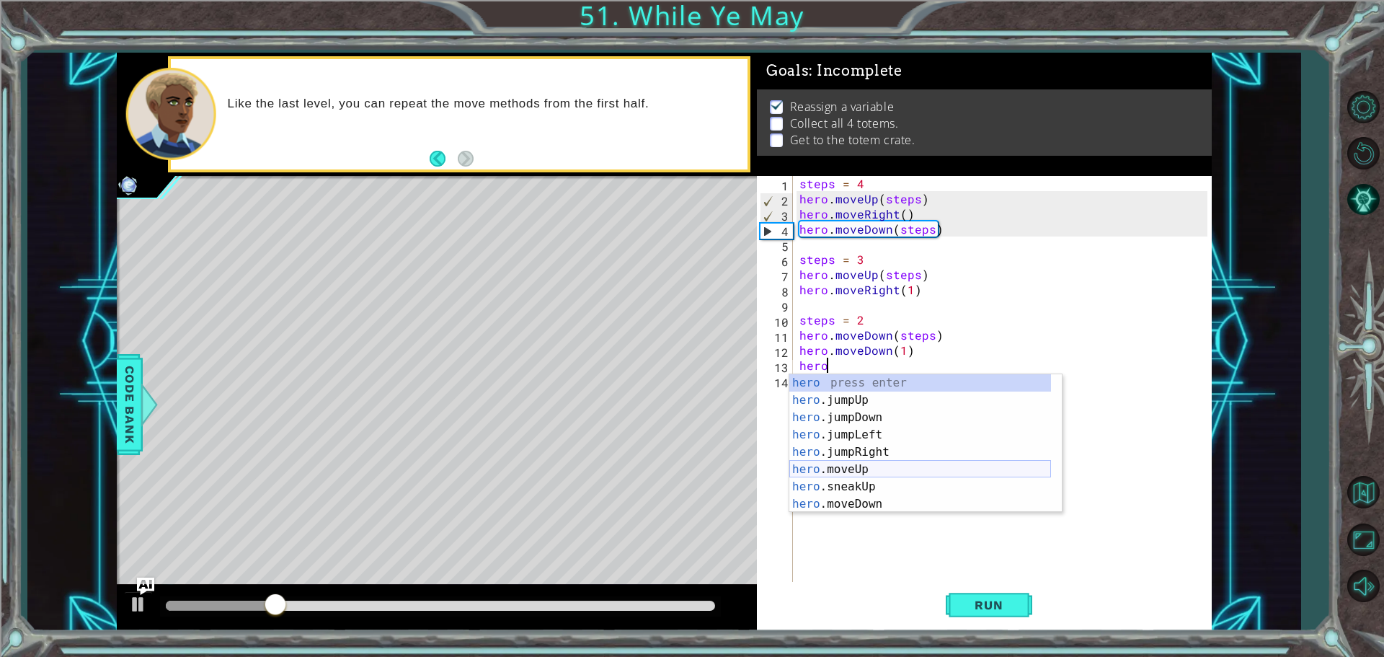
click at [907, 471] on div "hero press enter hero .jumpUp press enter hero .jumpDown press enter hero .jump…" at bounding box center [920, 460] width 262 height 173
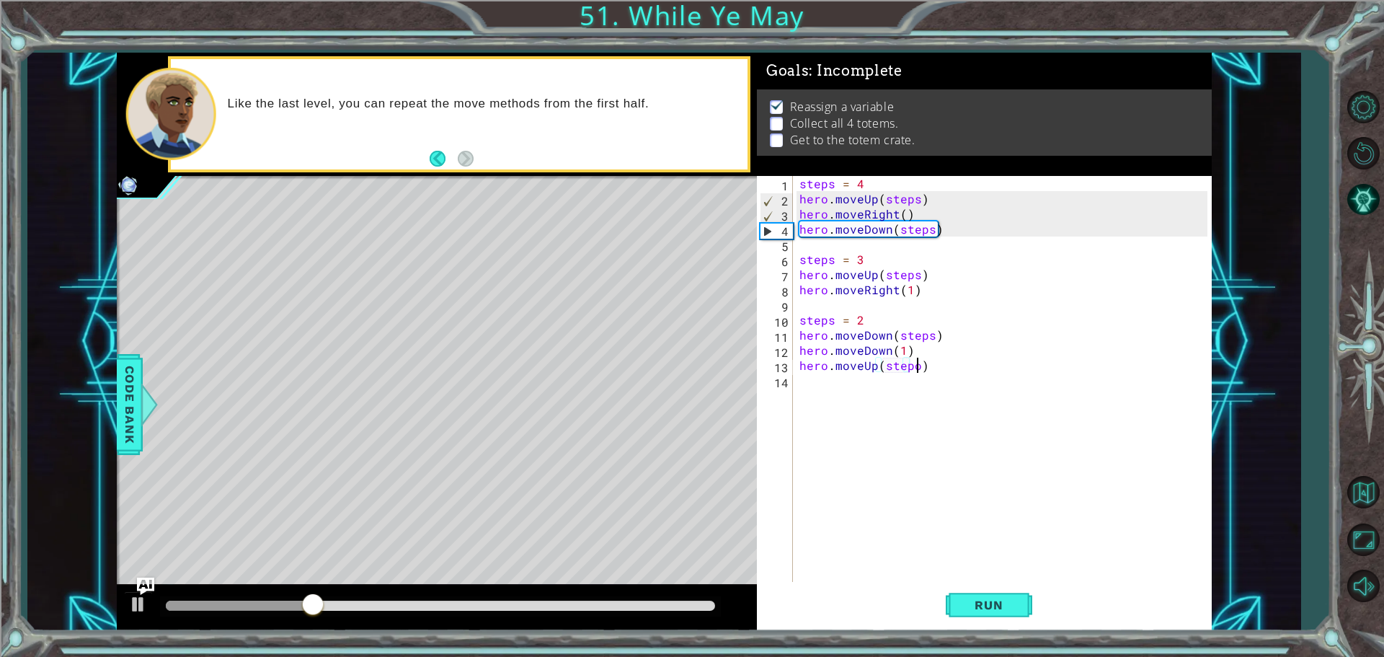
scroll to position [0, 6]
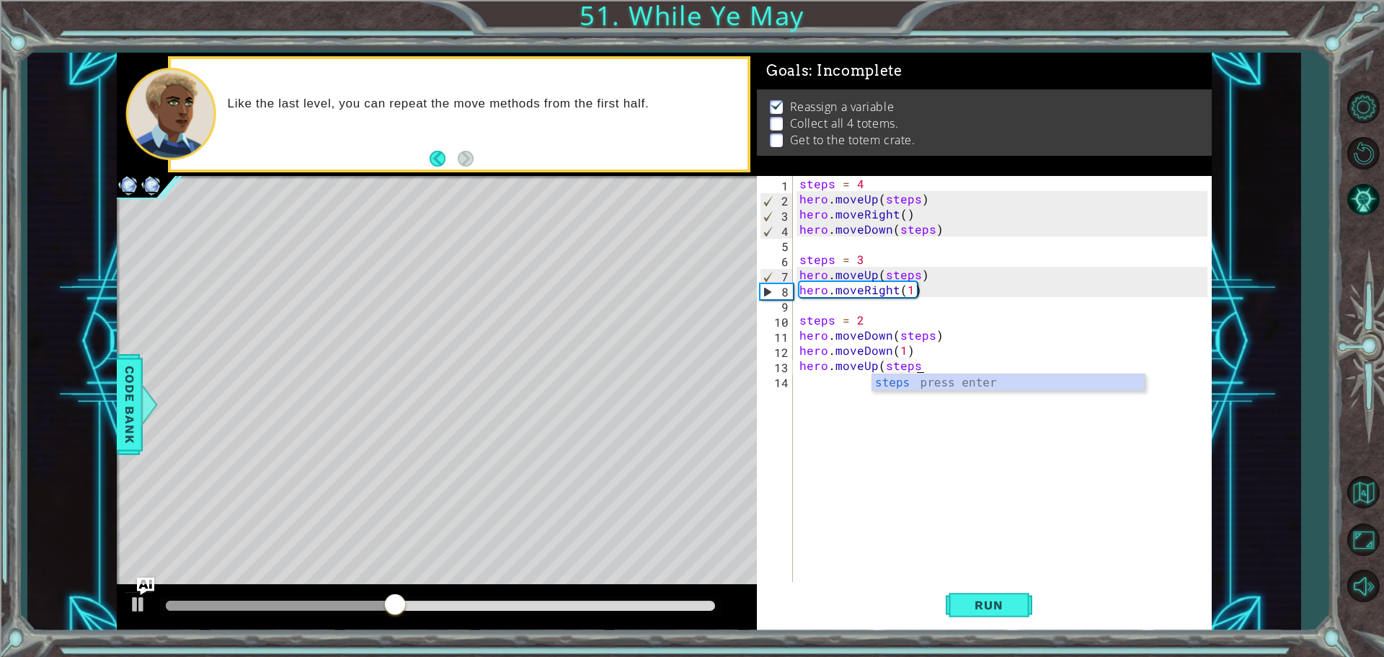
type textarea "hero.moveUp(steps))"
click at [868, 466] on div "steps = 4 hero . moveUp ( steps ) hero . moveRight ( ) hero . moveDown ( steps …" at bounding box center [1005, 395] width 418 height 439
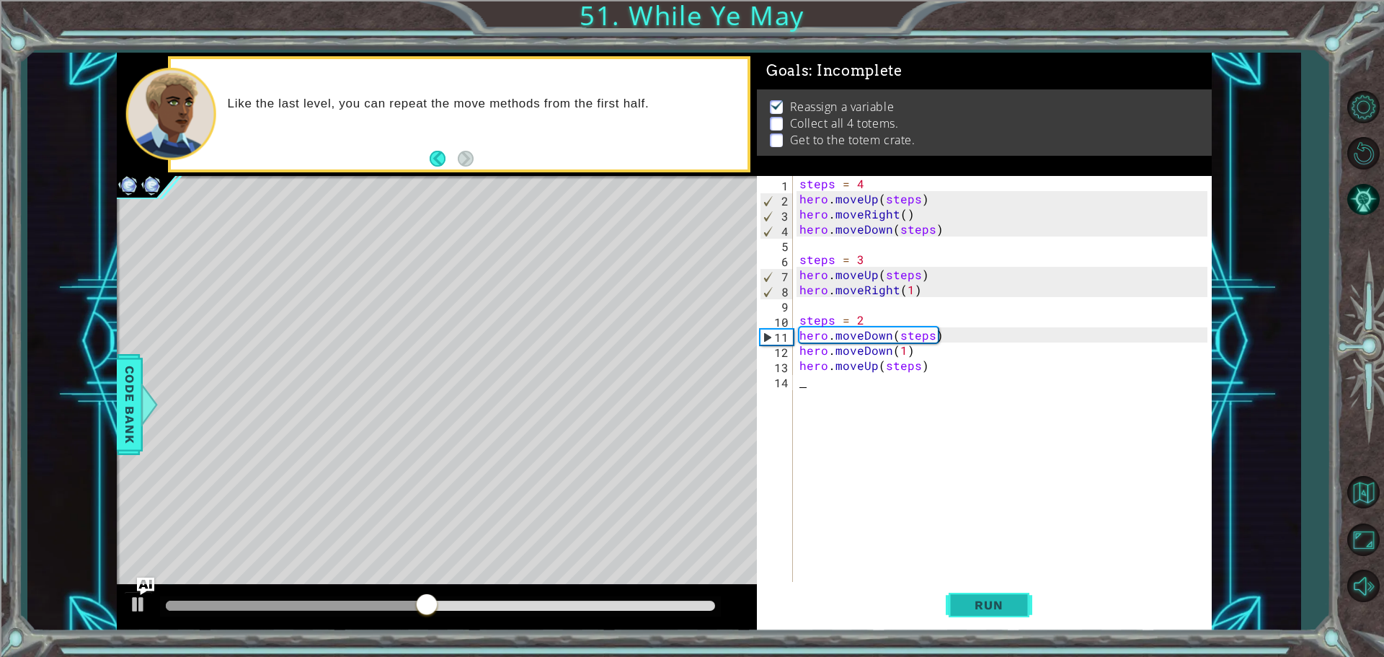
click at [977, 615] on button "Run" at bounding box center [989, 604] width 86 height 45
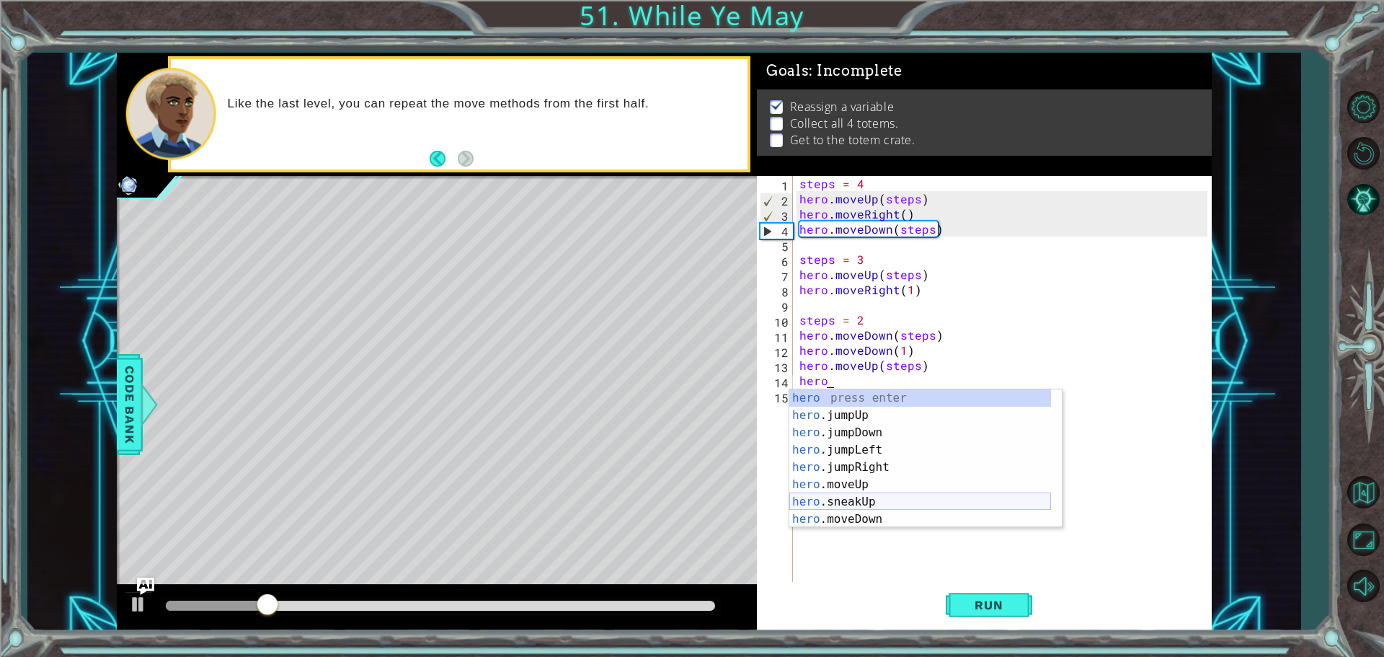
scroll to position [43, 0]
click at [947, 502] on div "hero .jumpDown press enter hero .jumpLeft press enter hero .jumpRight press ent…" at bounding box center [920, 467] width 262 height 173
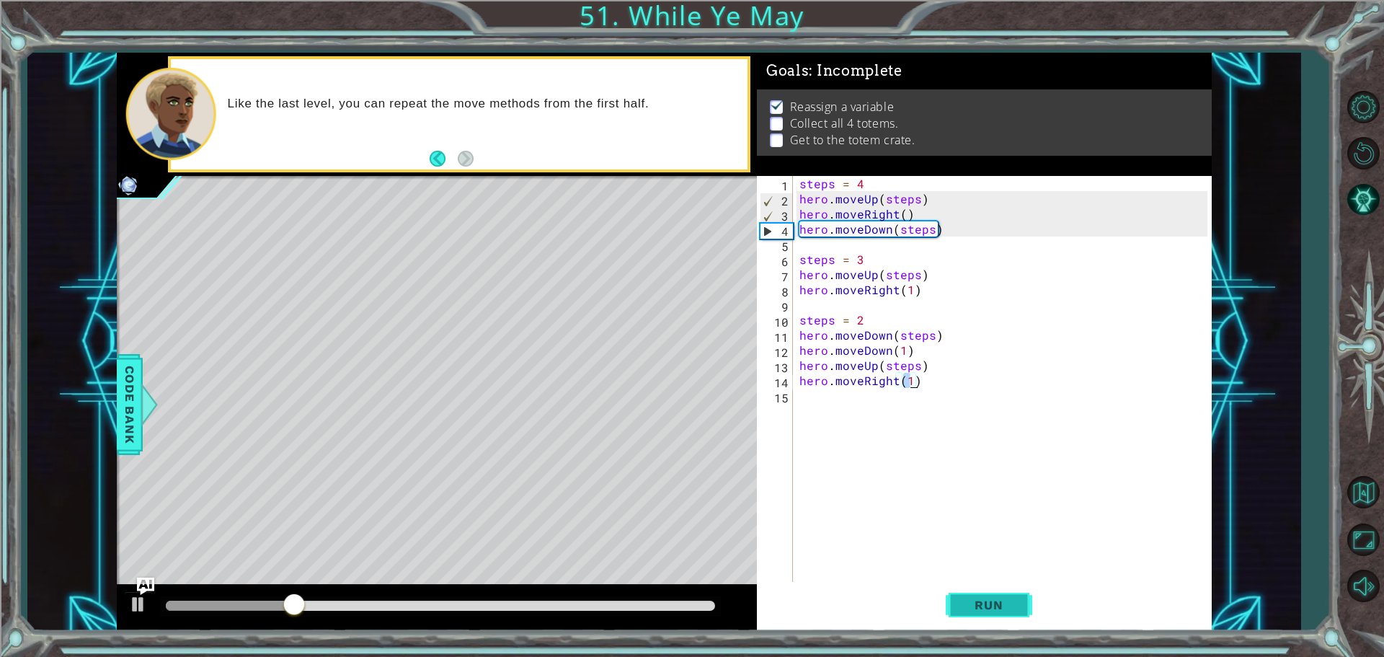
type textarea "hero.moveRight(1)"
click at [947, 595] on button "Run" at bounding box center [989, 604] width 86 height 45
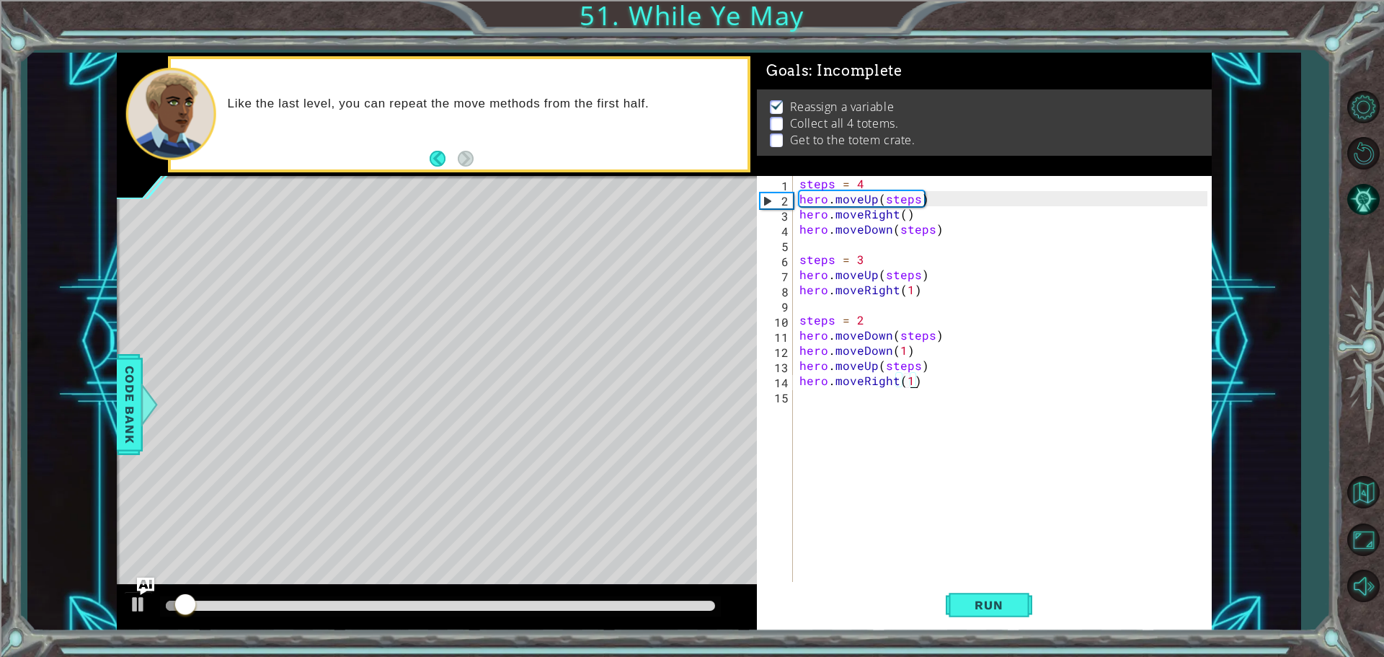
click at [828, 405] on div "steps = 4 hero . moveUp ( steps ) hero . moveRight ( ) hero . moveDown ( steps …" at bounding box center [1005, 395] width 418 height 439
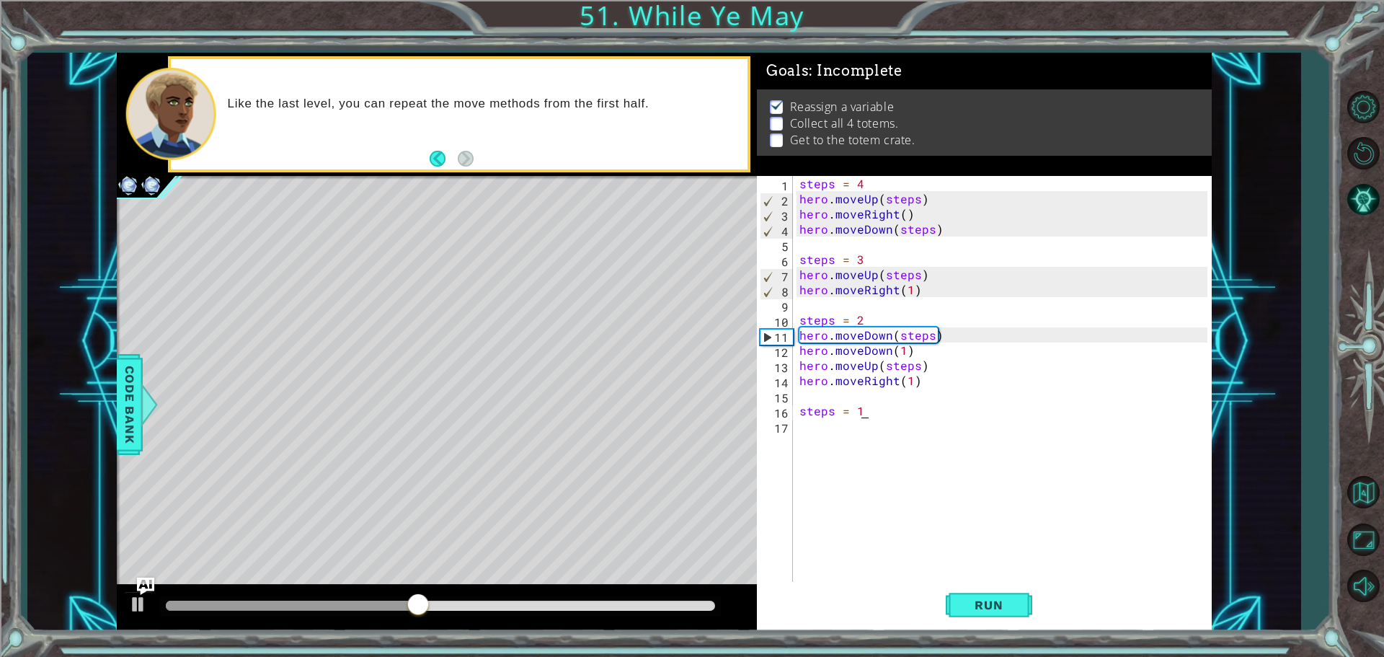
scroll to position [0, 3]
type textarea "steps = 1"
click at [987, 595] on button "Run" at bounding box center [989, 604] width 86 height 45
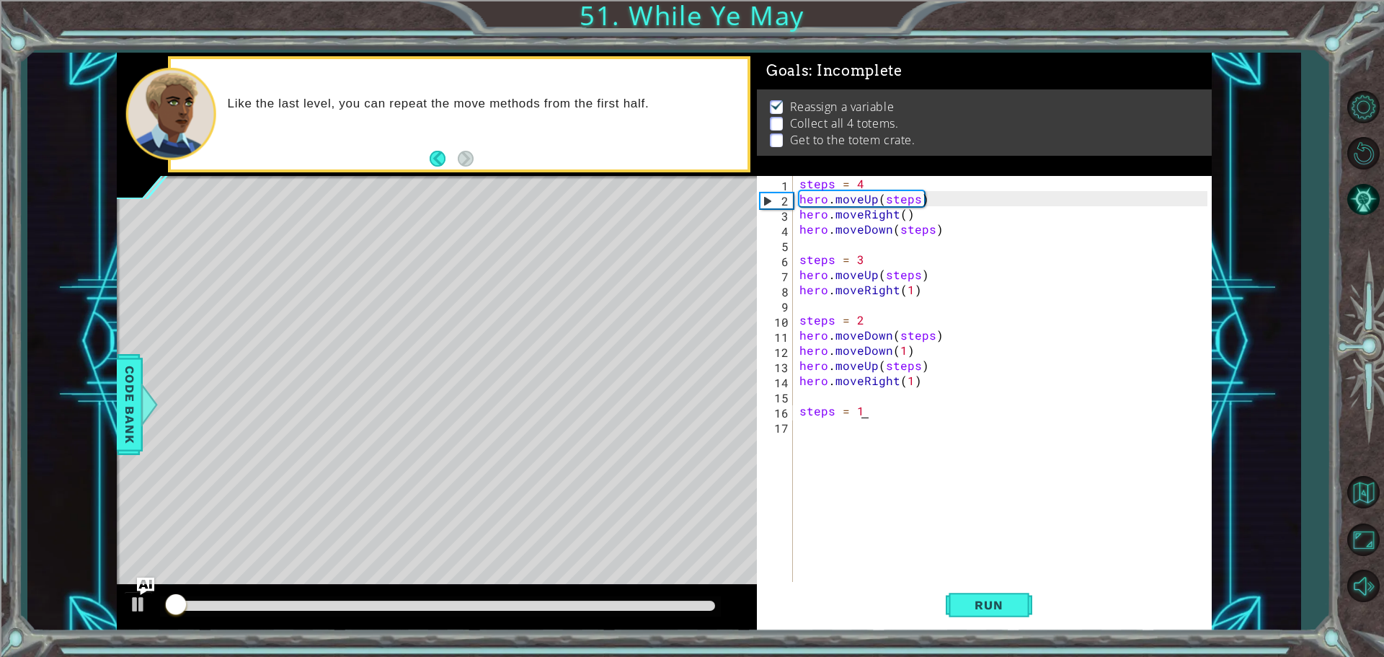
click at [831, 433] on div "steps = 4 hero . moveUp ( steps ) hero . moveRight ( ) hero . moveDown ( steps …" at bounding box center [1005, 395] width 418 height 439
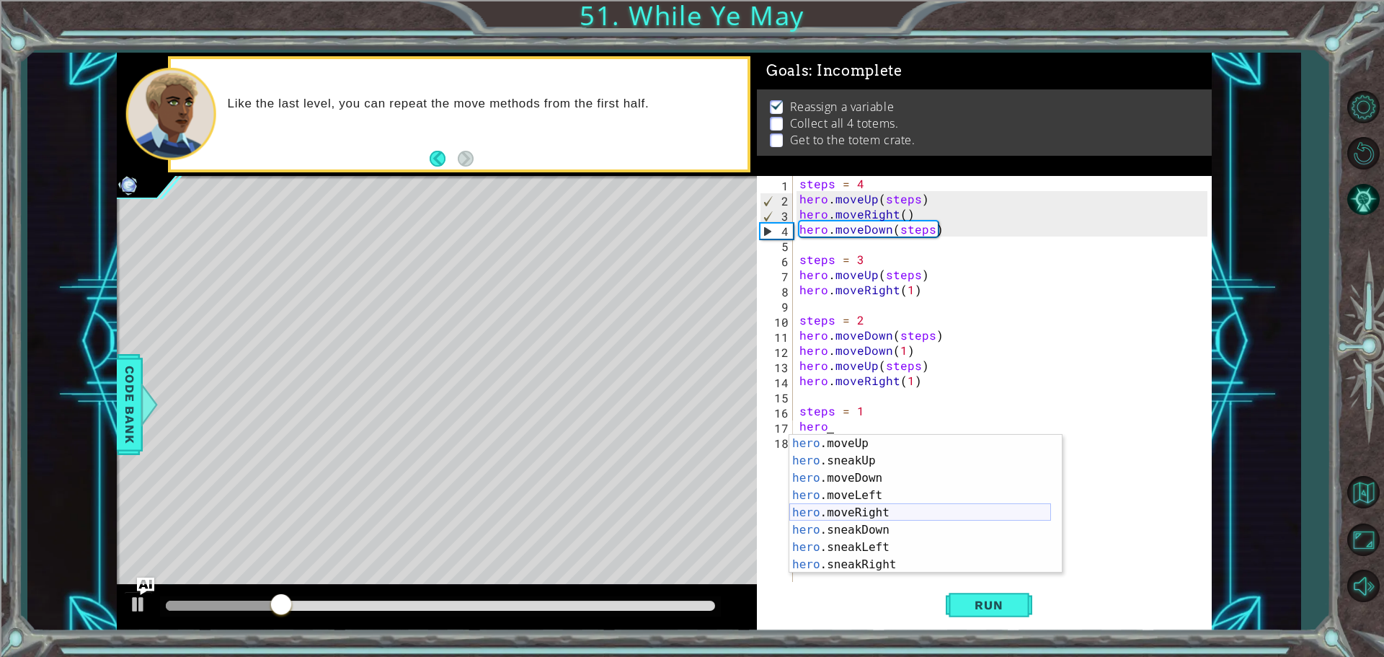
scroll to position [104, 0]
click at [904, 456] on div "hero .sneakUp press enter hero .moveDown press enter hero .moveLeft press enter…" at bounding box center [920, 521] width 262 height 173
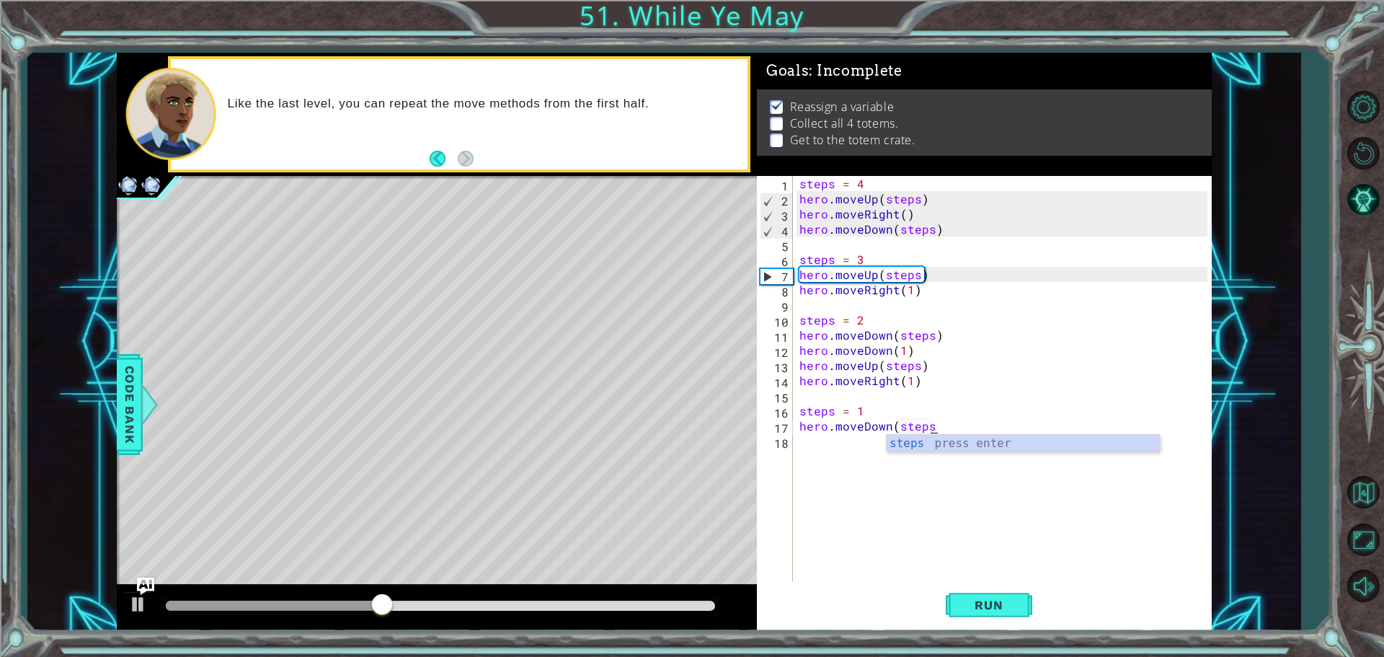
scroll to position [0, 8]
type textarea "hero.moveDown(steps))"
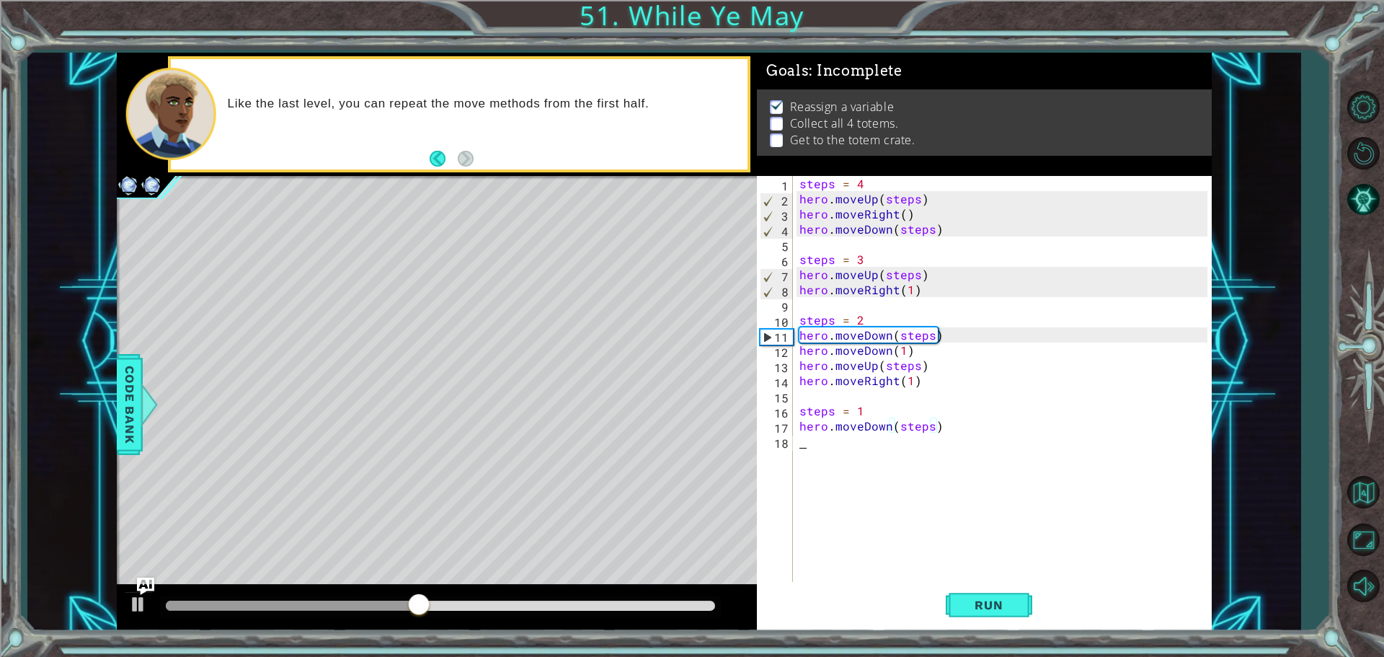
drag, startPoint x: 881, startPoint y: 463, endPoint x: 874, endPoint y: 466, distance: 7.8
click at [874, 466] on div "steps = 4 hero . moveUp ( steps ) hero . moveRight ( ) hero . moveDown ( steps …" at bounding box center [1005, 395] width 418 height 439
click at [975, 591] on button "Run" at bounding box center [989, 604] width 86 height 45
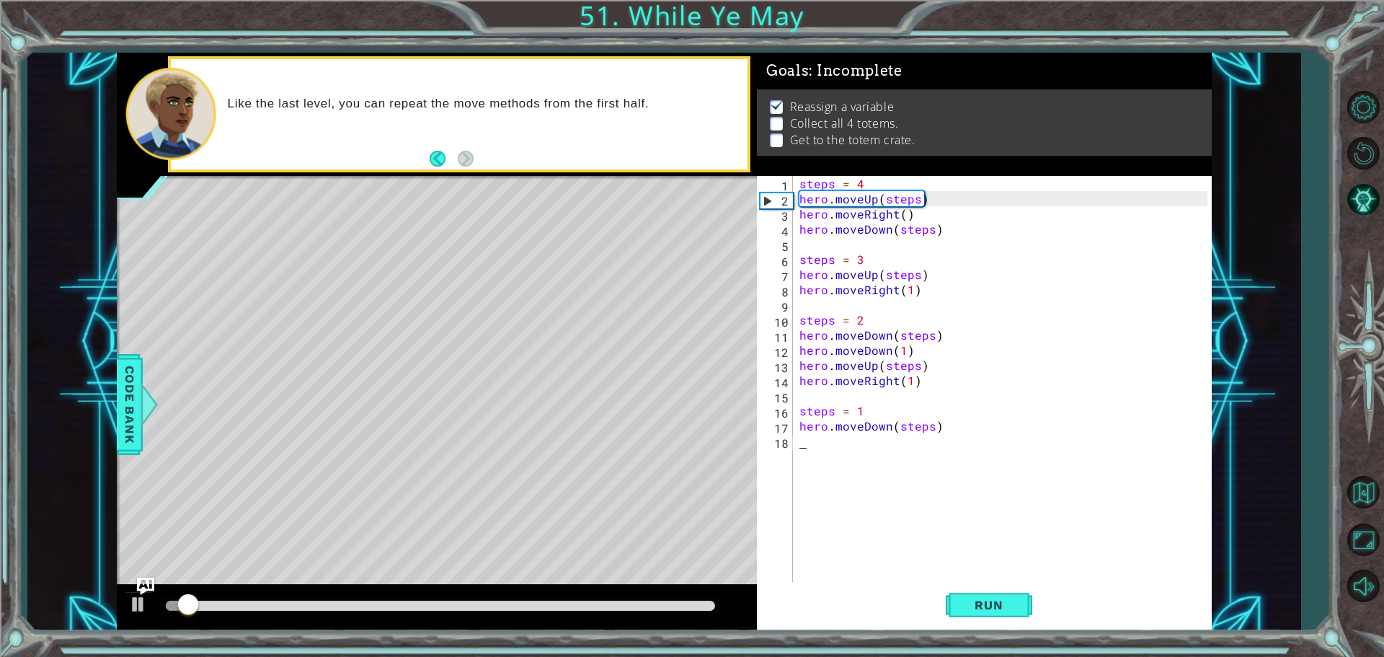
click at [848, 463] on div "steps = 4 hero . moveUp ( steps ) hero . moveRight ( ) hero . moveDown ( steps …" at bounding box center [1005, 395] width 418 height 439
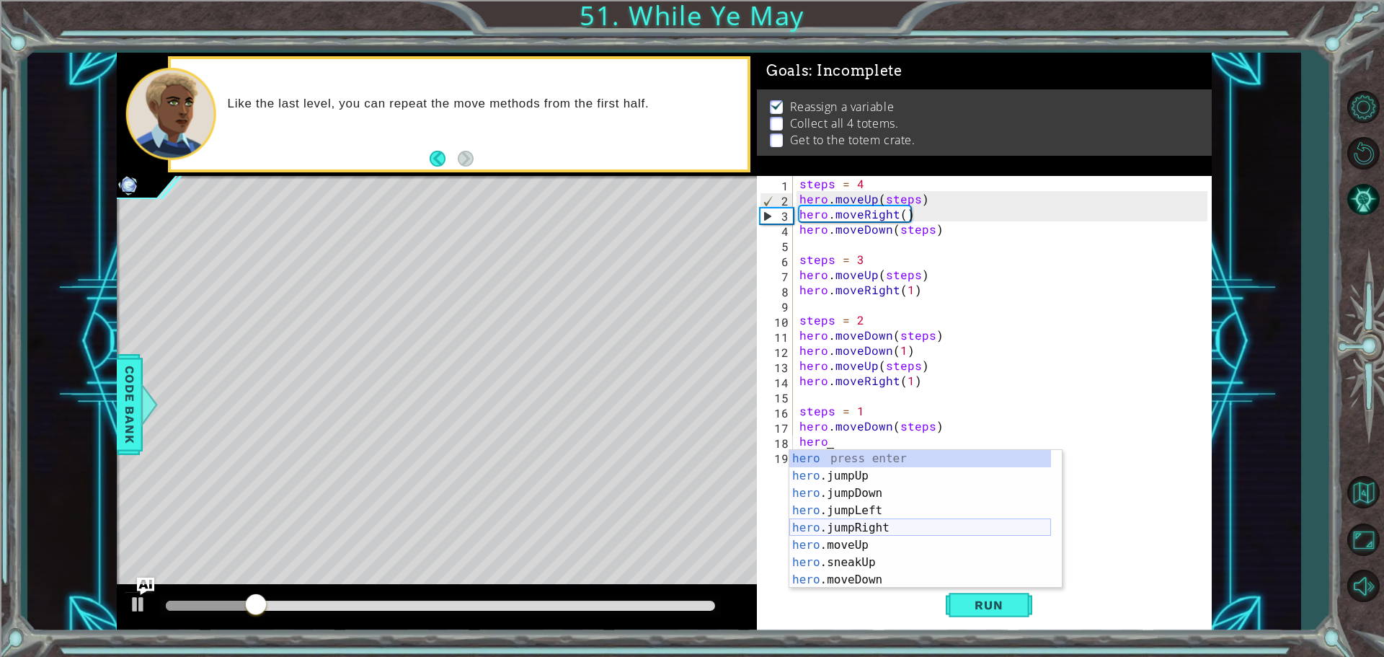
scroll to position [104, 0]
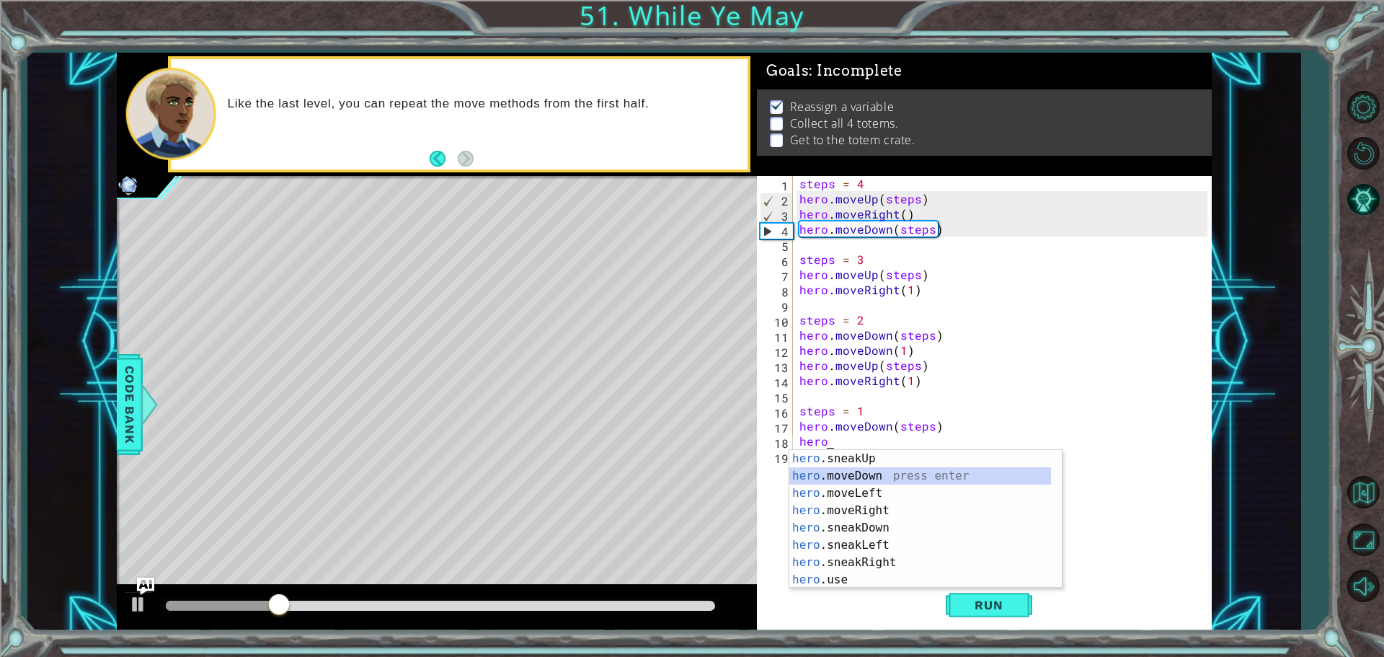
click at [871, 472] on div "hero .sneakUp press enter hero .moveDown press enter hero .moveLeft press enter…" at bounding box center [920, 536] width 262 height 173
type textarea "hero.moveDown(1)"
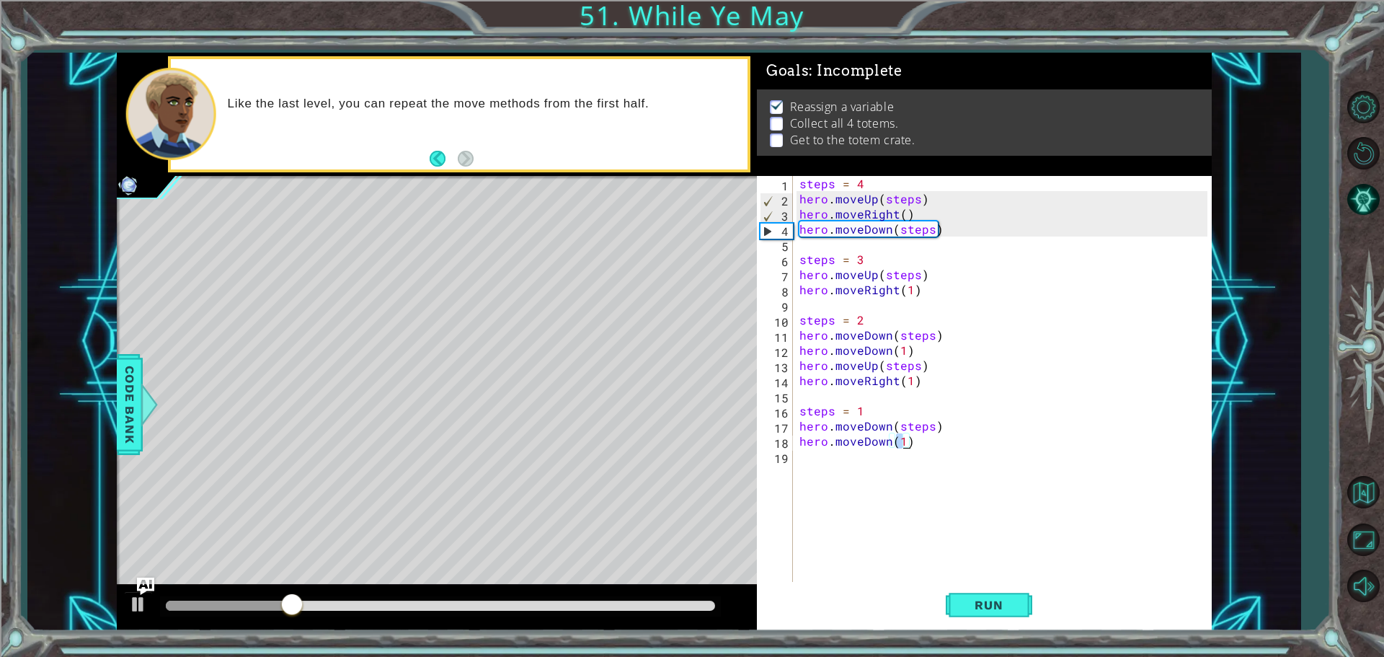
click at [868, 471] on div "steps = 4 hero . moveUp ( steps ) hero . moveRight ( ) hero . moveDown ( steps …" at bounding box center [1005, 395] width 418 height 439
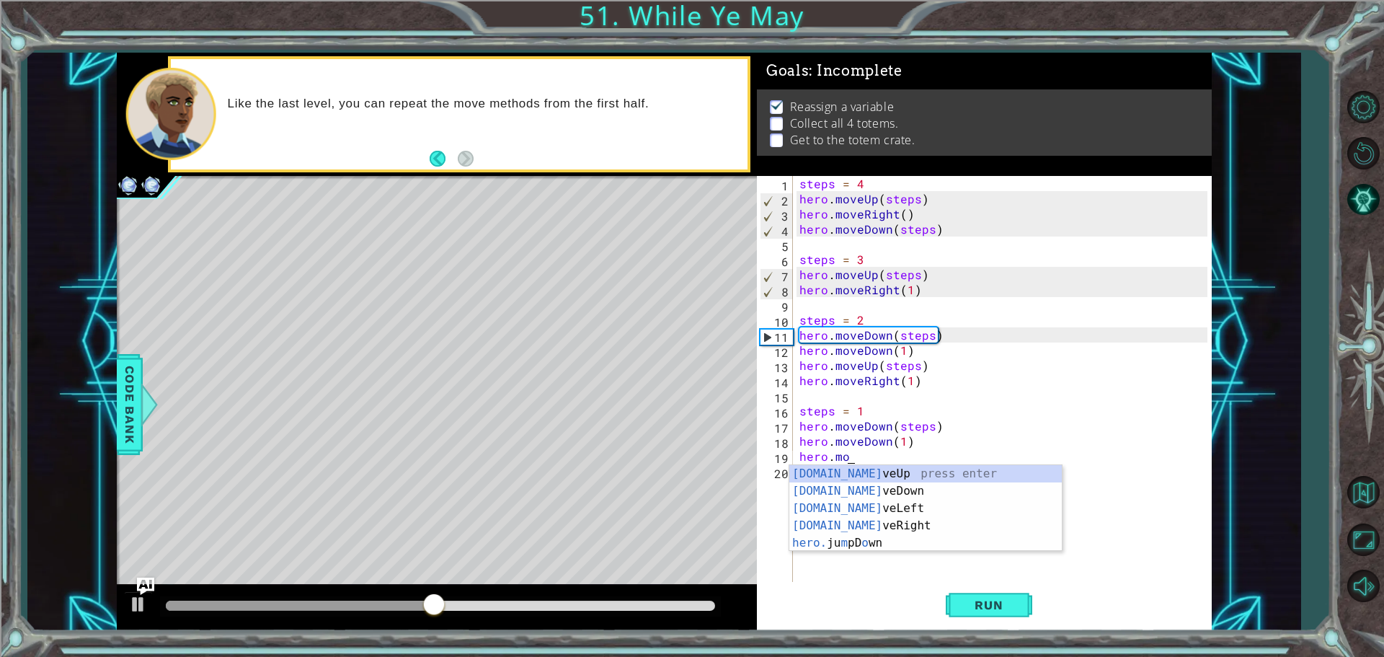
scroll to position [0, 2]
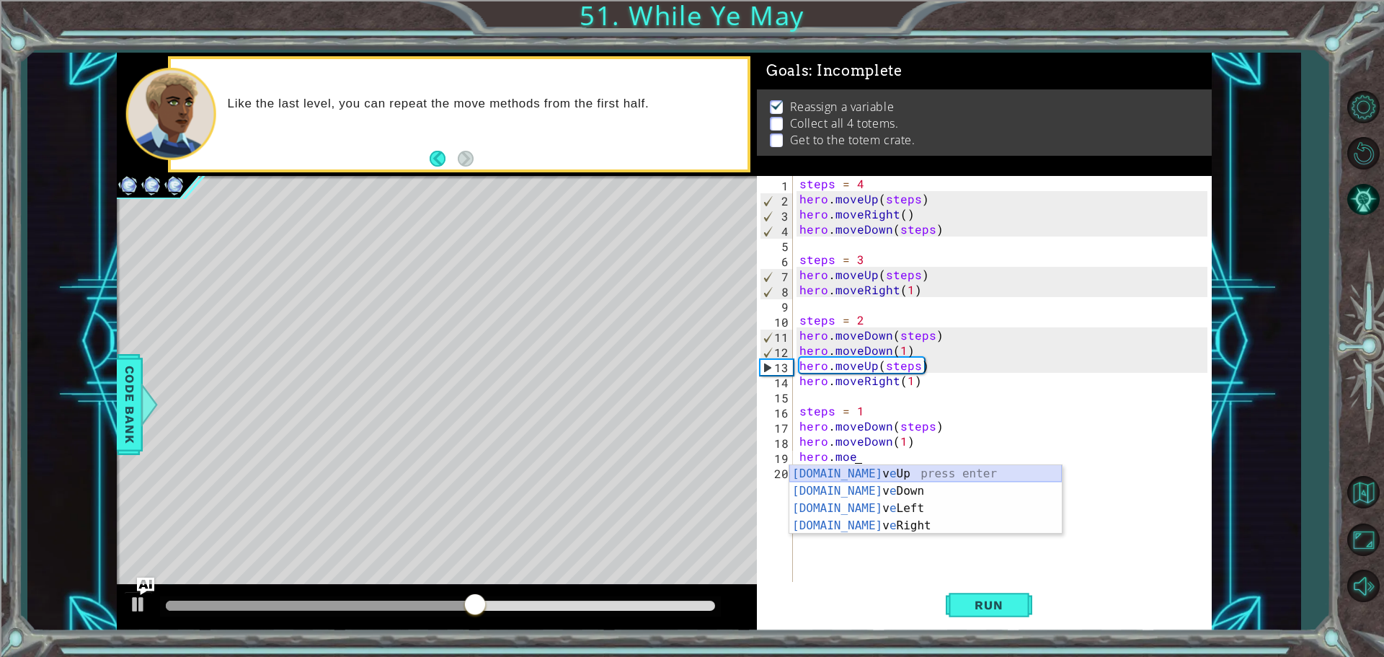
click at [871, 476] on div "[DOMAIN_NAME] v e Up press enter [DOMAIN_NAME] v e Down press enter [DOMAIN_NAM…" at bounding box center [925, 517] width 272 height 104
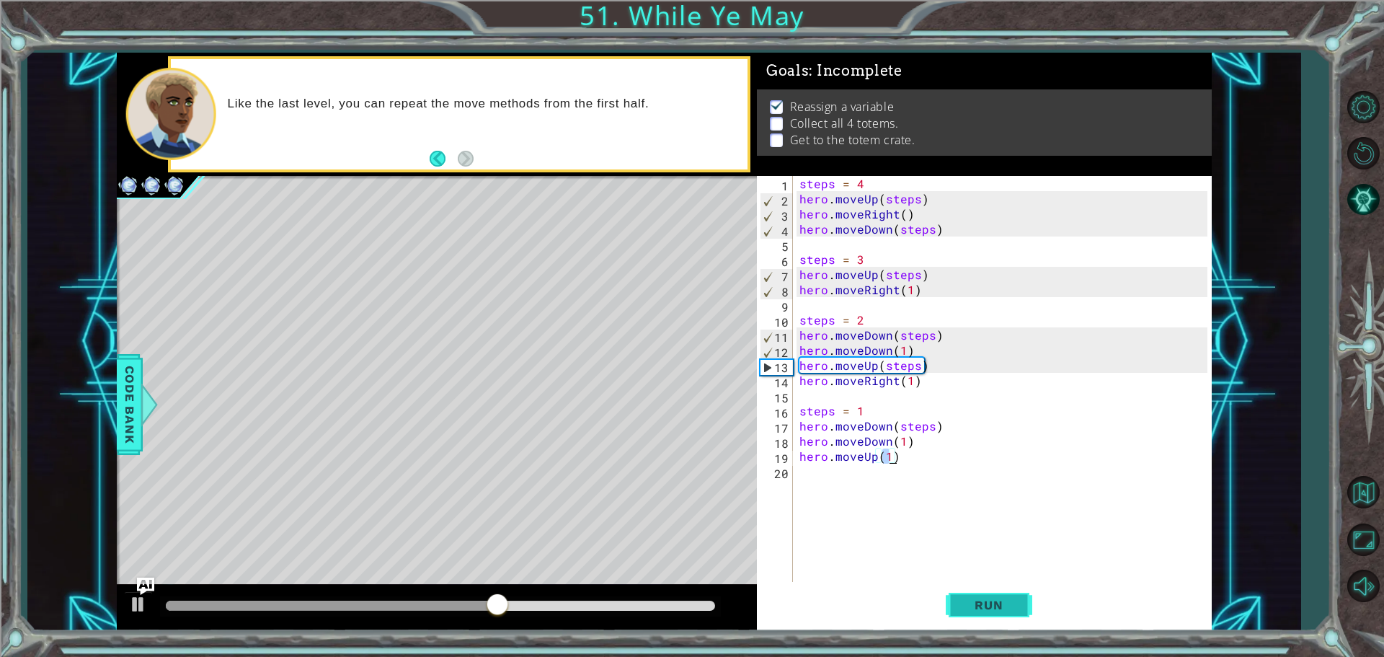
click at [969, 596] on button "Run" at bounding box center [989, 604] width 86 height 45
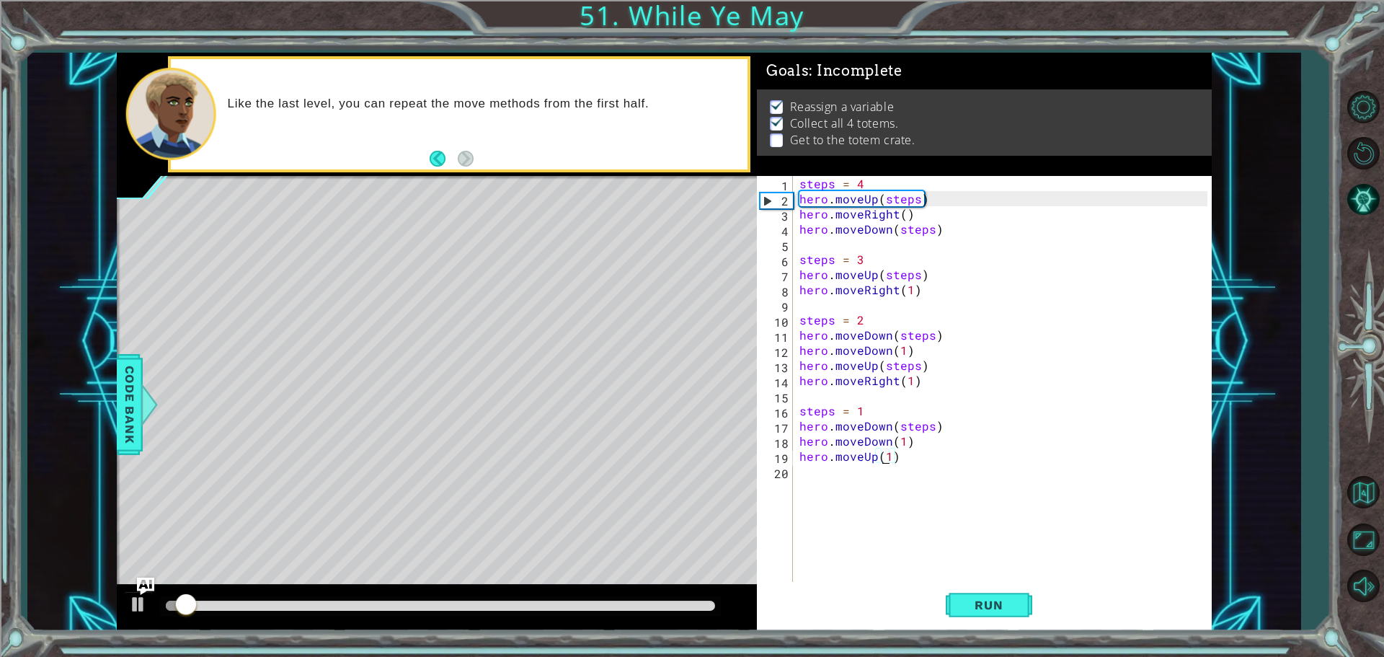
click at [881, 453] on div "steps = 4 hero . moveUp ( steps ) hero . moveRight ( ) hero . moveDown ( steps …" at bounding box center [1005, 395] width 418 height 439
click at [884, 452] on div "steps = 4 hero . moveUp ( steps ) hero . moveRight ( ) hero . moveDown ( steps …" at bounding box center [1005, 395] width 418 height 439
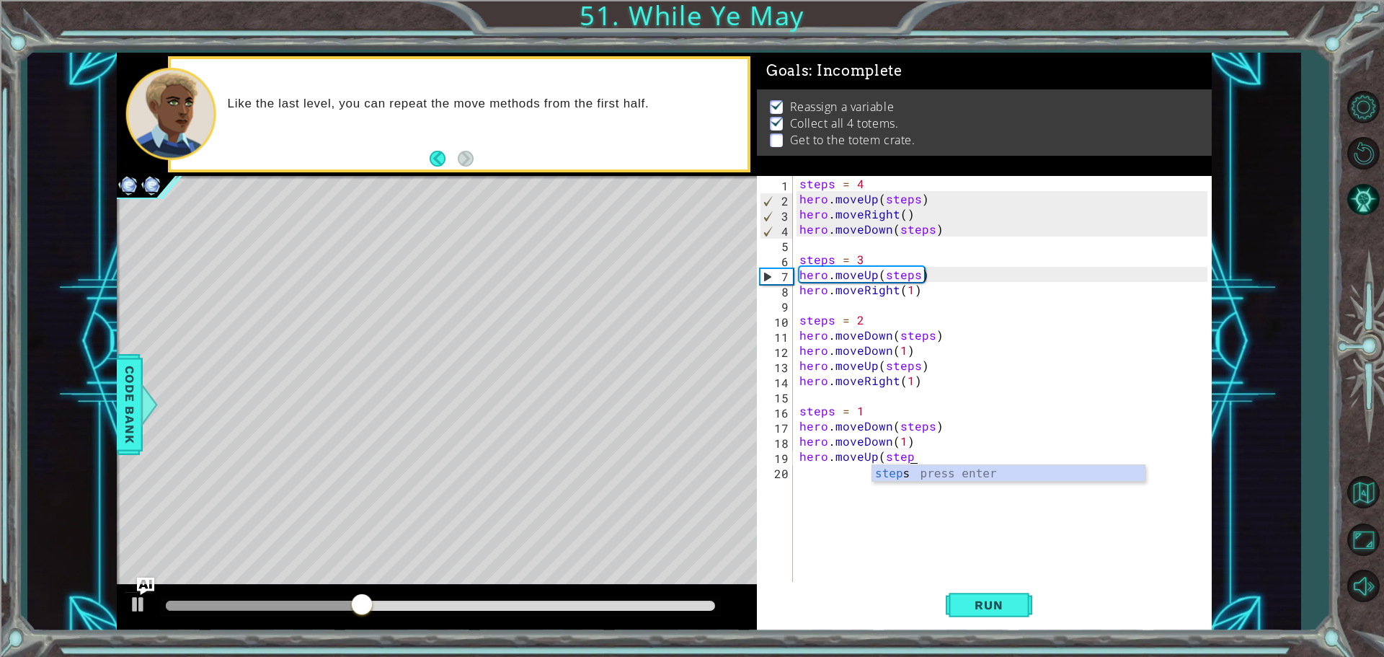
scroll to position [0, 6]
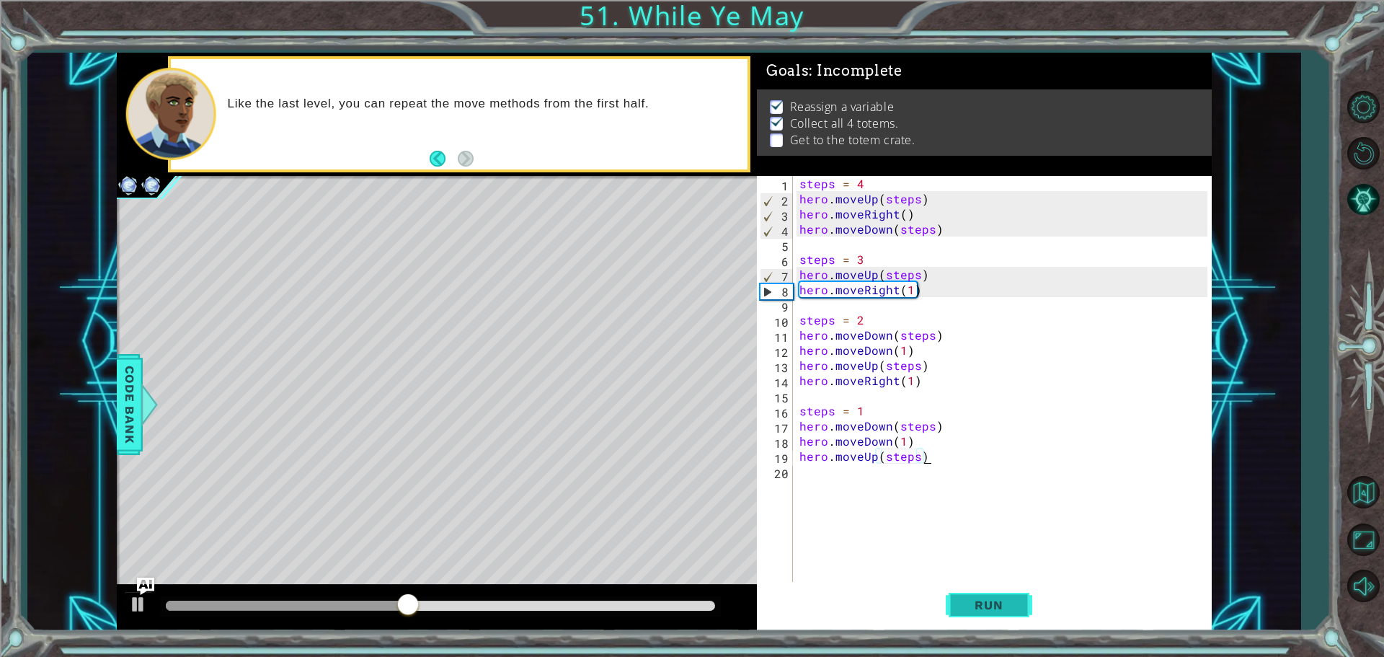
type textarea "hero.moveUp(steps)"
click at [1011, 603] on span "Run" at bounding box center [988, 604] width 57 height 14
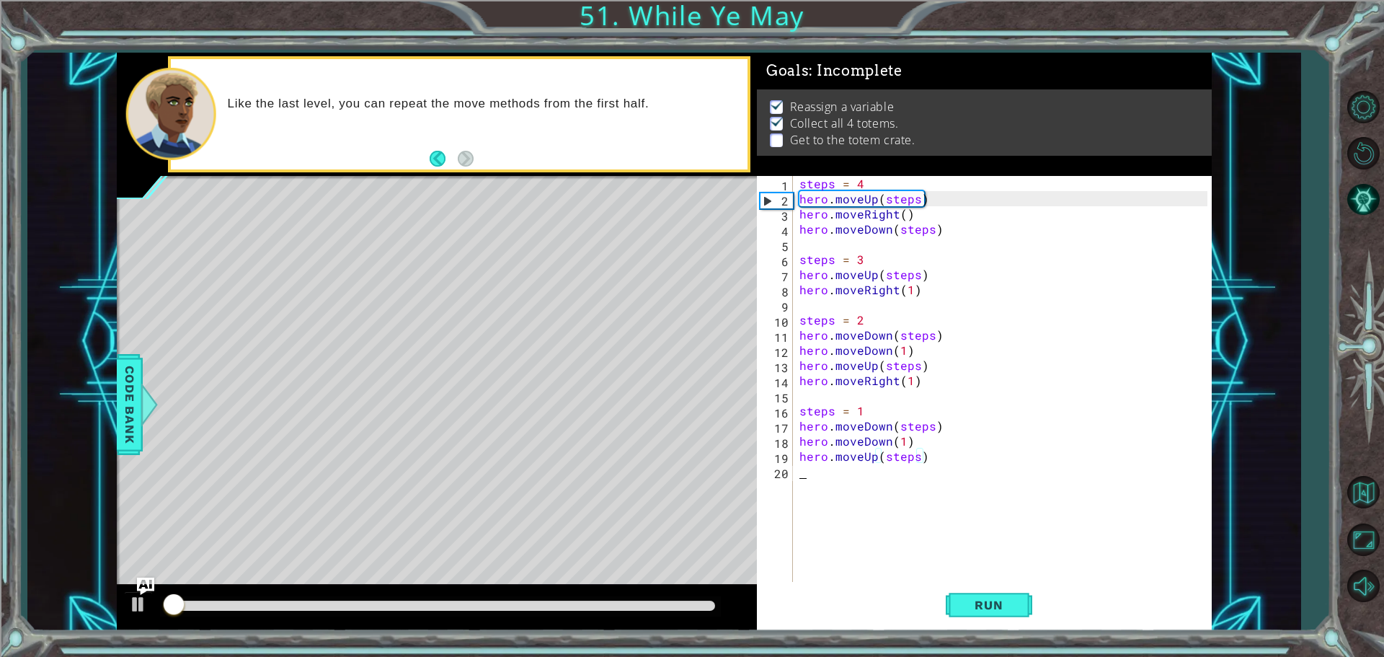
click at [893, 495] on div "steps = 4 hero . moveUp ( steps ) hero . moveRight ( ) hero . moveDown ( steps …" at bounding box center [1005, 395] width 418 height 439
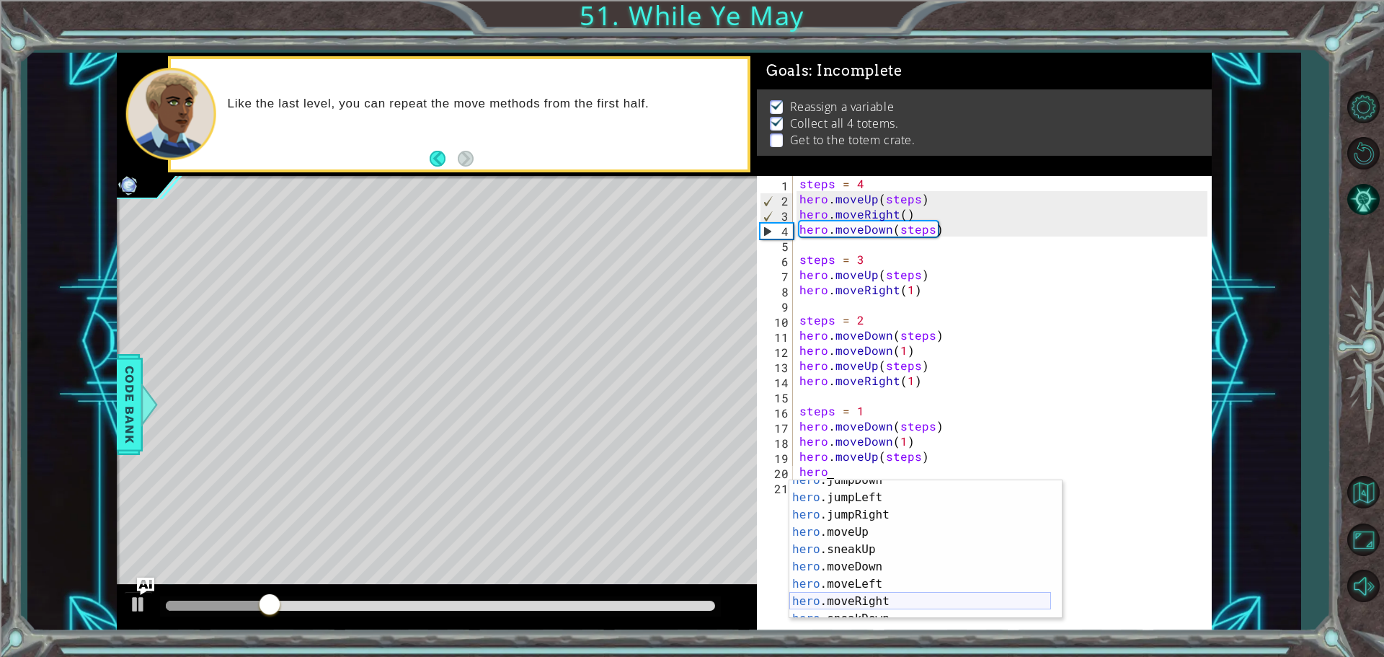
scroll to position [86, 0]
click at [902, 555] on div "hero .moveUp press enter hero .sneakUp press enter hero .moveDown press enter h…" at bounding box center [920, 566] width 262 height 173
type textarea "hero.moveRight(1)"
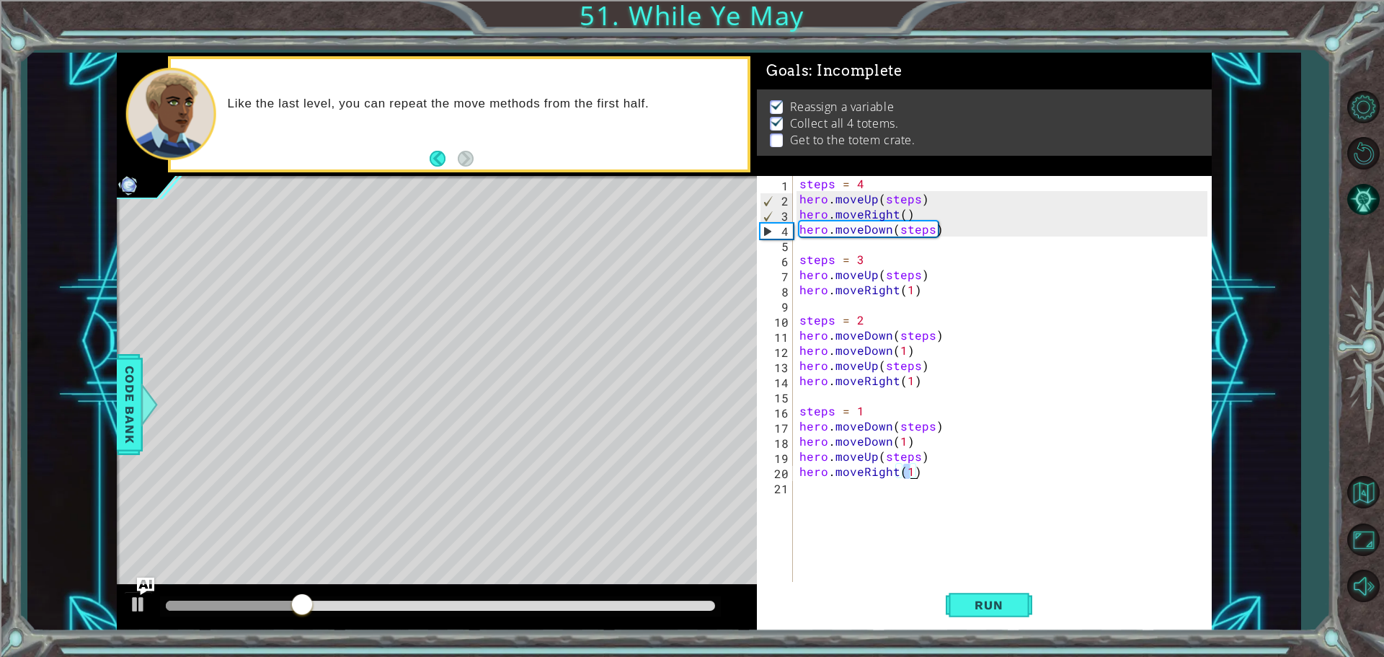
click at [835, 501] on div "steps = 4 hero . moveUp ( steps ) hero . moveRight ( ) hero . moveDown ( steps …" at bounding box center [1005, 395] width 418 height 439
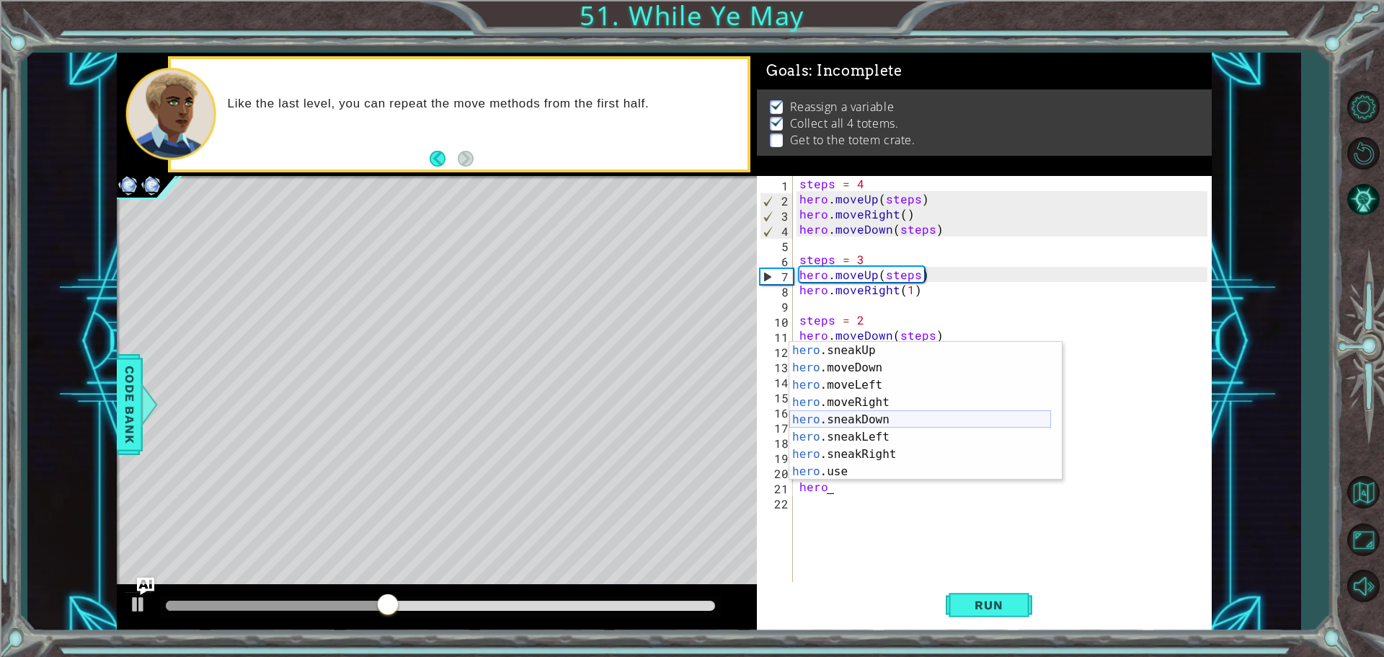
scroll to position [104, 0]
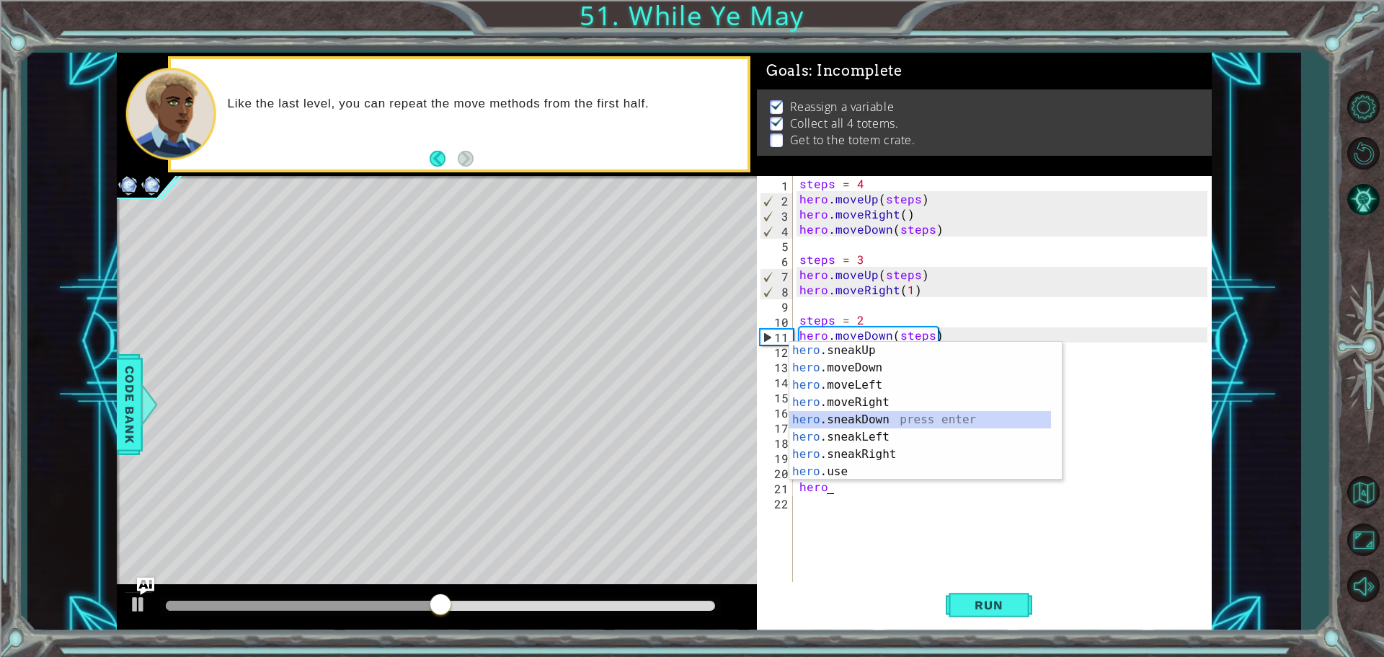
click at [891, 423] on div "hero .sneakUp press enter hero .moveDown press enter hero .moveLeft press enter…" at bounding box center [920, 428] width 262 height 173
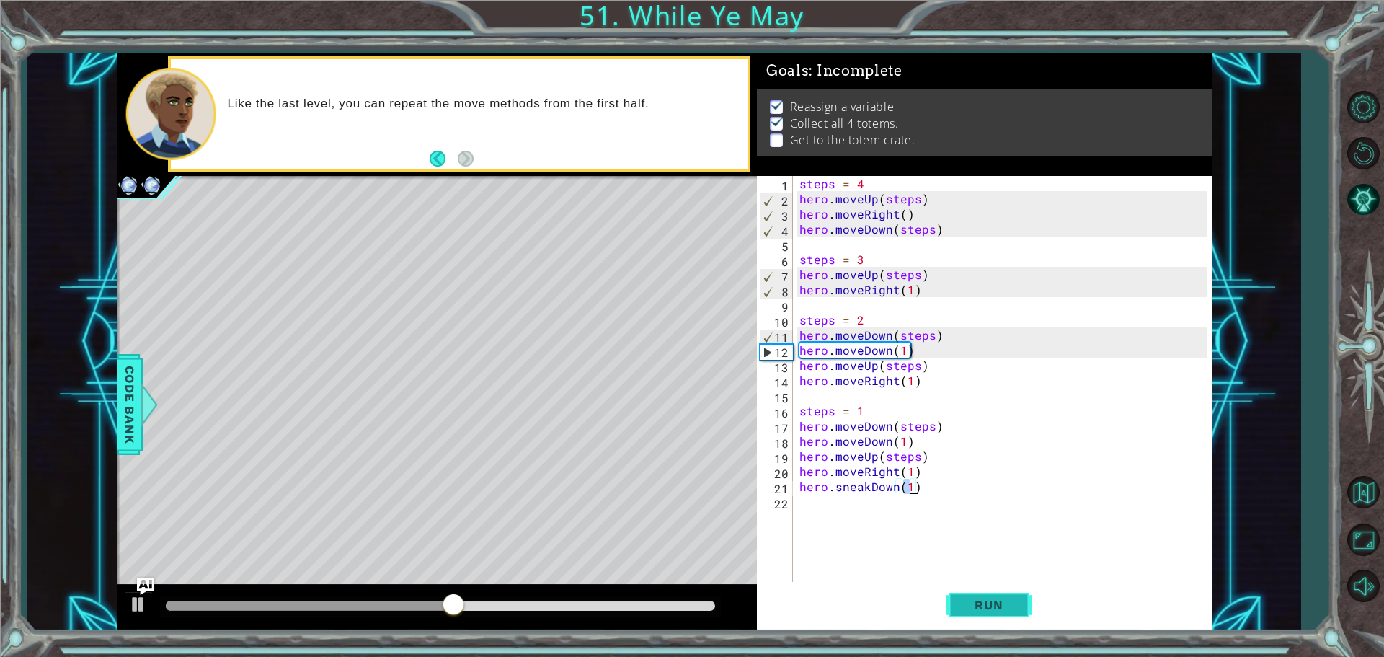
type textarea "hero.sneakDown(1)"
click at [990, 605] on span "Run" at bounding box center [988, 604] width 57 height 14
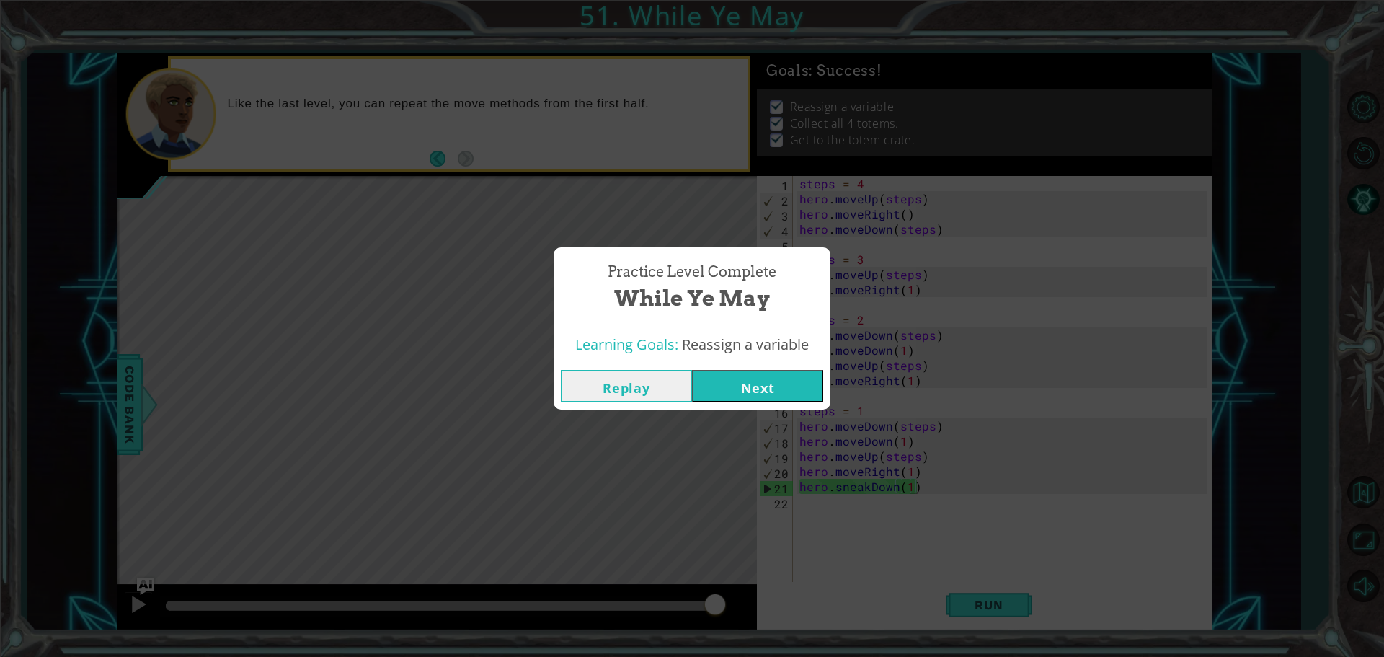
click at [796, 395] on button "Next" at bounding box center [757, 386] width 131 height 32
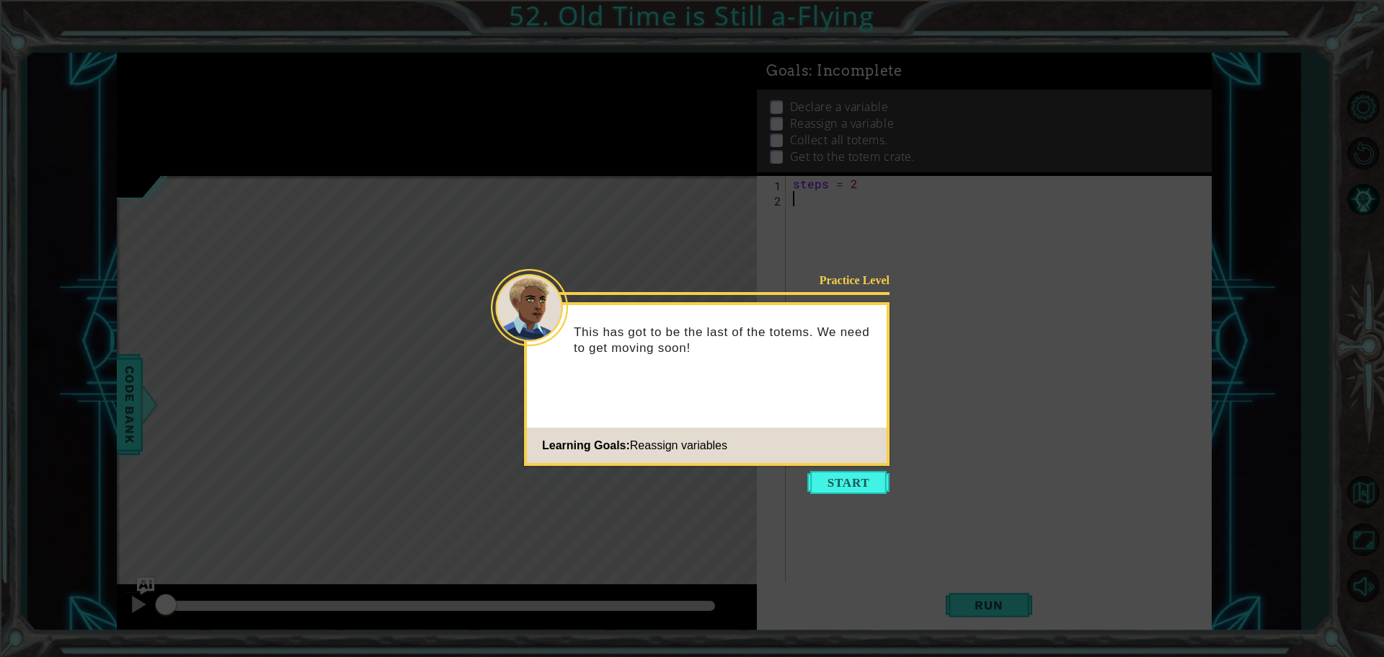
click at [859, 467] on icon at bounding box center [692, 328] width 1384 height 657
click at [856, 477] on button "Start" at bounding box center [848, 482] width 82 height 23
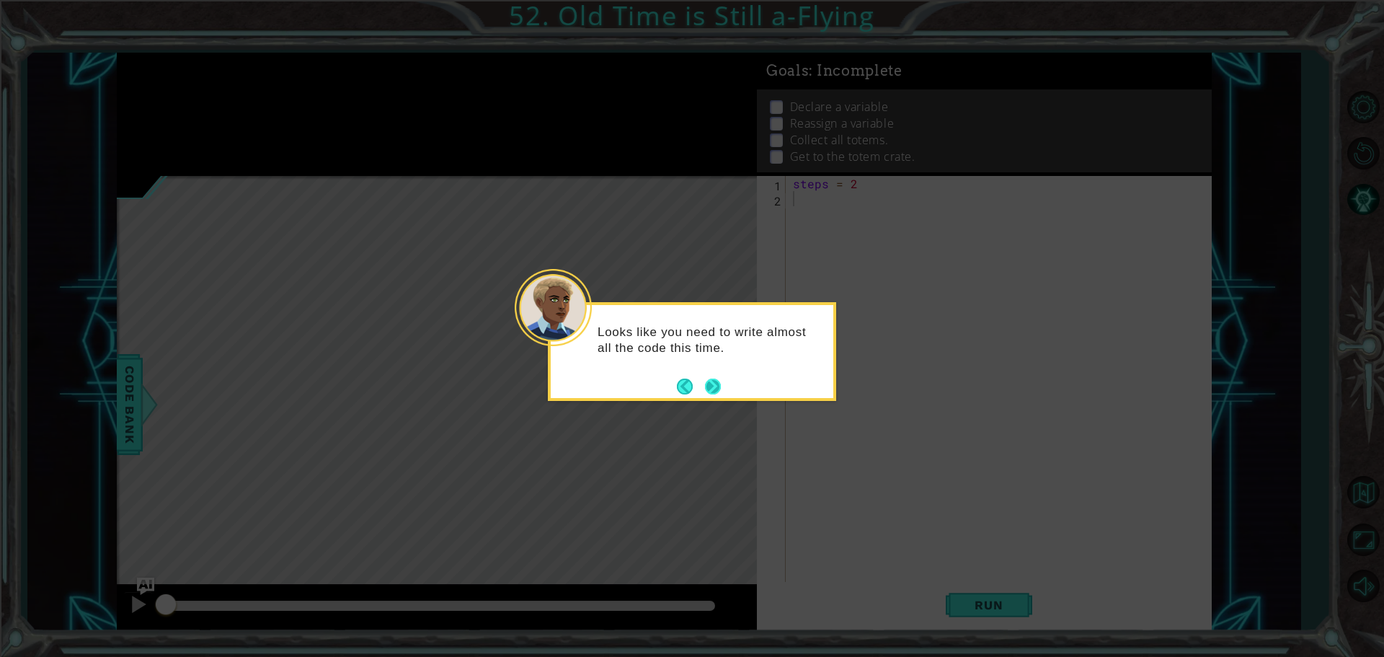
click at [717, 386] on button "Next" at bounding box center [713, 386] width 16 height 16
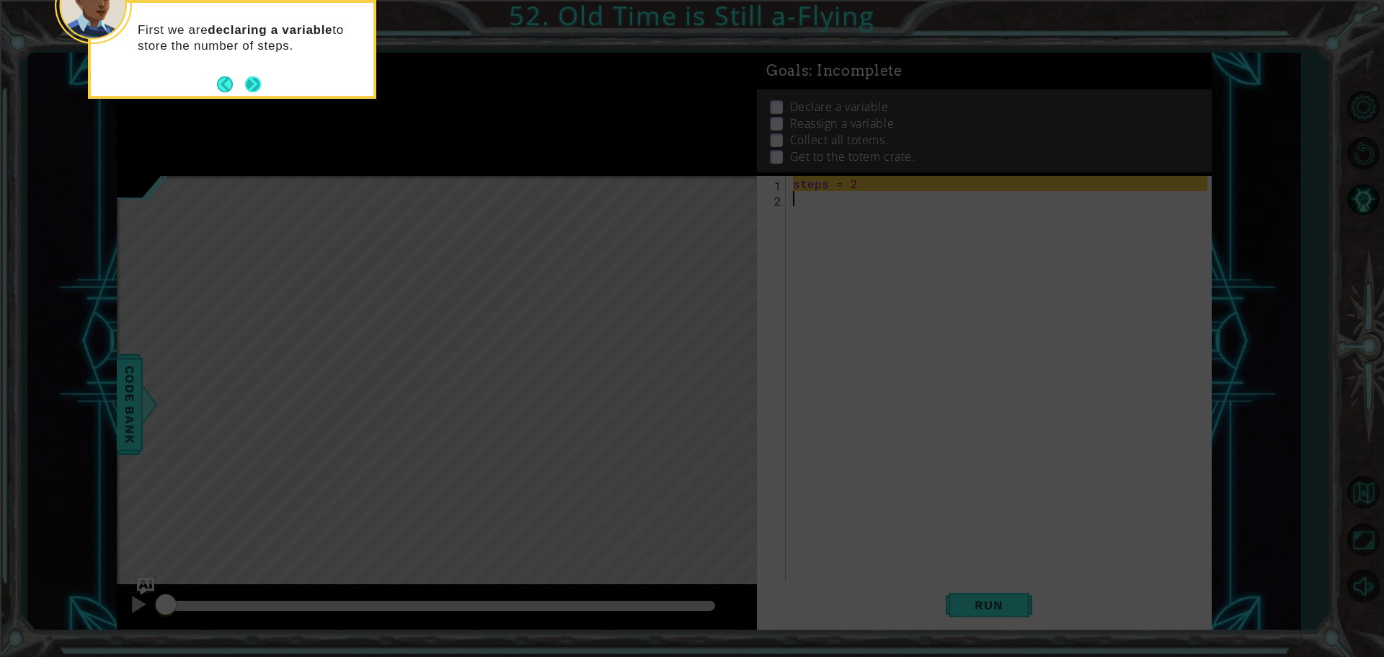
click at [254, 83] on button "Next" at bounding box center [253, 84] width 25 height 25
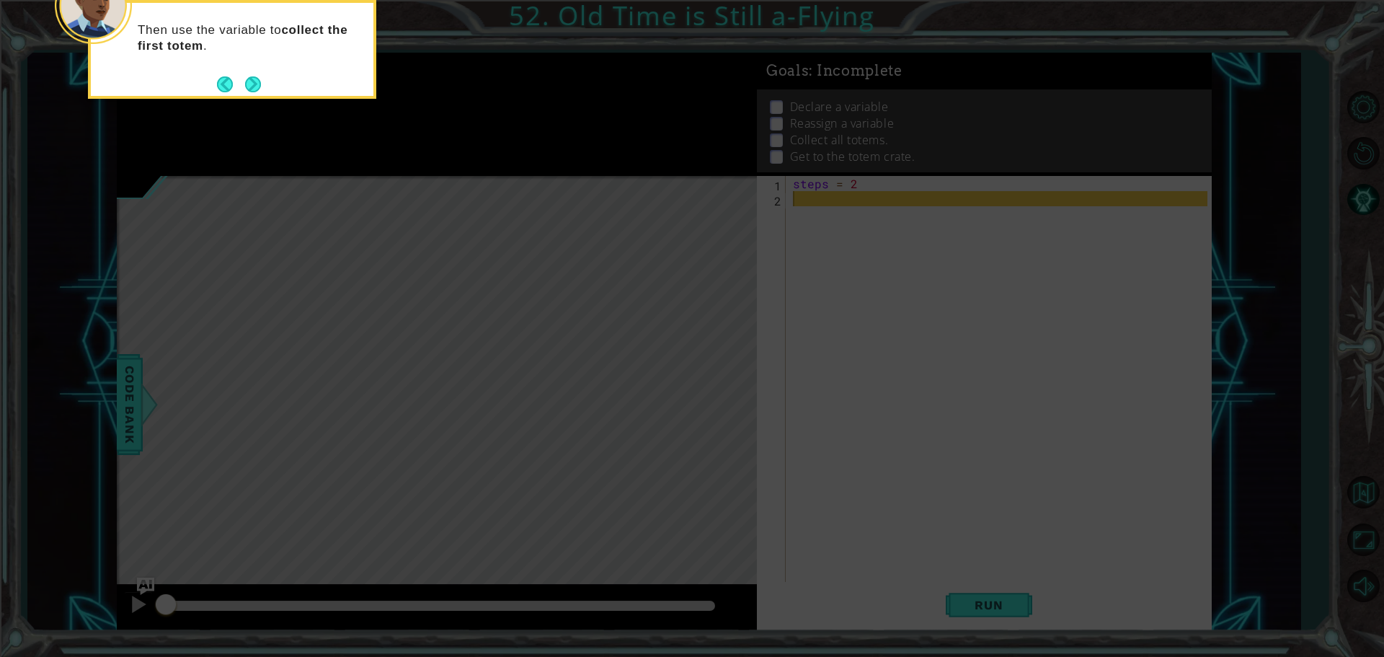
click at [254, 83] on button "Next" at bounding box center [253, 84] width 16 height 16
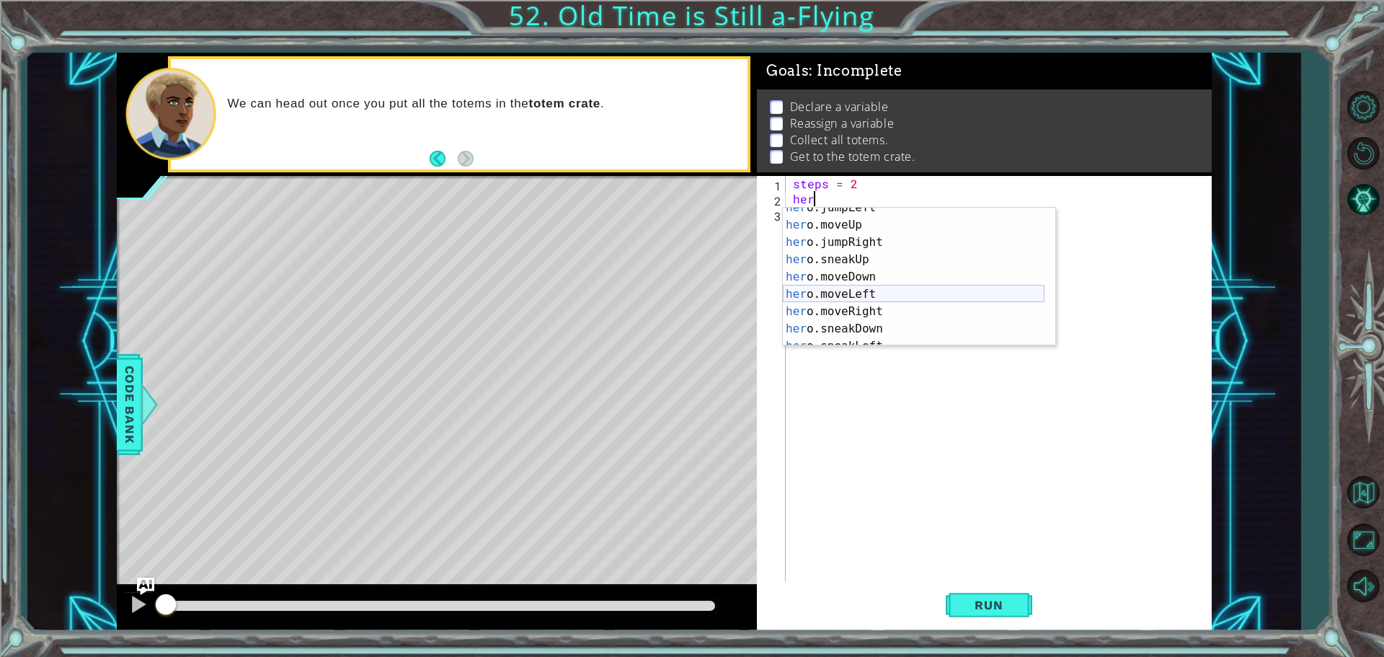
scroll to position [43, 0]
click at [867, 309] on div "her o.jumpLeft press enter her o.moveUp press enter her o.jumpRight press enter…" at bounding box center [914, 285] width 262 height 173
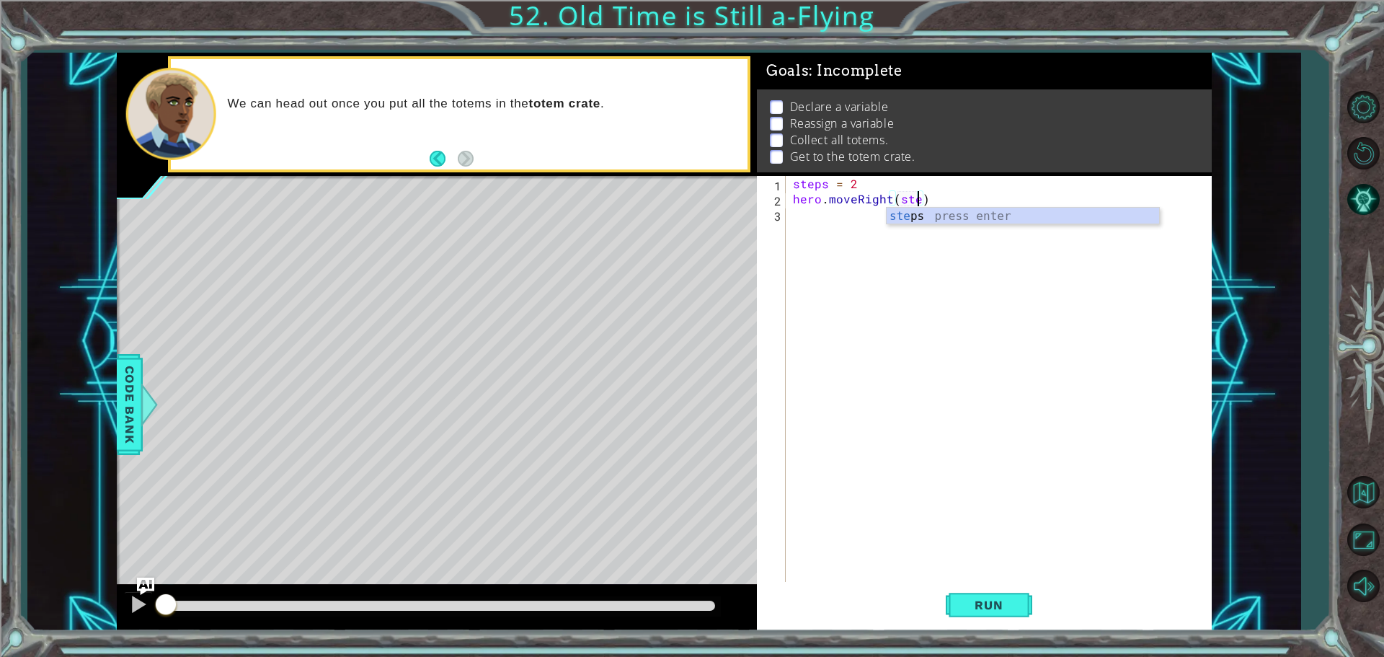
scroll to position [0, 8]
type textarea "hero.moveRight(steps)"
click at [818, 322] on div "steps = 2 hero . moveRight ( steps )" at bounding box center [1002, 395] width 425 height 439
click at [978, 609] on span "Run" at bounding box center [988, 604] width 57 height 14
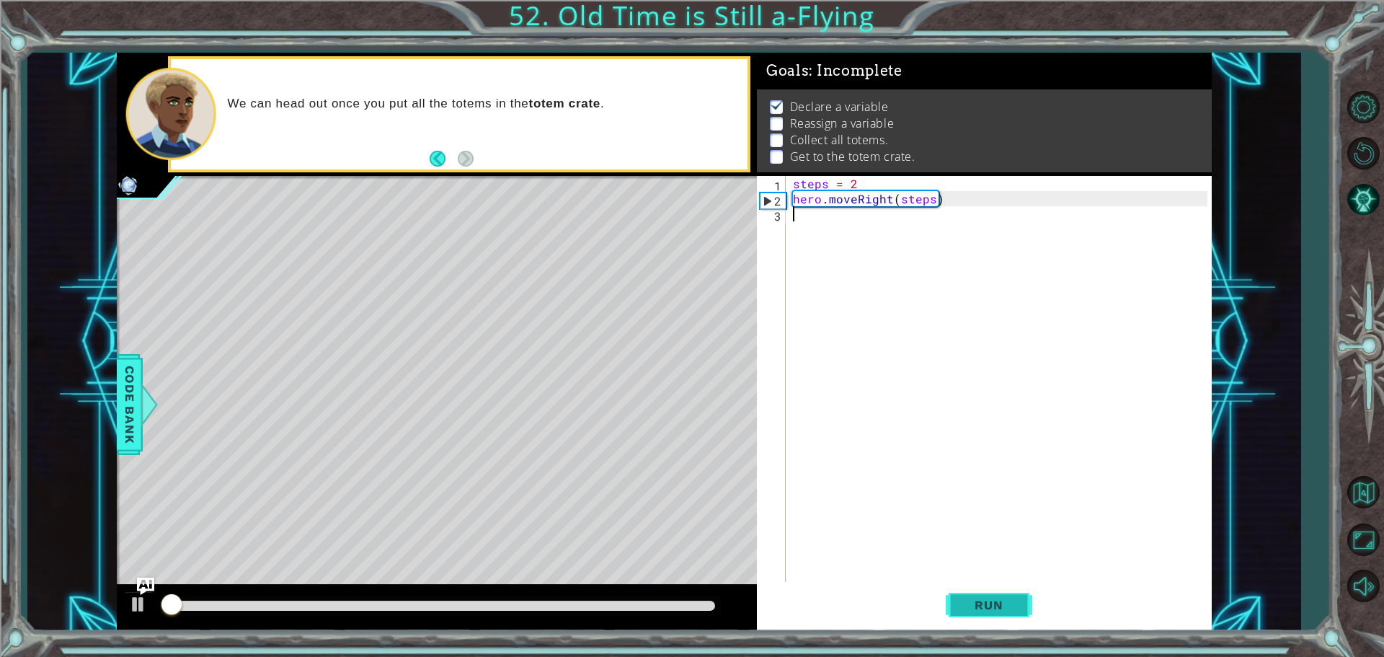
scroll to position [7, 0]
click at [145, 605] on div at bounding box center [138, 604] width 19 height 19
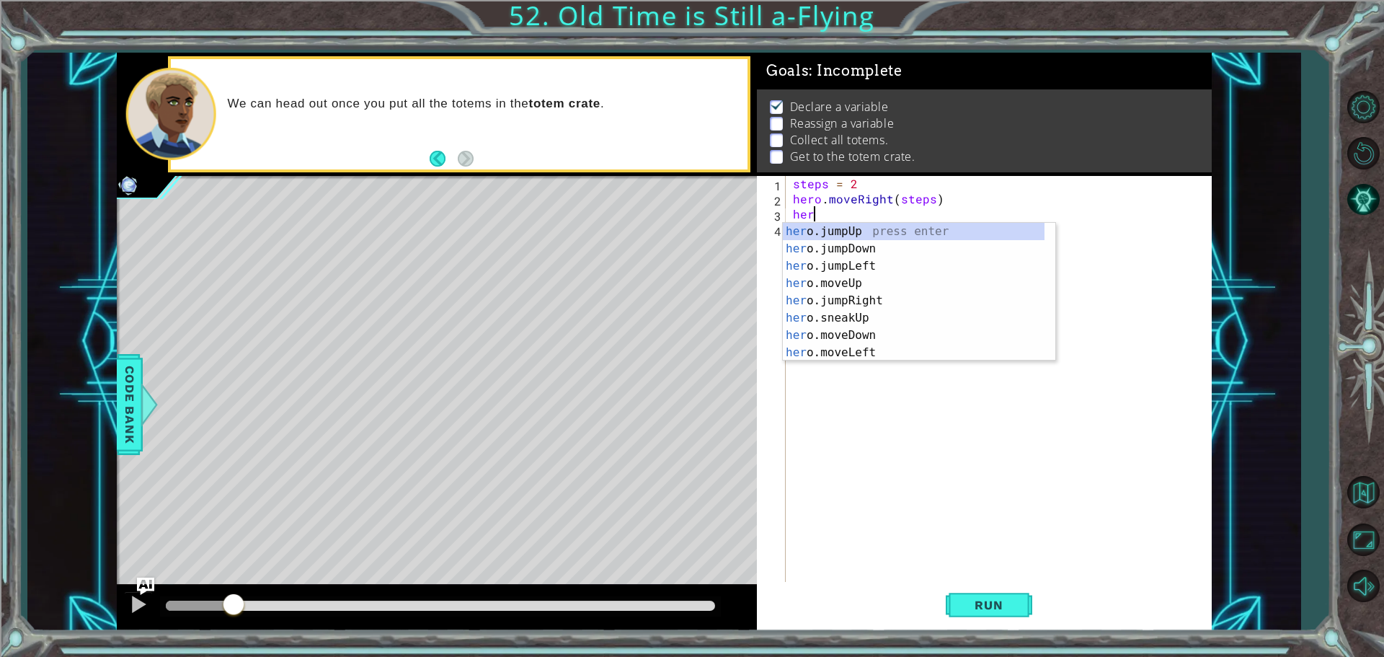
scroll to position [0, 1]
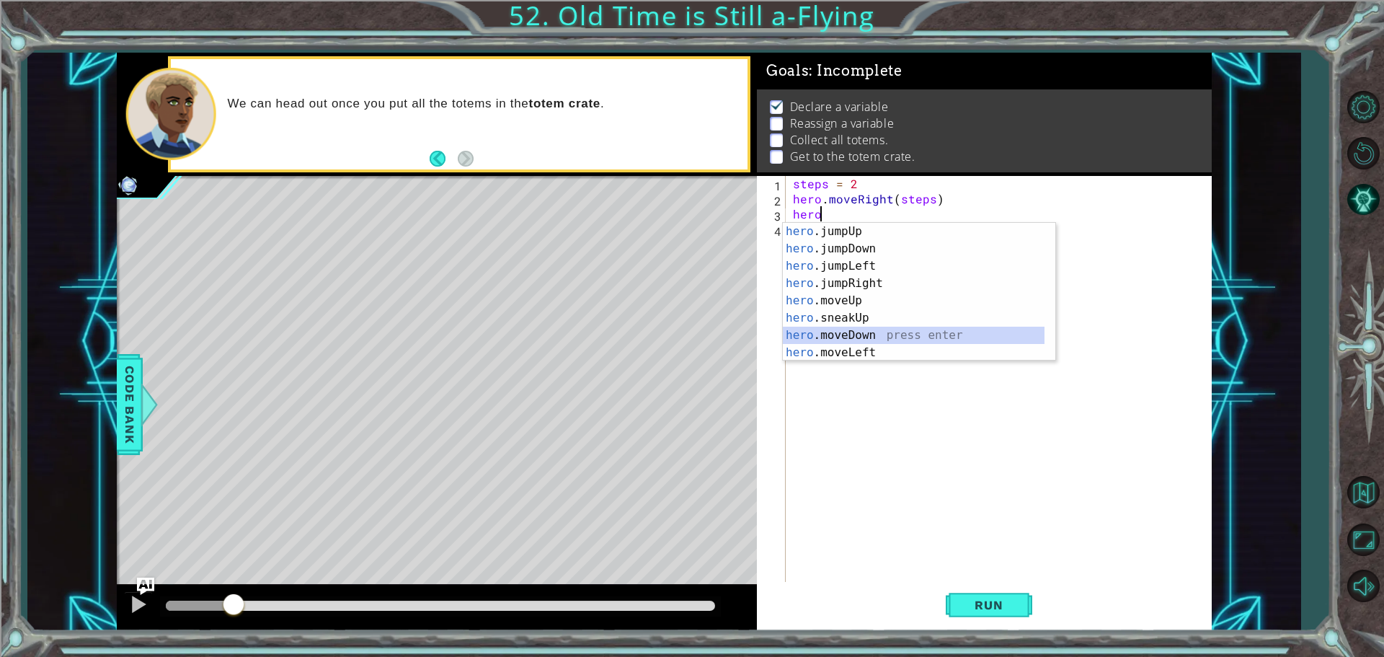
click at [892, 334] on div "hero .jumpUp press enter hero .jumpDown press enter hero .jumpLeft press enter …" at bounding box center [914, 309] width 262 height 173
type textarea "hero.moveDown(1)"
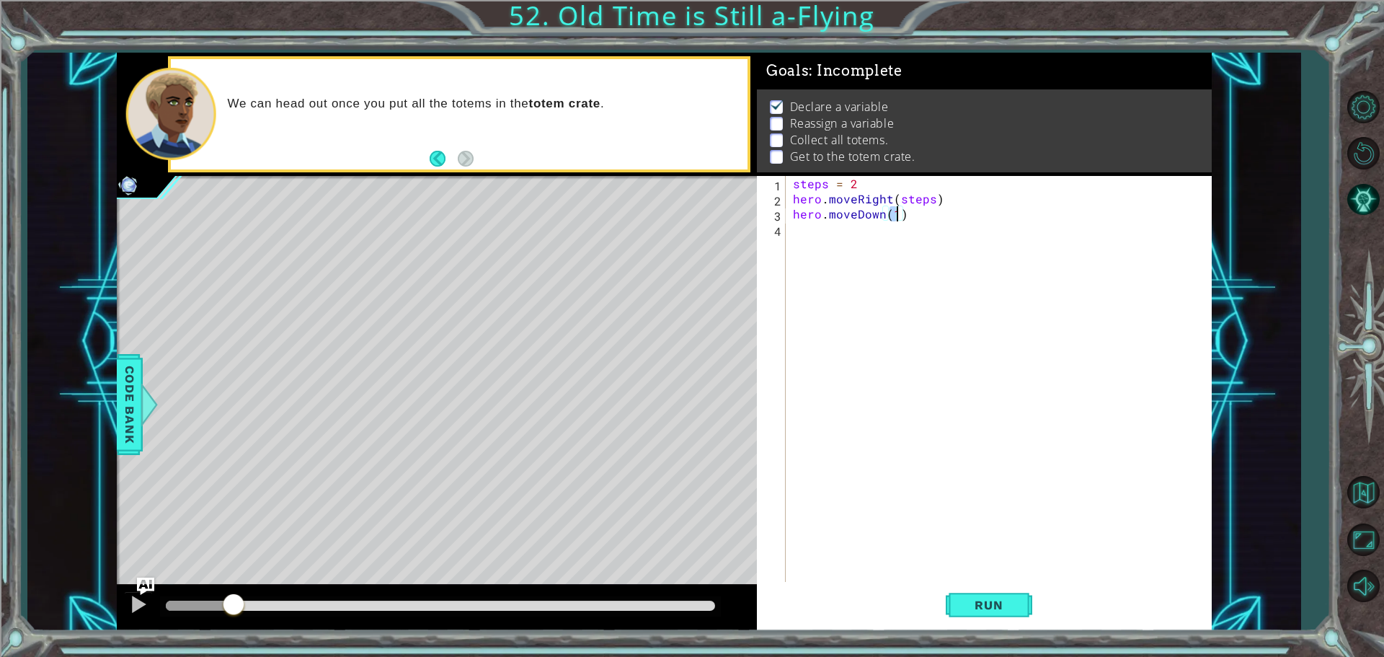
click at [839, 235] on div "steps = 2 hero . moveRight ( steps ) hero . moveDown ( 1 )" at bounding box center [1002, 395] width 425 height 439
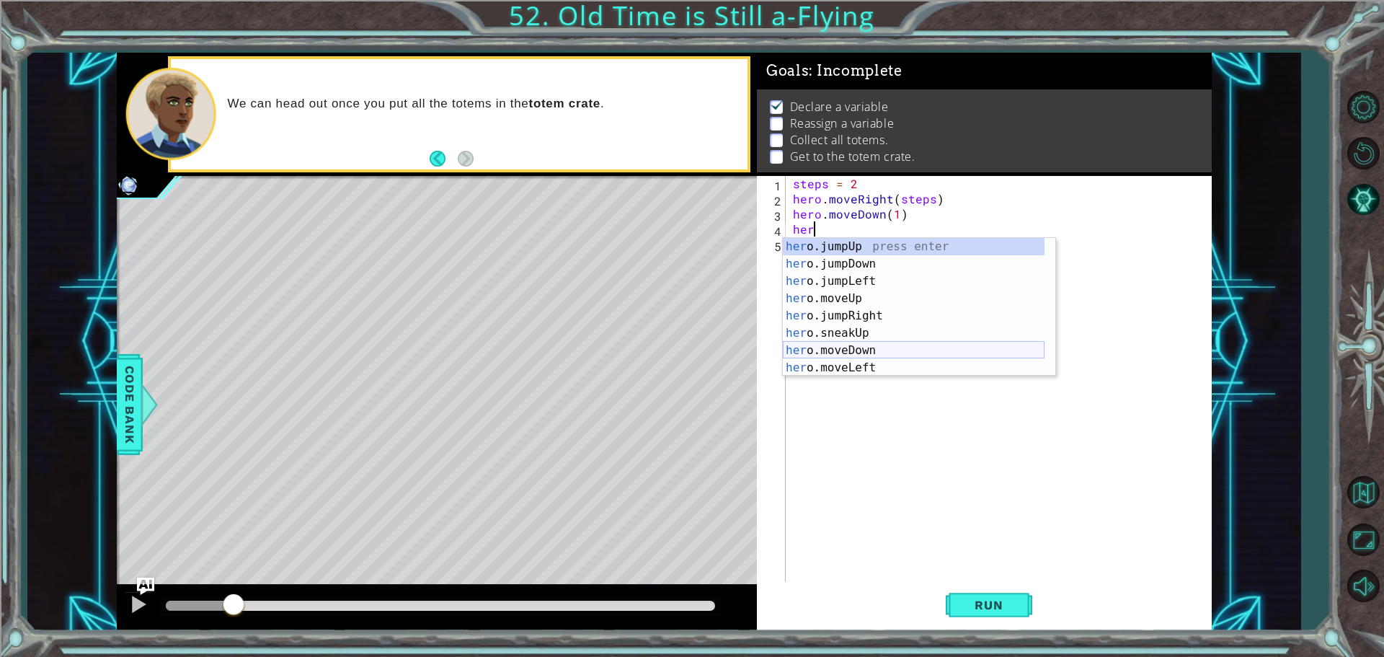
scroll to position [43, 0]
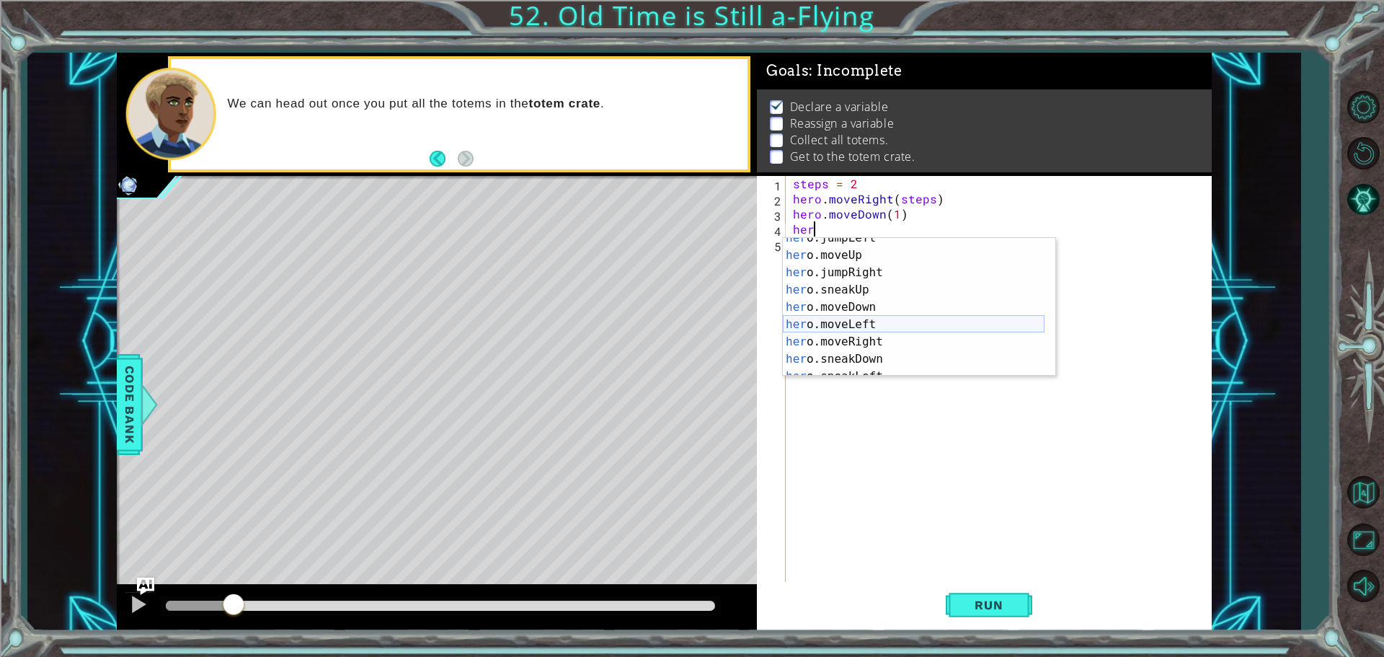
drag, startPoint x: 912, startPoint y: 326, endPoint x: 894, endPoint y: 327, distance: 17.4
click at [914, 325] on div "her o.jumpLeft press enter her o.moveUp press enter her o.jumpRight press enter…" at bounding box center [914, 315] width 262 height 173
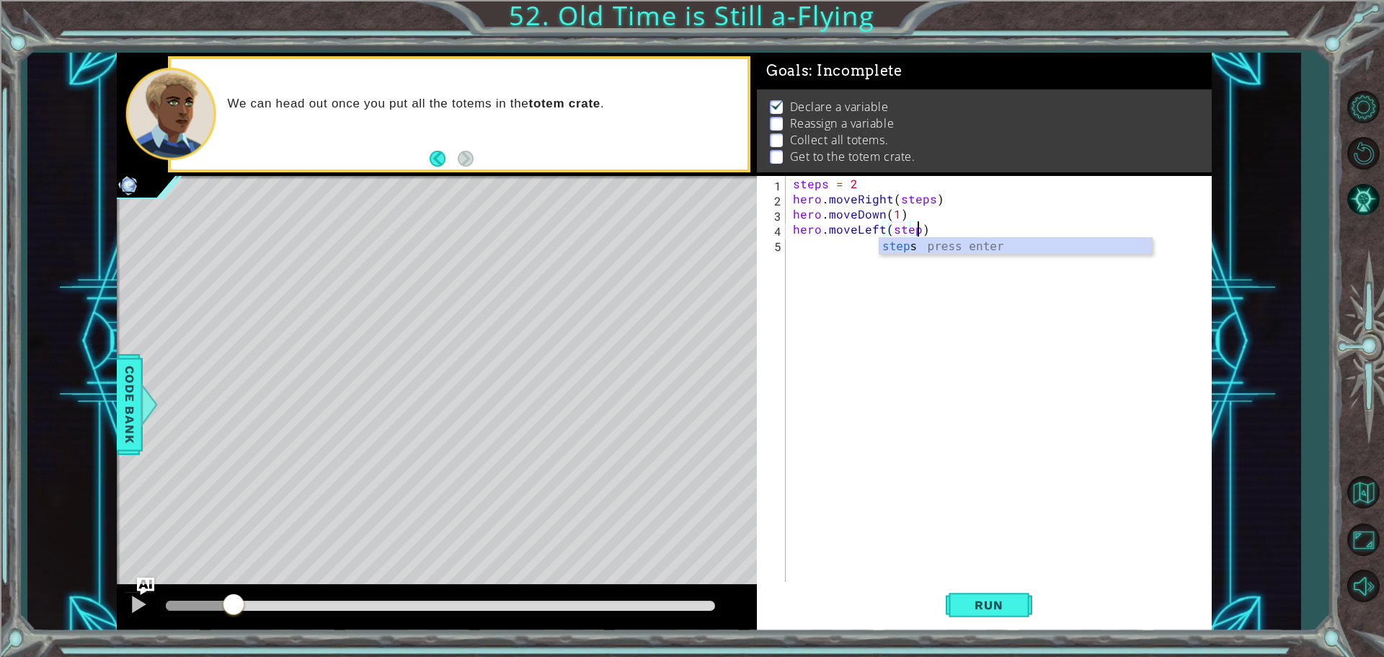
type textarea "hero.moveLeft(steps)"
click at [889, 263] on div "steps = 2 hero . moveRight ( steps ) hero . moveDown ( 1 ) hero . moveLeft ( st…" at bounding box center [1002, 395] width 425 height 439
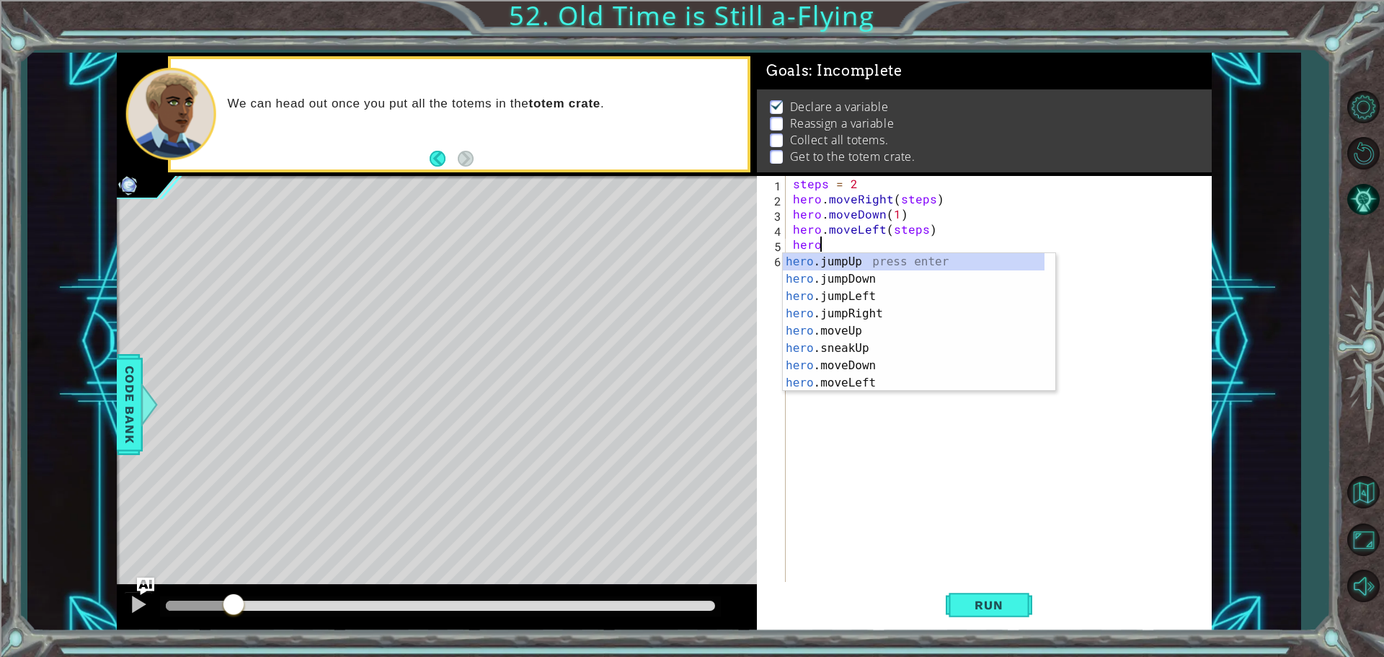
scroll to position [43, 0]
click at [899, 355] on div "hero .jumpLeft press enter hero .jumpRight press enter hero .moveUp press enter…" at bounding box center [914, 330] width 262 height 173
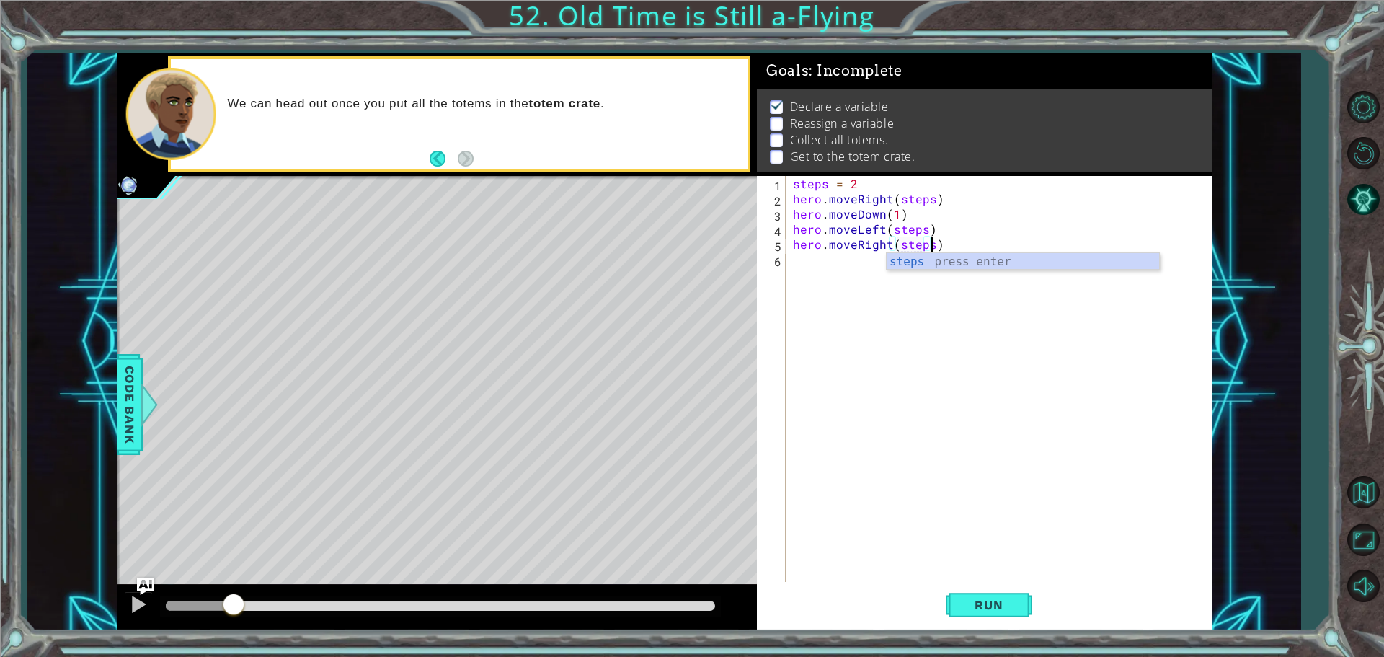
type textarea "hero.moveRight(steps)"
click at [904, 354] on div "steps = 2 hero . moveRight ( steps ) hero . moveDown ( 1 ) hero . moveLeft ( st…" at bounding box center [1002, 395] width 425 height 439
type textarea "steps = 3"
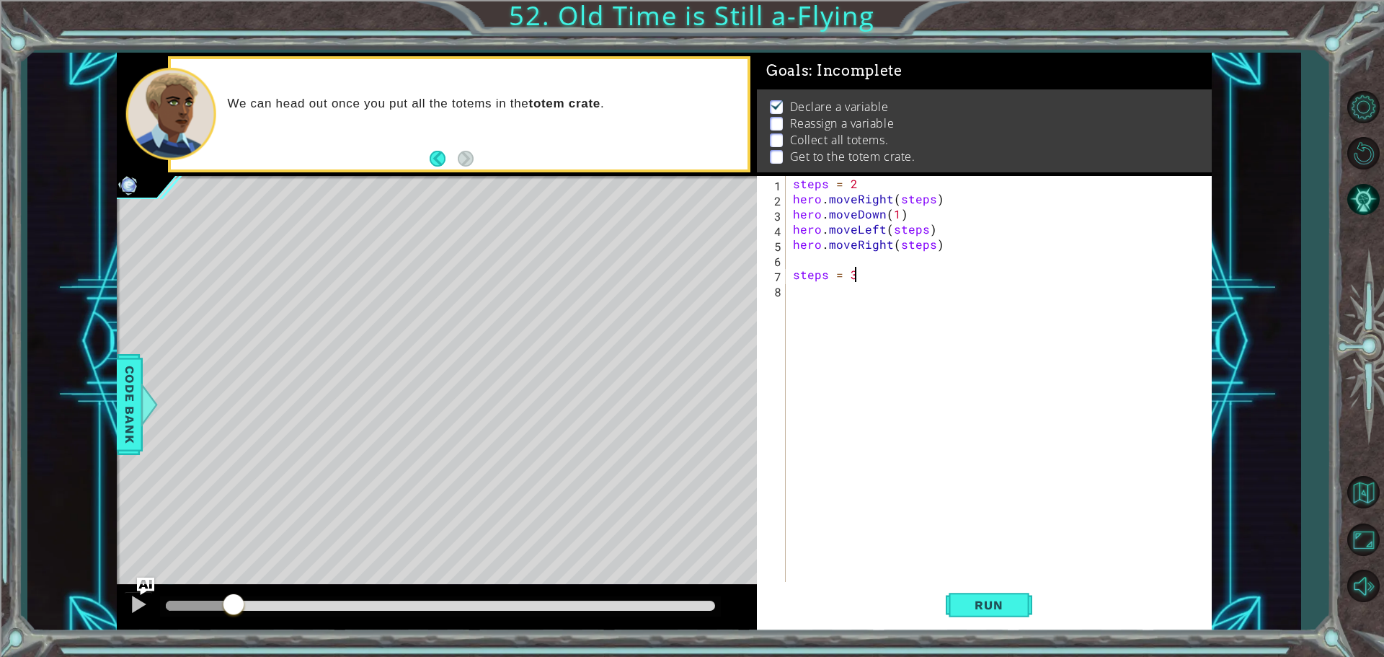
scroll to position [0, 3]
click at [904, 354] on div "steps = 2 hero . moveRight ( steps ) hero . moveDown ( 1 ) hero . moveLeft ( st…" at bounding box center [1002, 395] width 425 height 439
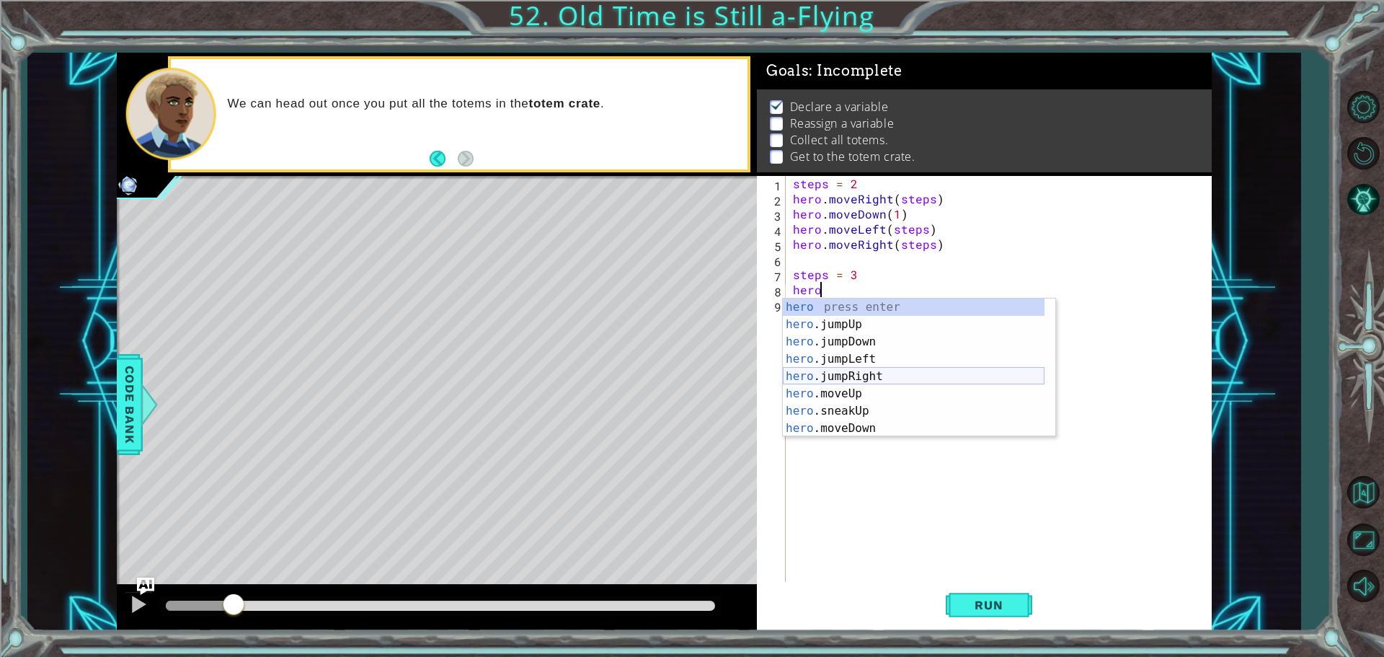
scroll to position [43, 0]
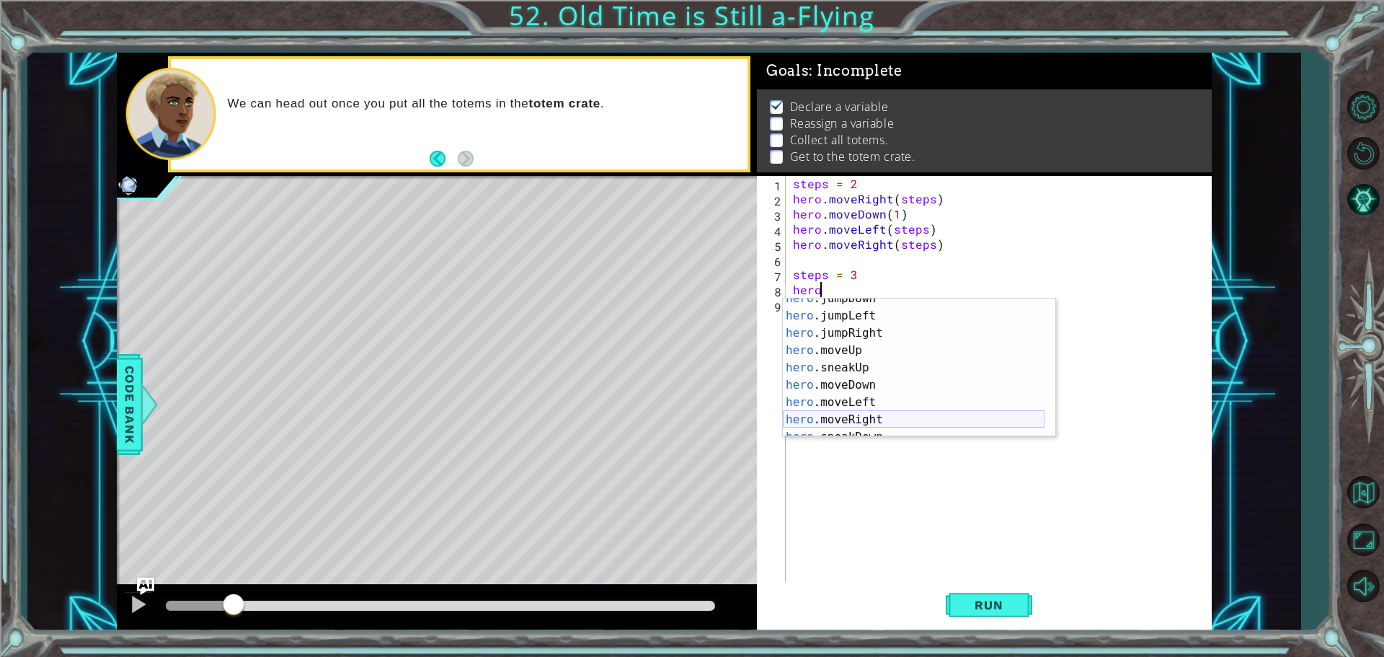
click at [886, 418] on div "hero .jumpDown press enter hero .jumpLeft press enter hero .jumpRight press ent…" at bounding box center [914, 376] width 262 height 173
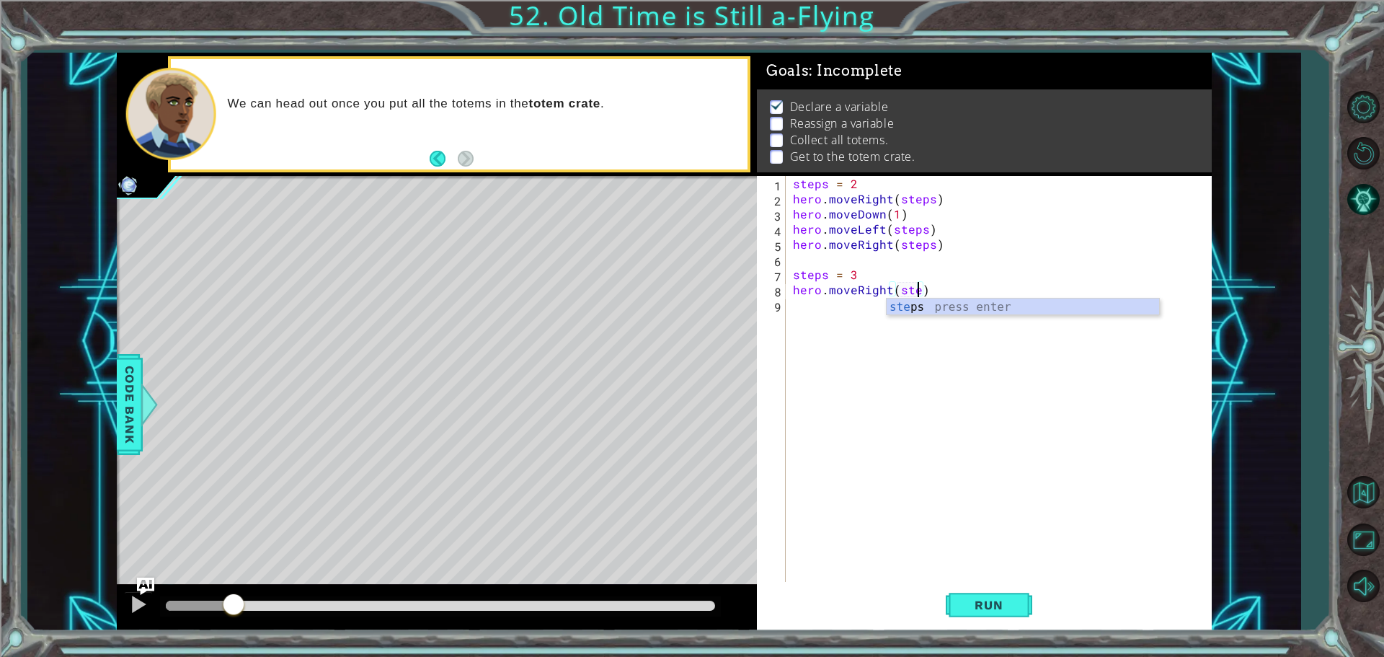
scroll to position [0, 8]
type textarea "hero.moveRight(steps)"
click at [924, 356] on div "steps = 2 hero . moveRight ( steps ) hero . moveDown ( 1 ) hero . moveLeft ( st…" at bounding box center [1002, 395] width 425 height 439
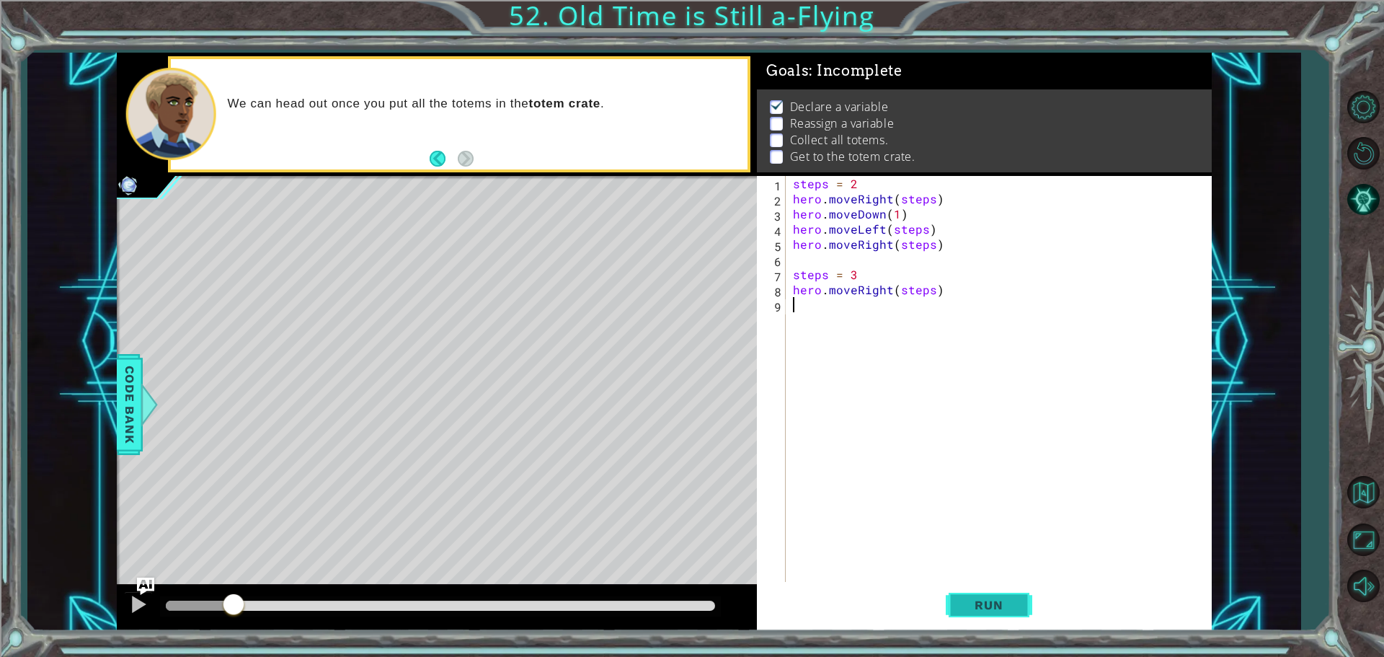
click at [1017, 607] on span "Run" at bounding box center [988, 604] width 57 height 14
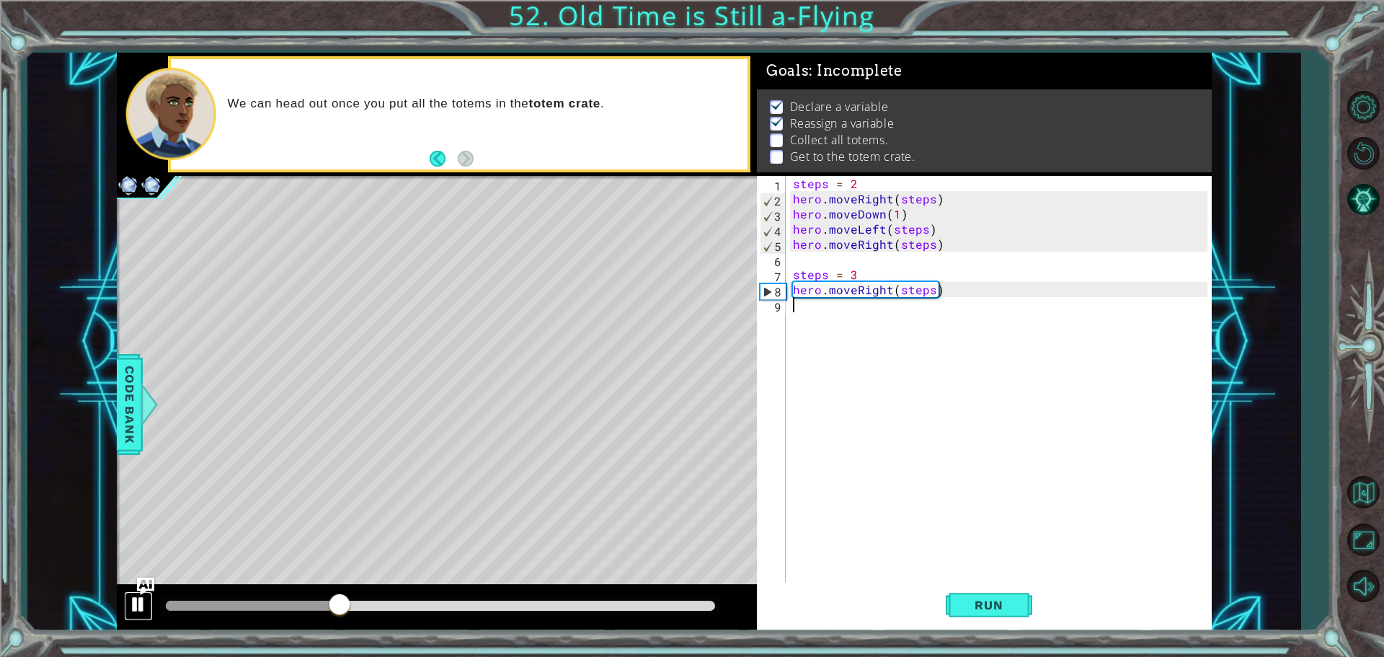
click at [129, 613] on div at bounding box center [138, 604] width 19 height 19
click at [946, 286] on div "steps = 2 hero . moveRight ( steps ) hero . moveDown ( 1 ) hero . moveLeft ( st…" at bounding box center [1002, 395] width 425 height 439
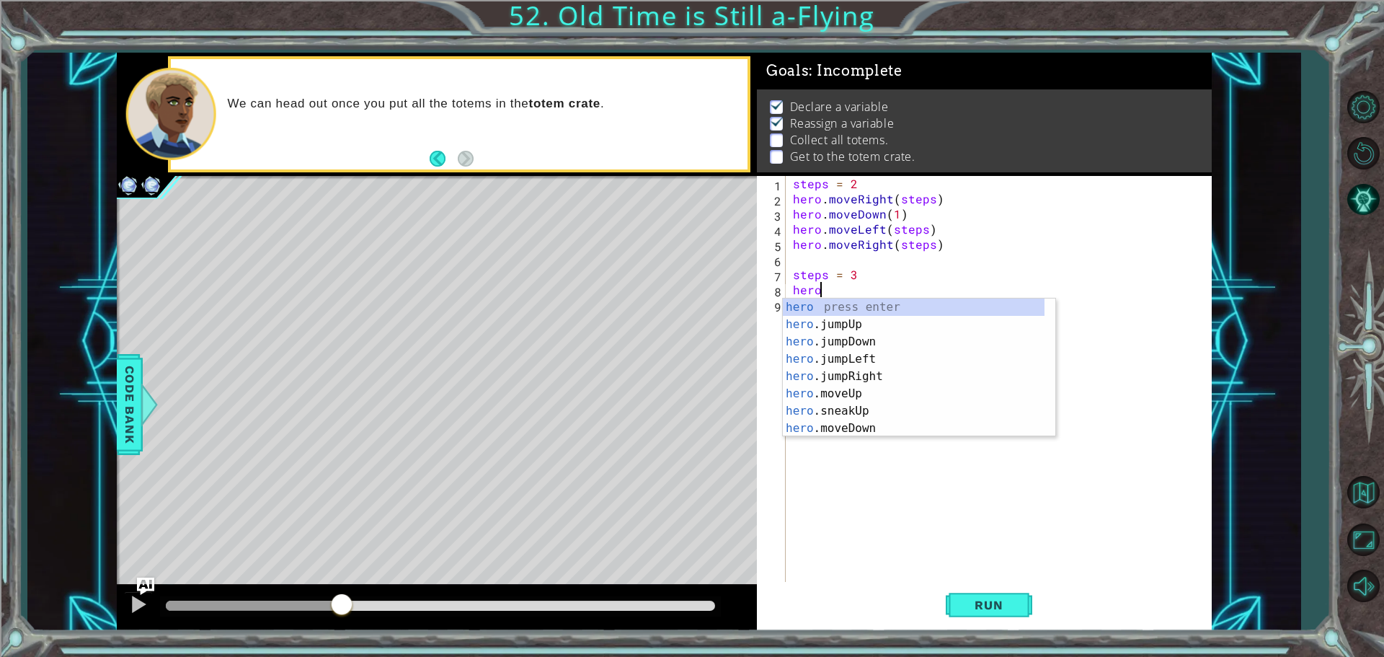
type textarea "h"
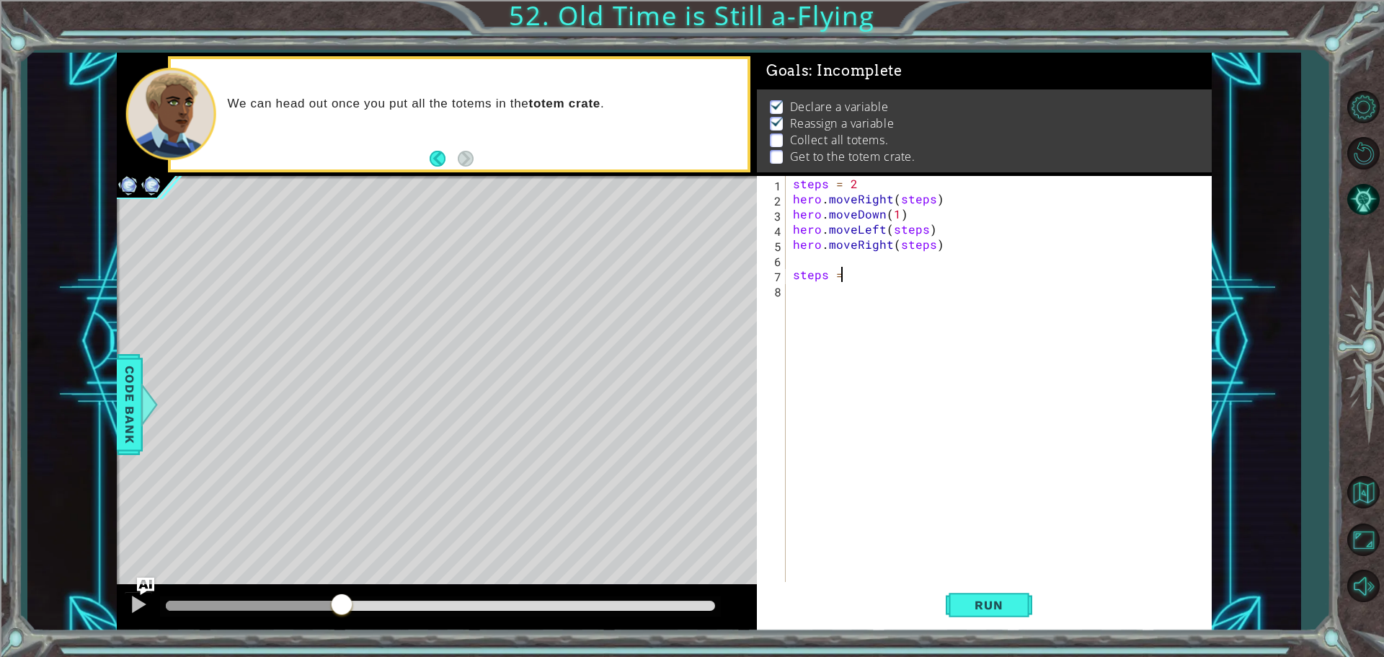
type textarea "s"
type textarea "hero.moveRight(steps)"
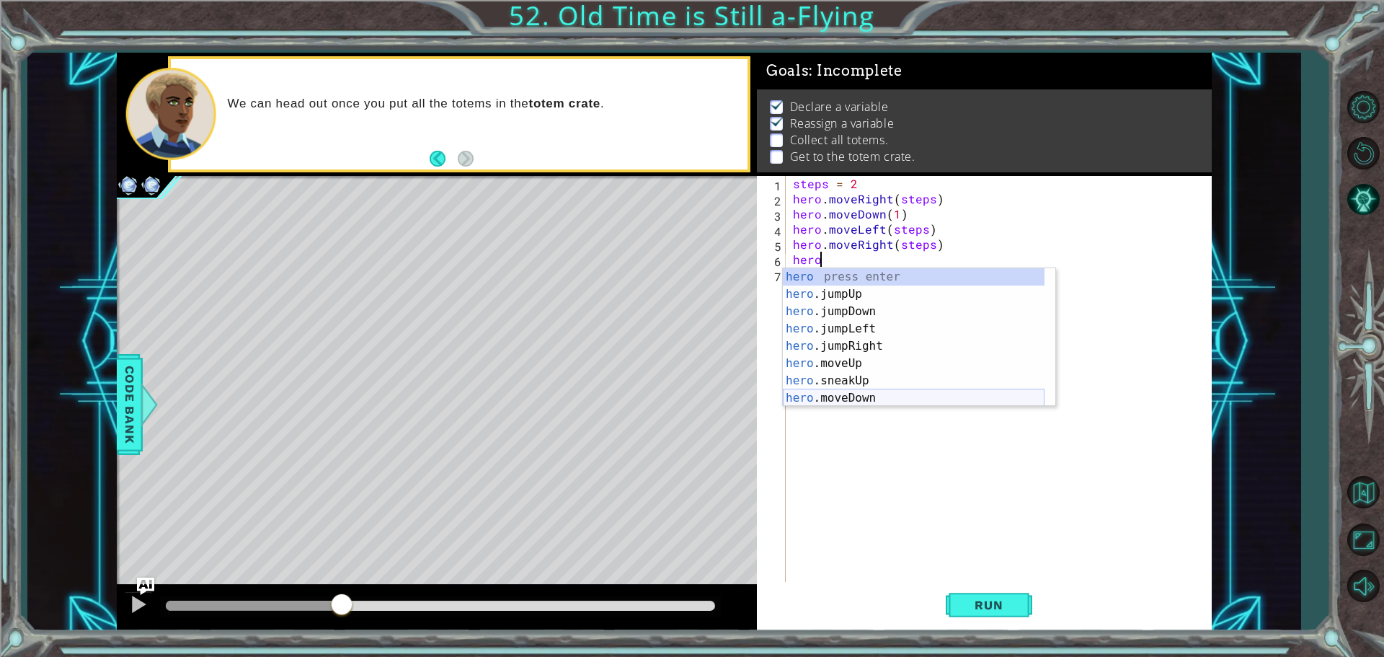
scroll to position [43, 0]
click at [880, 385] on div "hero .jumpDown press enter hero .jumpLeft press enter hero .jumpRight press ent…" at bounding box center [914, 345] width 262 height 173
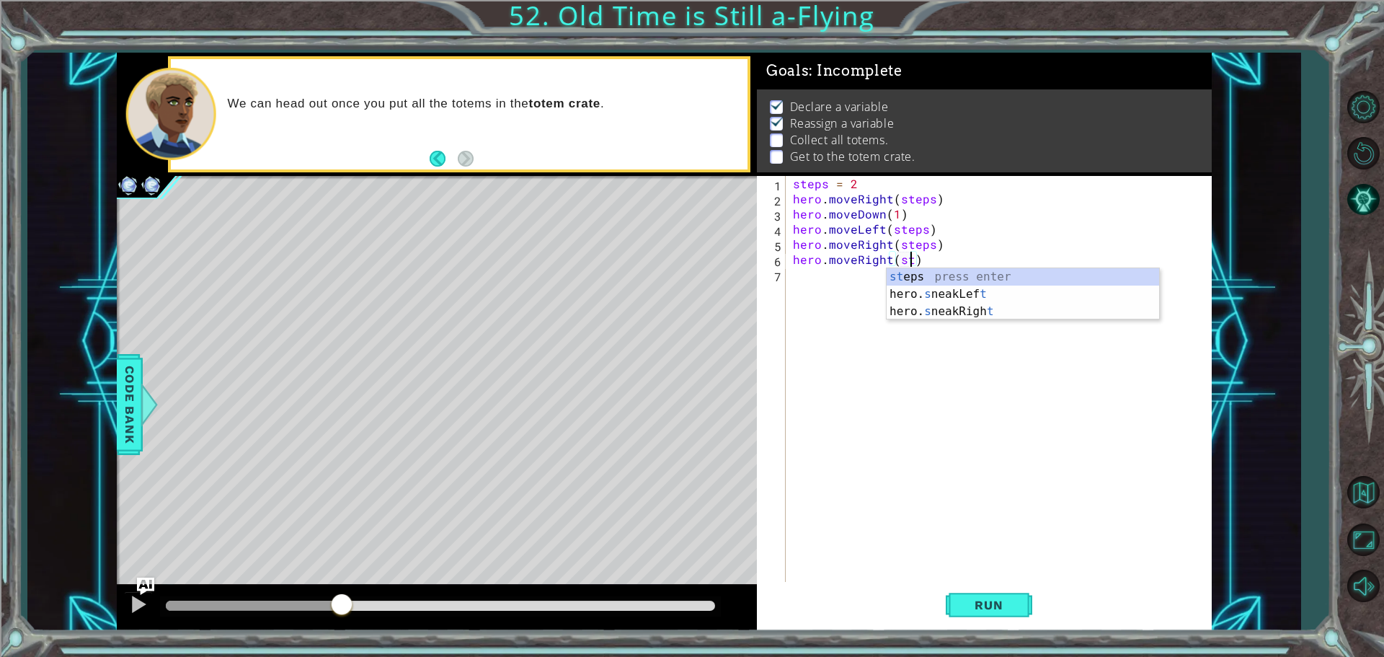
scroll to position [0, 8]
type textarea "hero.moveRight(steps)"
click at [873, 386] on div "steps = 2 hero . moveRight ( steps ) hero . moveDown ( 1 ) hero . moveLeft ( st…" at bounding box center [1002, 395] width 425 height 439
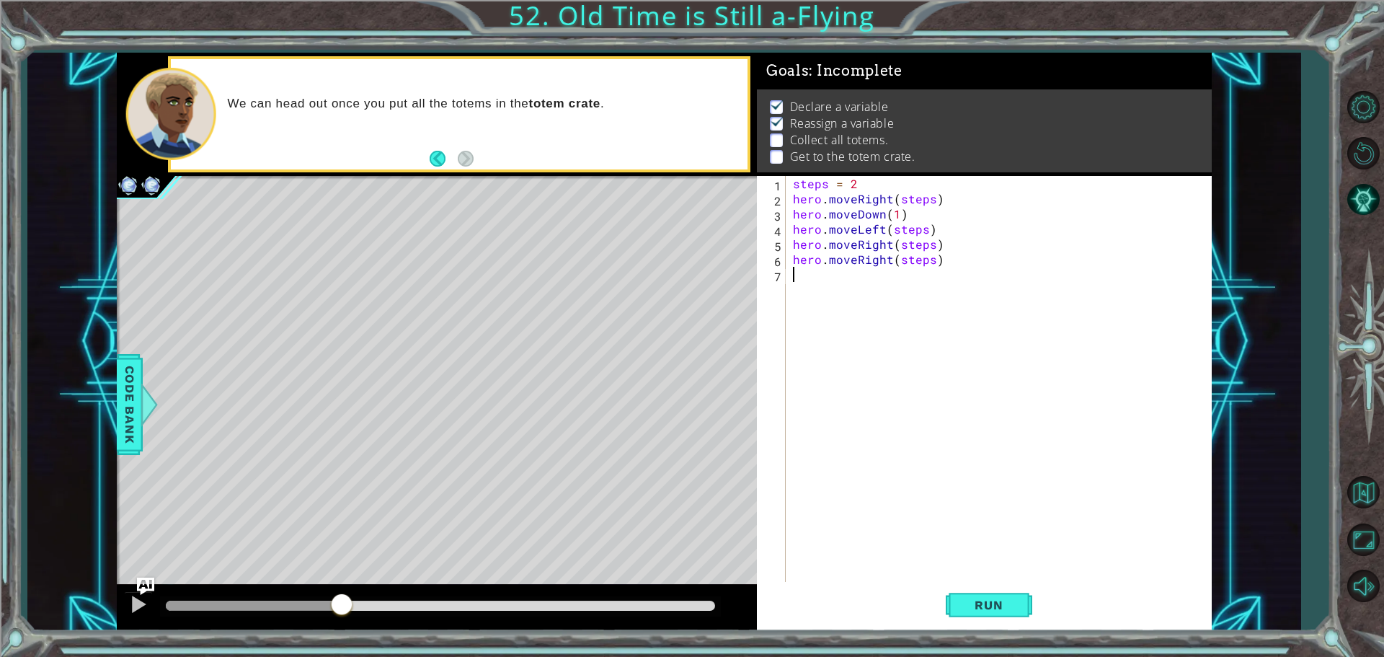
scroll to position [0, 0]
click at [957, 603] on button "Run" at bounding box center [989, 604] width 86 height 45
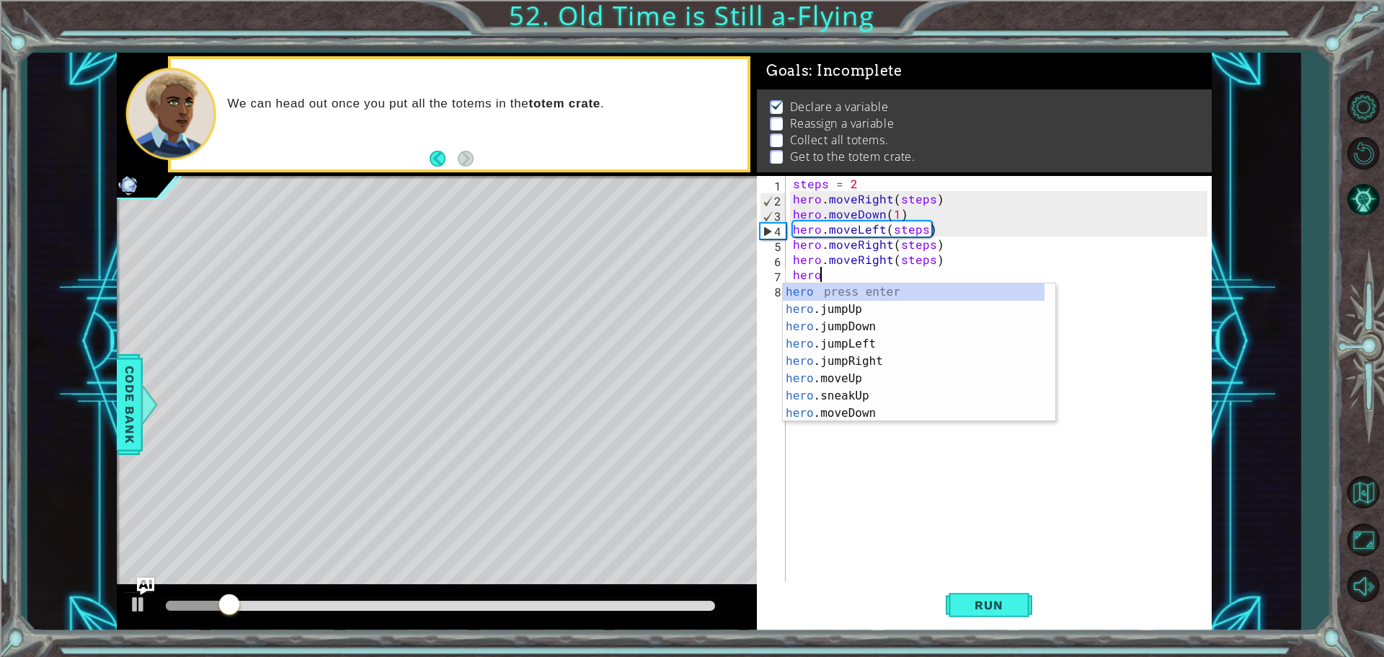
scroll to position [0, 1]
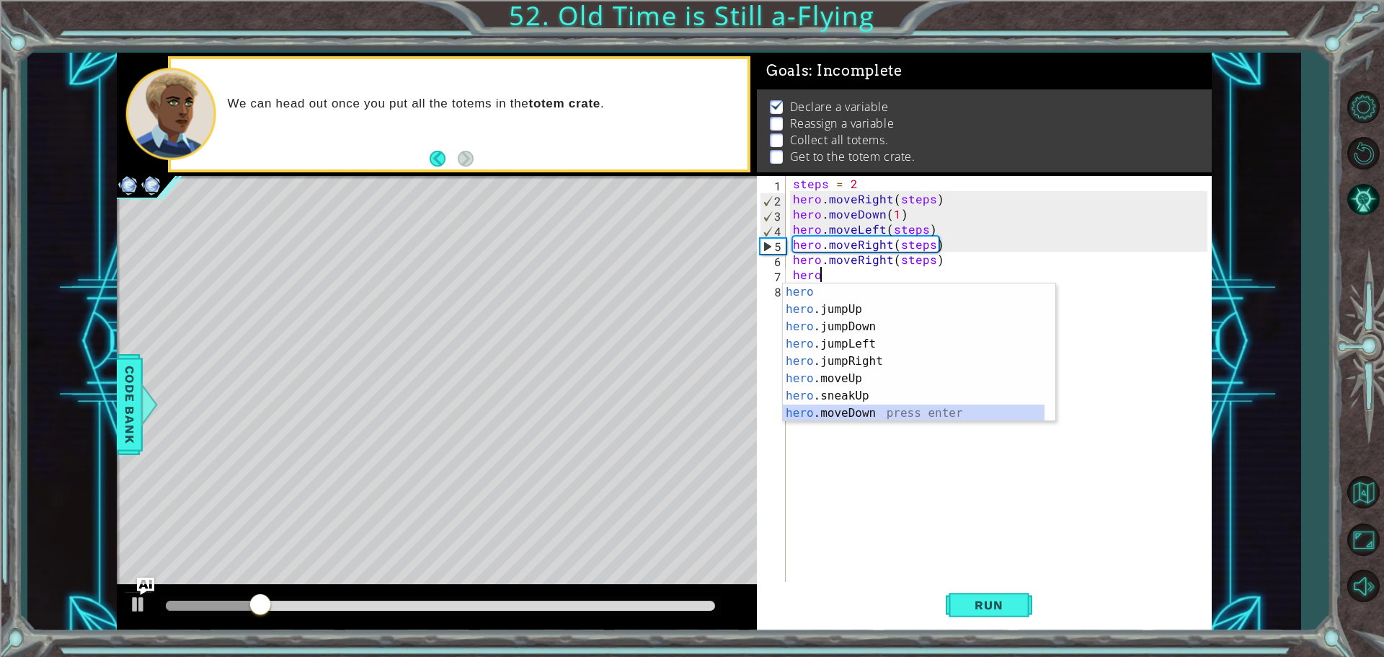
click at [947, 409] on div "hero press enter hero .jumpUp press enter hero .jumpDown press enter hero .jump…" at bounding box center [914, 369] width 262 height 173
type textarea "hero.moveDown(1)"
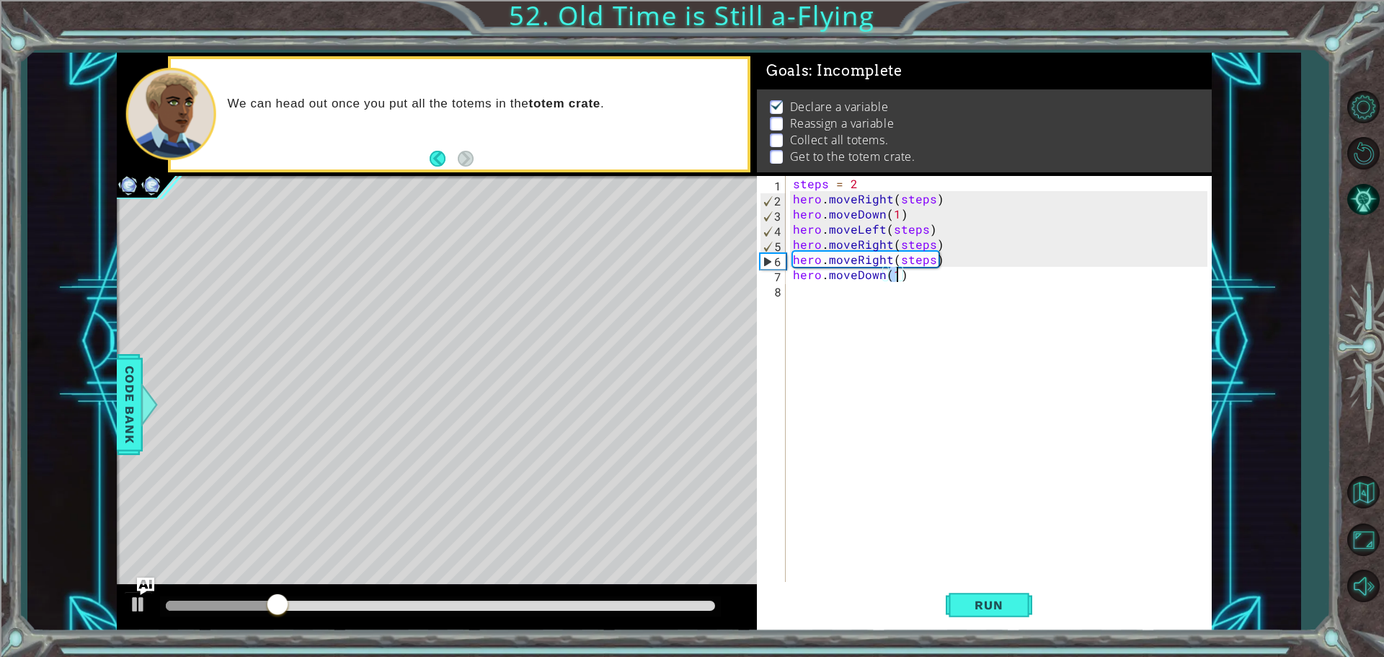
click at [946, 324] on div "steps = 2 hero . moveRight ( steps ) hero . moveDown ( 1 ) hero . moveLeft ( st…" at bounding box center [1002, 395] width 425 height 439
click at [986, 610] on span "Run" at bounding box center [988, 604] width 57 height 14
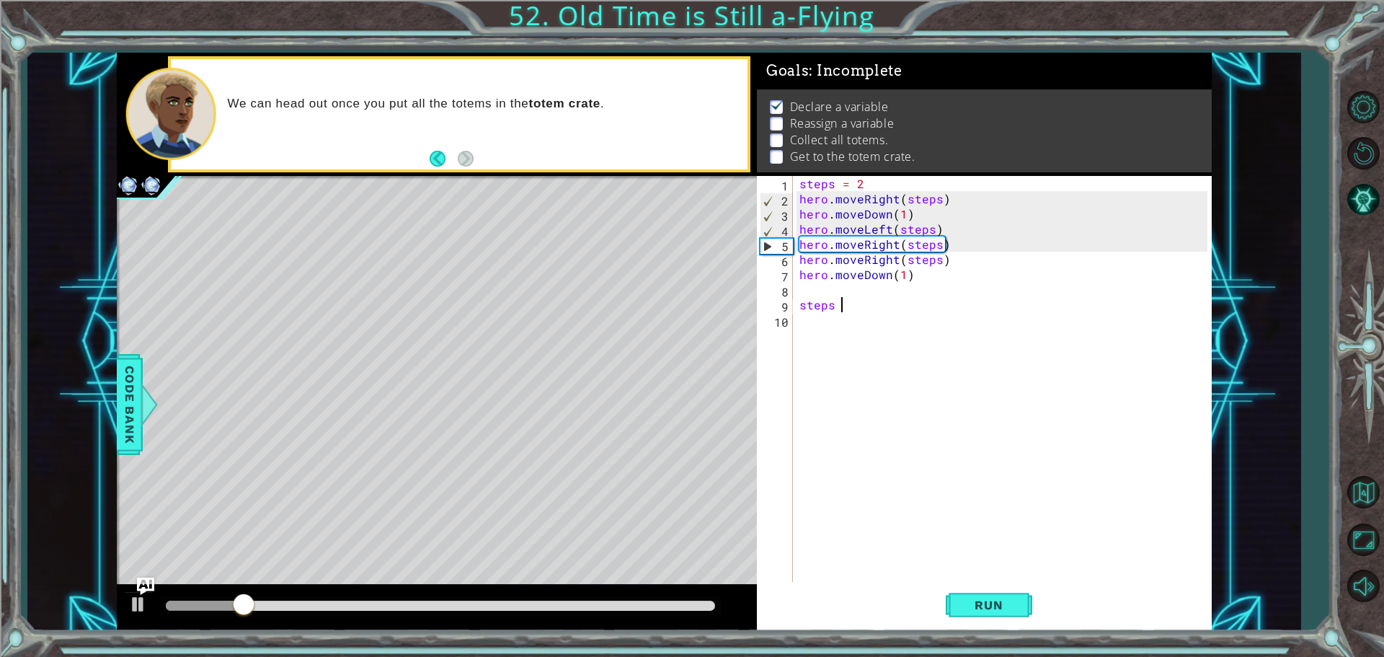
scroll to position [0, 1]
type textarea "steps = 4"
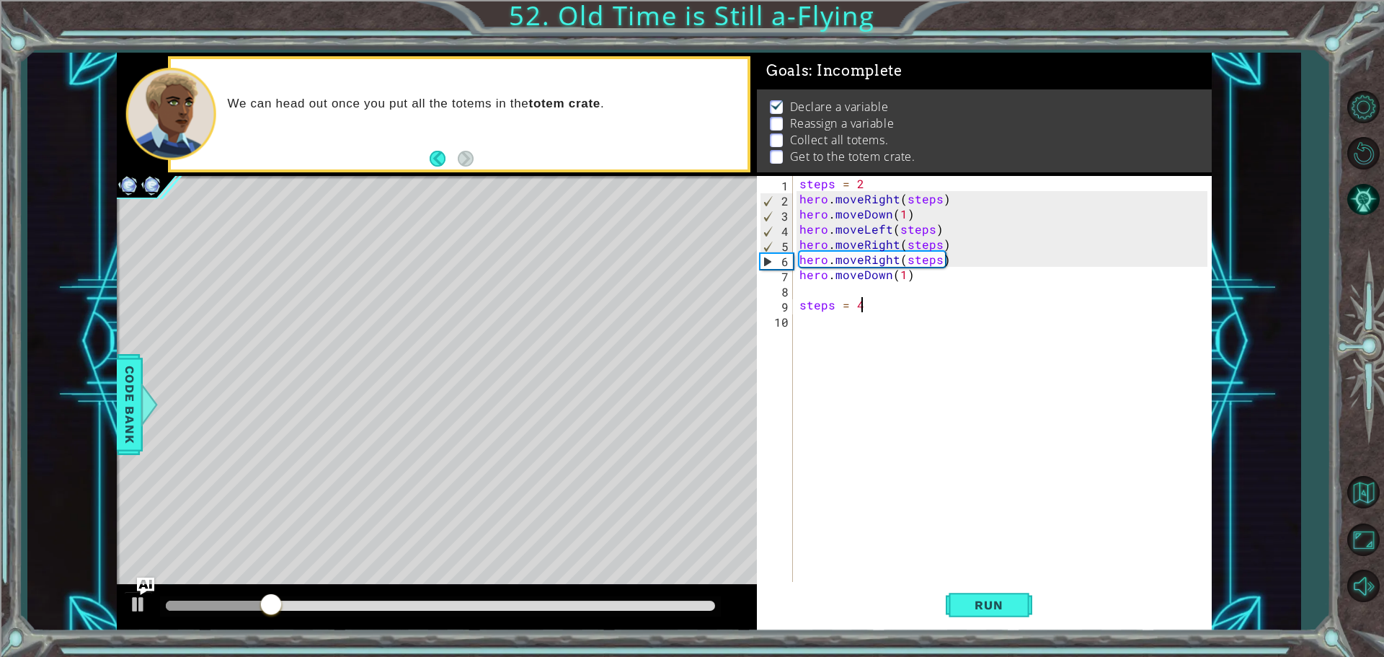
scroll to position [0, 3]
click at [813, 342] on div "steps = 2 hero . moveRight ( steps ) hero . moveDown ( 1 ) hero . moveLeft ( st…" at bounding box center [1005, 395] width 418 height 439
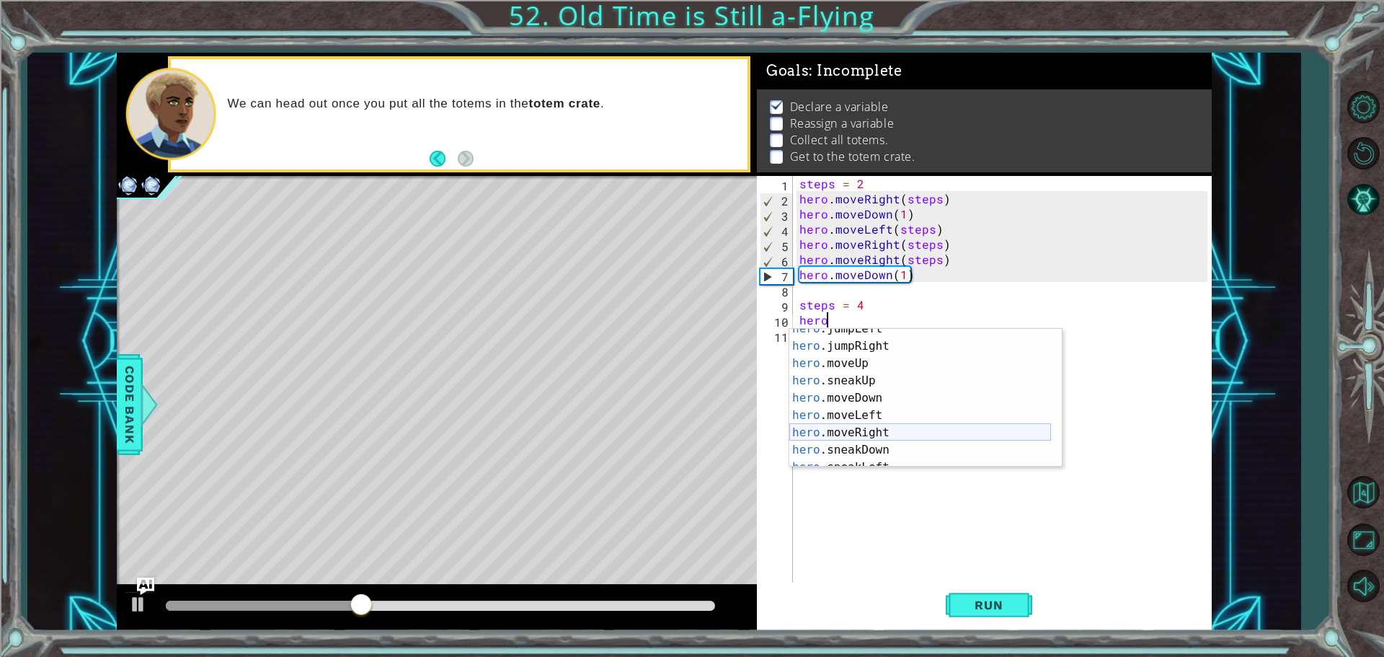
scroll to position [61, 0]
click at [911, 417] on div "hero .jumpLeft press enter hero .jumpRight press enter hero .moveUp press enter…" at bounding box center [920, 406] width 262 height 173
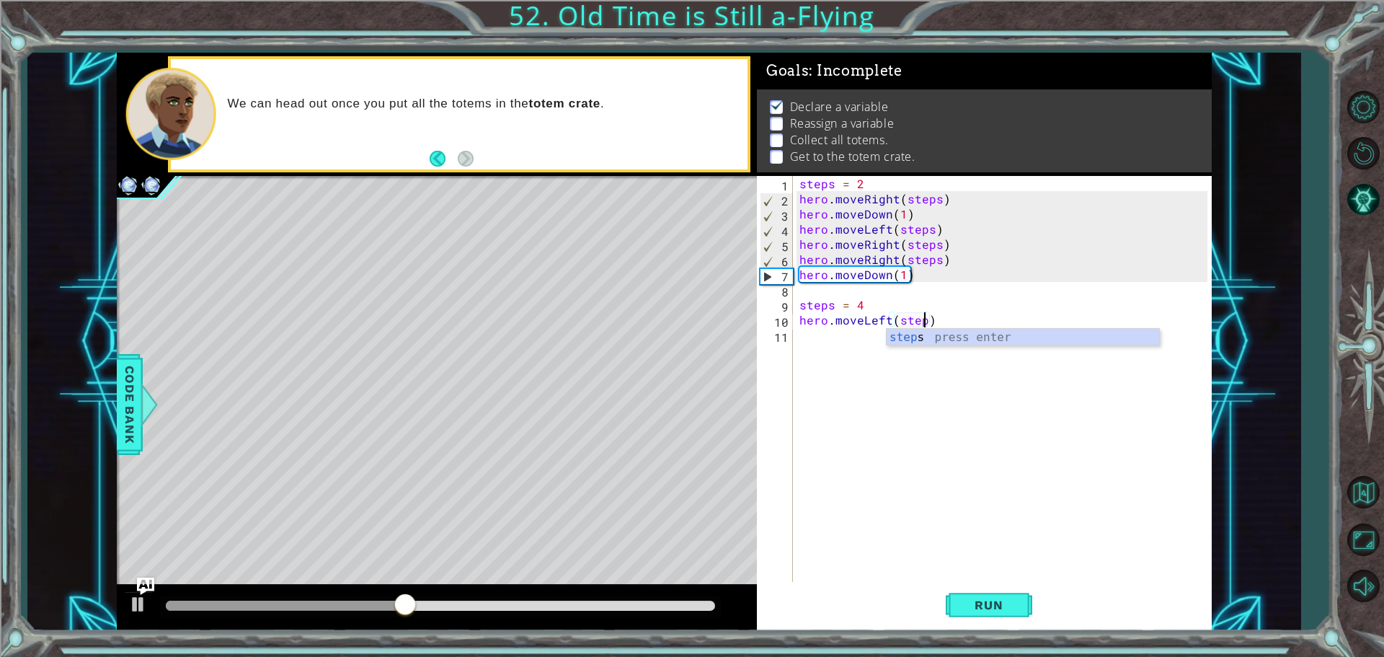
scroll to position [0, 8]
type textarea "hero.moveLeft(steps)"
click at [915, 415] on div "steps = 2 hero . moveRight ( steps ) hero . moveDown ( 1 ) hero . moveLeft ( st…" at bounding box center [1005, 395] width 418 height 439
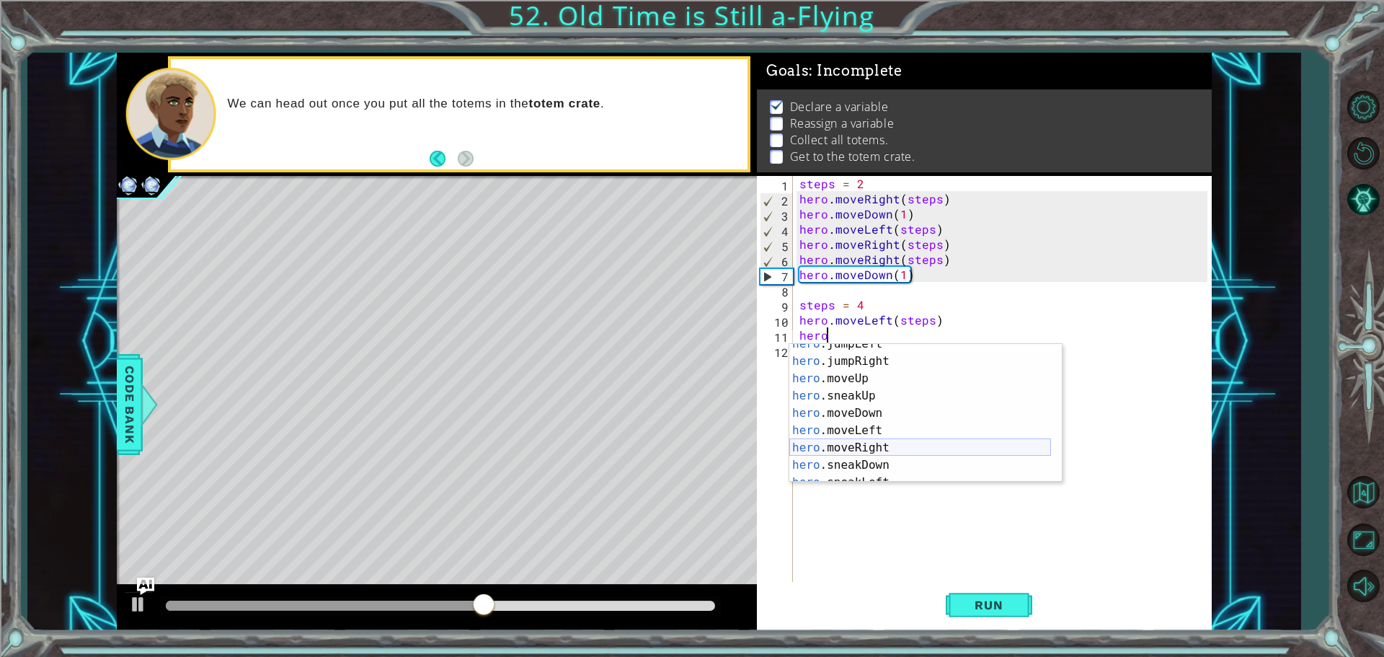
scroll to position [61, 0]
click at [912, 445] on div "hero .jumpLeft press enter hero .jumpRight press enter hero .moveUp press enter…" at bounding box center [920, 421] width 262 height 173
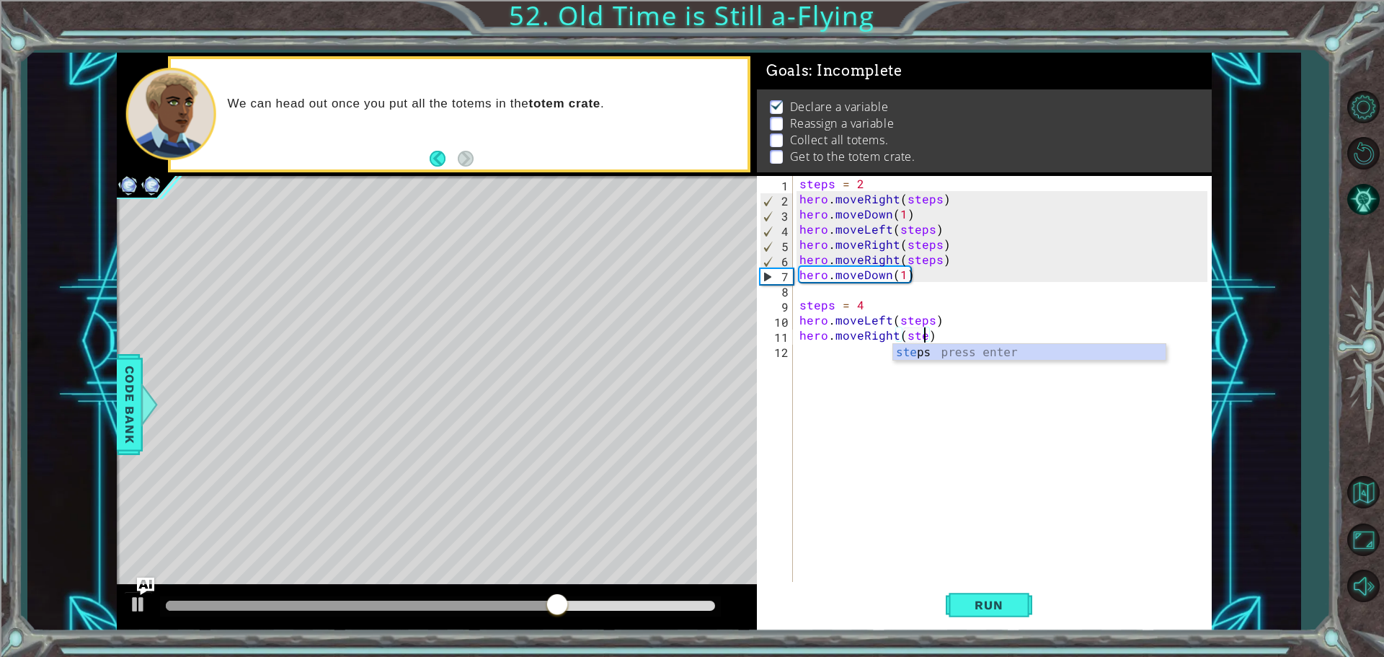
scroll to position [0, 8]
type textarea "hero.moveRight(steps)"
click at [920, 440] on div "steps = 2 hero . moveRight ( steps ) hero . moveDown ( 1 ) hero . moveLeft ( st…" at bounding box center [1005, 395] width 418 height 439
click at [963, 602] on span "Run" at bounding box center [988, 604] width 57 height 14
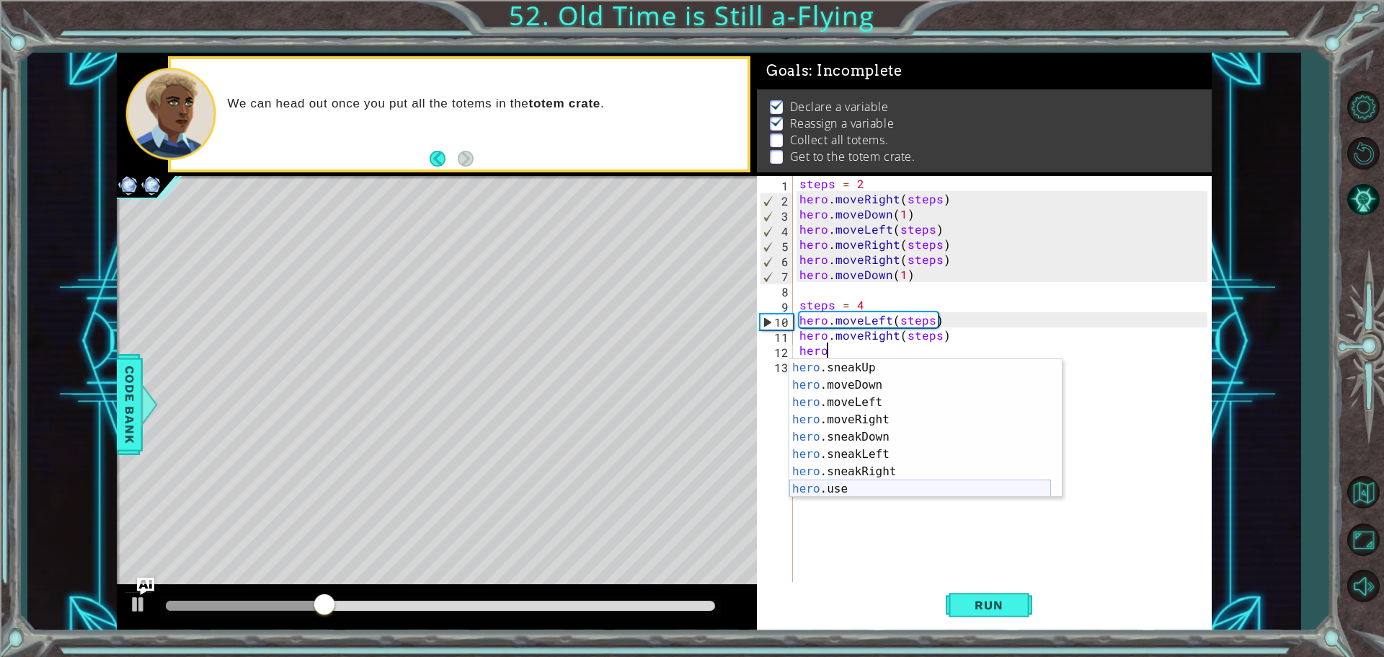
scroll to position [104, 0]
click at [872, 414] on div "hero .sneakUp press enter hero .moveDown press enter hero .moveLeft press enter…" at bounding box center [920, 445] width 262 height 173
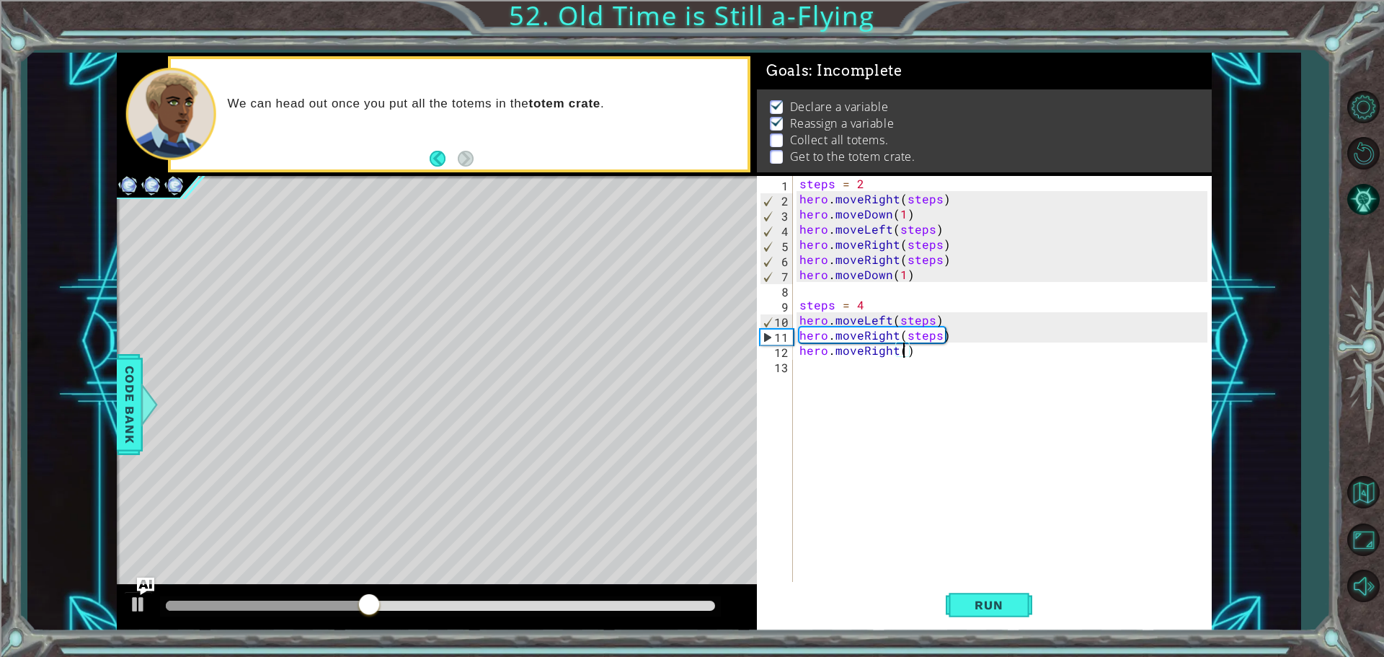
type textarea "hero.moveRight(2)"
click at [942, 373] on div "steps = 2 hero . moveRight ( steps ) hero . moveDown ( 1 ) hero . moveLeft ( st…" at bounding box center [1005, 395] width 418 height 439
click at [997, 610] on span "Run" at bounding box center [988, 604] width 57 height 14
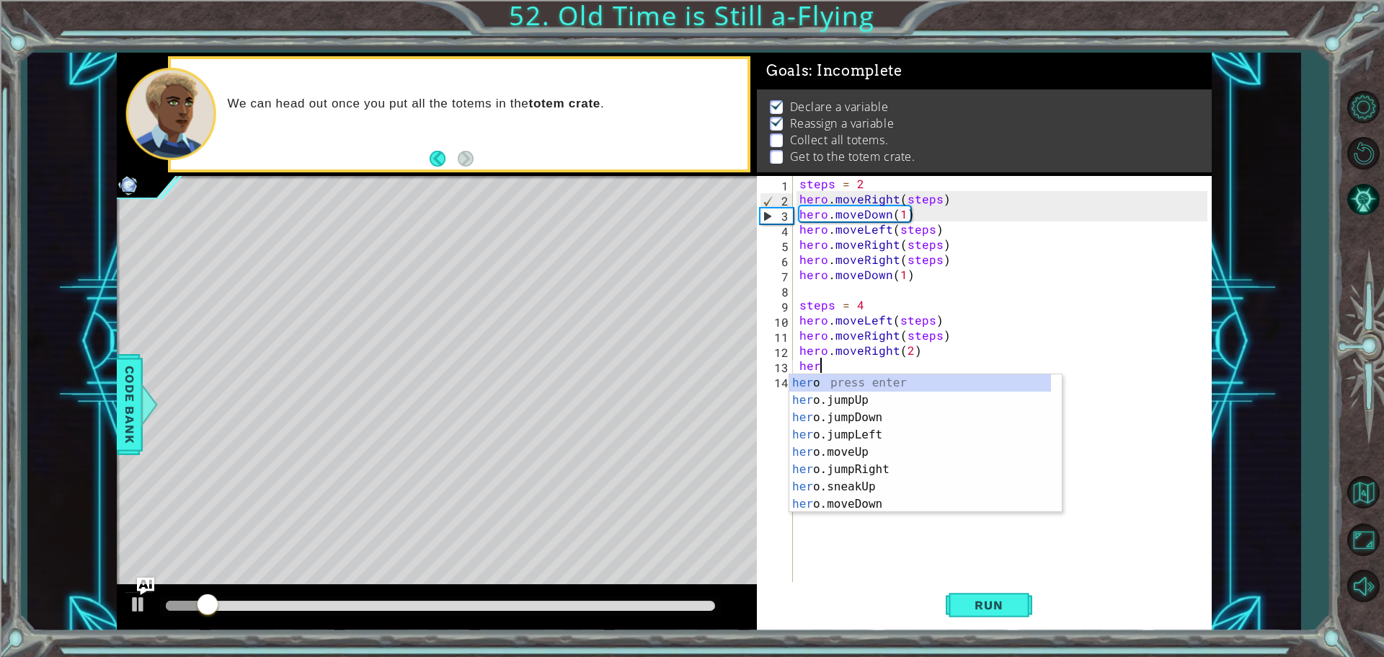
scroll to position [0, 1]
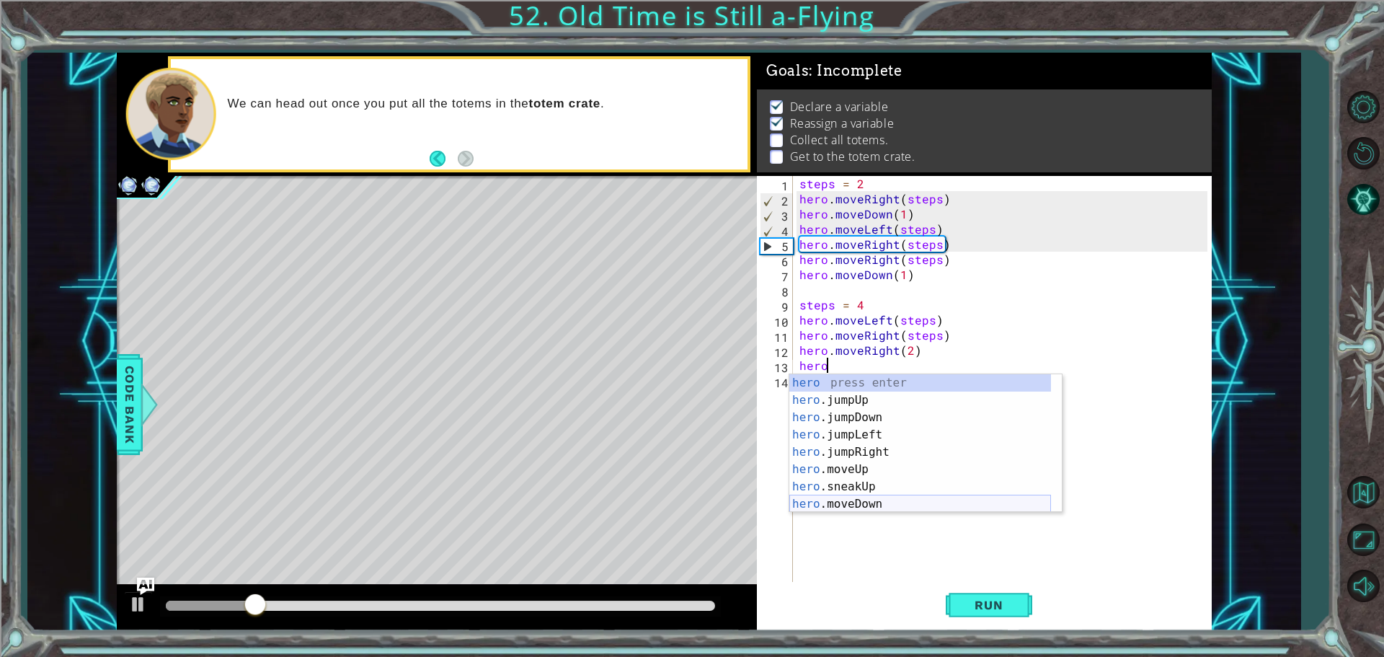
click at [911, 505] on div "hero press enter hero .jumpUp press enter hero .jumpDown press enter hero .jump…" at bounding box center [920, 460] width 262 height 173
type textarea "hero.moveDown(1)"
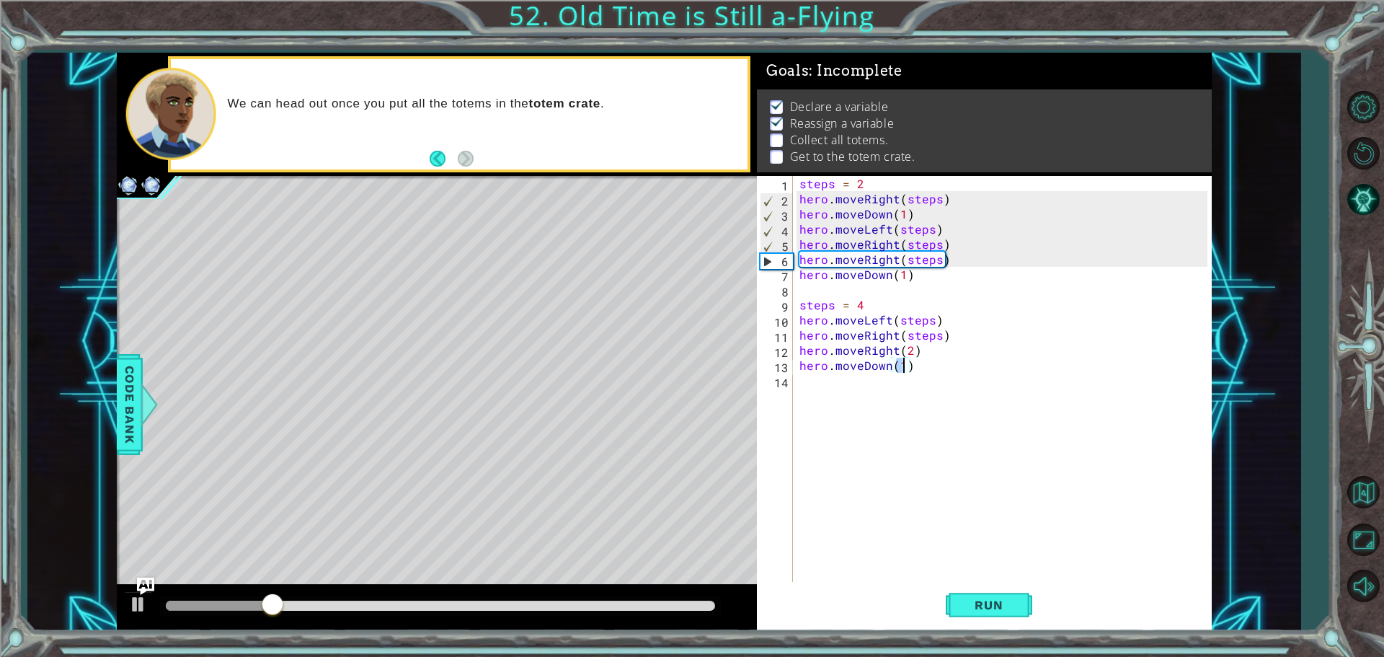
click at [904, 438] on div "steps = 2 hero . moveRight ( steps ) hero . moveDown ( 1 ) hero . moveLeft ( st…" at bounding box center [1005, 395] width 418 height 439
click at [964, 596] on button "Run" at bounding box center [989, 604] width 86 height 45
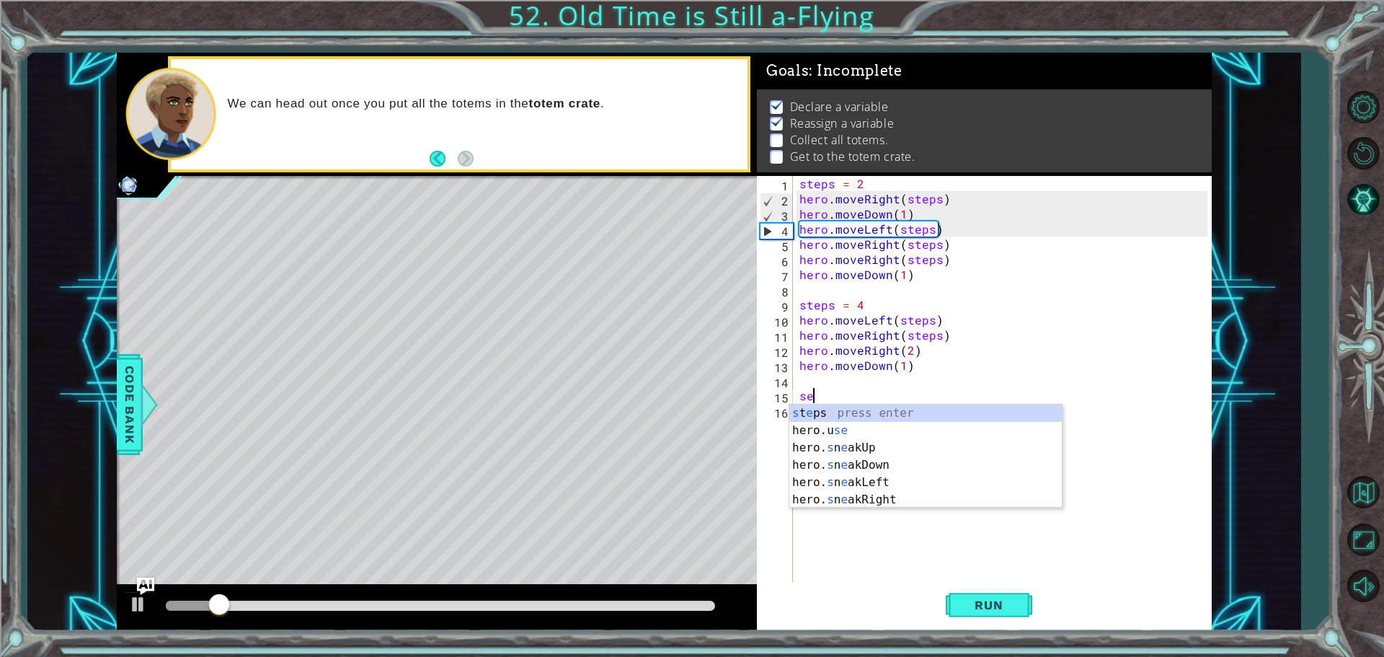
type textarea "s"
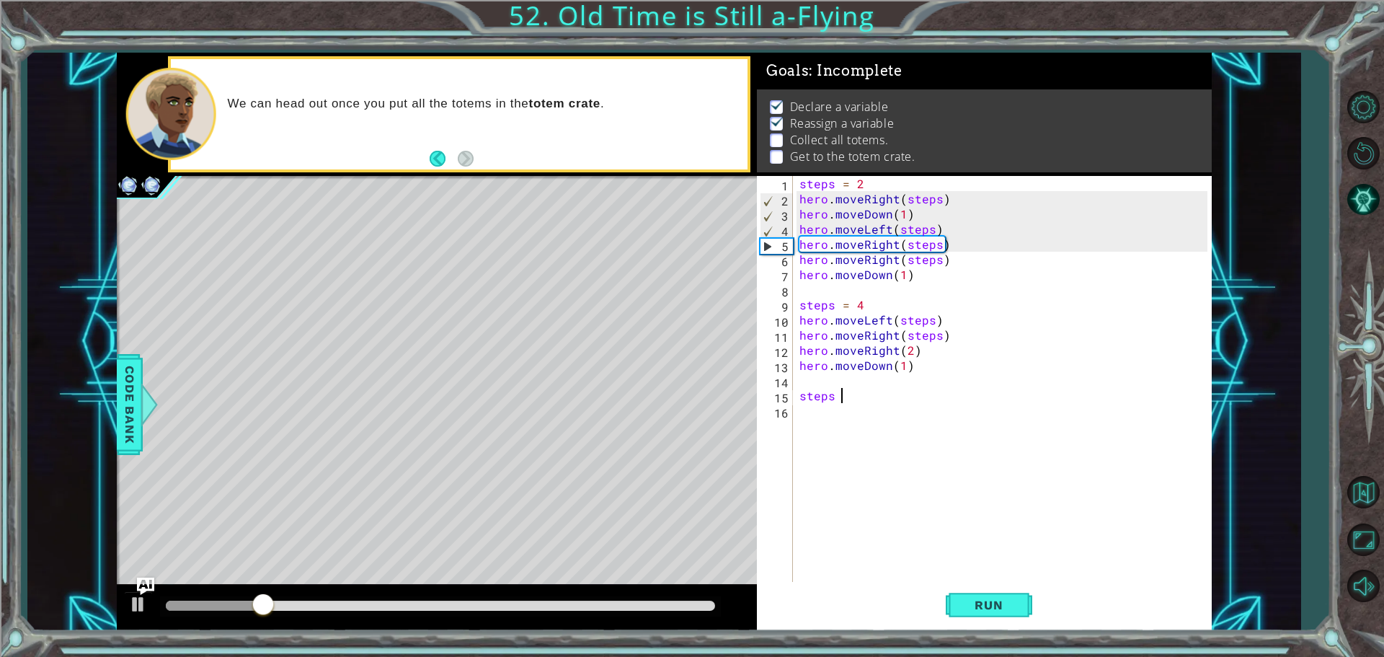
scroll to position [0, 2]
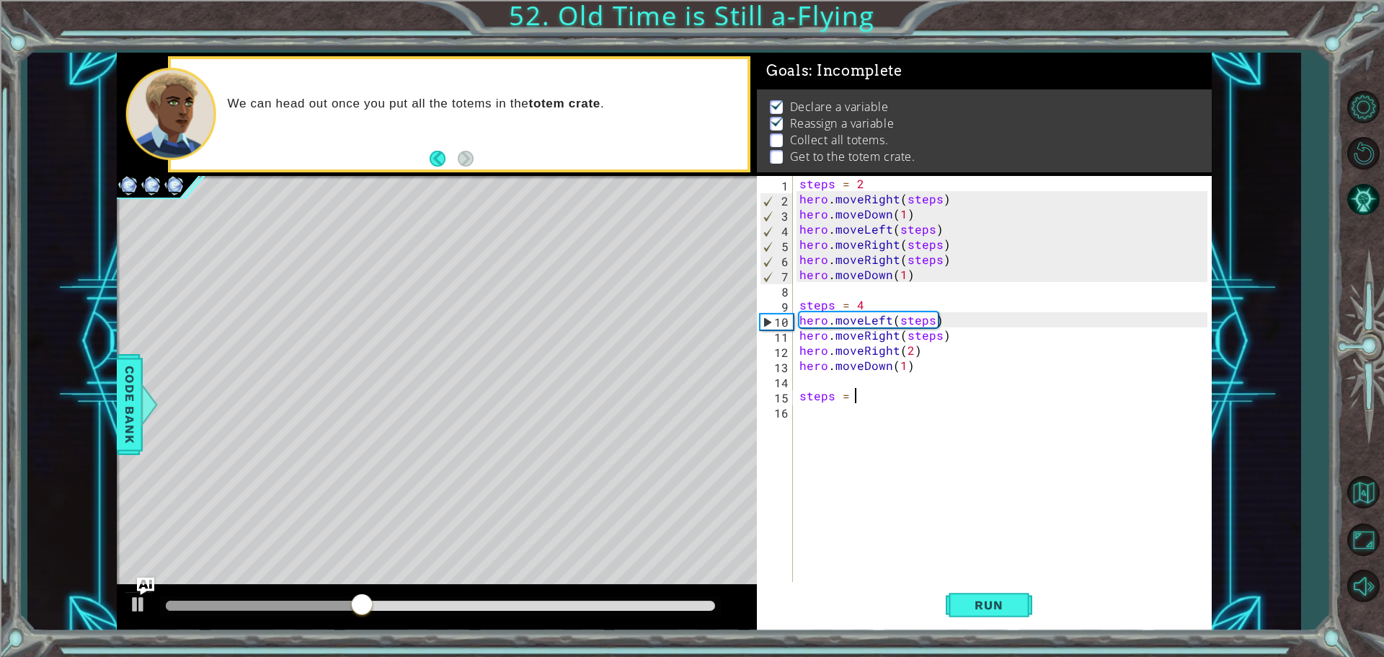
type textarea "steps = 6"
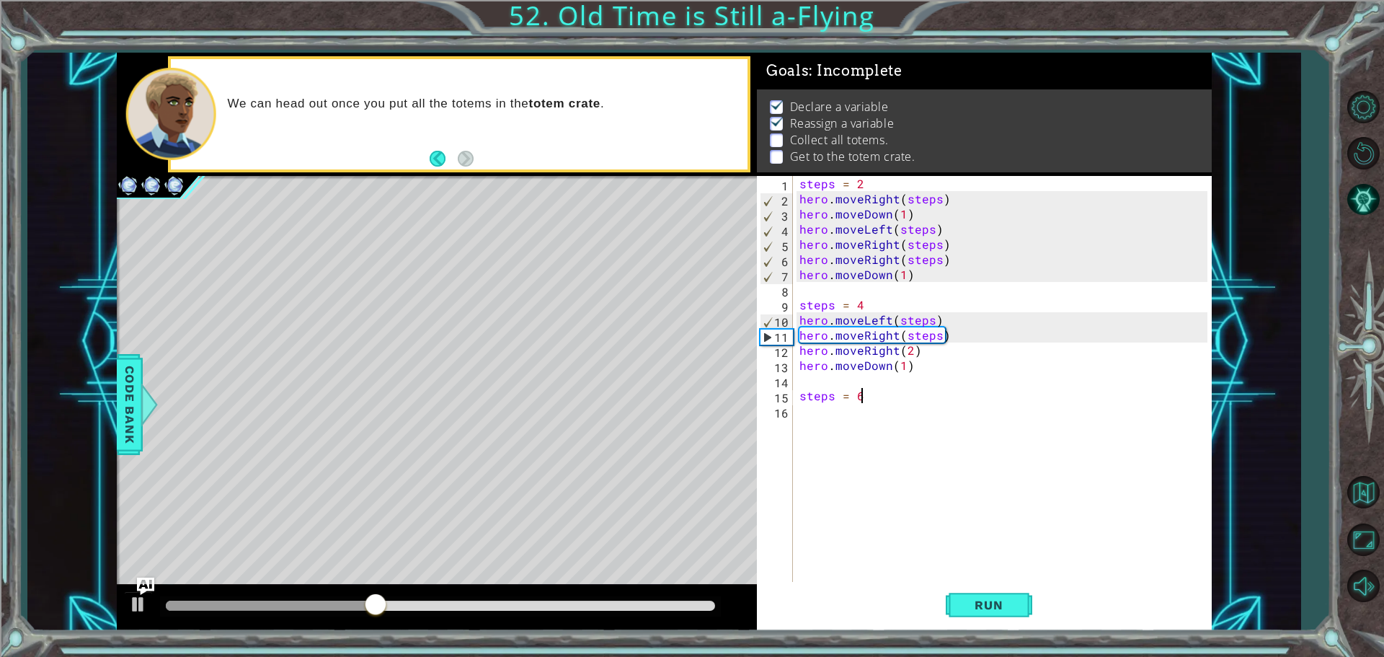
click at [835, 419] on div "steps = 2 hero . moveRight ( steps ) hero . moveDown ( 1 ) hero . moveLeft ( st…" at bounding box center [1005, 395] width 418 height 439
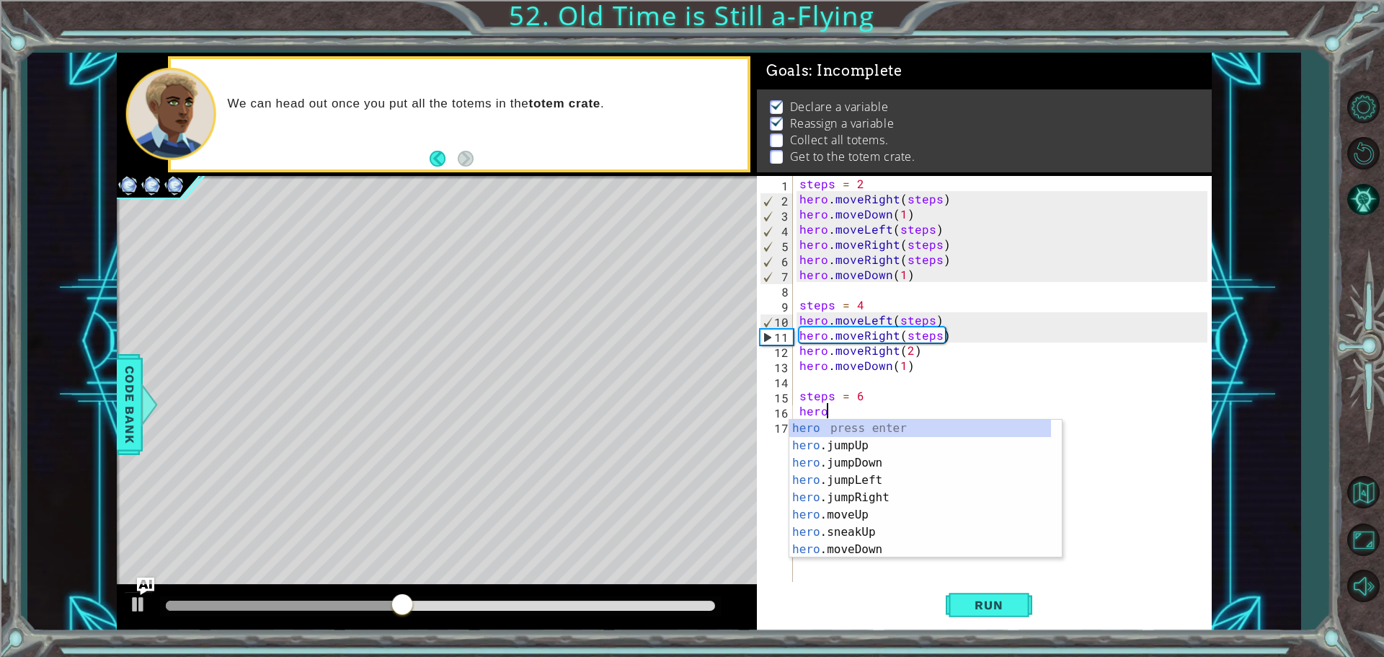
scroll to position [43, 0]
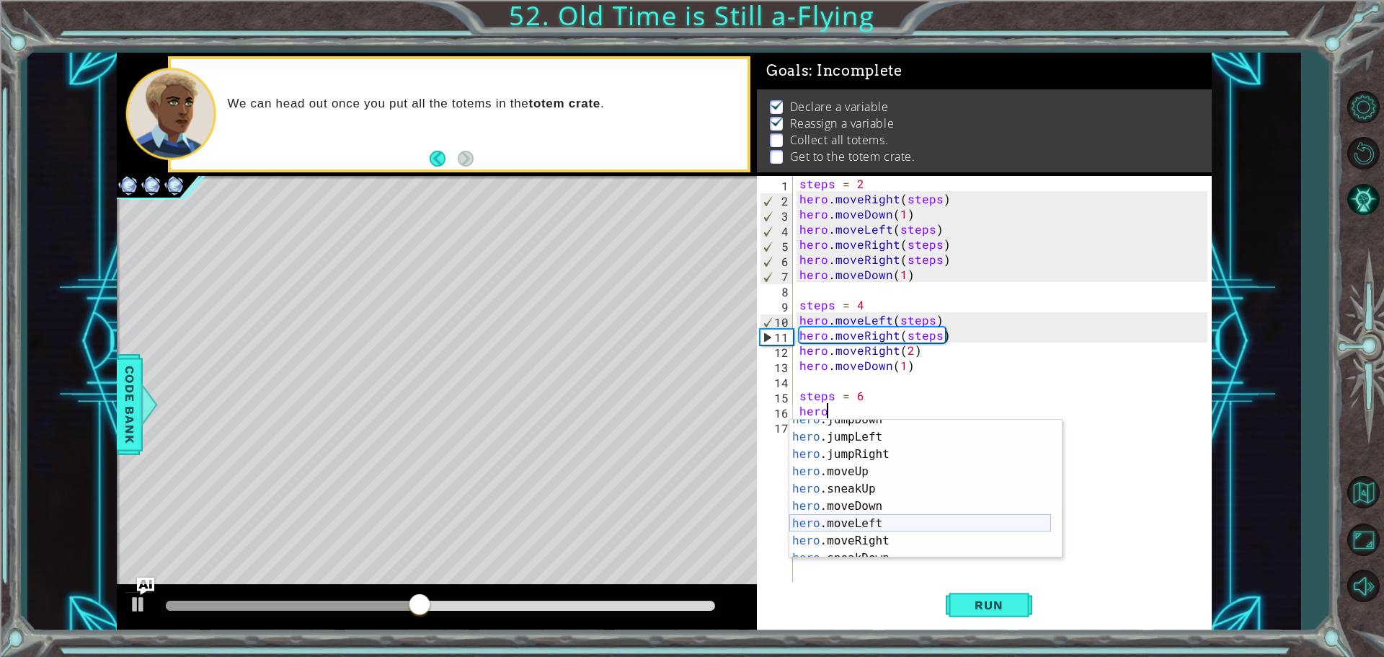
click at [921, 520] on div "hero .jumpDown press enter hero .jumpLeft press enter hero .jumpRight press ent…" at bounding box center [920, 497] width 262 height 173
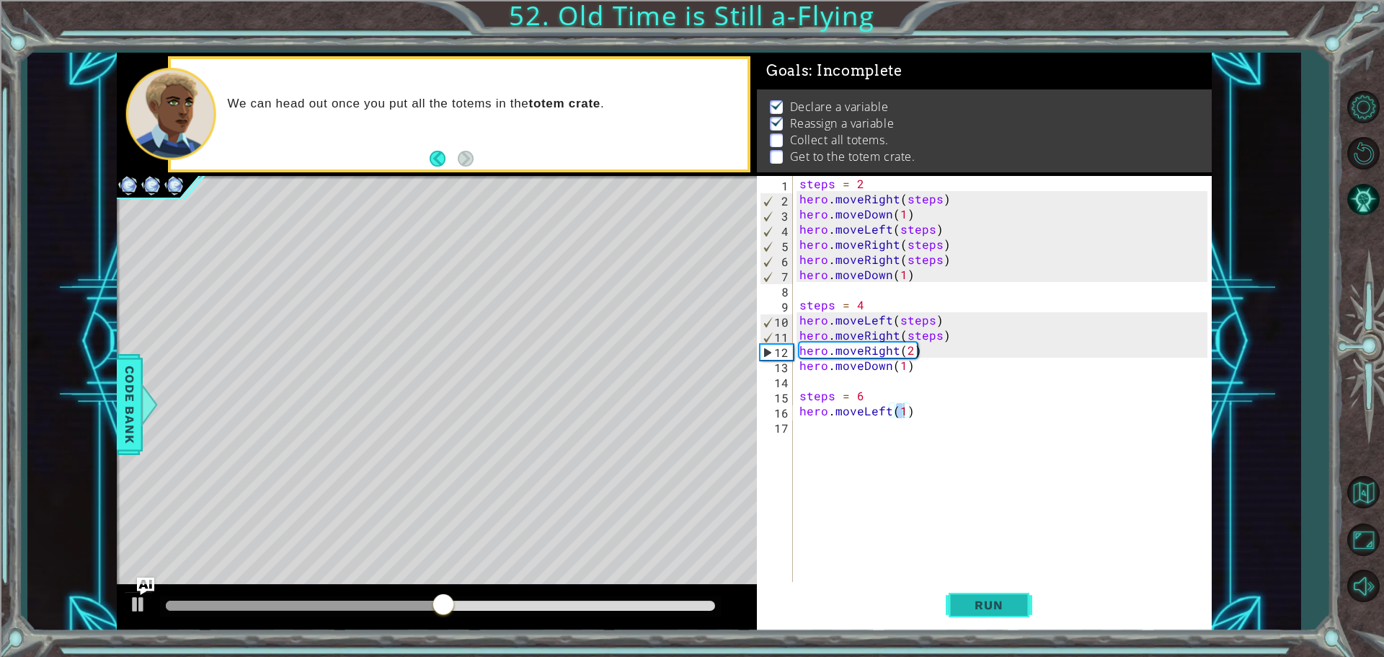
click at [987, 601] on span "Run" at bounding box center [988, 604] width 57 height 14
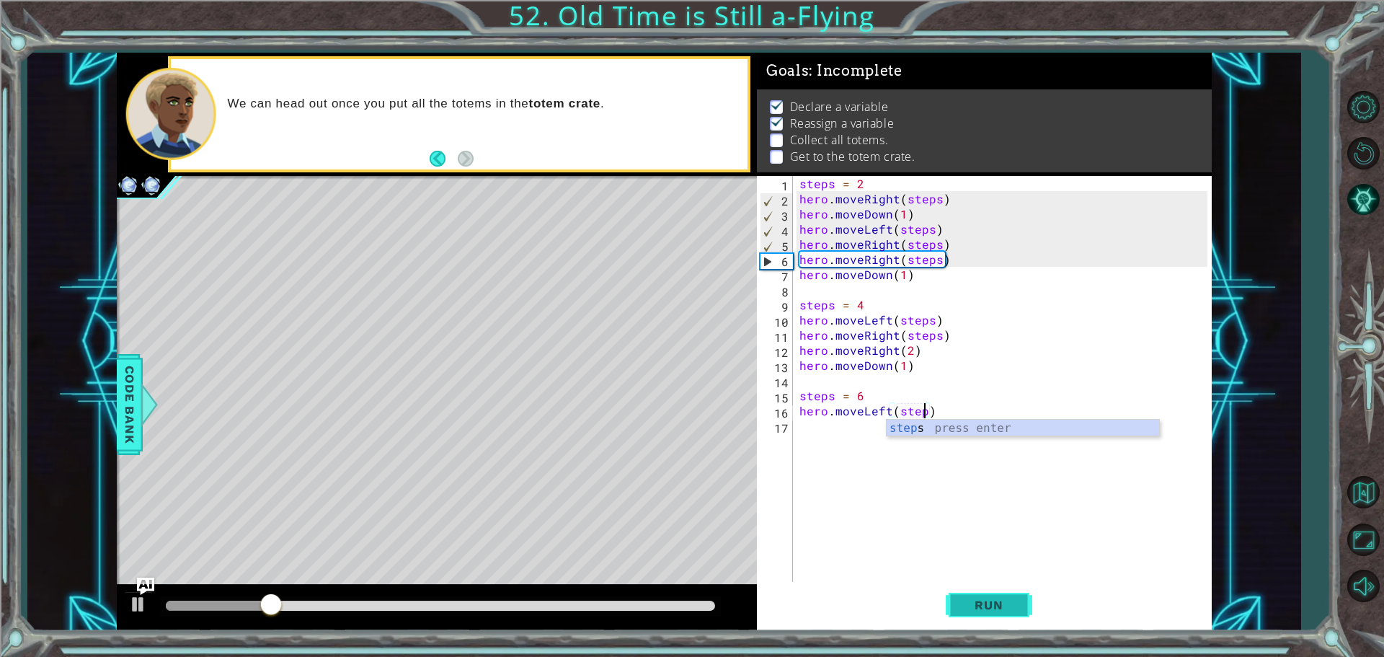
scroll to position [0, 8]
click at [993, 597] on span "Run" at bounding box center [988, 604] width 57 height 14
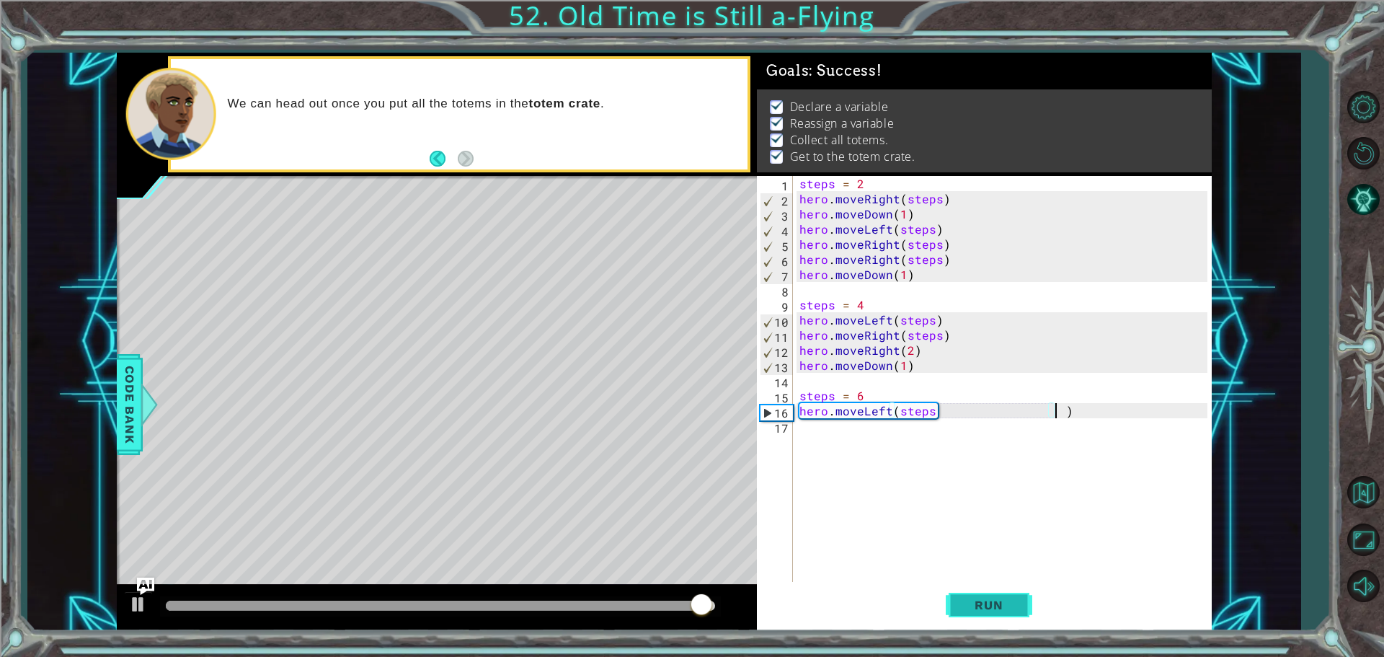
type textarea "hero.moveLeft(steps )"
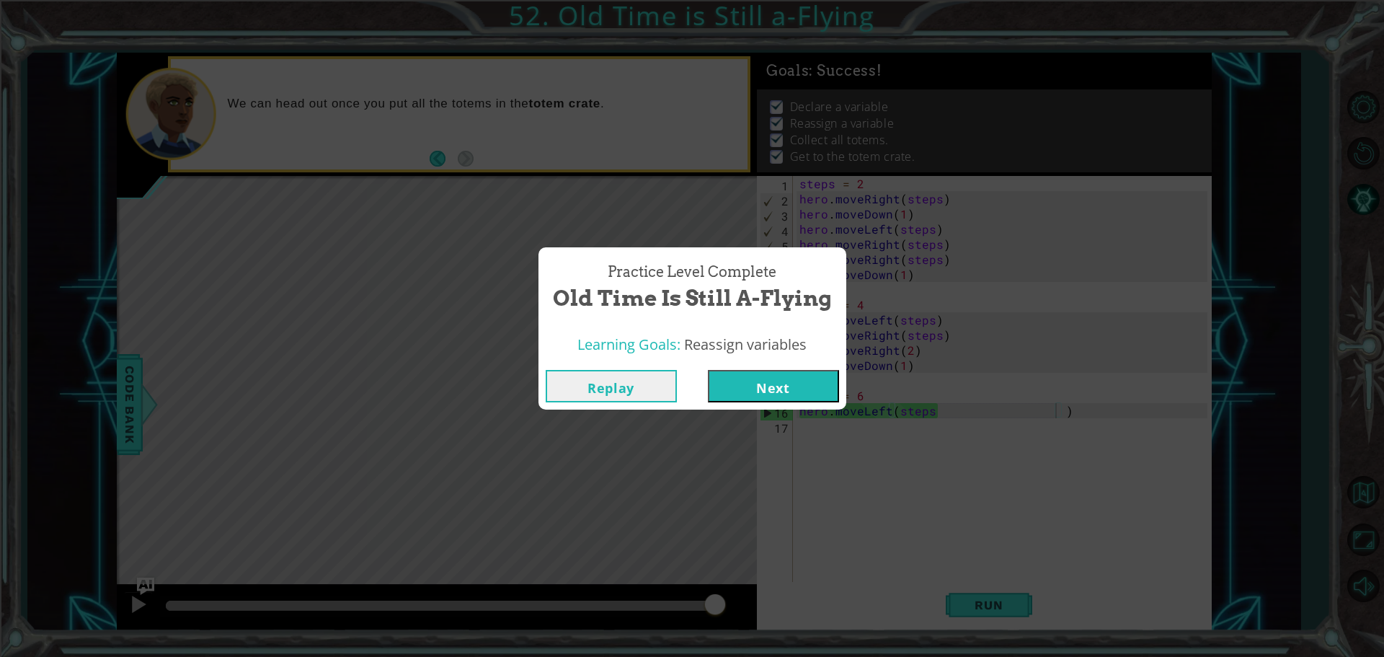
click at [836, 384] on button "Next" at bounding box center [773, 386] width 131 height 32
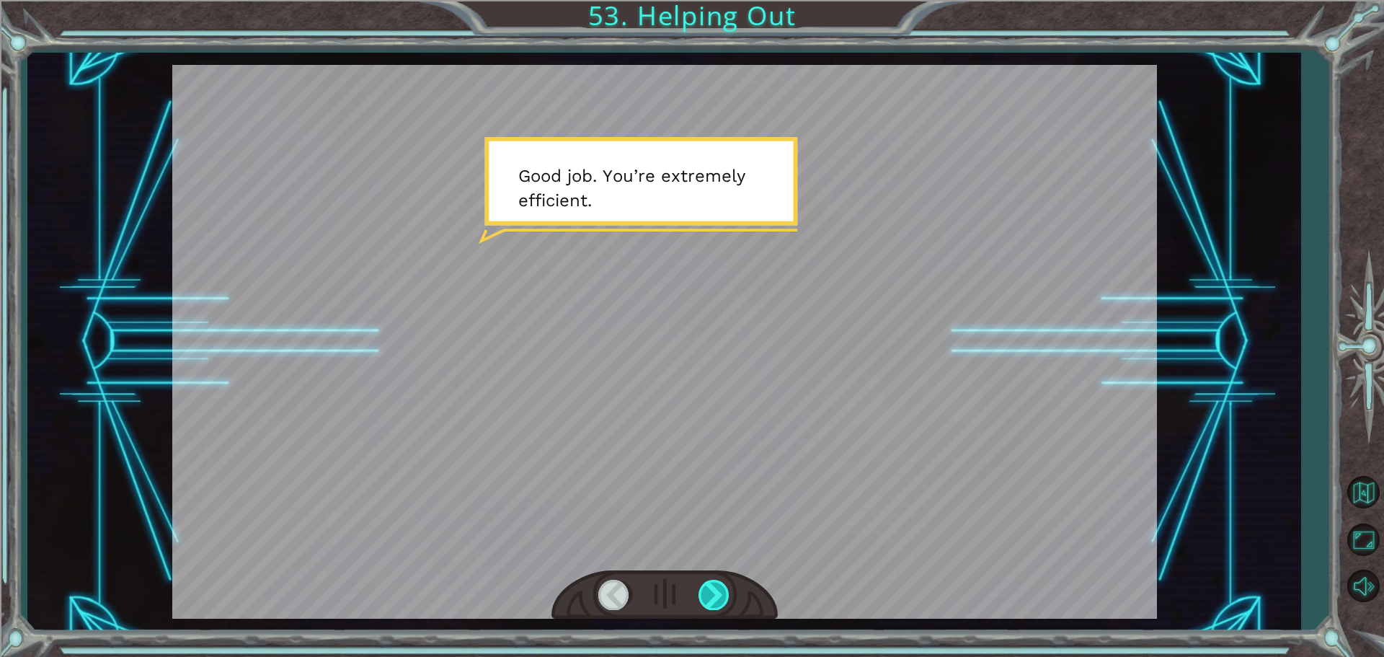
click at [701, 584] on div at bounding box center [714, 594] width 32 height 30
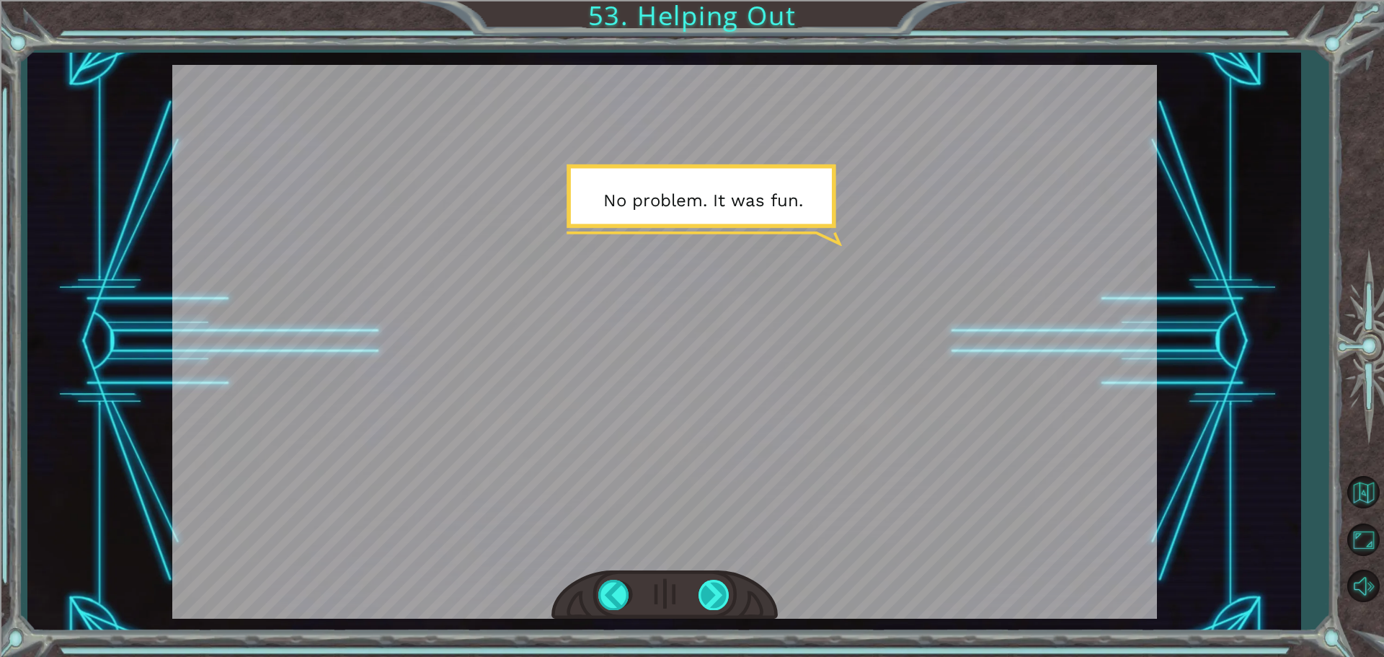
click at [701, 584] on div at bounding box center [714, 594] width 32 height 30
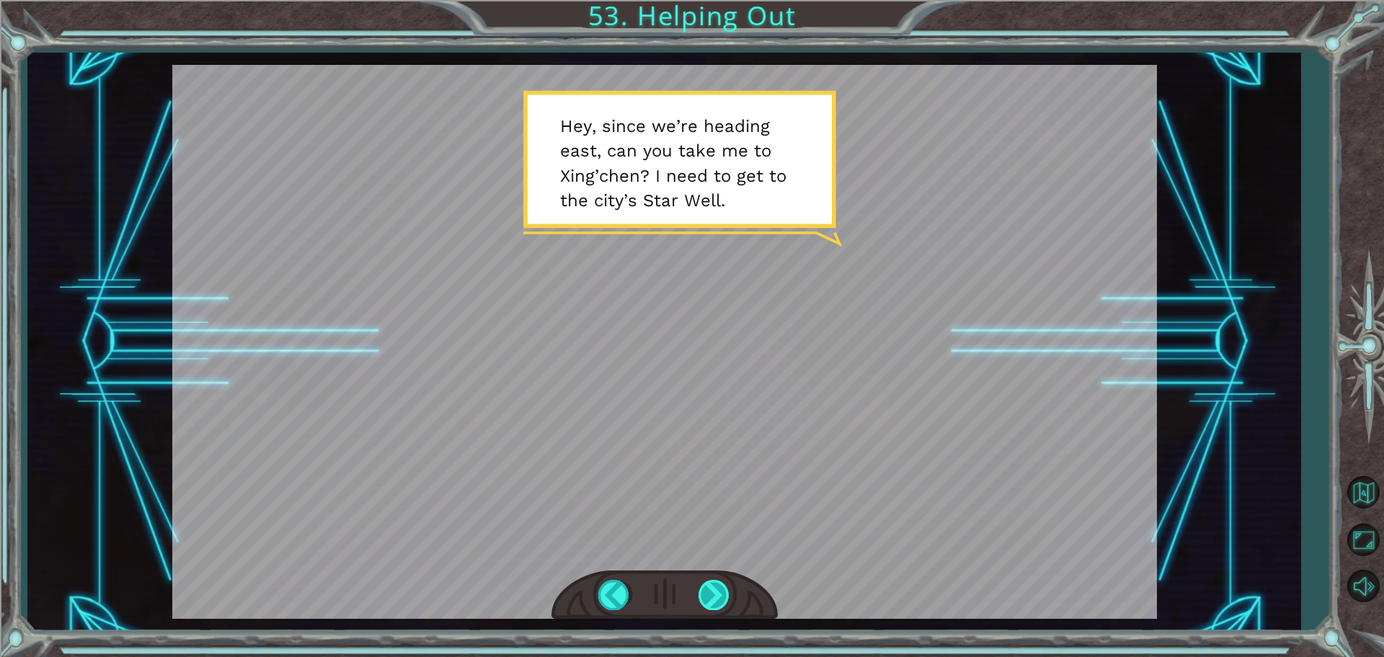
click at [698, 585] on div at bounding box center [714, 594] width 32 height 30
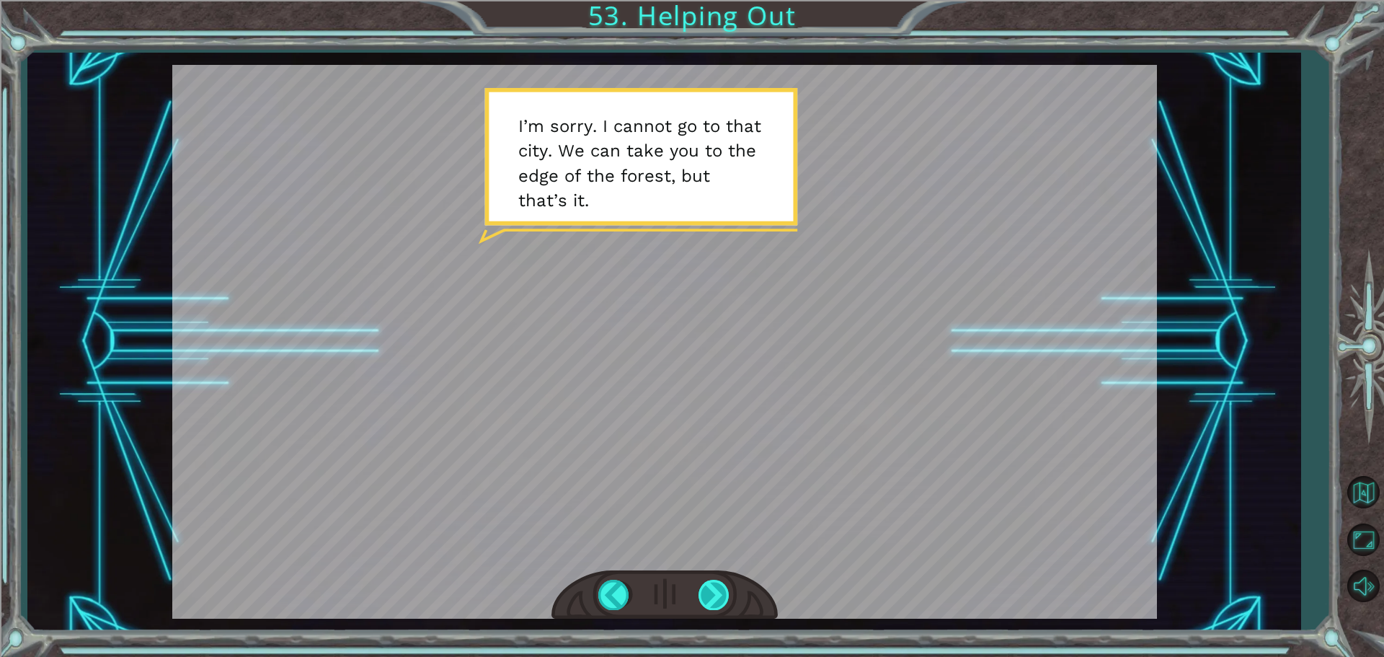
click at [698, 585] on div at bounding box center [714, 594] width 32 height 30
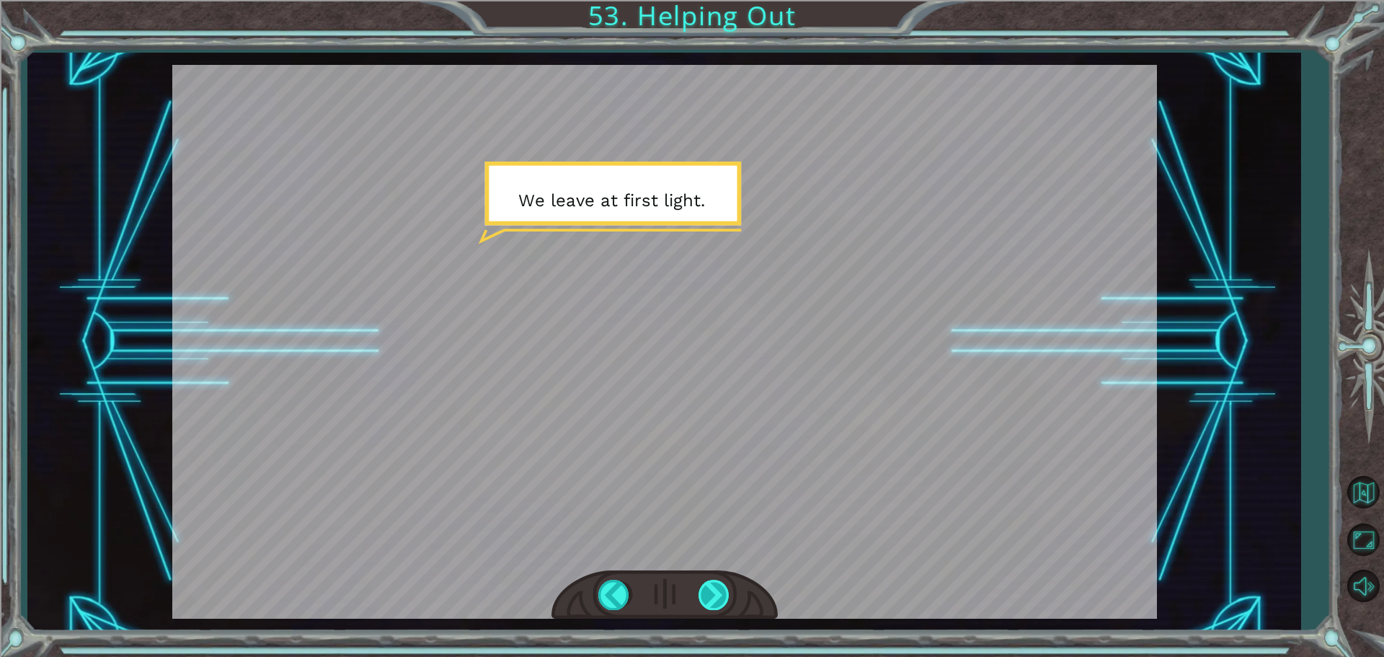
click at [698, 585] on div at bounding box center [714, 594] width 32 height 30
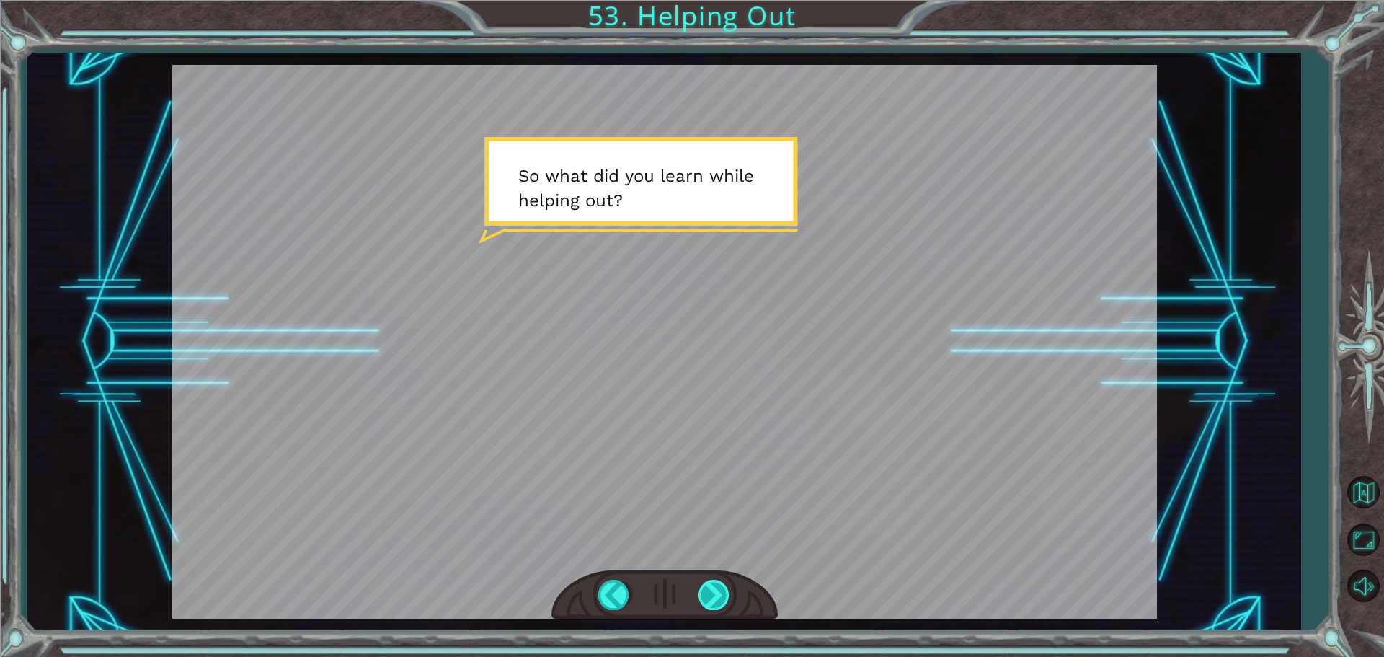
click at [698, 585] on div at bounding box center [714, 594] width 32 height 30
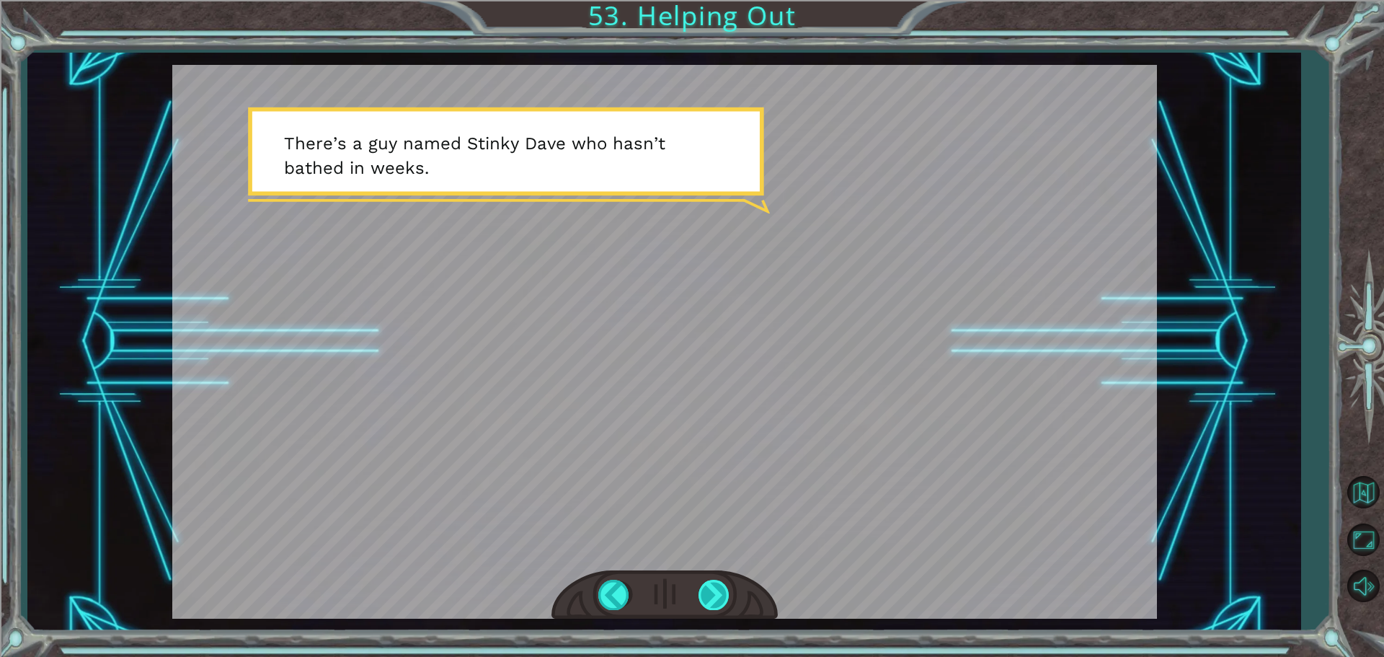
click at [698, 585] on div at bounding box center [714, 594] width 32 height 30
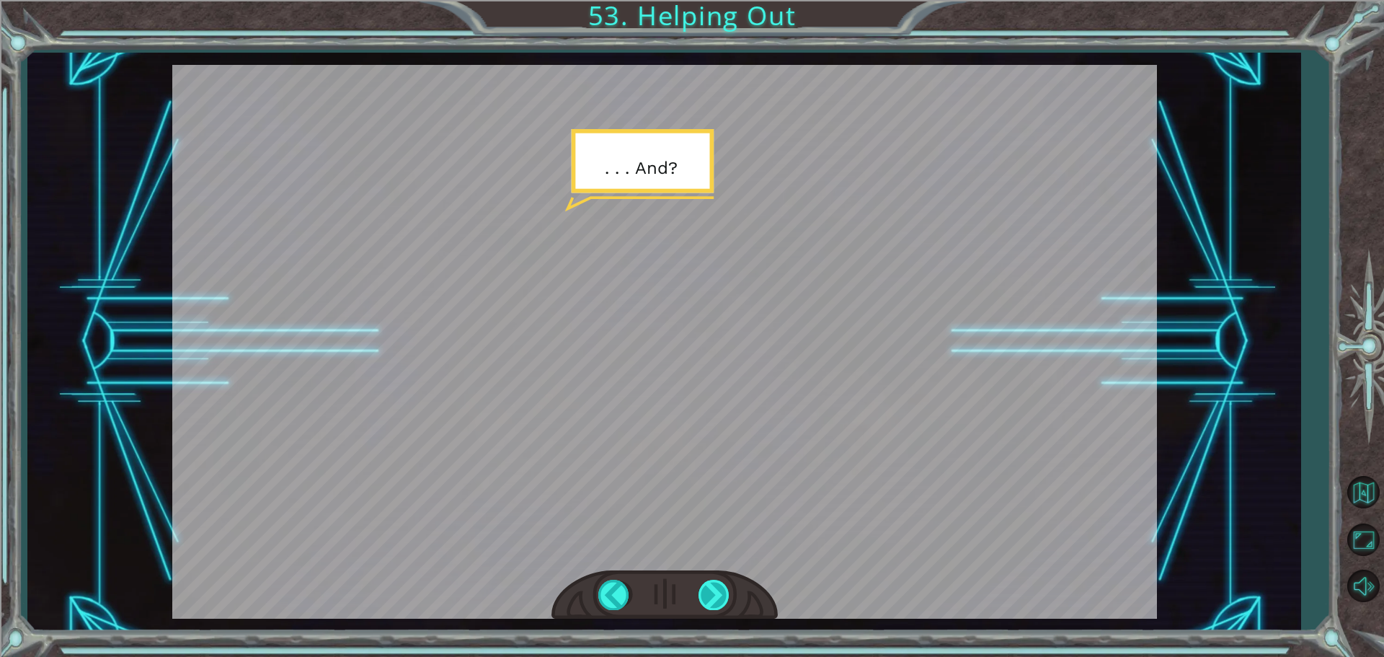
click at [698, 585] on div at bounding box center [714, 594] width 32 height 30
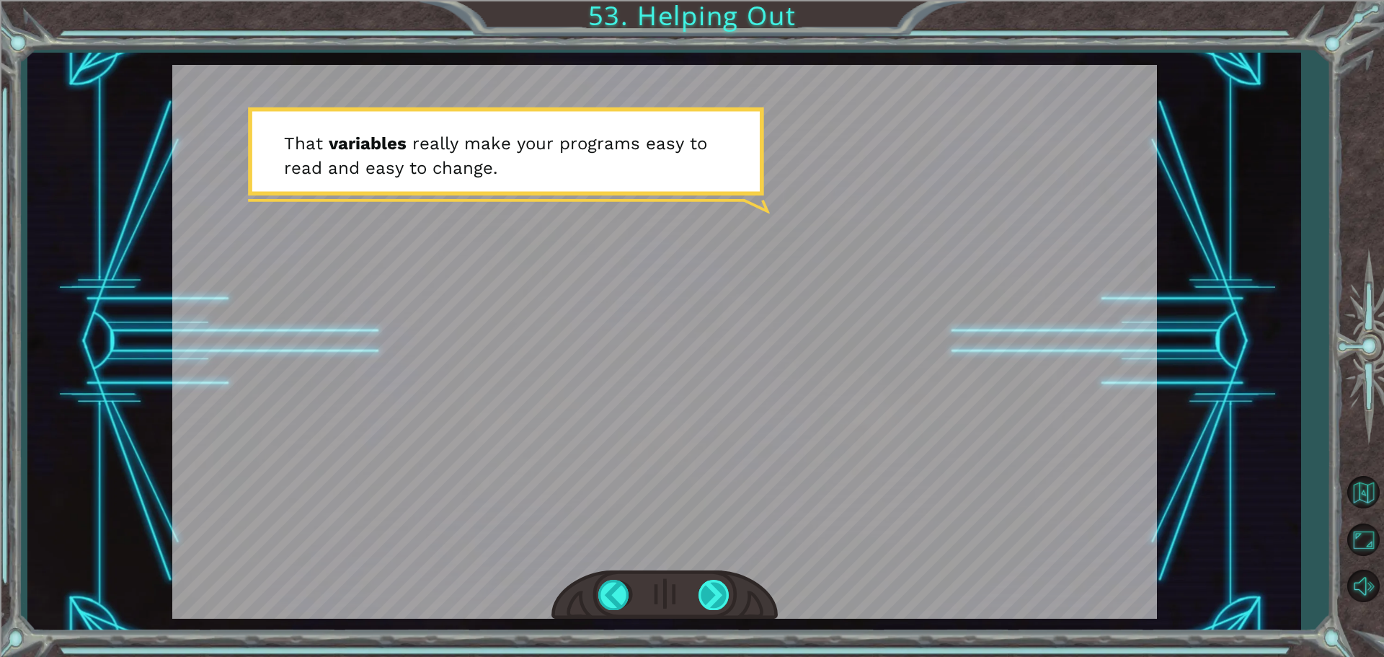
click at [698, 585] on div at bounding box center [714, 594] width 32 height 30
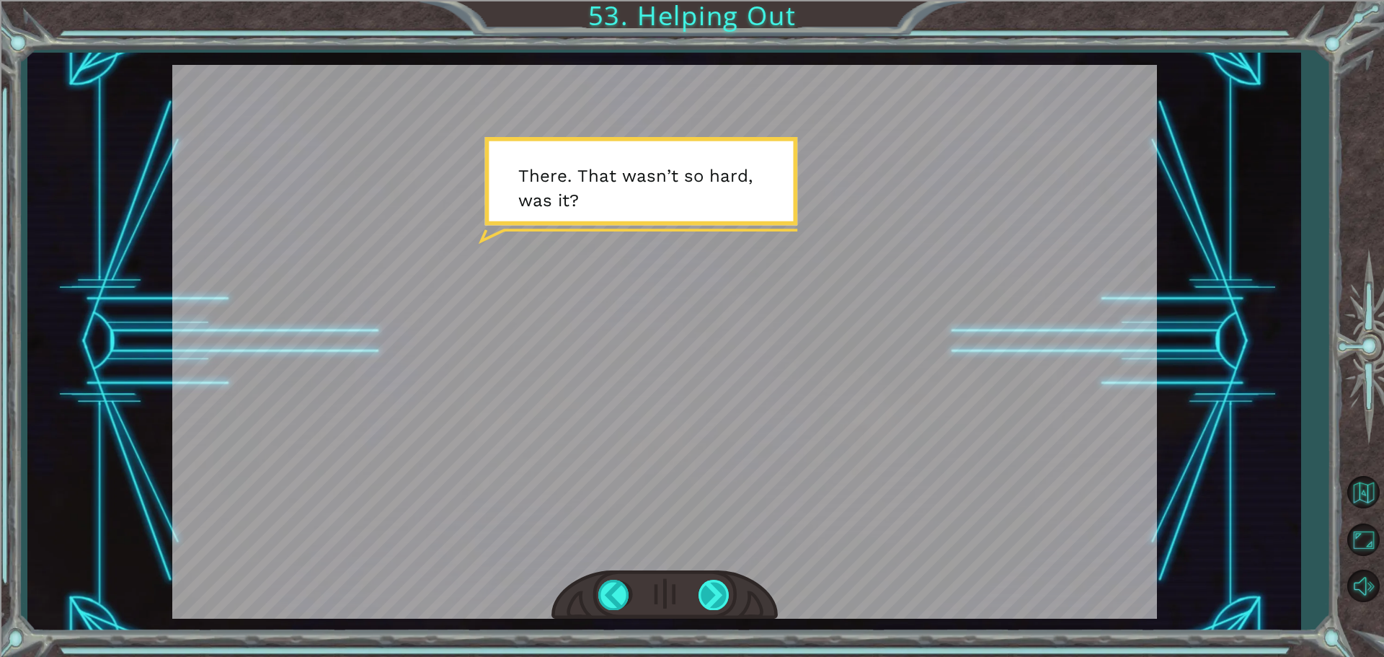
click at [698, 585] on div at bounding box center [714, 594] width 32 height 30
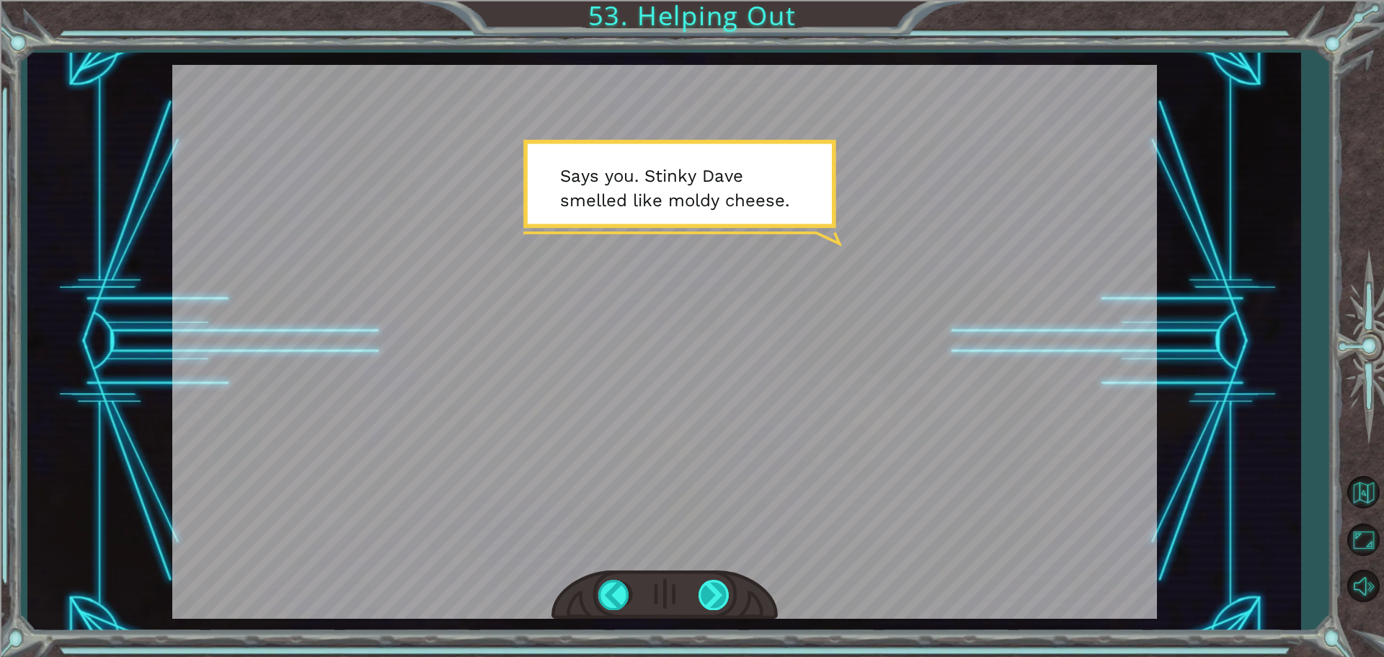
click at [698, 585] on div at bounding box center [714, 594] width 32 height 30
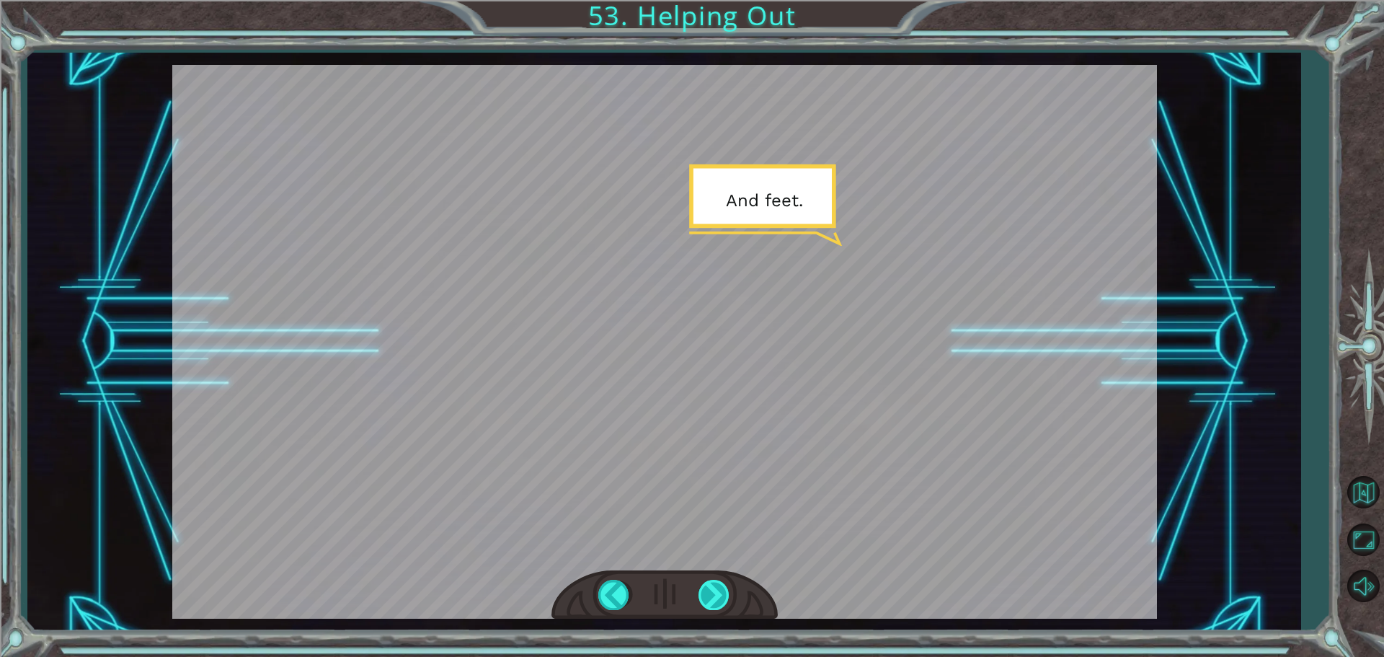
click at [698, 585] on div at bounding box center [714, 594] width 32 height 30
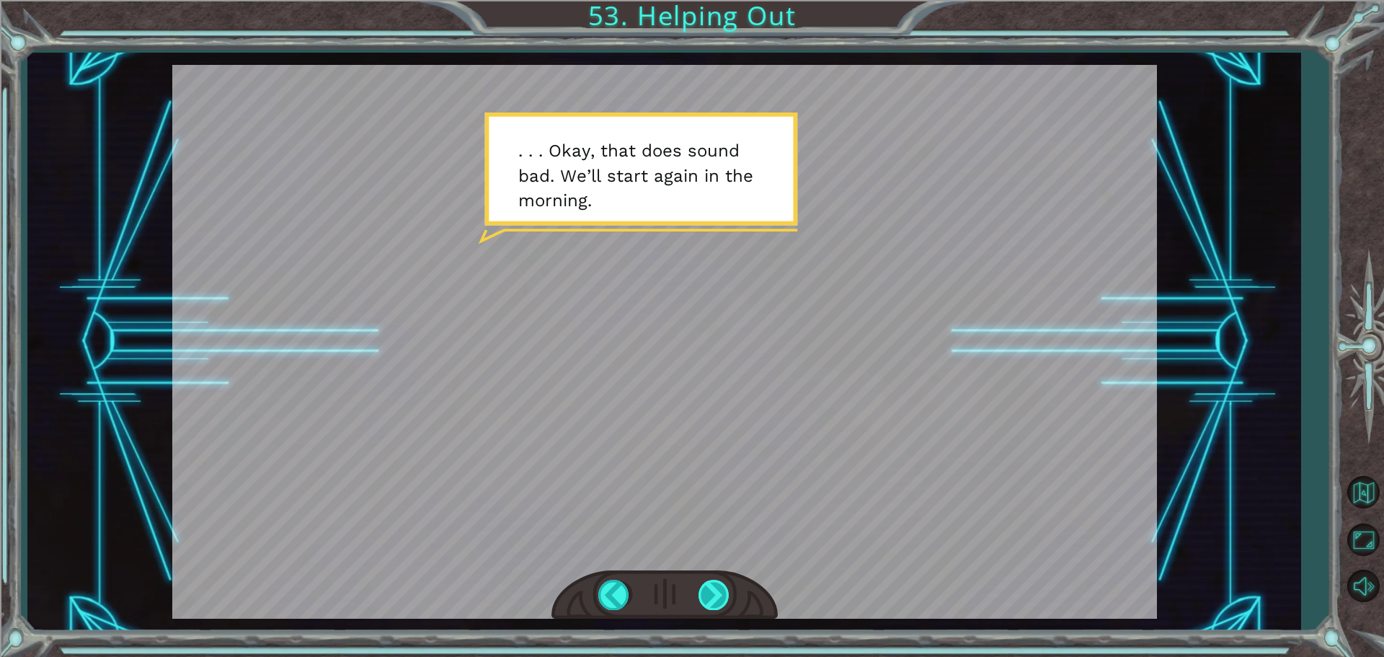
click at [698, 585] on div at bounding box center [714, 594] width 32 height 30
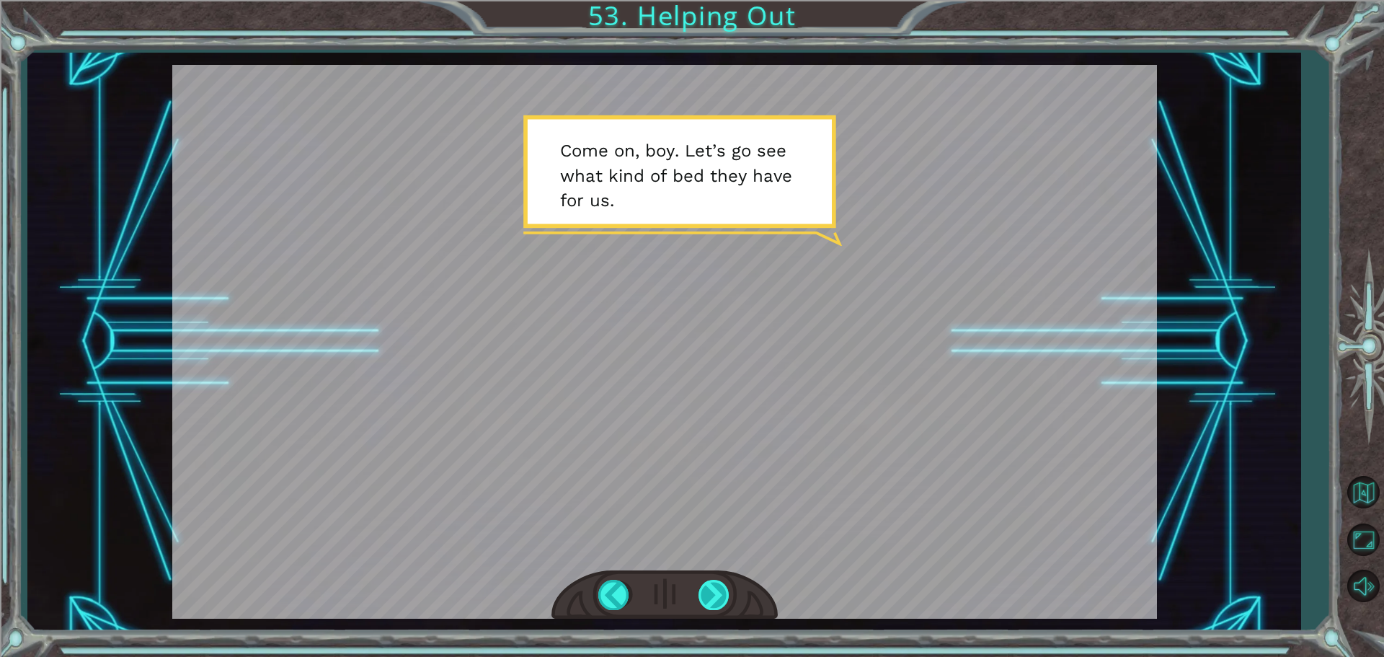
click at [698, 585] on div at bounding box center [714, 594] width 32 height 30
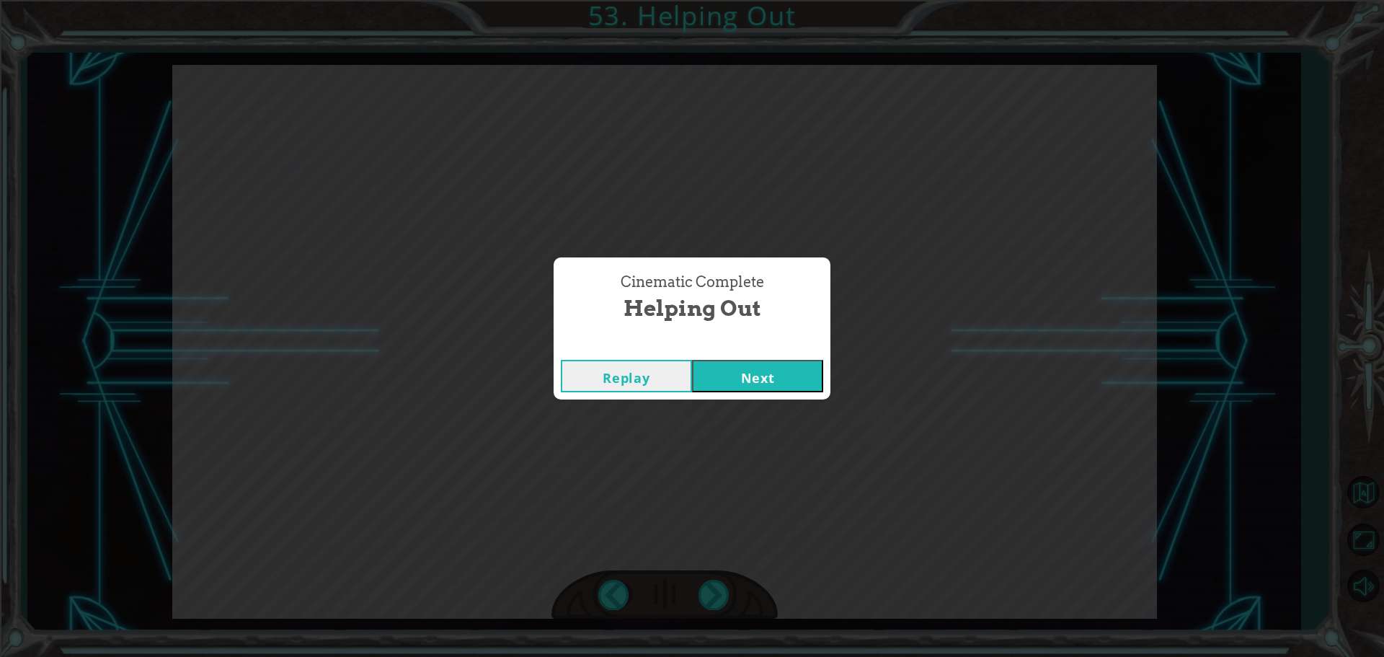
click at [741, 366] on button "Next" at bounding box center [757, 376] width 131 height 32
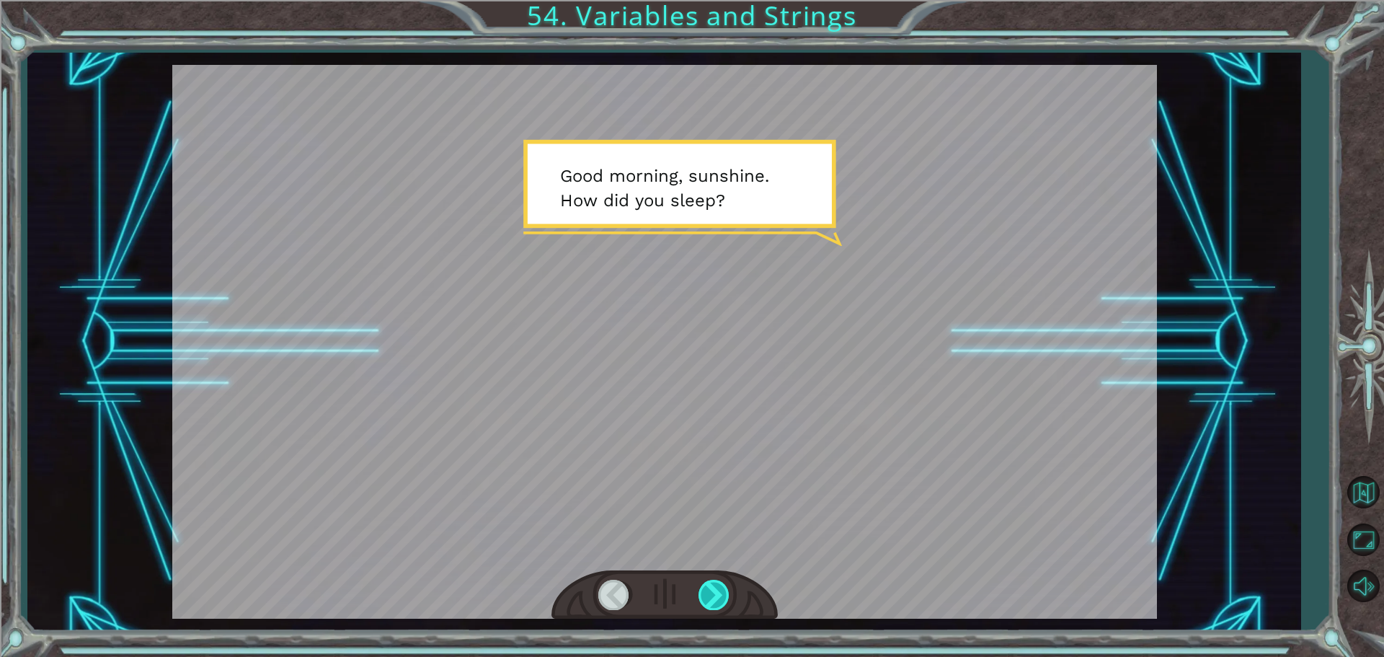
click at [720, 589] on div at bounding box center [714, 594] width 32 height 30
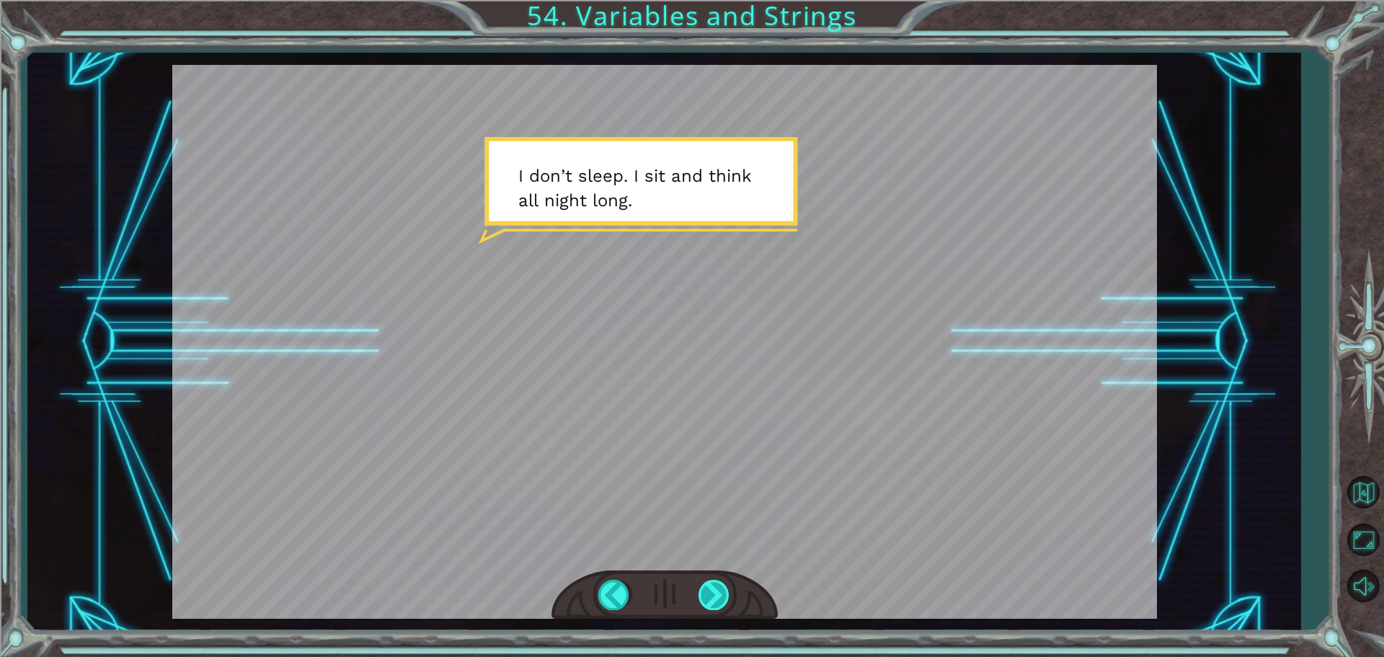
click at [703, 592] on div at bounding box center [714, 594] width 32 height 30
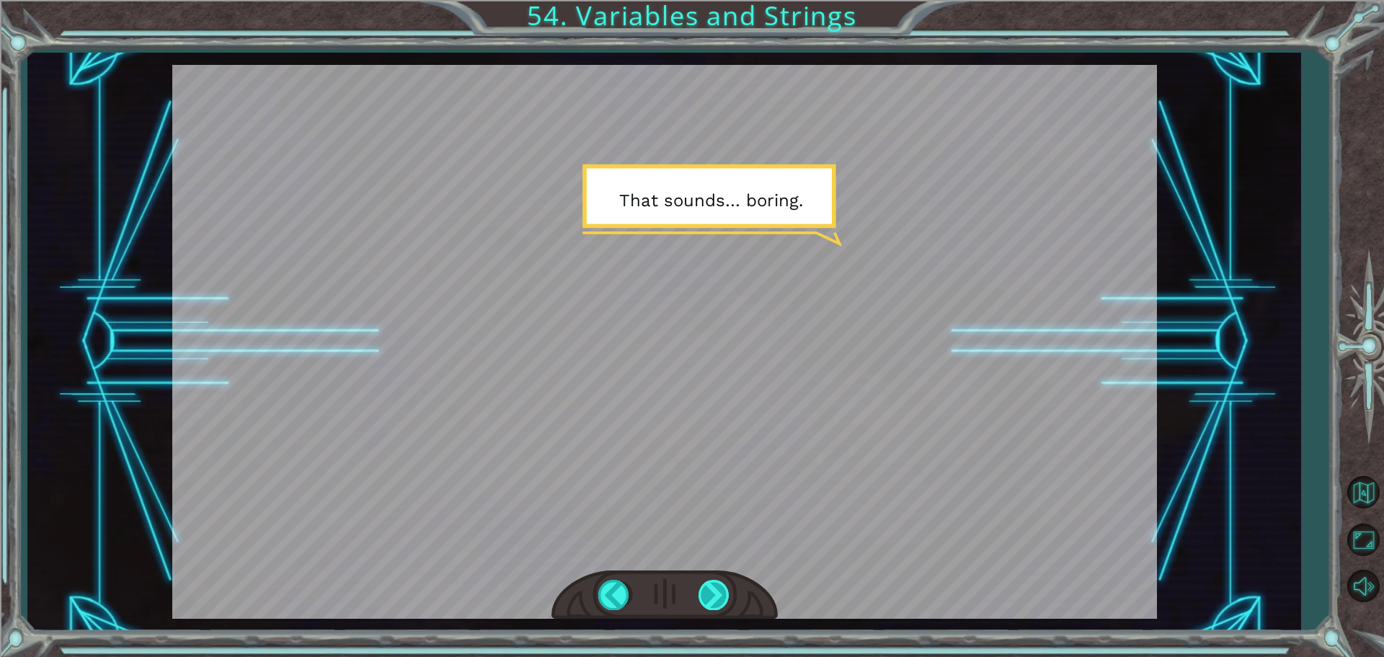
click at [715, 587] on div at bounding box center [714, 594] width 32 height 30
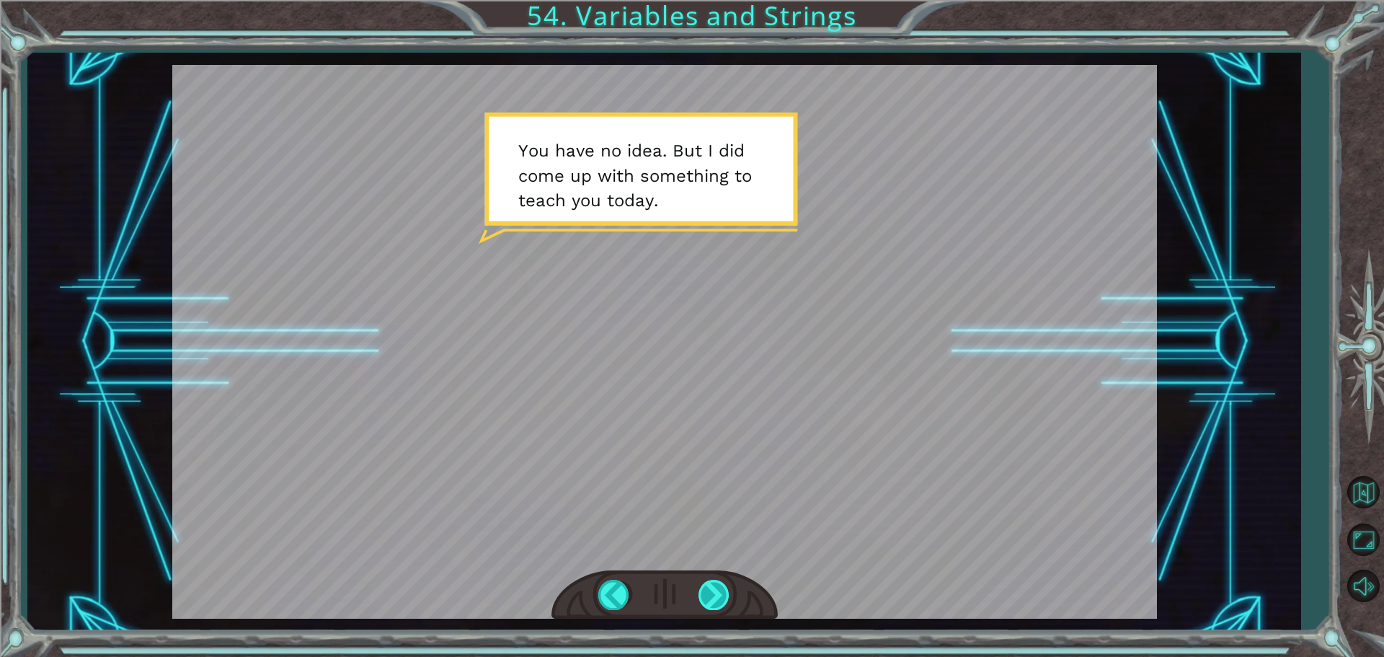
click at [712, 581] on div at bounding box center [714, 594] width 32 height 30
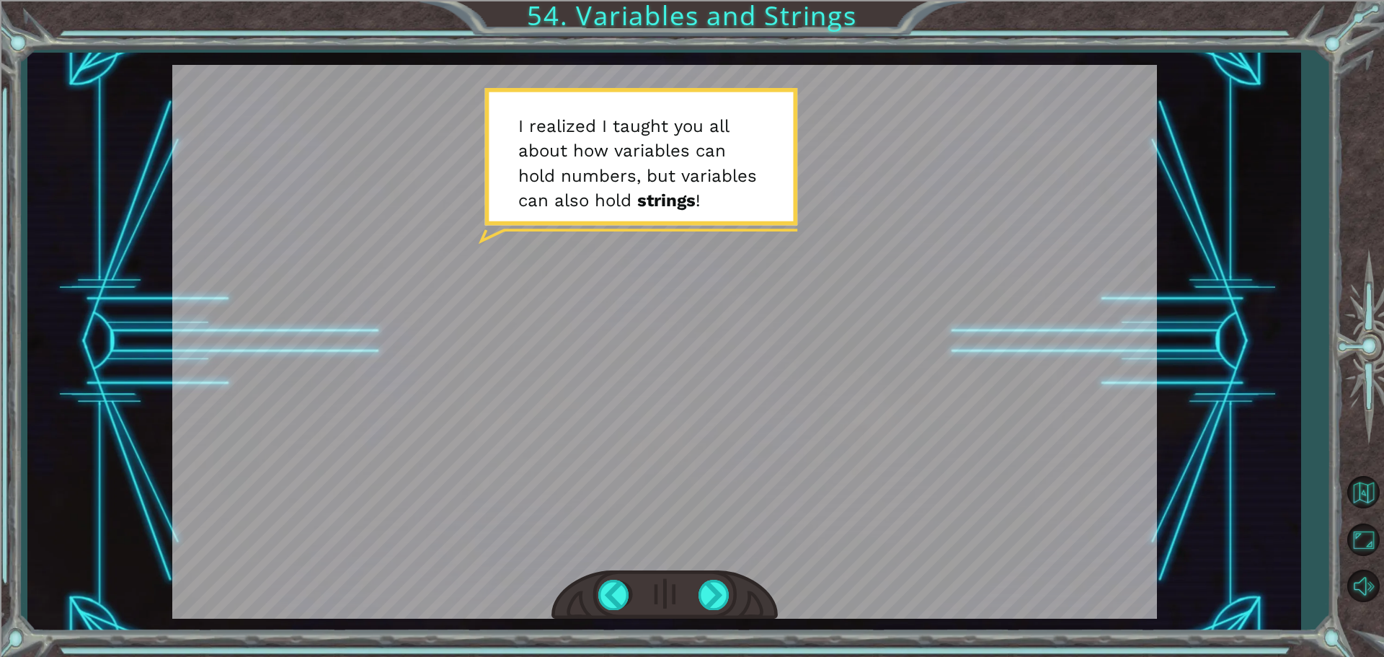
click at [707, 611] on div at bounding box center [664, 595] width 226 height 50
click at [707, 601] on div at bounding box center [714, 594] width 32 height 30
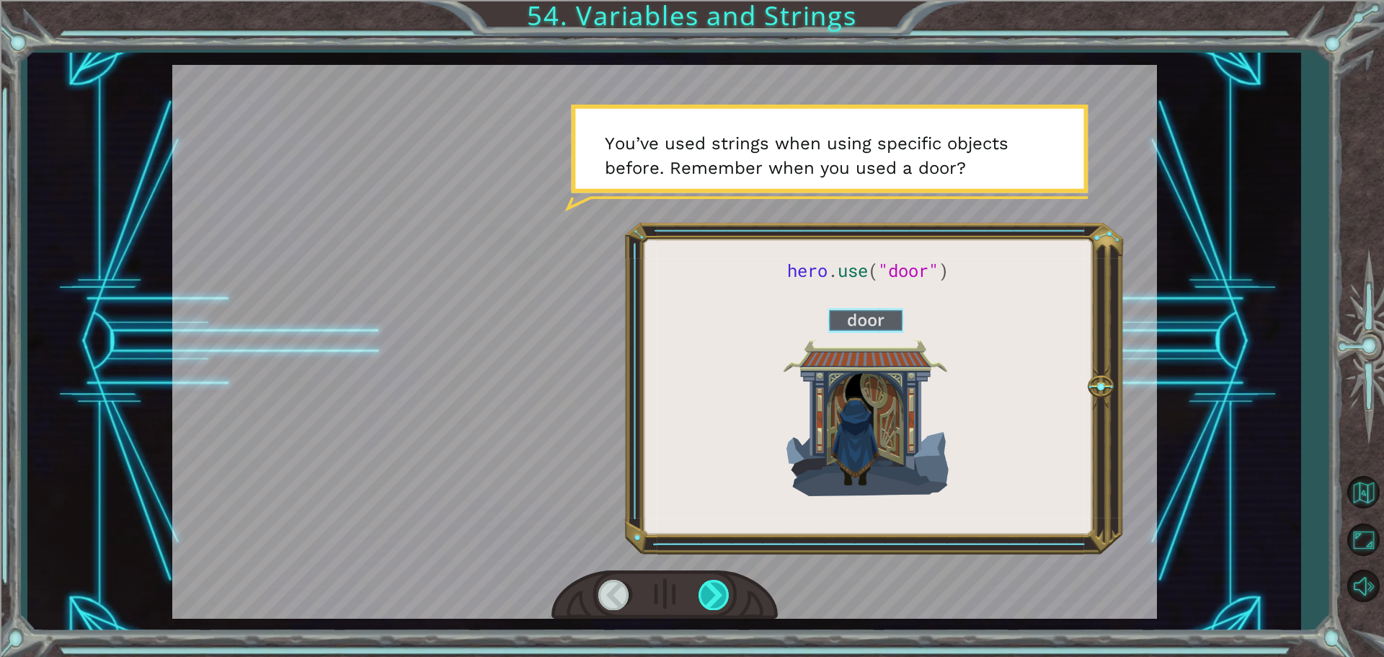
click at [707, 601] on div at bounding box center [714, 594] width 32 height 30
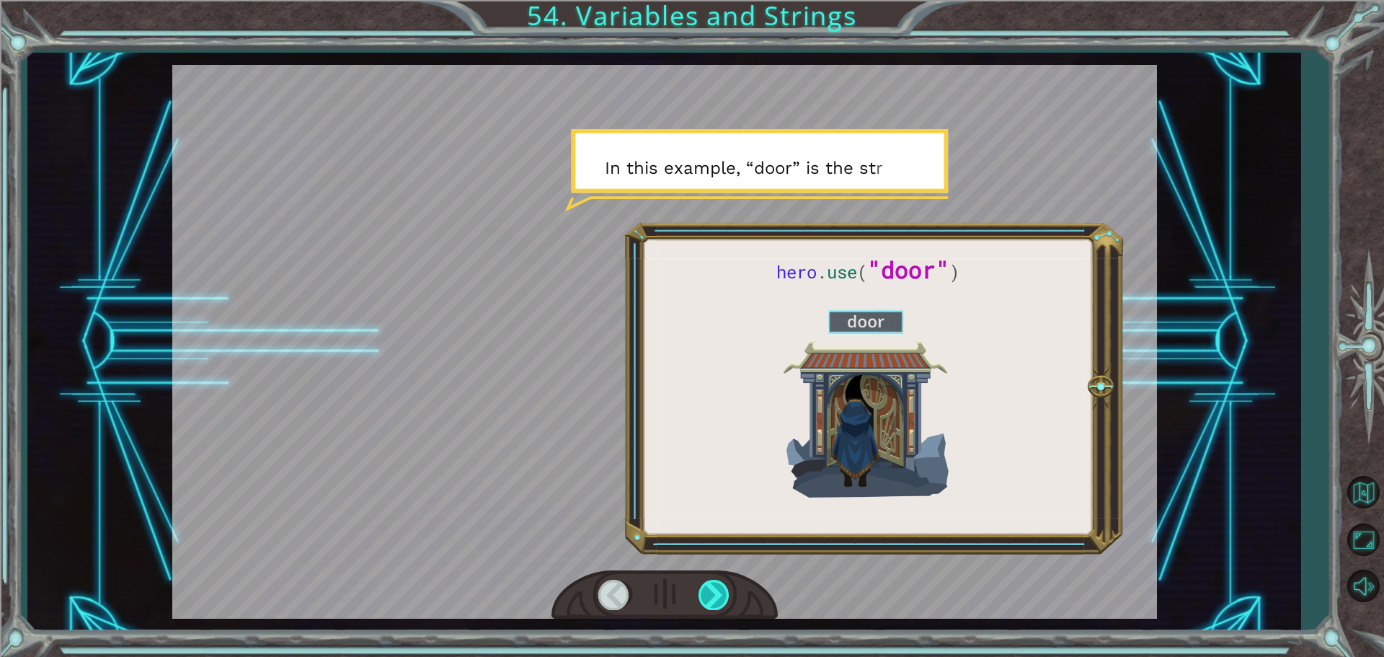
click at [707, 601] on div at bounding box center [714, 594] width 32 height 30
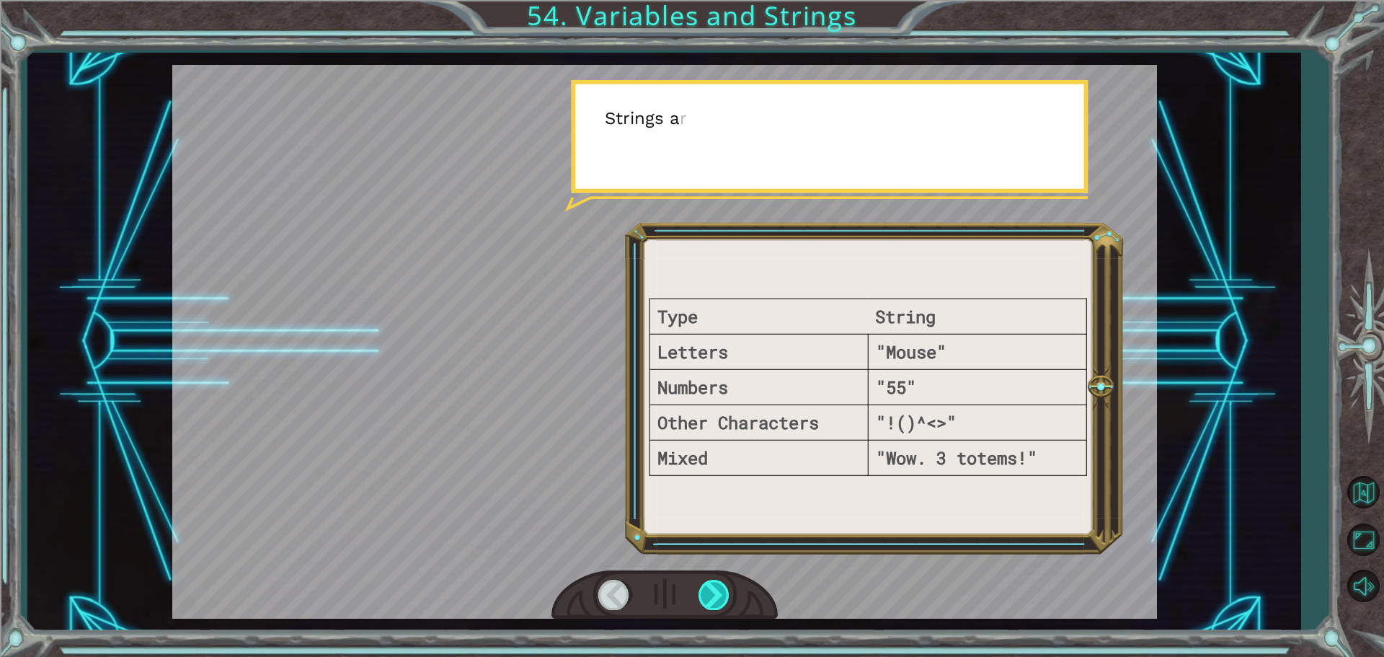
click at [707, 601] on div at bounding box center [714, 594] width 32 height 30
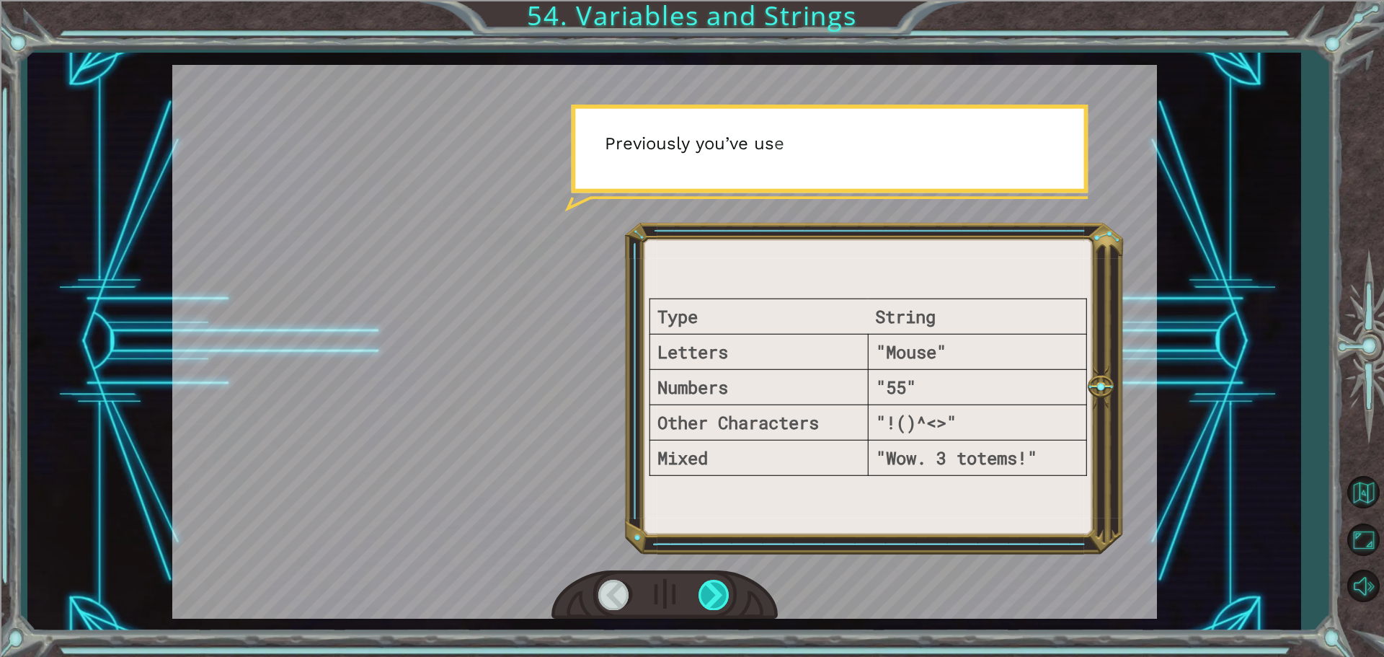
click at [707, 601] on div at bounding box center [714, 594] width 32 height 30
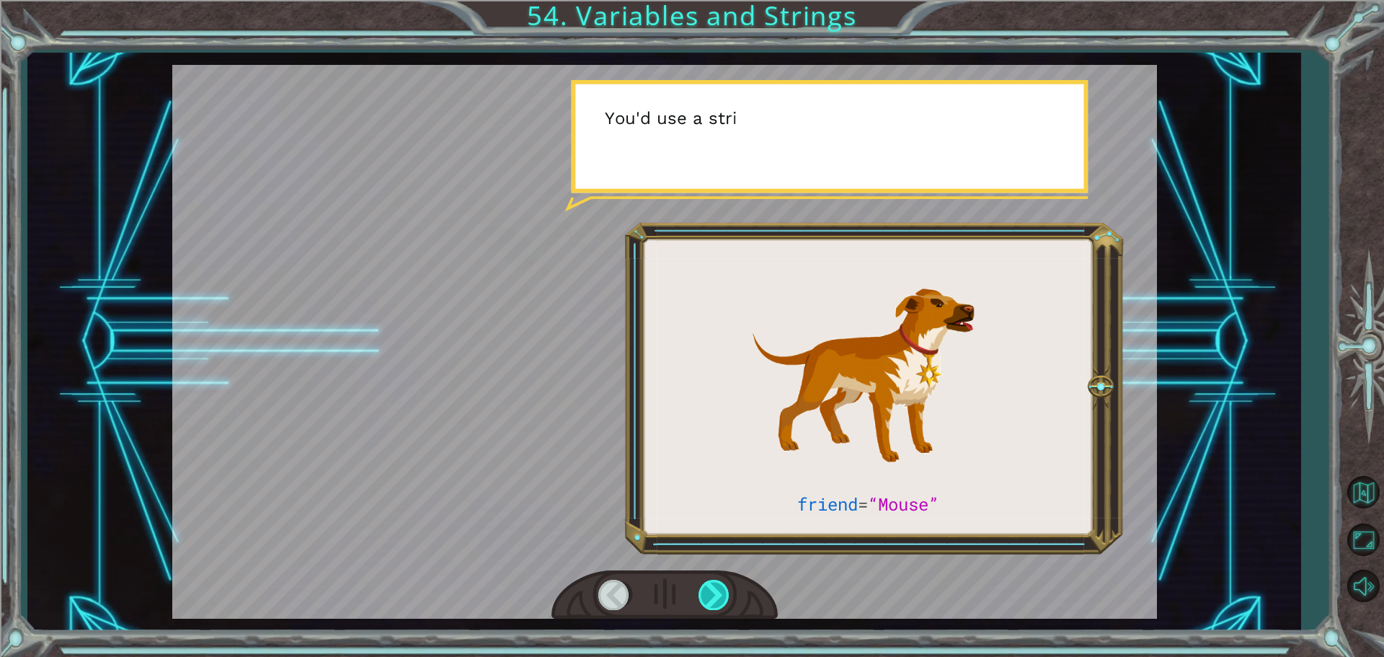
click at [707, 601] on div at bounding box center [714, 594] width 32 height 30
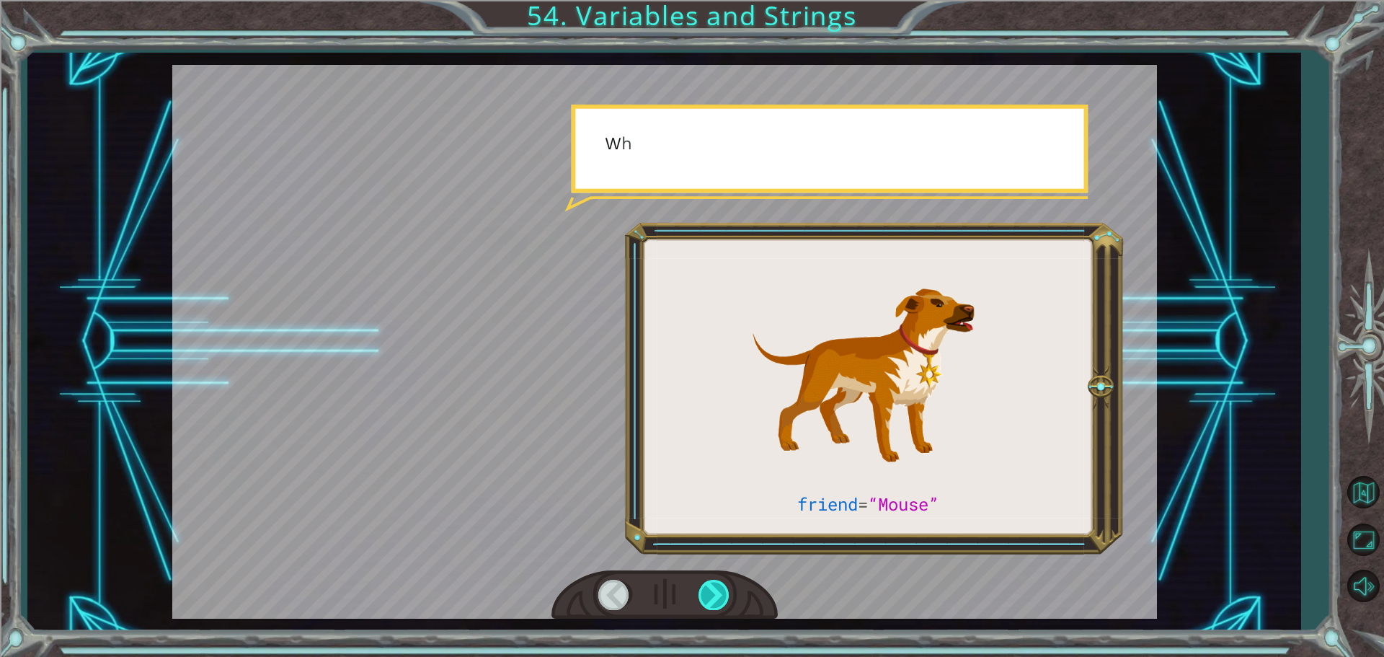
click at [707, 601] on div at bounding box center [714, 594] width 32 height 30
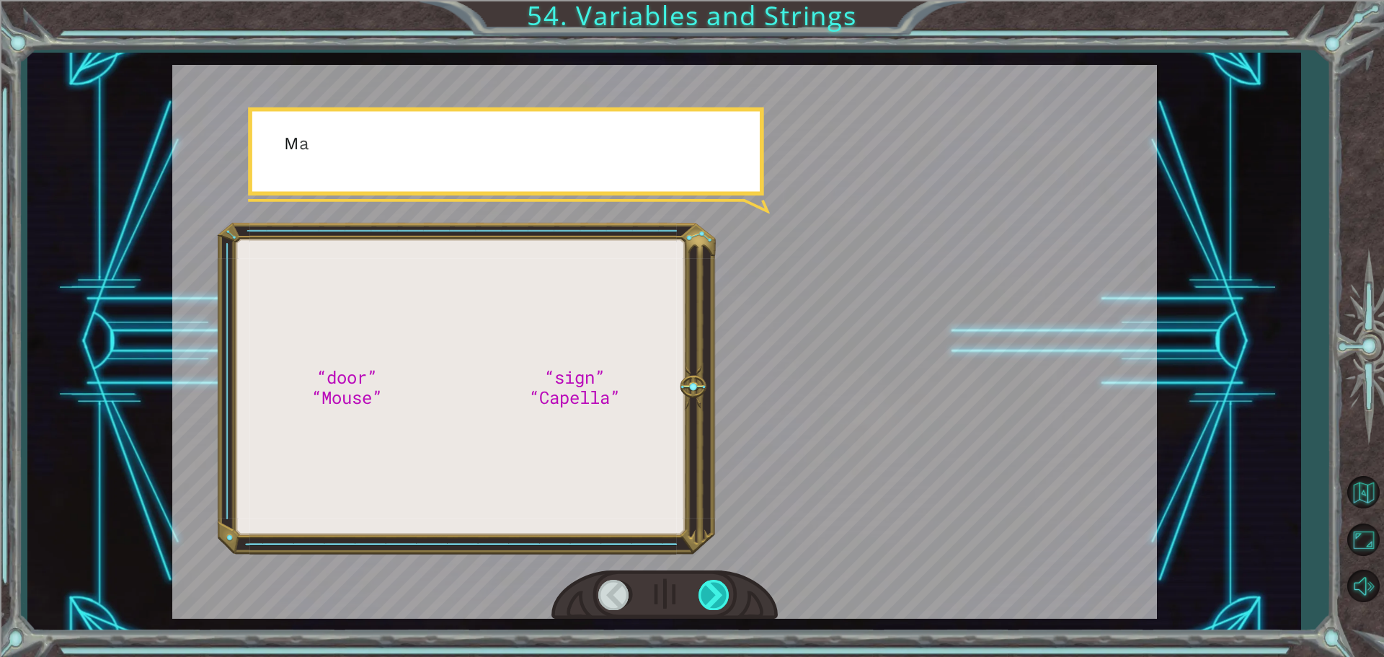
click at [707, 601] on div at bounding box center [714, 594] width 32 height 30
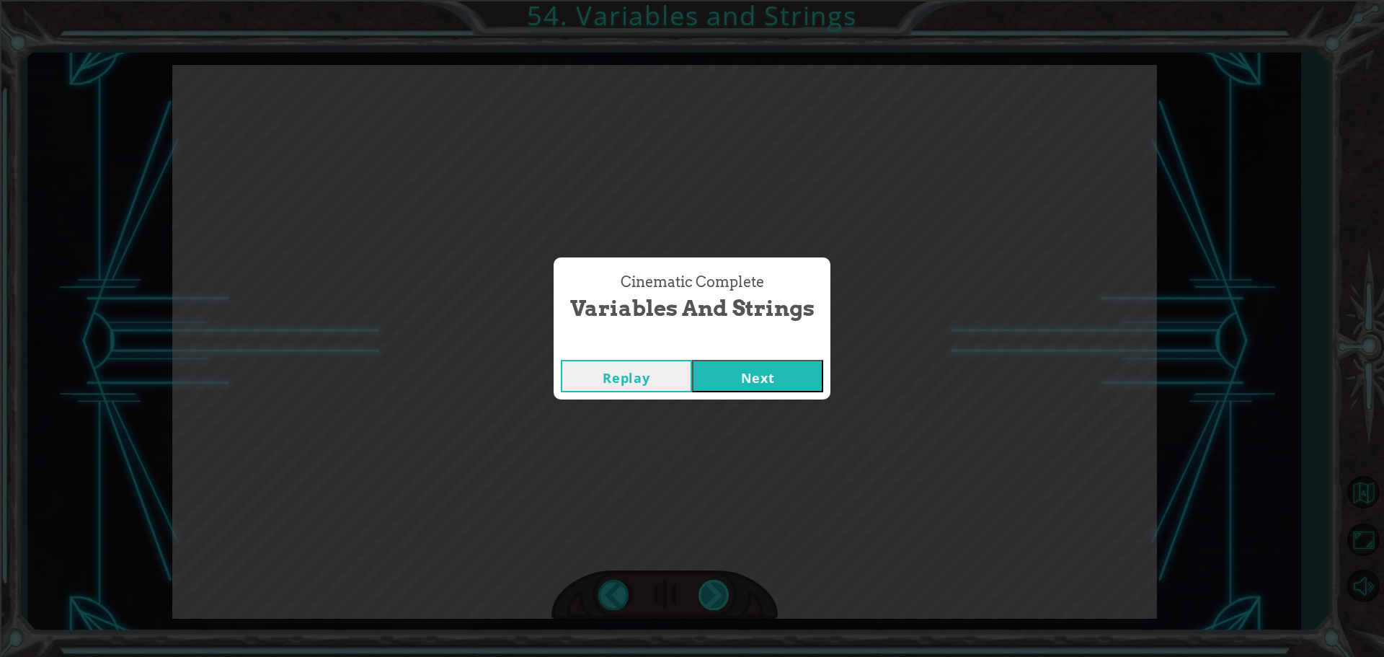
click at [707, 0] on div "“door” “Mouse” “sign” “Capella” G o o d m o r n i n g , s u n s h i n e . H o w…" at bounding box center [692, 0] width 1384 height 0
click at [803, 363] on button "Next" at bounding box center [757, 376] width 131 height 32
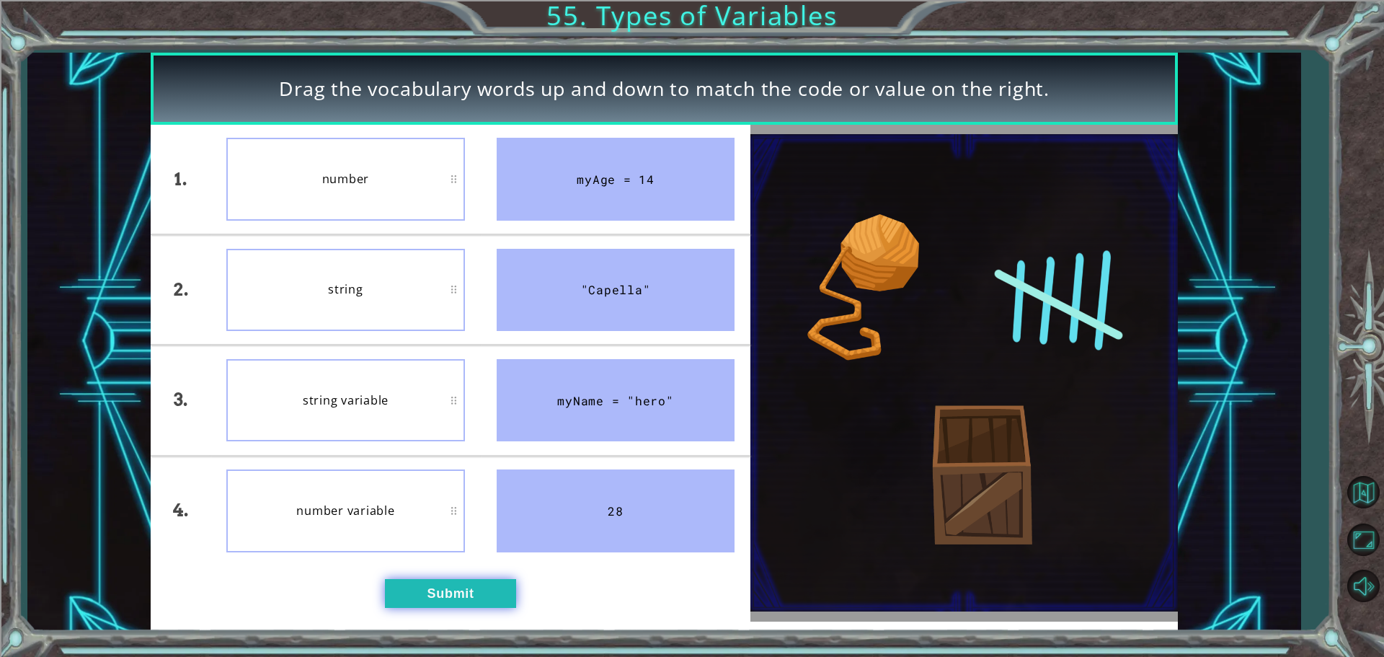
click at [426, 596] on button "Submit" at bounding box center [450, 593] width 131 height 29
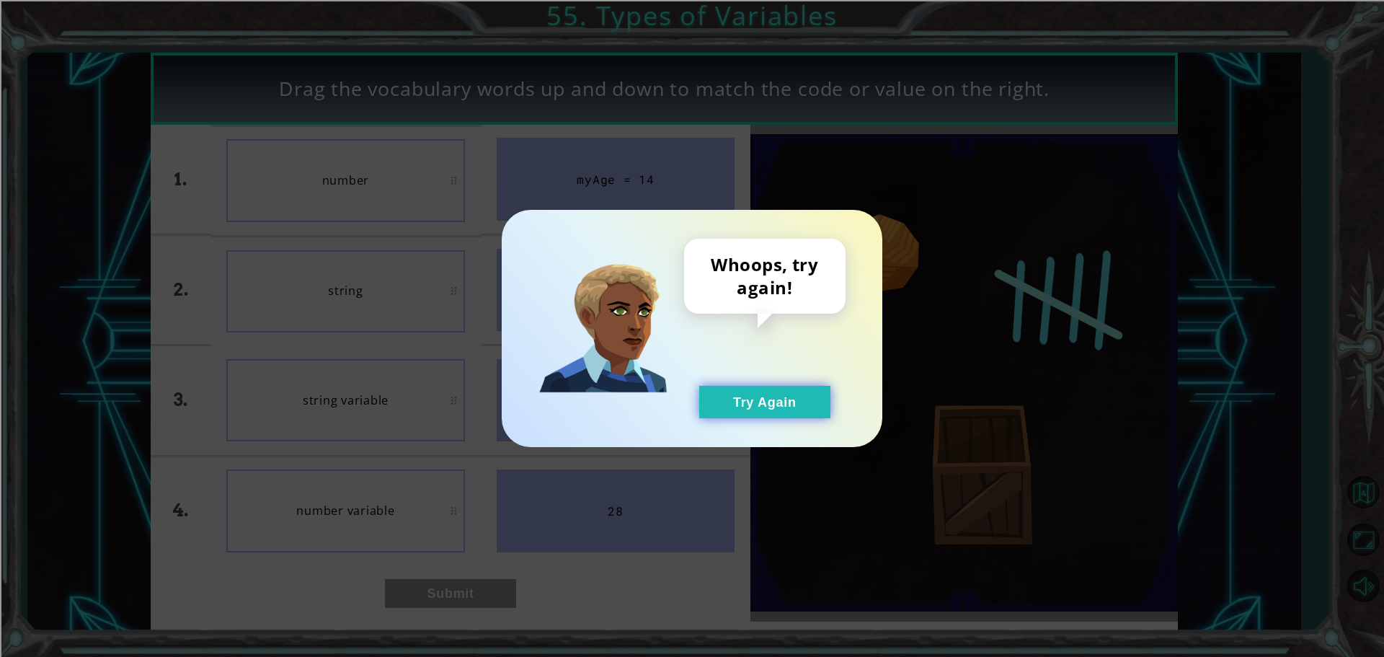
click at [760, 401] on button "Try Again" at bounding box center [764, 402] width 131 height 32
